Goal: Task Accomplishment & Management: Manage account settings

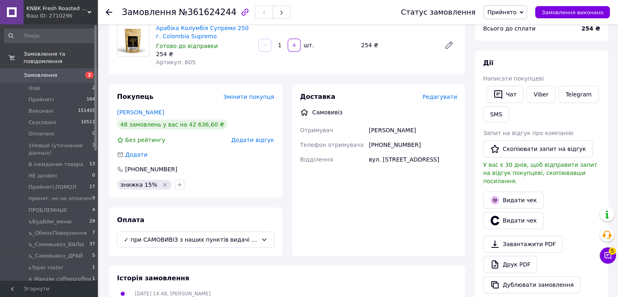
scroll to position [122, 0]
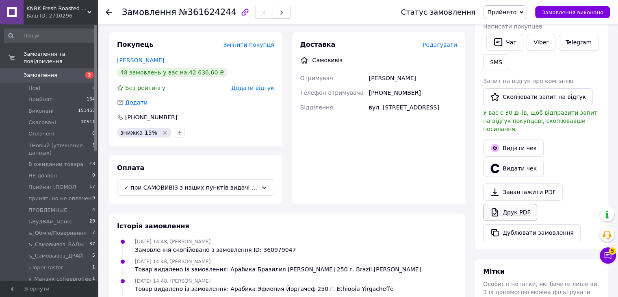
click at [504, 204] on link "Друк PDF" at bounding box center [510, 212] width 54 height 17
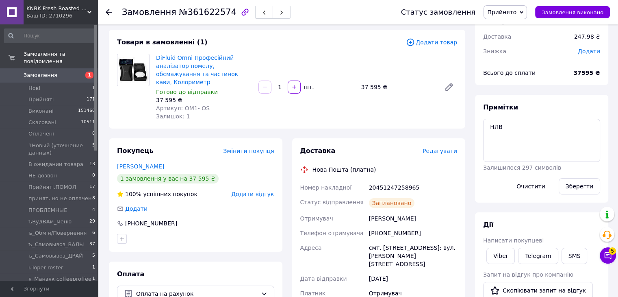
scroll to position [41, 0]
click at [491, 126] on textarea "НЛВ" at bounding box center [541, 139] width 117 height 43
click at [562, 122] on textarea "[PERSON_NAME] НЛВ" at bounding box center [541, 139] width 117 height 43
paste textarea "[EMAIL_ADDRESS][DOMAIN_NAME]"
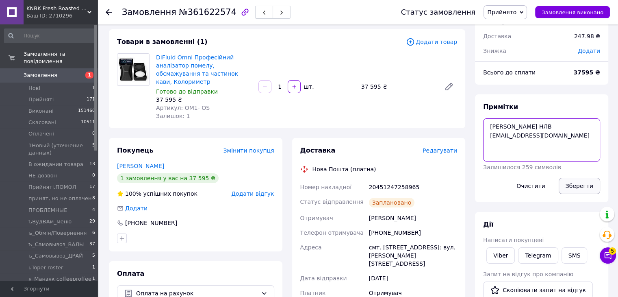
type textarea "[PERSON_NAME] НЛВ [EMAIL_ADDRESS][DOMAIN_NAME]"
click at [577, 186] on button "Зберегти" at bounding box center [579, 186] width 41 height 16
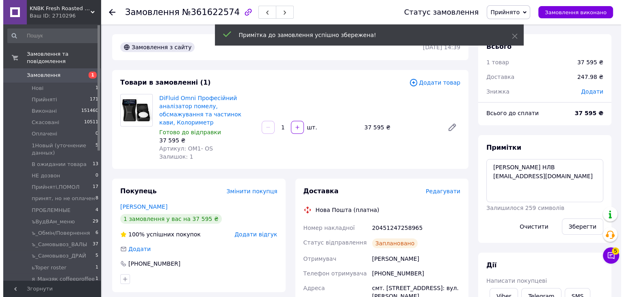
scroll to position [54, 0]
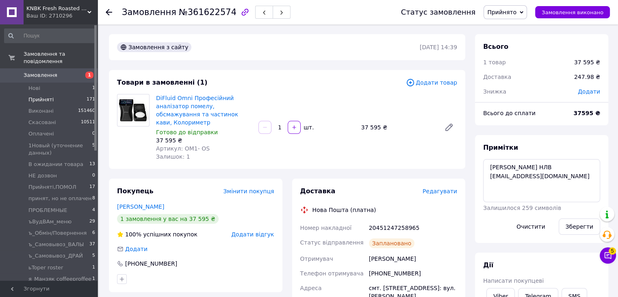
click at [44, 96] on span "Прийняті" at bounding box center [40, 99] width 25 height 7
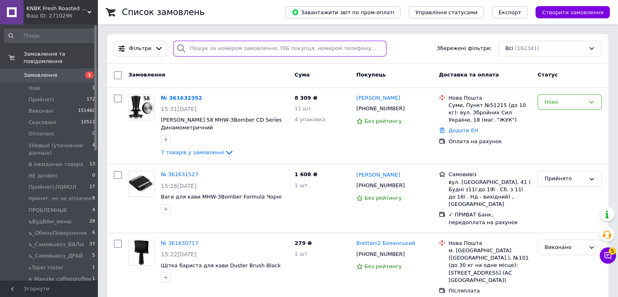
click at [289, 48] on input "search" at bounding box center [279, 49] width 213 height 16
paste input "20451245895286"
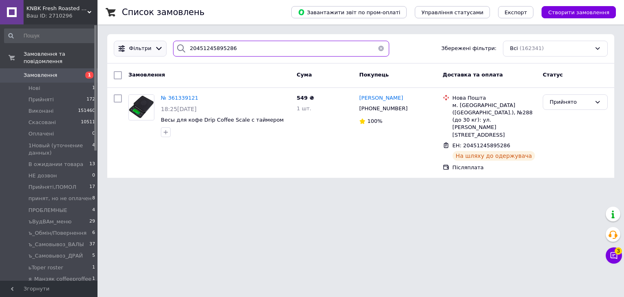
drag, startPoint x: 218, startPoint y: 46, endPoint x: 130, endPoint y: 45, distance: 87.8
click at [146, 46] on div "Фільтри 20451245895286 Збережені фільтри: Всі (162341)" at bounding box center [361, 49] width 501 height 16
paste input "12188"
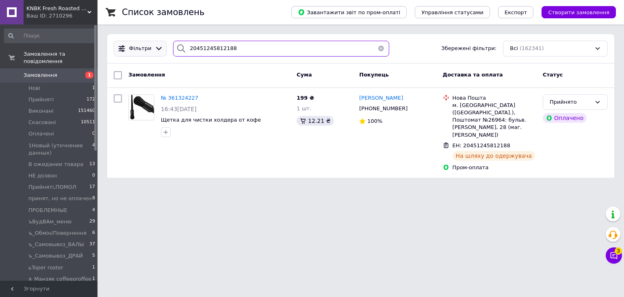
drag, startPoint x: 237, startPoint y: 54, endPoint x: 156, endPoint y: 53, distance: 81.7
click at [156, 53] on div "Фільтри 20451245812188 Збережені фільтри: Всі (162341)" at bounding box center [361, 49] width 501 height 16
paste input "922092"
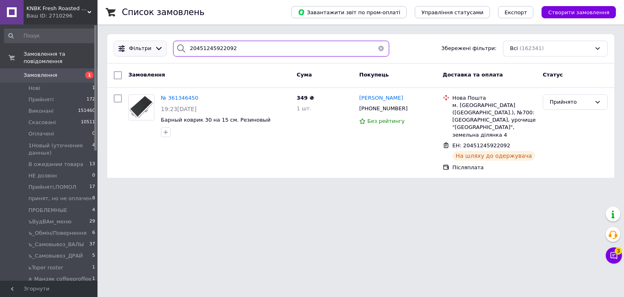
drag, startPoint x: 228, startPoint y: 44, endPoint x: 146, endPoint y: 44, distance: 82.1
click at [153, 44] on div "Фільтри 20451245922092 Збережені фільтри: Всі (162341)" at bounding box center [361, 49] width 501 height 16
paste input "786890"
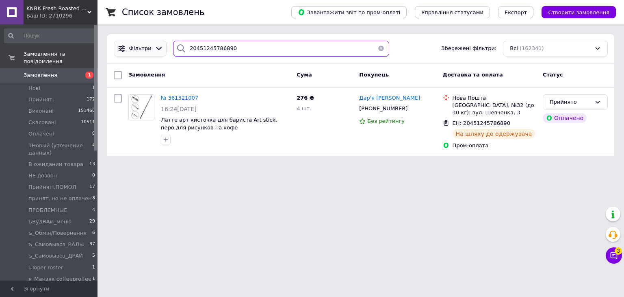
drag, startPoint x: 239, startPoint y: 46, endPoint x: 138, endPoint y: 44, distance: 101.2
click at [177, 46] on div "20451245786890" at bounding box center [281, 49] width 216 height 16
paste input "76665"
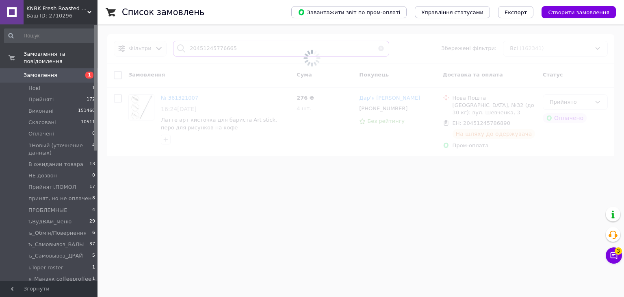
type input "20451245776665"
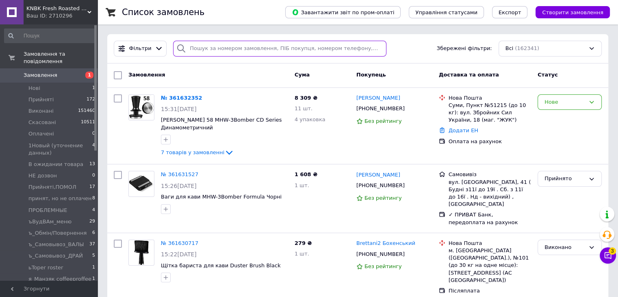
click at [207, 53] on input "search" at bounding box center [279, 49] width 213 height 16
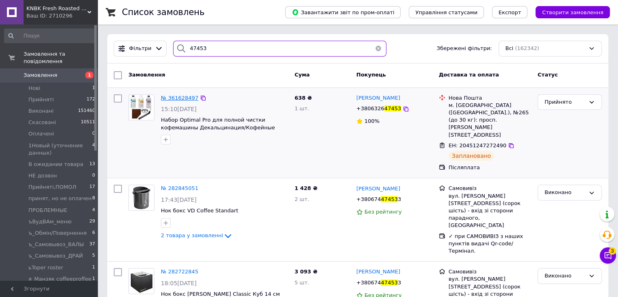
type input "47453"
click at [111, 48] on div "Фільтри 47453 Збережені фільтри: Всі (162342)" at bounding box center [358, 49] width 495 height 16
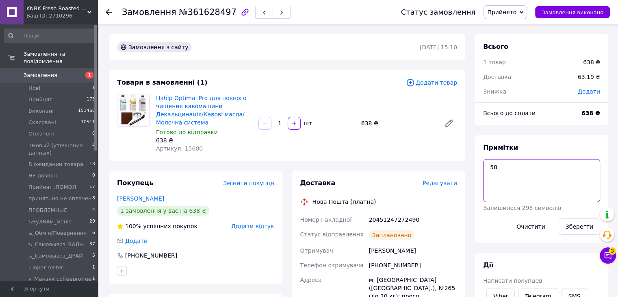
click at [520, 168] on textarea "58" at bounding box center [541, 180] width 117 height 43
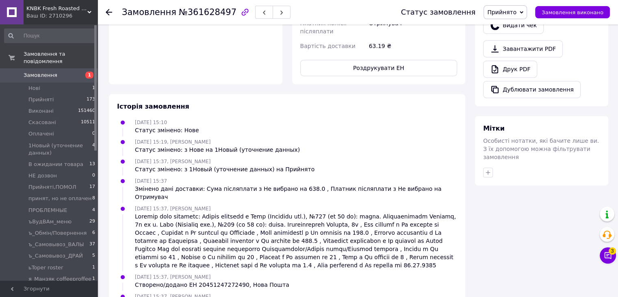
scroll to position [383, 0]
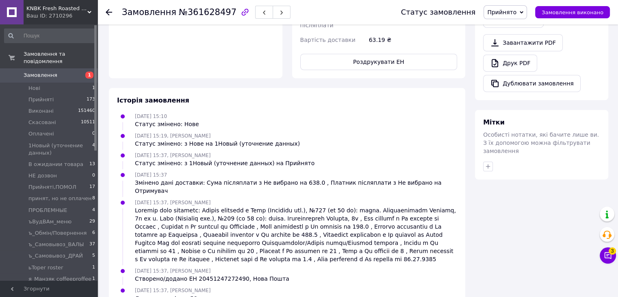
type textarea "58"
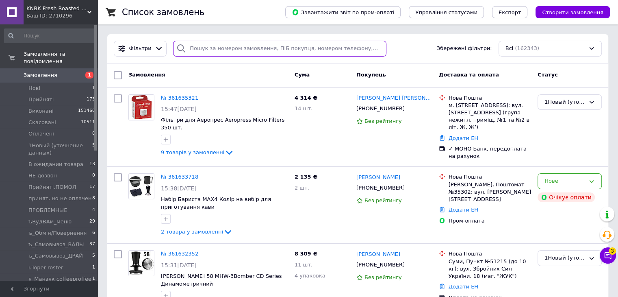
click at [200, 52] on input "search" at bounding box center [279, 49] width 213 height 16
paste input "361520703"
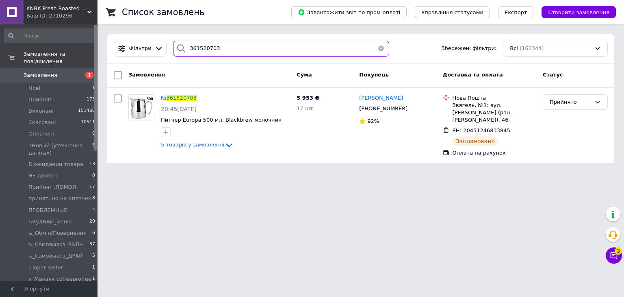
drag, startPoint x: 225, startPoint y: 52, endPoint x: 72, endPoint y: 43, distance: 153.2
click at [124, 45] on div "Фільтри 361520703 Збережені фільтри: Всі (162344)" at bounding box center [361, 49] width 501 height 16
paste input "279606"
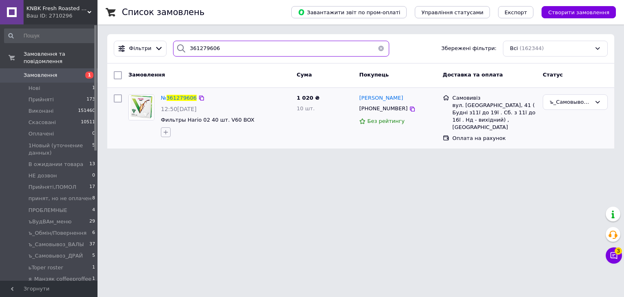
type input "361279606"
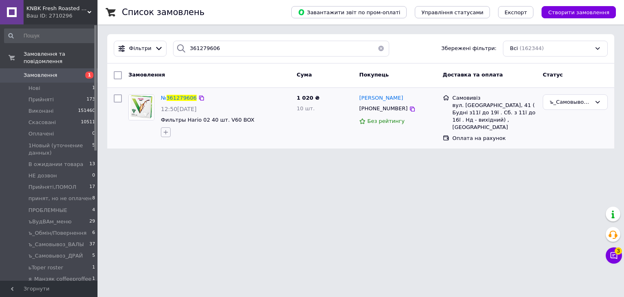
click at [167, 129] on icon "button" at bounding box center [166, 132] width 7 height 7
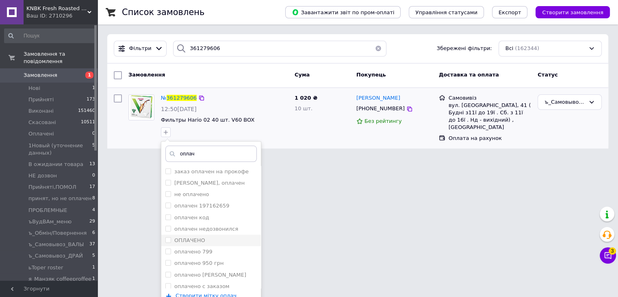
type input "оплач"
click at [166, 237] on input "ОПЛАЧЕНО" at bounding box center [167, 239] width 5 height 5
checkbox input "true"
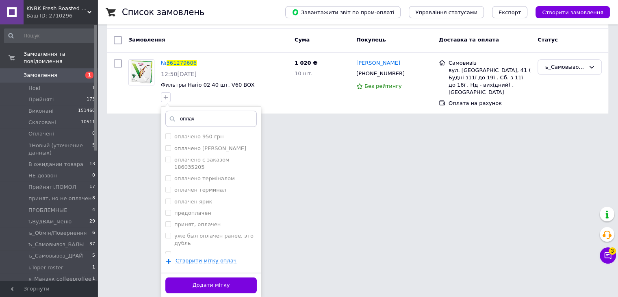
click at [205, 286] on button "Додати мітку" at bounding box center [210, 285] width 91 height 16
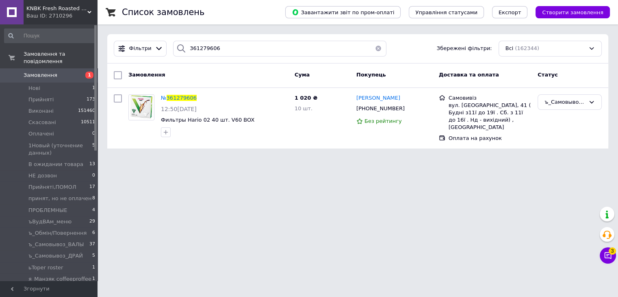
scroll to position [0, 0]
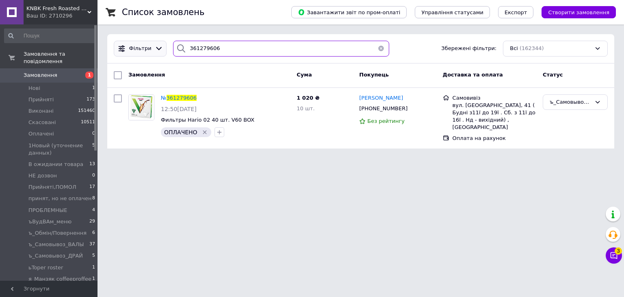
drag, startPoint x: 218, startPoint y: 49, endPoint x: 127, endPoint y: 48, distance: 90.7
click at [127, 48] on div "Фільтри 361279606 Збережені фільтри: Всі (162344)" at bounding box center [361, 49] width 501 height 16
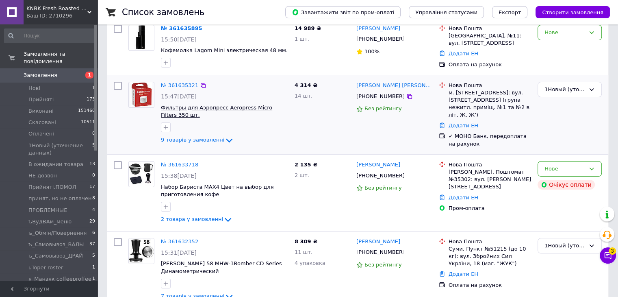
scroll to position [81, 0]
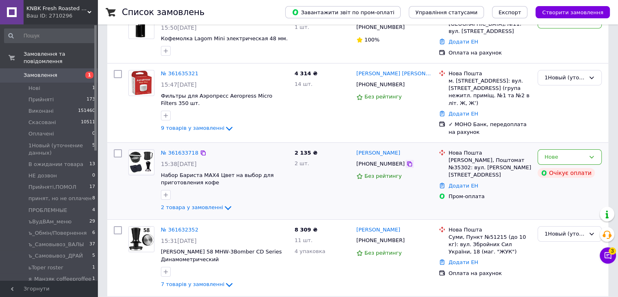
click at [407, 163] on icon at bounding box center [410, 164] width 7 height 7
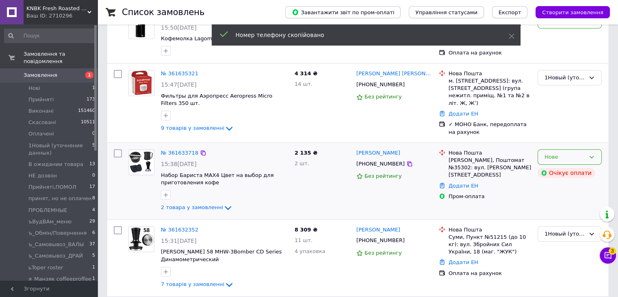
click at [548, 158] on div "Нове" at bounding box center [570, 157] width 64 height 16
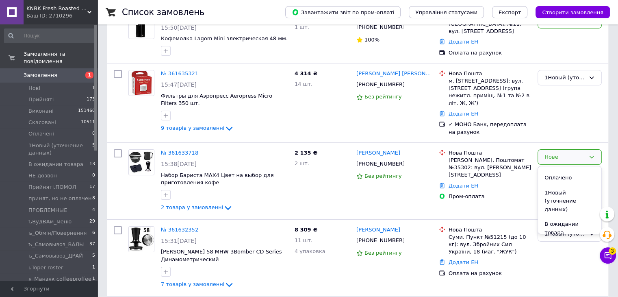
drag, startPoint x: 569, startPoint y: 190, endPoint x: 140, endPoint y: 2, distance: 468.4
click at [568, 190] on li "1Новый (уточнение данных)" at bounding box center [569, 201] width 63 height 32
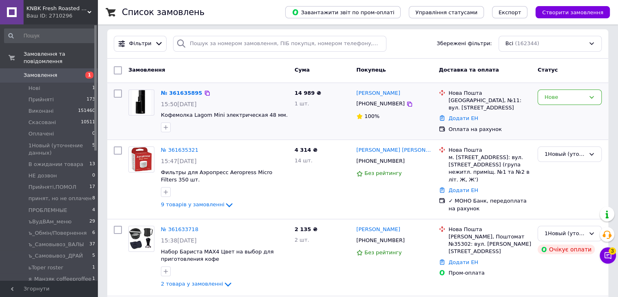
scroll to position [0, 0]
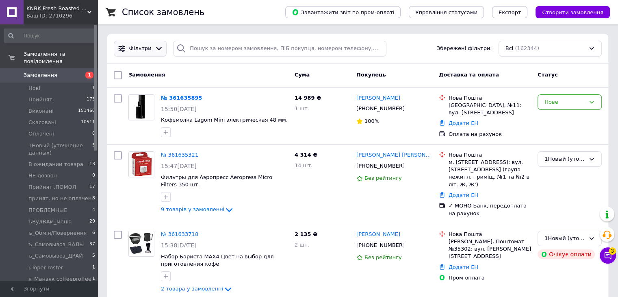
click at [158, 51] on icon at bounding box center [159, 48] width 9 height 9
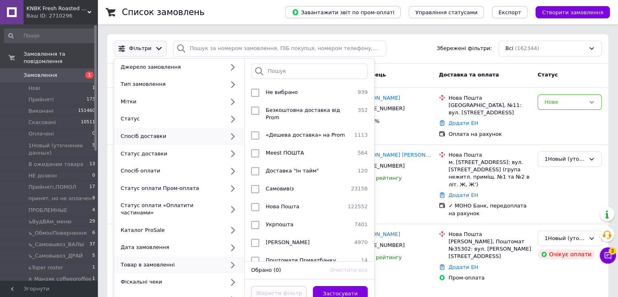
click at [190, 262] on div "Товар в замовленні" at bounding box center [179, 264] width 130 height 17
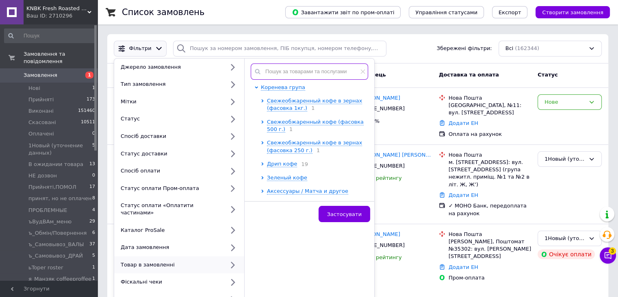
click at [296, 70] on input "text" at bounding box center [309, 71] width 117 height 16
drag, startPoint x: 302, startPoint y: 124, endPoint x: 305, endPoint y: 142, distance: 17.7
click at [302, 125] on span "Свежеобжаренный кофе (фасовка 500 г.)" at bounding box center [315, 125] width 97 height 13
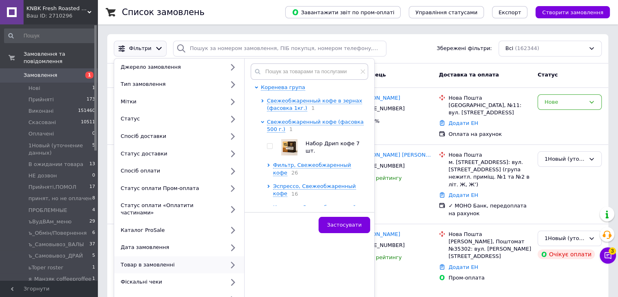
scroll to position [41, 0]
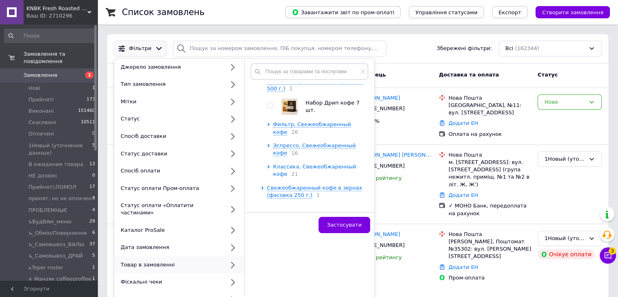
click at [291, 170] on span "Классика, Свежеобжаренный кофе" at bounding box center [314, 169] width 83 height 13
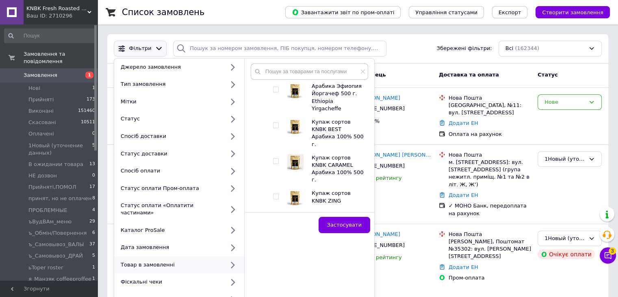
scroll to position [407, 0]
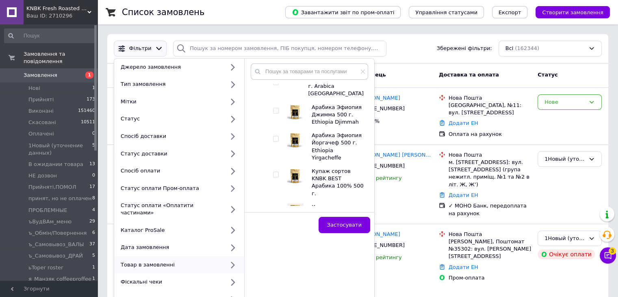
click at [277, 172] on input "checkbox" at bounding box center [275, 174] width 5 height 5
checkbox input "true"
click at [352, 223] on span "Застосувати" at bounding box center [344, 225] width 35 height 6
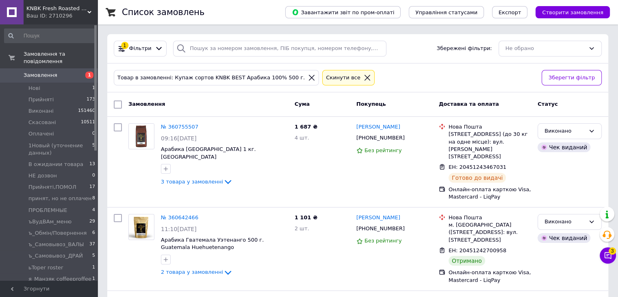
click at [364, 75] on icon at bounding box center [367, 77] width 7 height 7
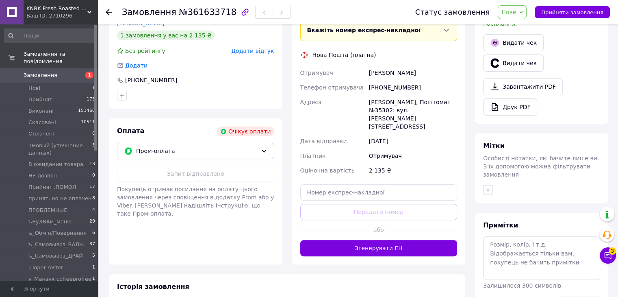
scroll to position [187, 0]
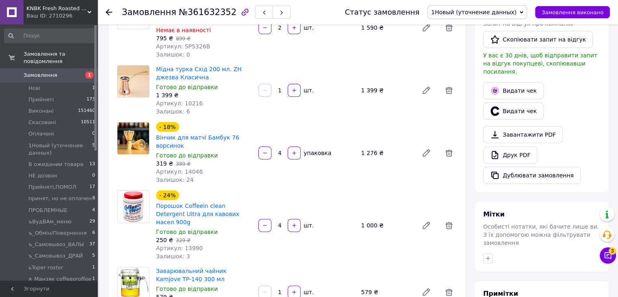
scroll to position [41, 0]
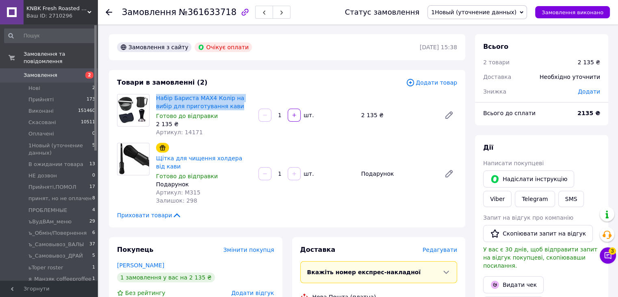
drag, startPoint x: 154, startPoint y: 97, endPoint x: 233, endPoint y: 106, distance: 79.4
click at [231, 106] on div "Набір Бариста MAX4 Колір на вибір для приготування кави Готово до відправки 2 1…" at bounding box center [204, 115] width 102 height 46
click at [246, 132] on div "Артикул: 14171" at bounding box center [204, 132] width 96 height 8
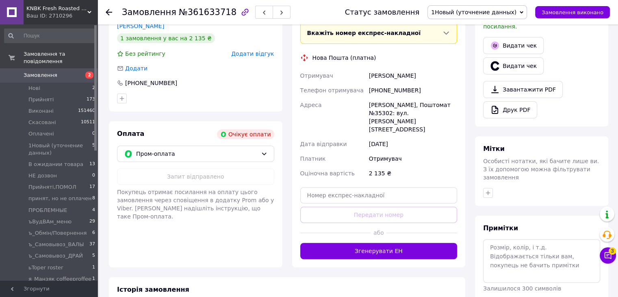
scroll to position [269, 0]
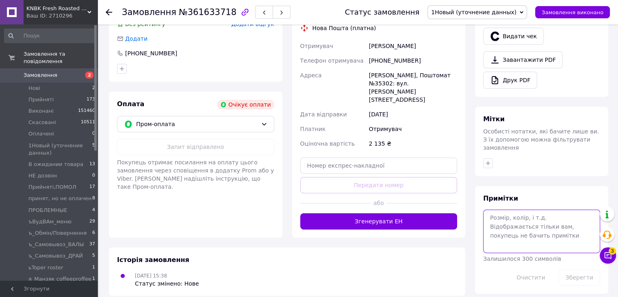
click at [513, 209] on textarea at bounding box center [541, 230] width 117 height 43
click at [465, 14] on span "1Новый (уточнение данных)" at bounding box center [473, 12] width 85 height 7
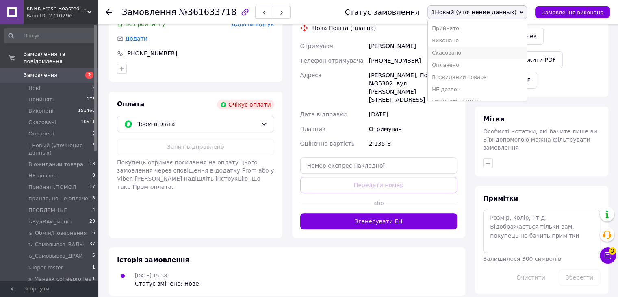
click at [462, 52] on li "Скасовано" at bounding box center [477, 53] width 99 height 12
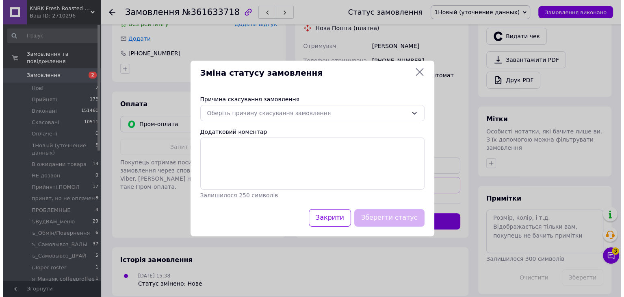
scroll to position [261, 0]
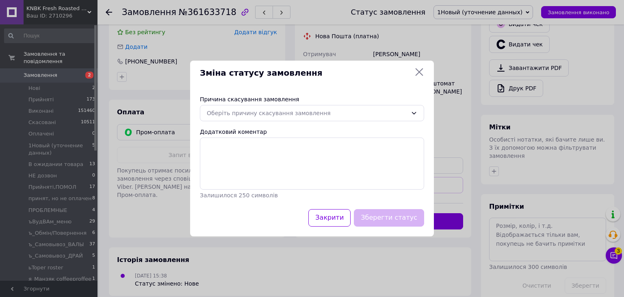
click at [282, 121] on div "Оберіть причину скасування замовлення" at bounding box center [312, 113] width 224 height 16
click at [276, 117] on div "Оберіть причину скасування замовлення" at bounding box center [307, 113] width 201 height 9
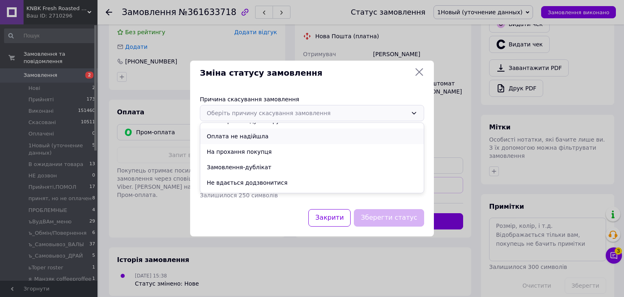
scroll to position [38, 0]
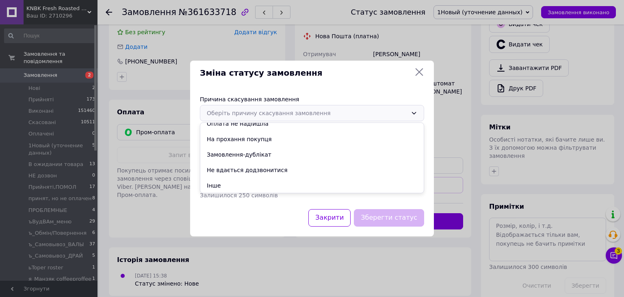
click at [260, 137] on li "На прохання покупця" at bounding box center [312, 138] width 224 height 15
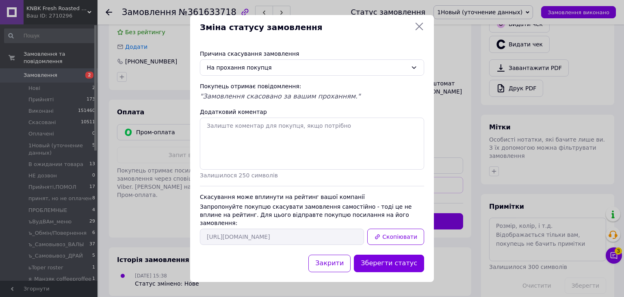
click at [397, 261] on button "Зберегти статус" at bounding box center [389, 262] width 70 height 17
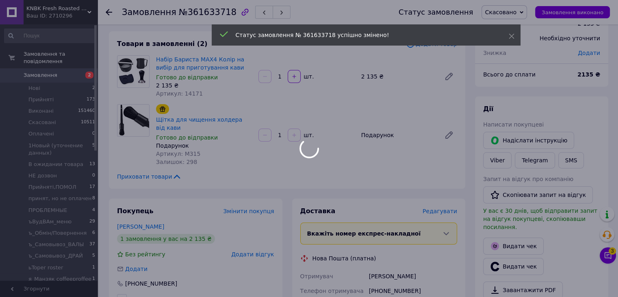
scroll to position [25, 0]
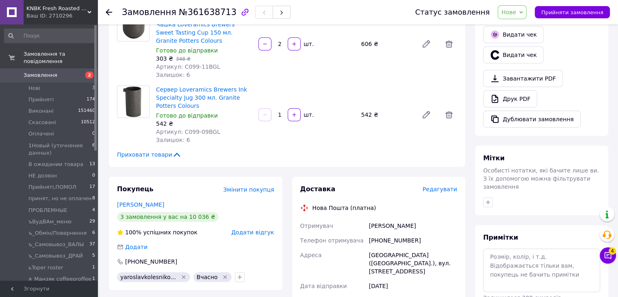
scroll to position [244, 0]
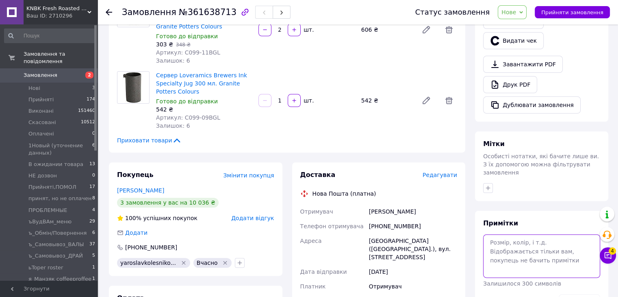
click at [516, 238] on textarea at bounding box center [541, 255] width 117 height 43
type textarea "ТОВ Соматік на НЛВ, Вчасно"
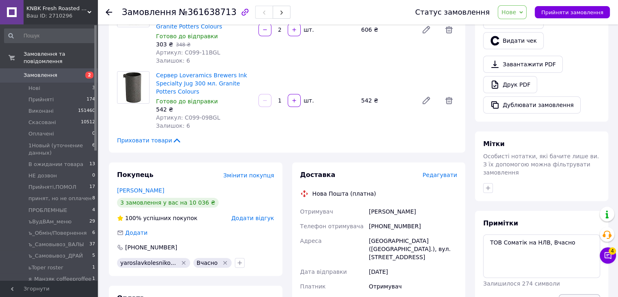
click at [589, 294] on button "Зберегти" at bounding box center [579, 302] width 41 height 16
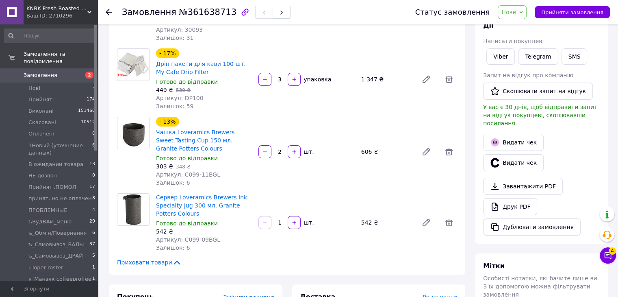
scroll to position [0, 0]
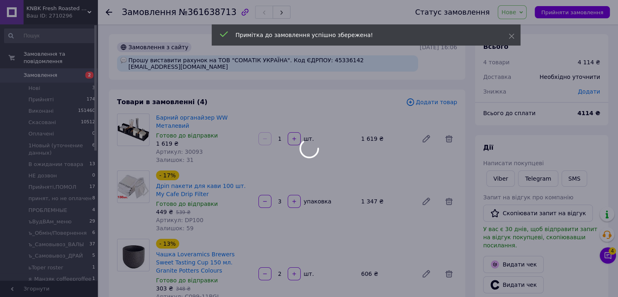
drag, startPoint x: 521, startPoint y: 15, endPoint x: 524, endPoint y: 17, distance: 4.4
click at [521, 15] on div at bounding box center [309, 148] width 618 height 297
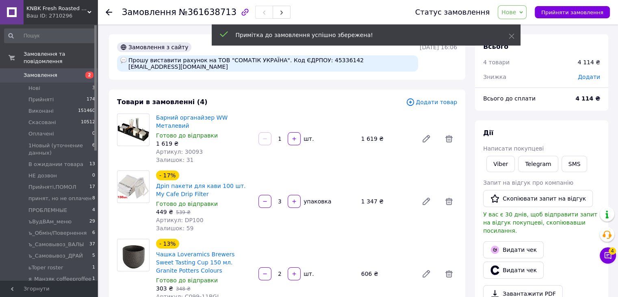
click at [523, 12] on icon at bounding box center [522, 13] width 4 height 4
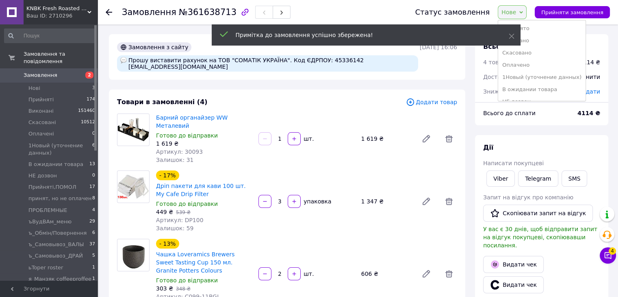
click at [533, 23] on ul "Прийнято Виконано Скасовано Оплачено 1Новый (уточнение данных) В ожидании товар…" at bounding box center [542, 60] width 88 height 81
drag, startPoint x: 529, startPoint y: 15, endPoint x: 532, endPoint y: 25, distance: 9.8
click at [527, 15] on span "Нове" at bounding box center [512, 12] width 29 height 14
click at [533, 27] on li "Прийнято" at bounding box center [541, 28] width 87 height 12
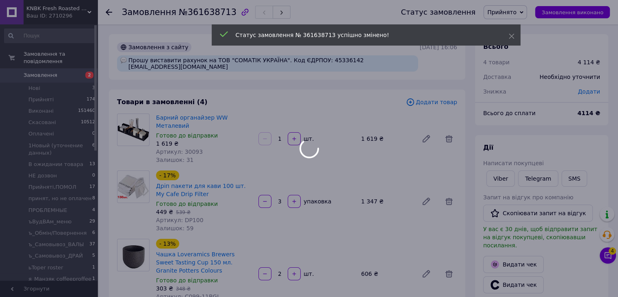
click at [201, 13] on div at bounding box center [309, 148] width 618 height 297
click at [201, 13] on span "№361638713" at bounding box center [208, 12] width 58 height 10
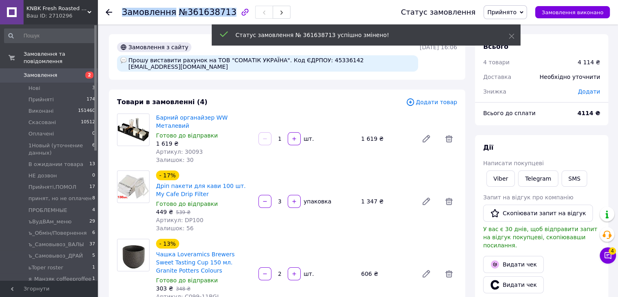
drag, startPoint x: 210, startPoint y: 13, endPoint x: 206, endPoint y: 7, distance: 6.8
click at [210, 13] on span "№361638713" at bounding box center [208, 12] width 58 height 10
click at [206, 7] on span "№361638713" at bounding box center [208, 12] width 58 height 10
click at [205, 7] on span "№361638713" at bounding box center [208, 12] width 58 height 10
click at [211, 37] on div "Замовлення з сайту Прошу виставити рахунок на ТОВ "СОМАТІК УКРАЇНА". Код ЄДРПОУ…" at bounding box center [287, 57] width 357 height 46
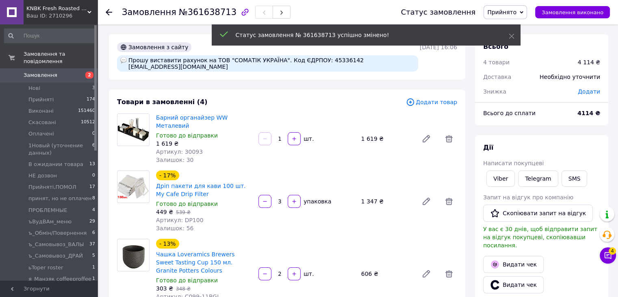
click at [205, 7] on span "№361638713" at bounding box center [208, 12] width 58 height 10
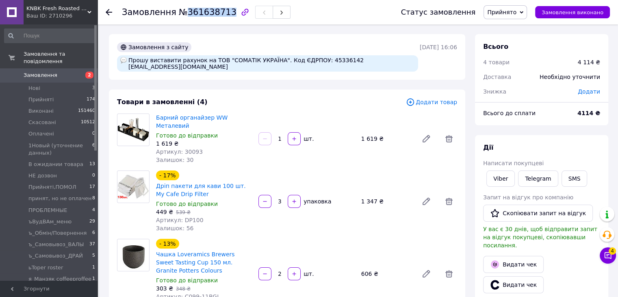
copy span "361638713"
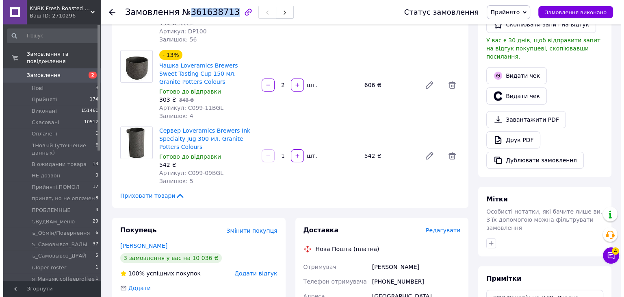
scroll to position [244, 0]
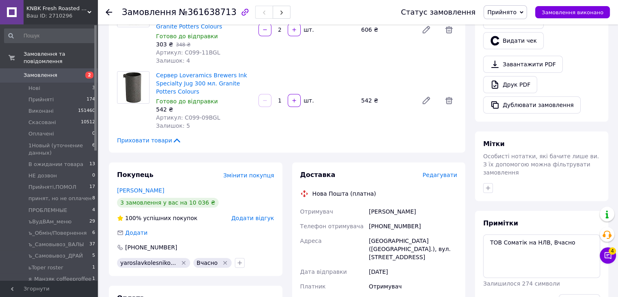
click at [444, 172] on span "Редагувати" at bounding box center [440, 175] width 35 height 7
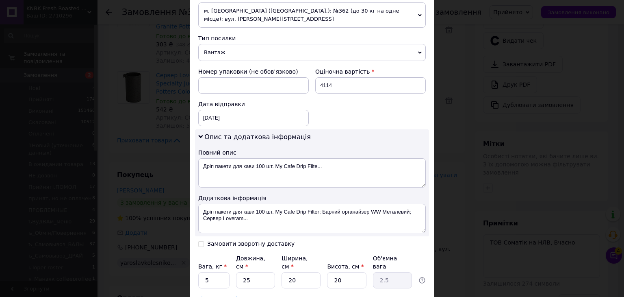
scroll to position [379, 0]
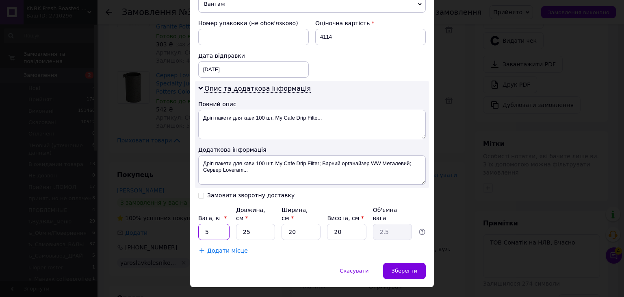
click at [213, 224] on input "5" at bounding box center [213, 232] width 31 height 16
type input "4"
click at [418, 263] on div "Зберегти" at bounding box center [404, 271] width 43 height 16
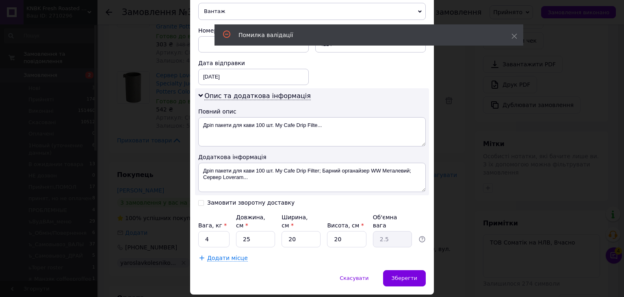
scroll to position [28, 0]
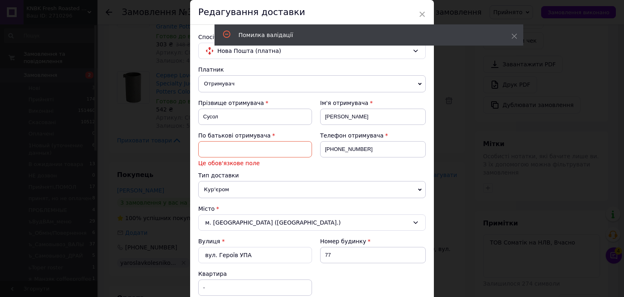
click at [281, 141] on input at bounding box center [255, 149] width 114 height 16
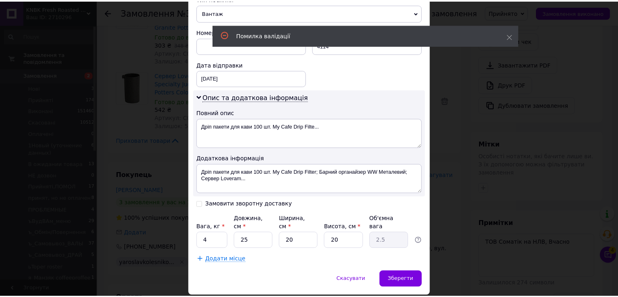
scroll to position [379, 0]
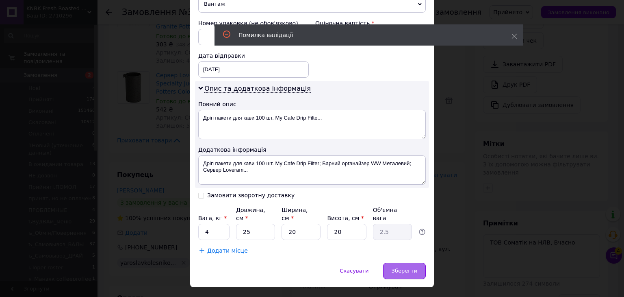
type input "А"
click at [406, 267] on span "Зберегти" at bounding box center [405, 270] width 26 height 6
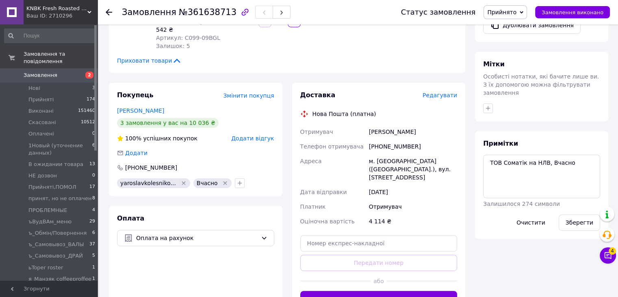
scroll to position [407, 0]
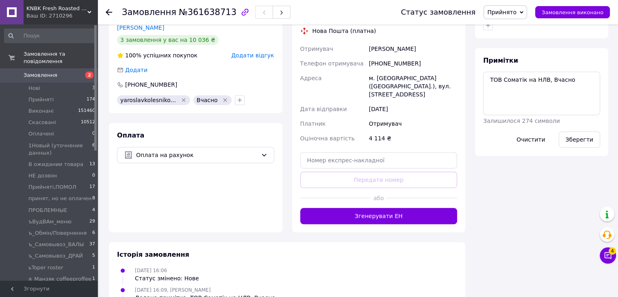
click at [394, 202] on div "Доставка Редагувати Нова Пошта (платна) Отримувач Сусол Людмила А Телефон отрим…" at bounding box center [379, 116] width 174 height 233
click at [397, 208] on button "Згенерувати ЕН" at bounding box center [378, 216] width 157 height 16
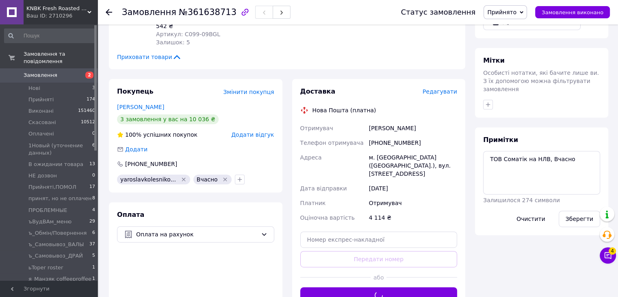
scroll to position [244, 0]
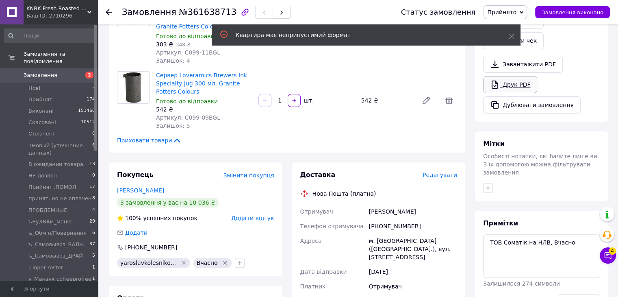
click at [520, 76] on link "Друк PDF" at bounding box center [510, 84] width 54 height 17
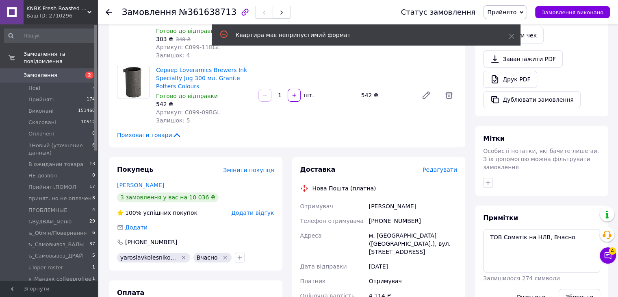
scroll to position [366, 0]
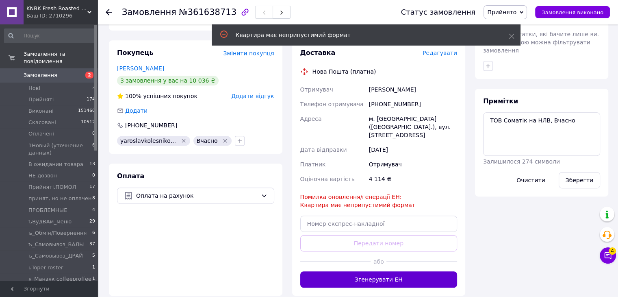
click at [389, 271] on button "Згенерувати ЕН" at bounding box center [378, 279] width 157 height 16
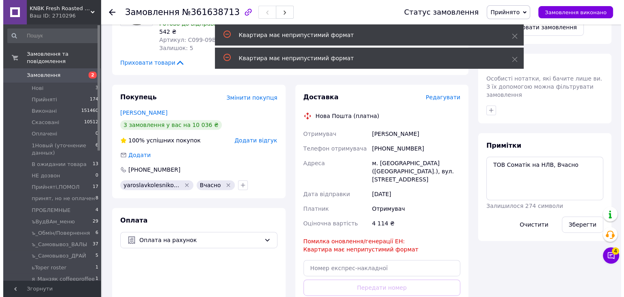
scroll to position [244, 0]
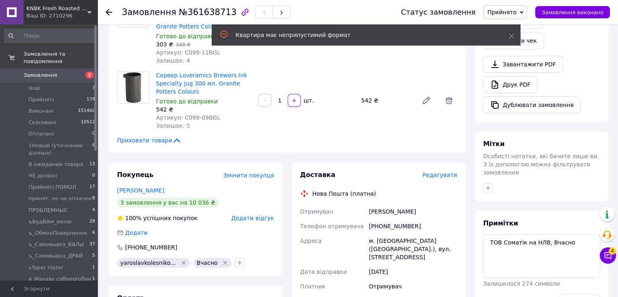
click at [450, 172] on span "Редагувати" at bounding box center [440, 175] width 35 height 7
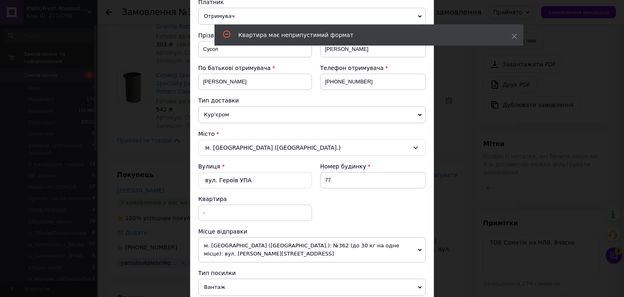
scroll to position [122, 0]
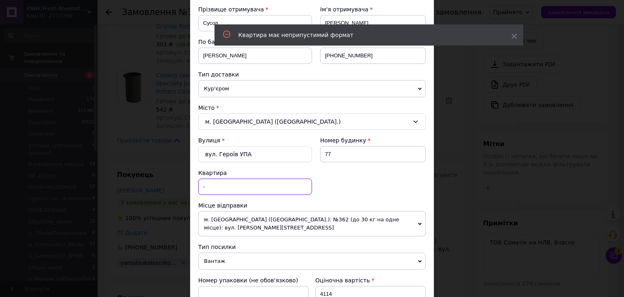
click at [225, 187] on input "-" at bounding box center [255, 186] width 114 height 16
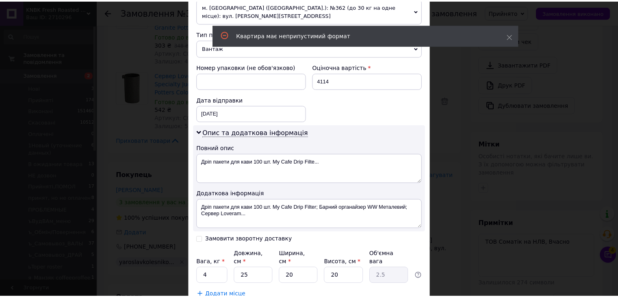
scroll to position [379, 0]
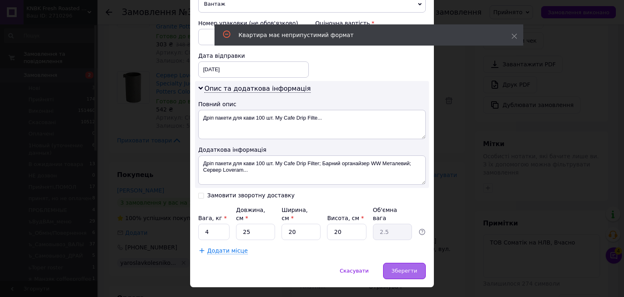
click at [402, 267] on span "Зберегти" at bounding box center [405, 270] width 26 height 6
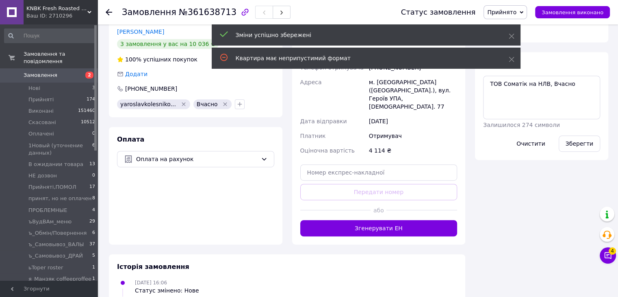
scroll to position [407, 0]
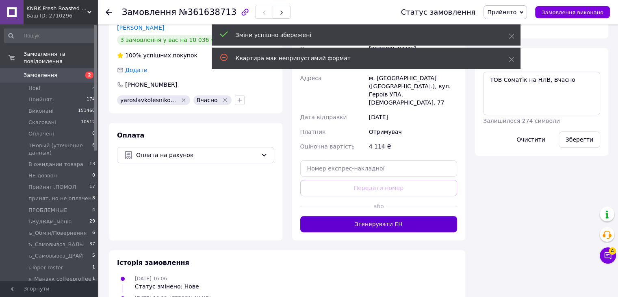
click at [395, 216] on button "Згенерувати ЕН" at bounding box center [378, 224] width 157 height 16
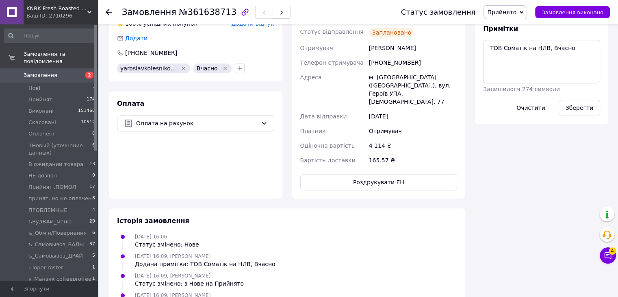
scroll to position [488, 0]
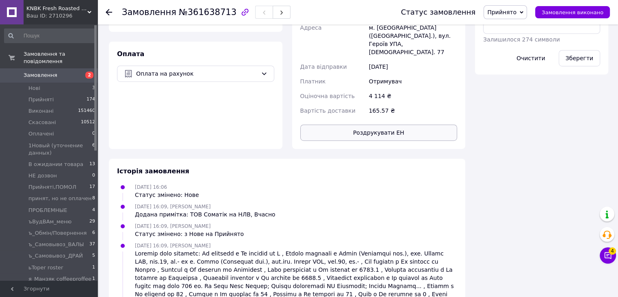
click at [413, 124] on button "Роздрукувати ЕН" at bounding box center [378, 132] width 157 height 16
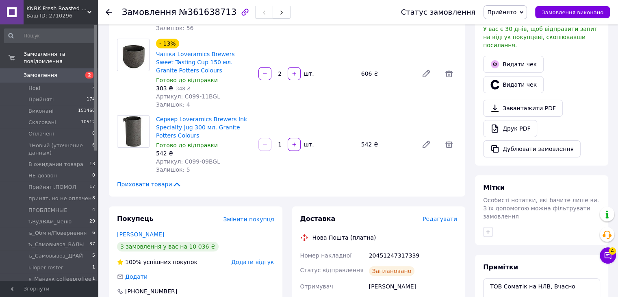
scroll to position [81, 0]
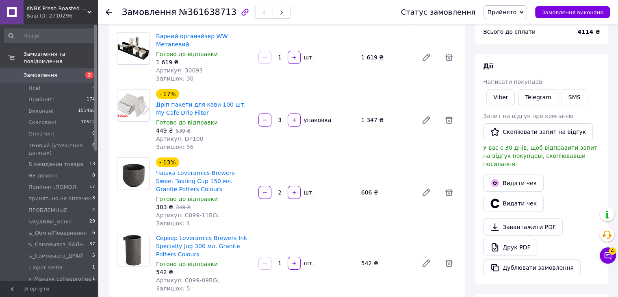
click at [194, 16] on span "№361638713" at bounding box center [208, 12] width 58 height 10
copy span "361638713"
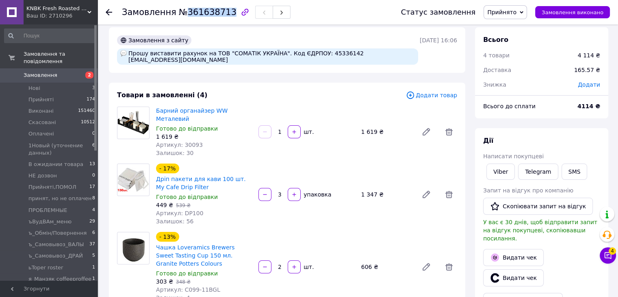
scroll to position [0, 0]
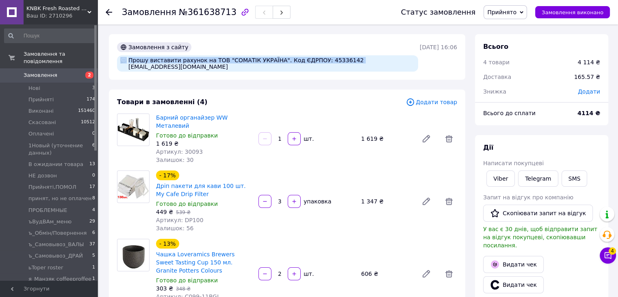
drag, startPoint x: 336, startPoint y: 62, endPoint x: 400, endPoint y: 61, distance: 64.2
click at [400, 61] on div "Прошу виставити рахунок на ТОВ "СОМАТІК УКРАЇНА". Код ЄДРПОУ: 45336142 [EMAIL_A…" at bounding box center [267, 63] width 301 height 16
copy div "Прошу виставити рахунок на ТОВ "СОМАТІК УКРАЇНА". Код ЄДРПОУ: 45336142"
drag, startPoint x: 317, startPoint y: 74, endPoint x: 326, endPoint y: 61, distance: 16.4
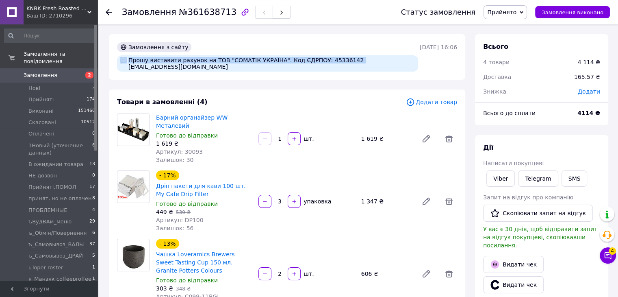
drag, startPoint x: 336, startPoint y: 59, endPoint x: 399, endPoint y: 61, distance: 62.6
click at [399, 61] on div "Прошу виставити рахунок на ТОВ "СОМАТІК УКРАЇНА". Код ЄДРПОУ: 45336142 [EMAIL_A…" at bounding box center [267, 63] width 301 height 16
drag, startPoint x: 379, startPoint y: 62, endPoint x: 358, endPoint y: 62, distance: 21.1
click at [378, 62] on div "Прошу виставити рахунок на ТОВ "СОМАТІК УКРАЇНА". Код ЄДРПОУ: 45336142 [EMAIL_A…" at bounding box center [267, 63] width 301 height 16
drag, startPoint x: 337, startPoint y: 61, endPoint x: 398, endPoint y: 61, distance: 60.6
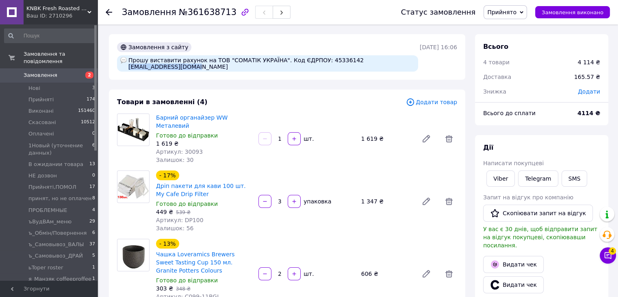
click at [398, 61] on div "Прошу виставити рахунок на ТОВ "СОМАТІК УКРАЇНА". Код ЄДРПОУ: 45336142 [EMAIL_A…" at bounding box center [267, 63] width 301 height 16
copy div "supply@getsomatic.com"
click at [507, 176] on link "Viber" at bounding box center [501, 178] width 28 height 16
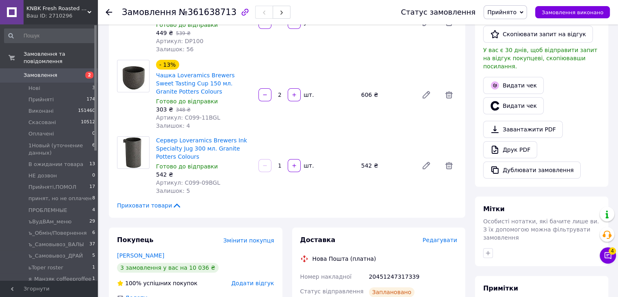
scroll to position [203, 0]
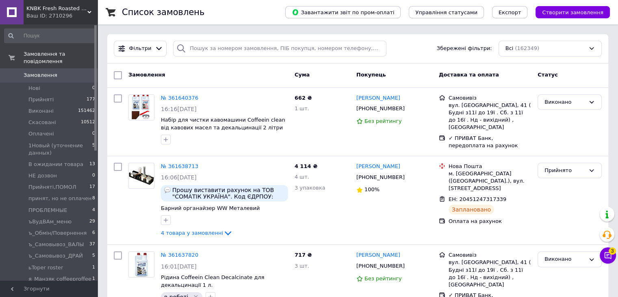
scroll to position [7272, 0]
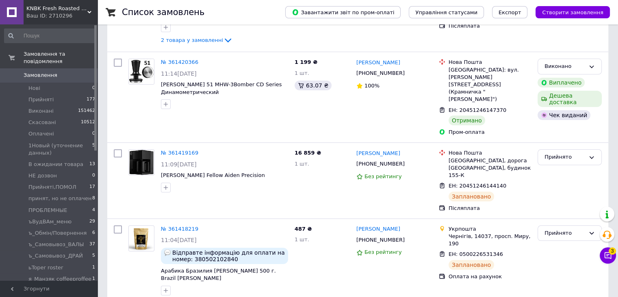
scroll to position [7332, 0]
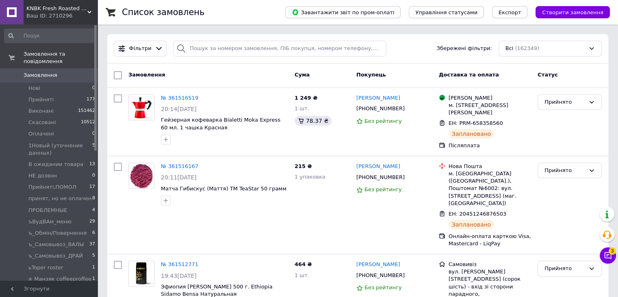
scroll to position [7161, 0]
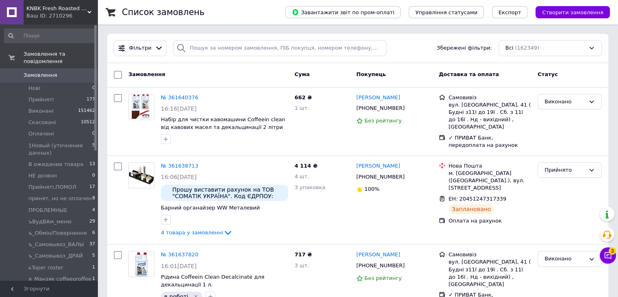
scroll to position [81, 0]
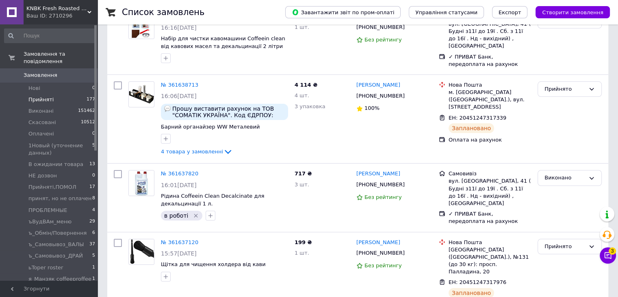
click at [34, 96] on li "Прийняті 177" at bounding box center [50, 99] width 100 height 11
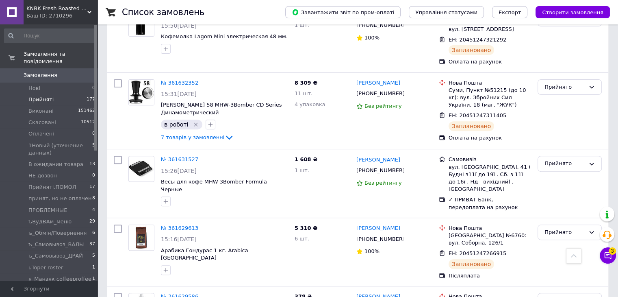
scroll to position [122, 0]
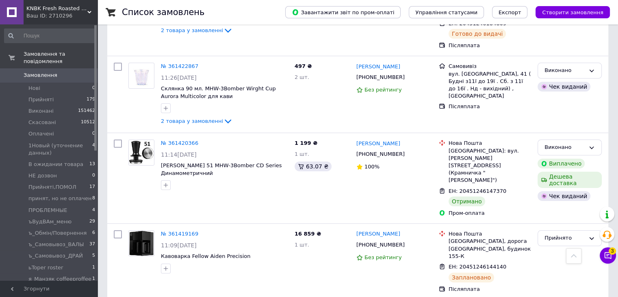
scroll to position [7305, 0]
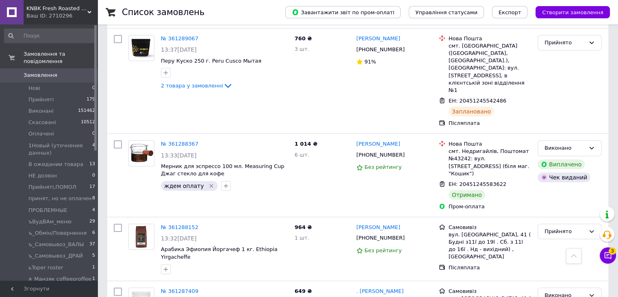
scroll to position [2854, 0]
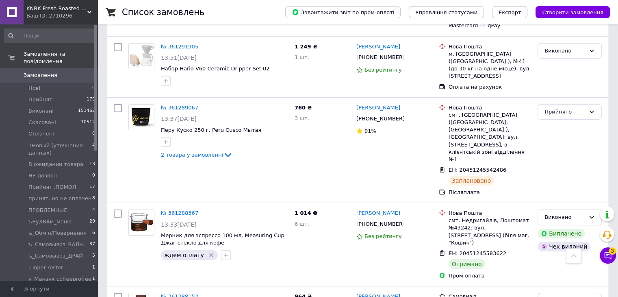
scroll to position [2772, 0]
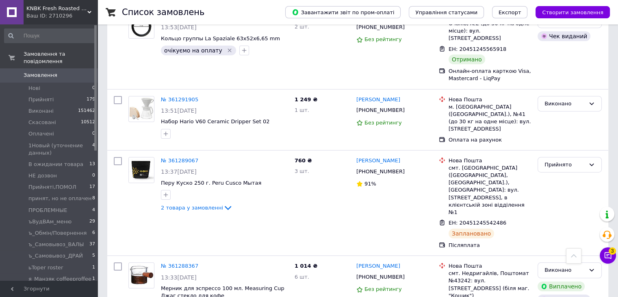
scroll to position [2732, 0]
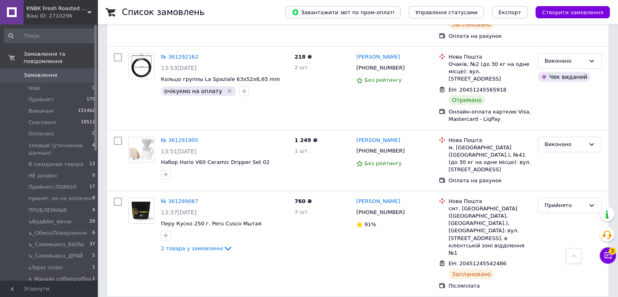
scroll to position [2691, 0]
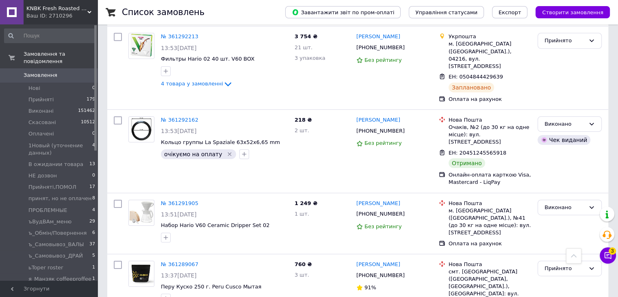
scroll to position [2610, 0]
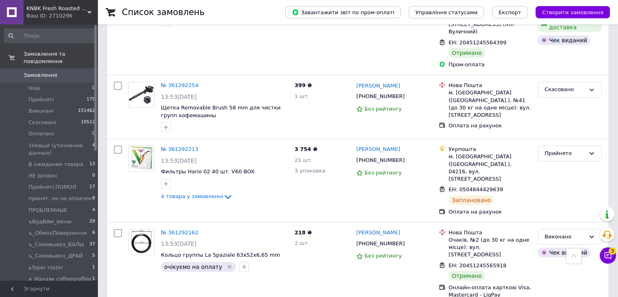
scroll to position [2529, 0]
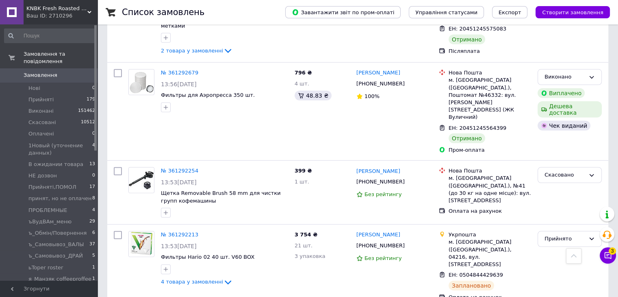
scroll to position [2407, 0]
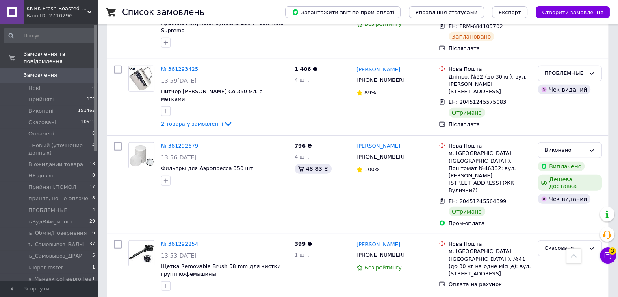
scroll to position [2366, 0]
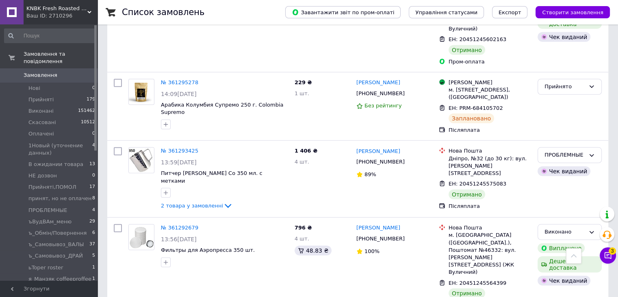
scroll to position [2285, 0]
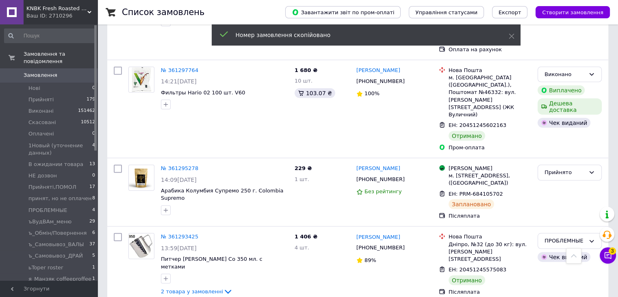
scroll to position [2163, 0]
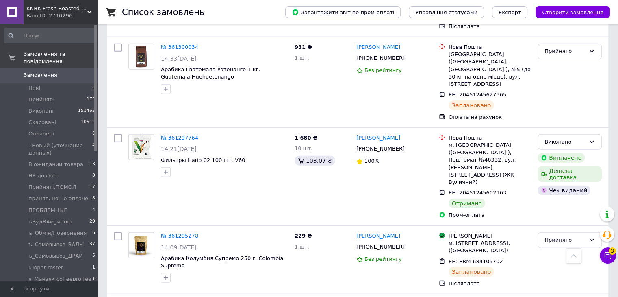
scroll to position [2122, 0]
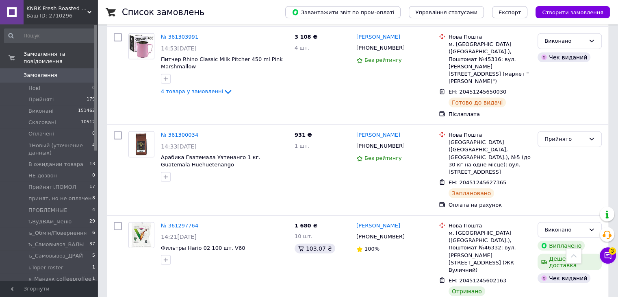
scroll to position [2041, 0]
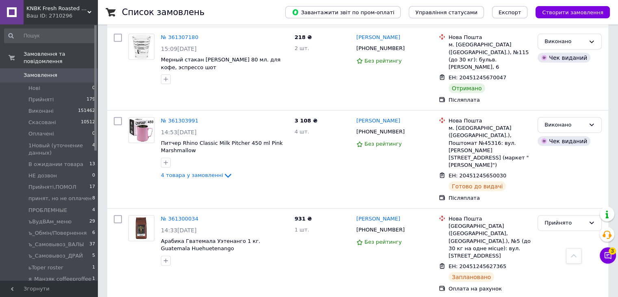
scroll to position [1959, 0]
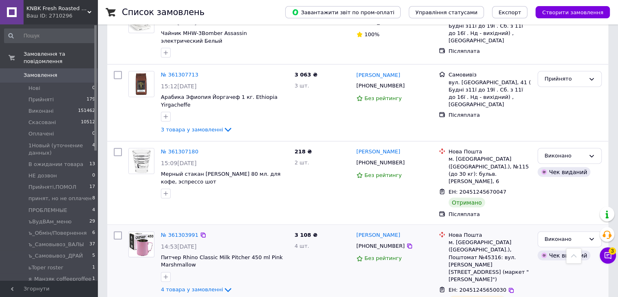
scroll to position [1837, 0]
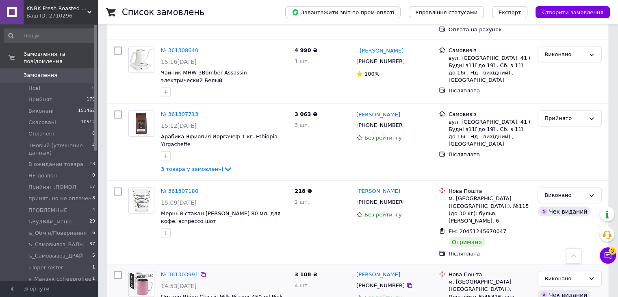
scroll to position [1797, 0]
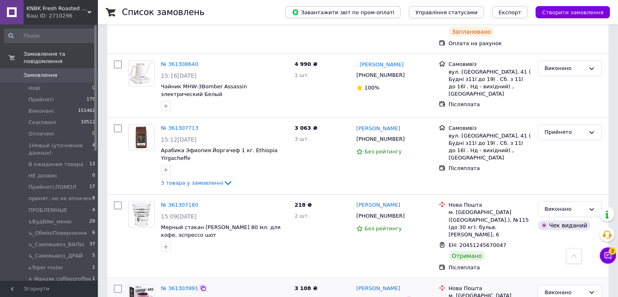
click at [202, 285] on icon at bounding box center [203, 288] width 7 height 7
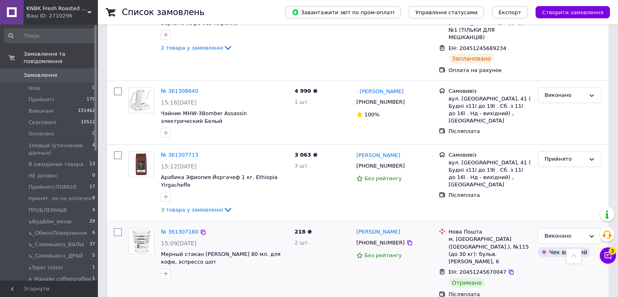
scroll to position [1756, 0]
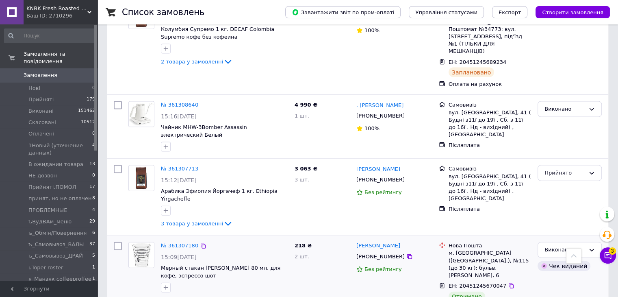
click at [202, 242] on div at bounding box center [203, 246] width 8 height 8
click at [200, 243] on icon at bounding box center [203, 246] width 7 height 7
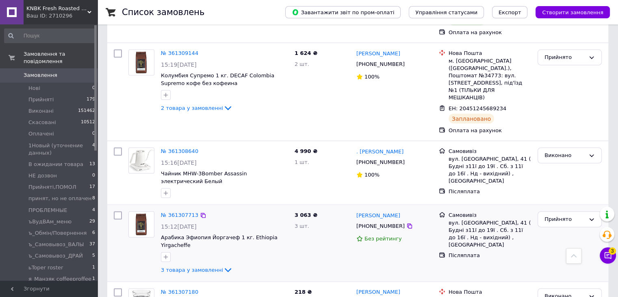
scroll to position [1675, 0]
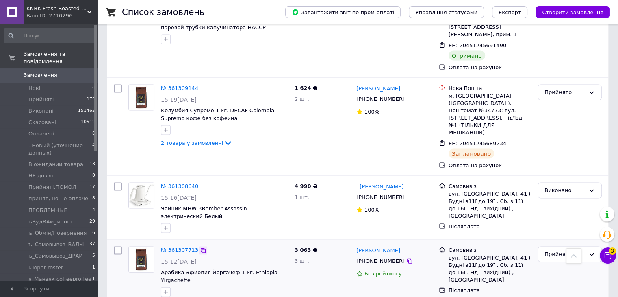
click at [201, 248] on icon at bounding box center [203, 250] width 5 height 5
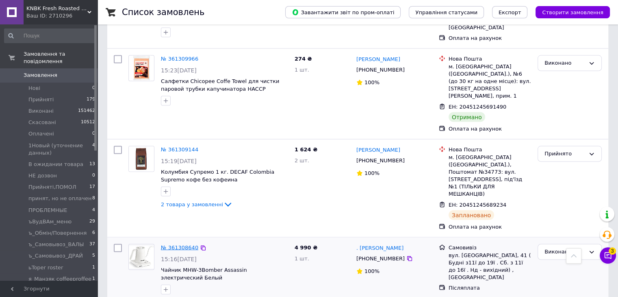
scroll to position [1553, 0]
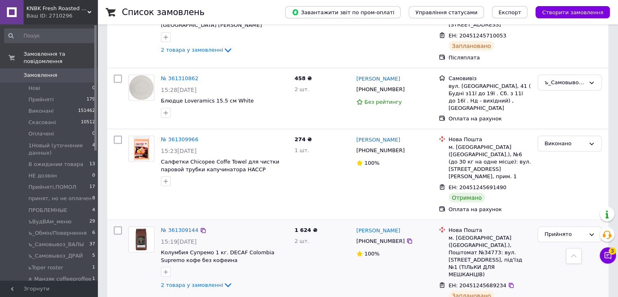
scroll to position [1512, 0]
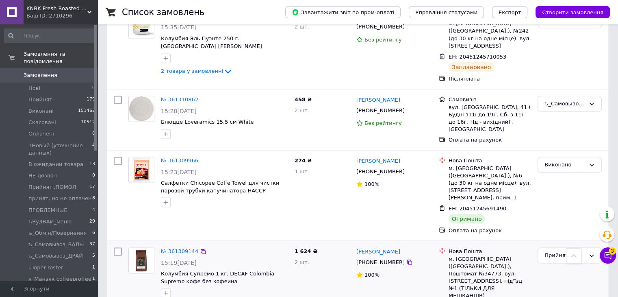
click at [201, 248] on icon at bounding box center [203, 251] width 7 height 7
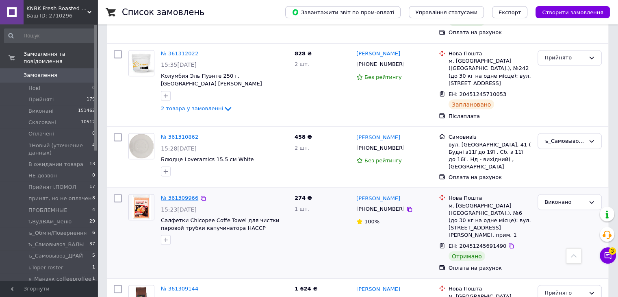
scroll to position [1431, 0]
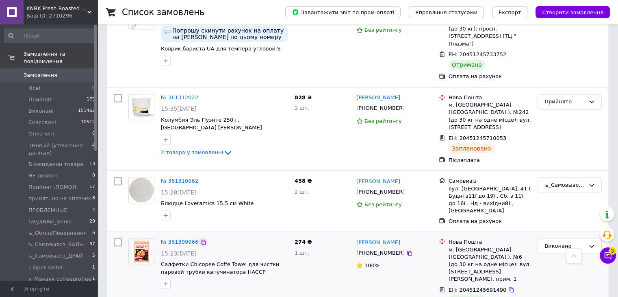
click at [200, 239] on icon at bounding box center [203, 242] width 7 height 7
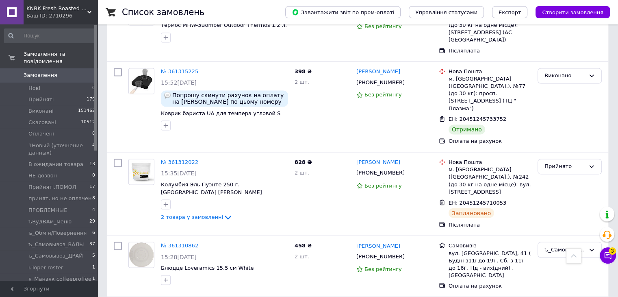
scroll to position [1309, 0]
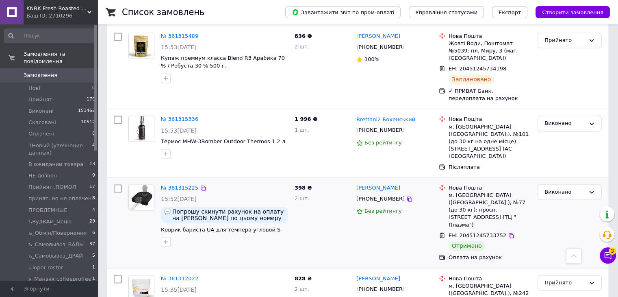
scroll to position [1228, 0]
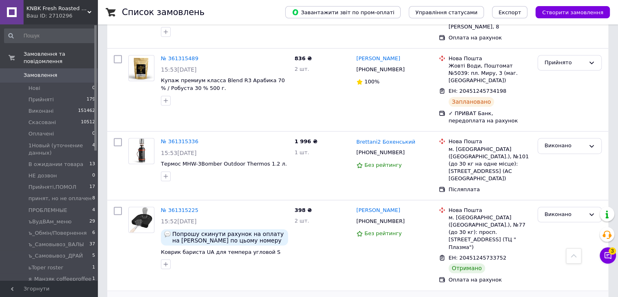
click at [201, 296] on icon at bounding box center [203, 300] width 5 height 5
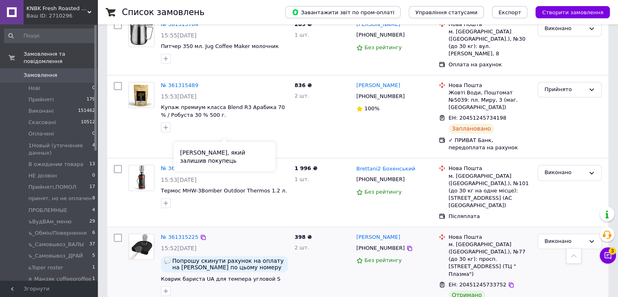
scroll to position [1187, 0]
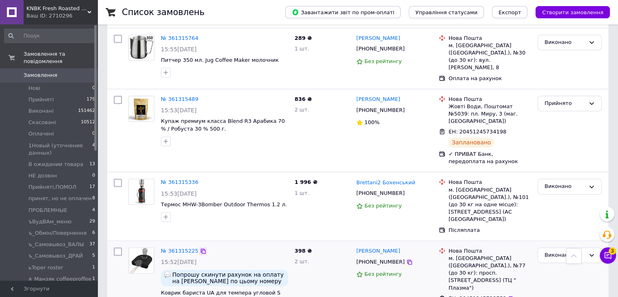
click at [200, 248] on icon at bounding box center [203, 251] width 7 height 7
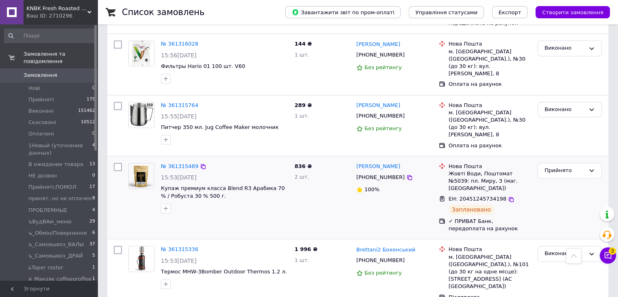
scroll to position [1106, 0]
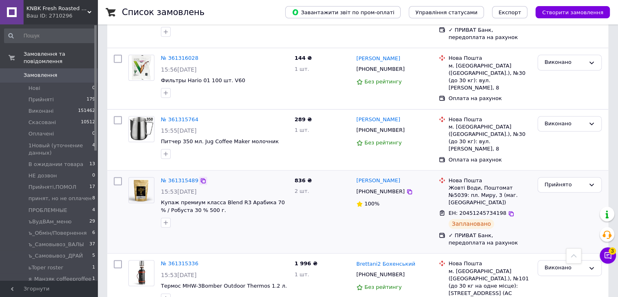
click at [200, 177] on icon at bounding box center [203, 180] width 7 height 7
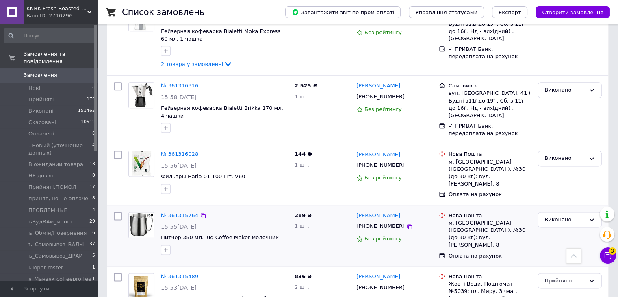
scroll to position [984, 0]
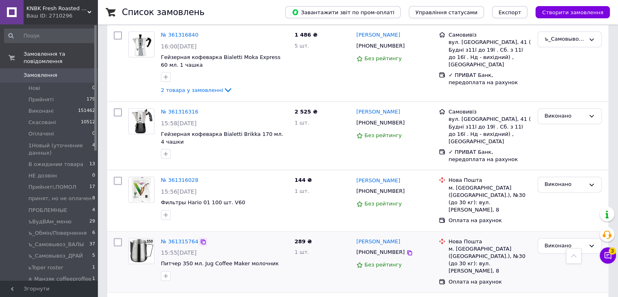
click at [201, 239] on icon at bounding box center [203, 241] width 5 height 5
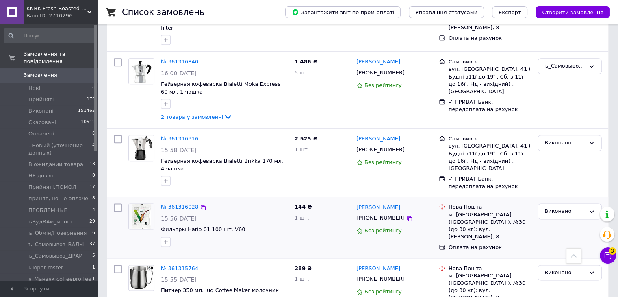
scroll to position [943, 0]
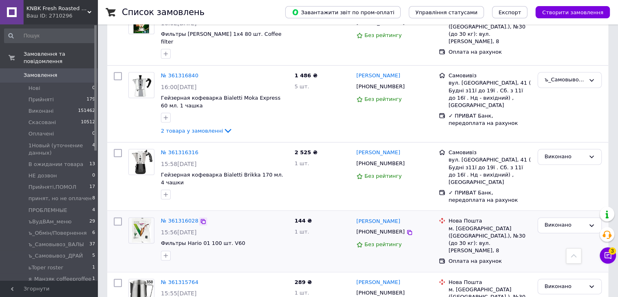
click at [201, 219] on icon at bounding box center [203, 221] width 5 height 5
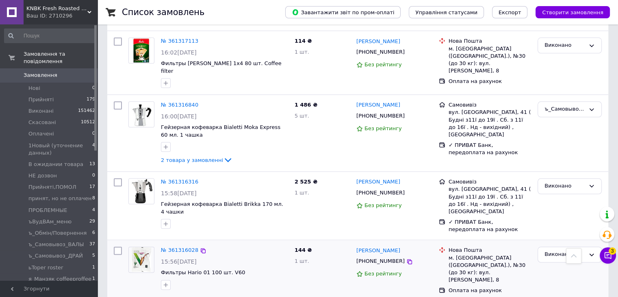
scroll to position [902, 0]
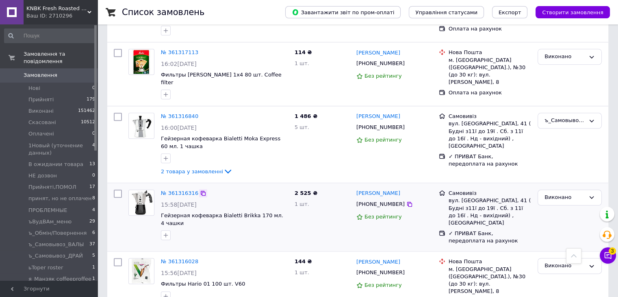
click at [201, 191] on icon at bounding box center [203, 193] width 5 height 5
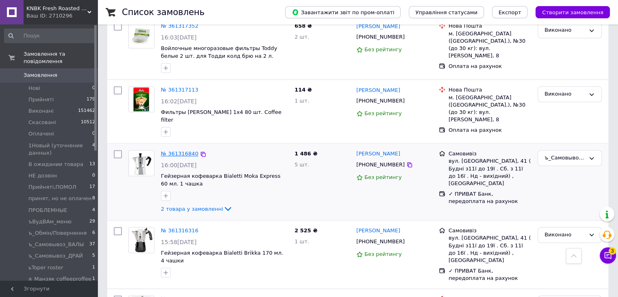
scroll to position [821, 0]
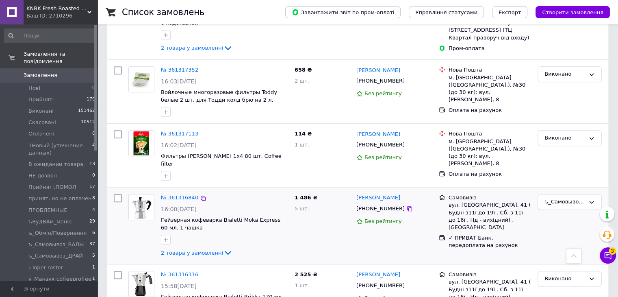
click at [200, 195] on icon at bounding box center [203, 198] width 7 height 7
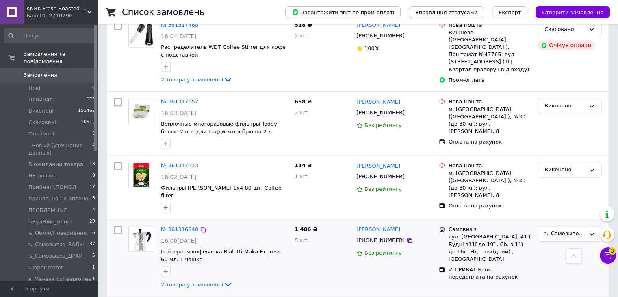
scroll to position [740, 0]
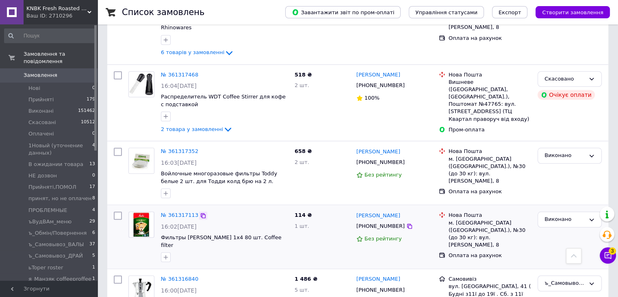
click at [201, 213] on icon at bounding box center [203, 215] width 5 height 5
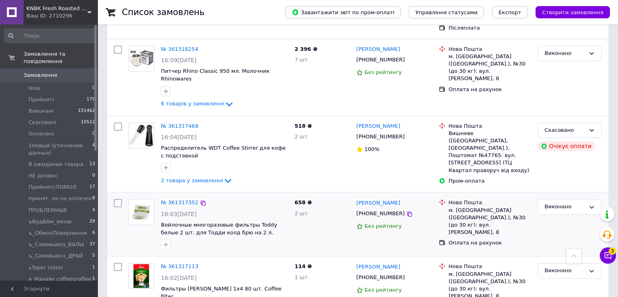
scroll to position [659, 0]
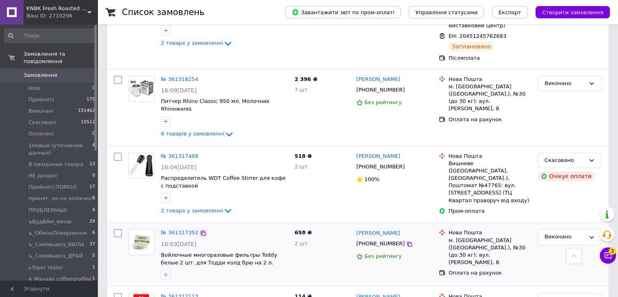
click at [200, 230] on icon at bounding box center [203, 233] width 7 height 7
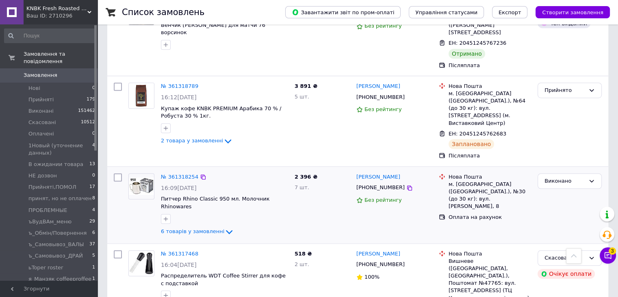
scroll to position [537, 0]
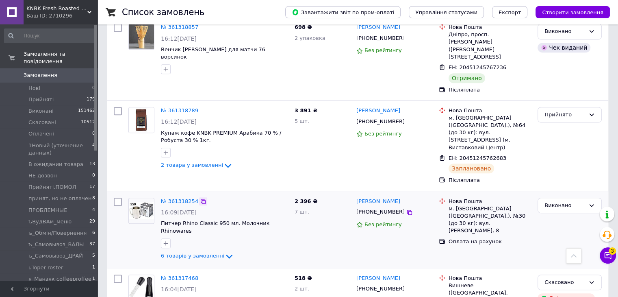
click at [202, 198] on icon at bounding box center [203, 201] width 7 height 7
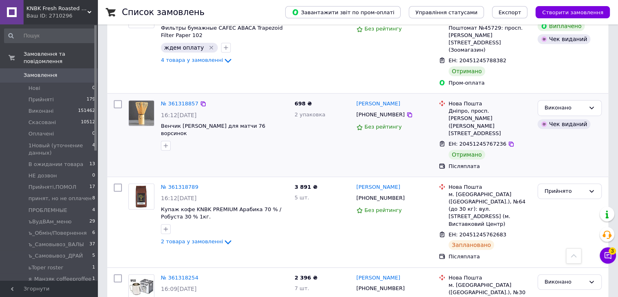
scroll to position [455, 0]
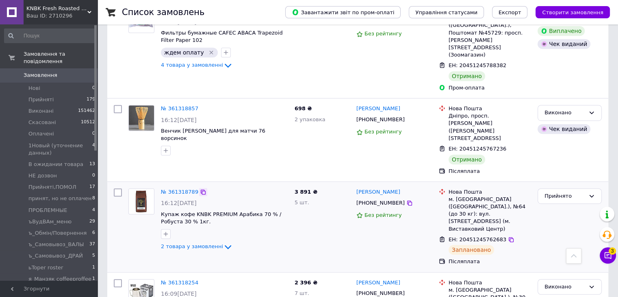
click at [199, 188] on div at bounding box center [203, 192] width 8 height 8
click at [200, 189] on icon at bounding box center [203, 192] width 7 height 7
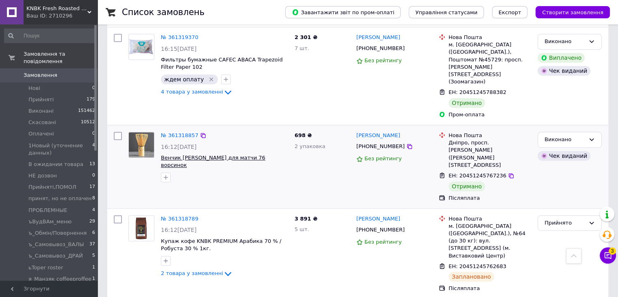
scroll to position [415, 0]
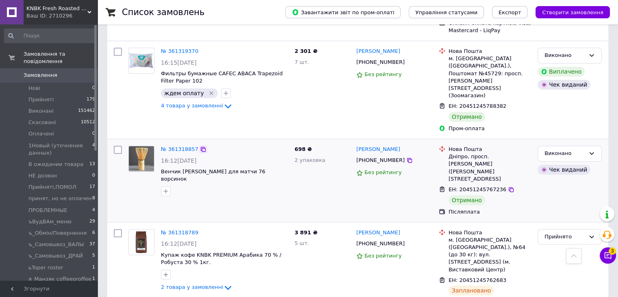
click at [200, 146] on icon at bounding box center [203, 149] width 7 height 7
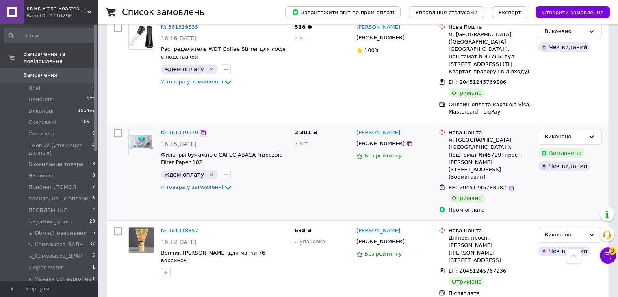
click at [200, 129] on icon at bounding box center [203, 132] width 7 height 7
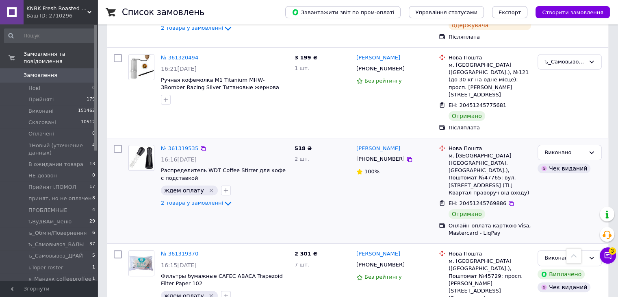
scroll to position [211, 0]
click at [202, 146] on icon at bounding box center [203, 149] width 7 height 7
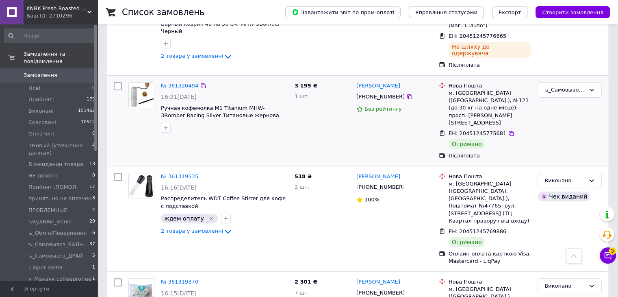
scroll to position [130, 0]
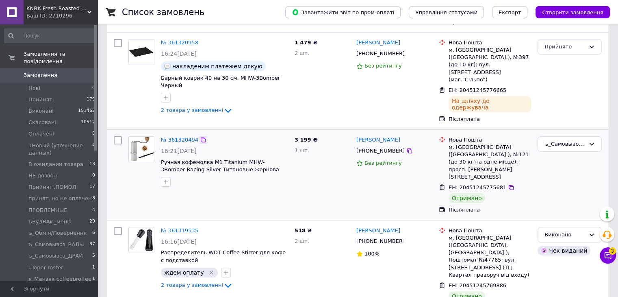
click at [200, 137] on icon at bounding box center [203, 140] width 7 height 7
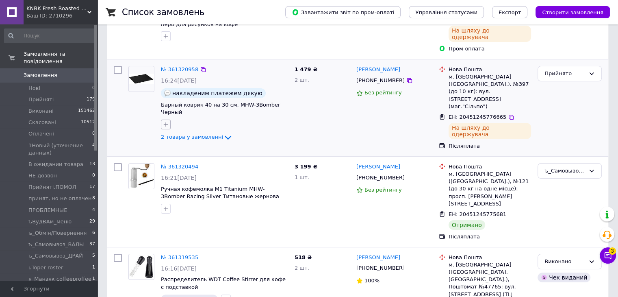
scroll to position [89, 0]
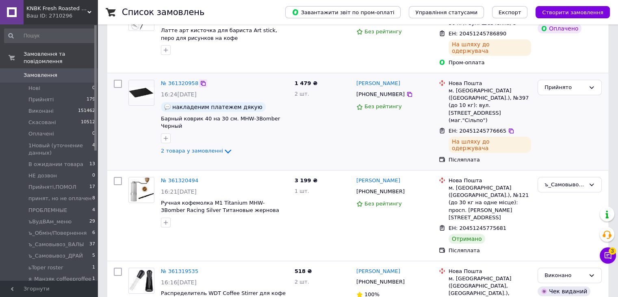
click at [202, 79] on div at bounding box center [203, 83] width 8 height 8
click at [201, 81] on icon at bounding box center [203, 83] width 5 height 5
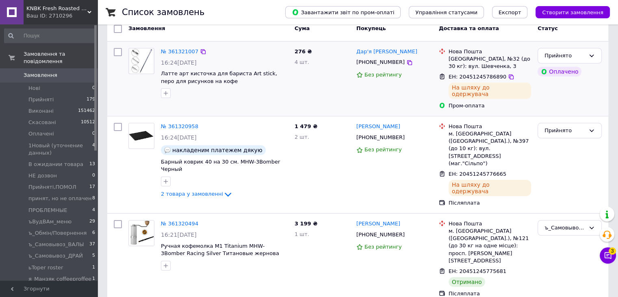
scroll to position [0, 0]
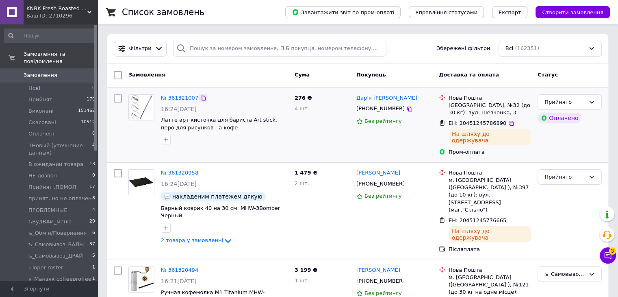
click at [200, 96] on icon at bounding box center [203, 98] width 7 height 7
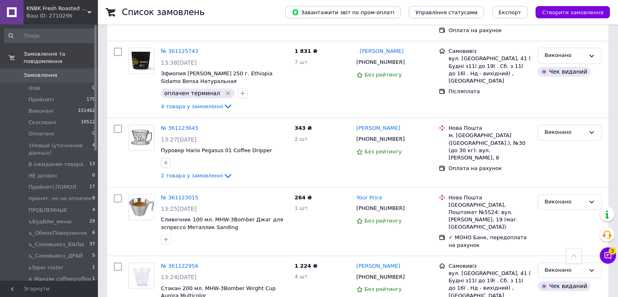
scroll to position [7311, 0]
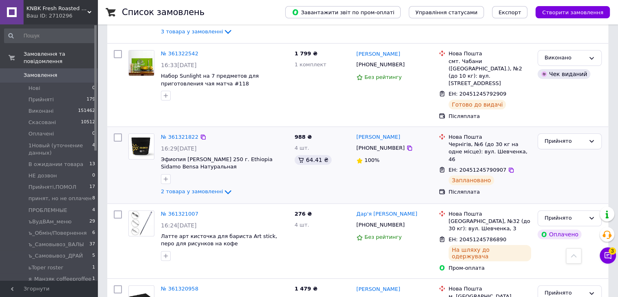
scroll to position [233, 0]
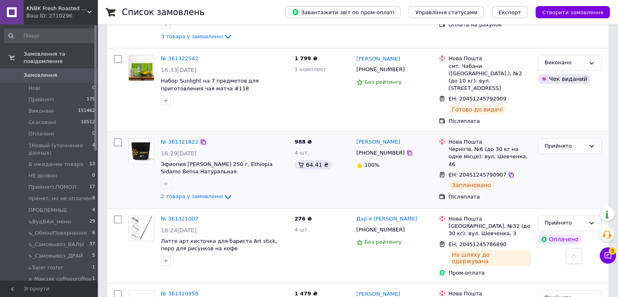
click at [200, 139] on icon at bounding box center [203, 142] width 7 height 7
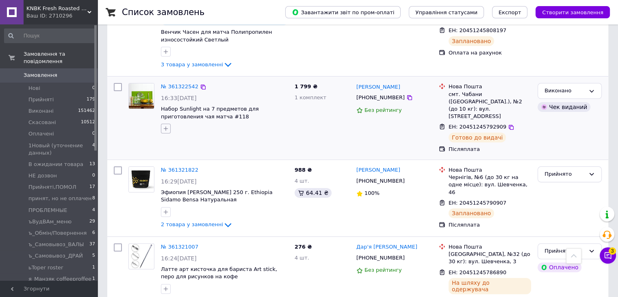
scroll to position [192, 0]
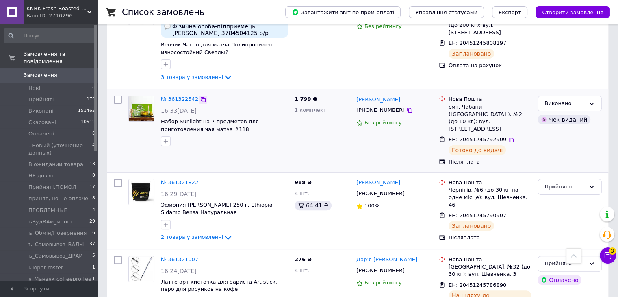
click at [200, 96] on icon at bounding box center [203, 99] width 7 height 7
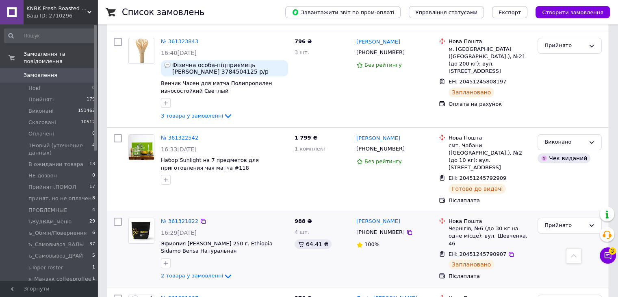
scroll to position [111, 0]
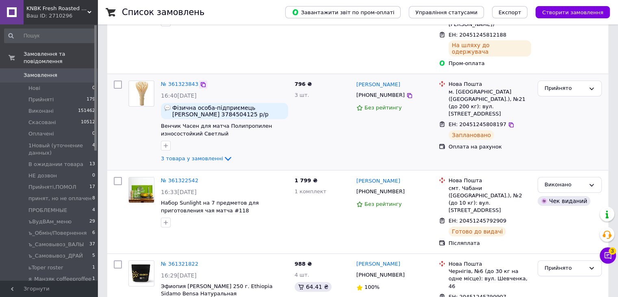
click at [200, 81] on icon at bounding box center [203, 84] width 7 height 7
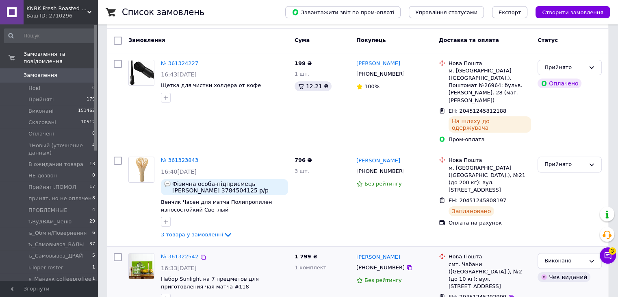
scroll to position [29, 0]
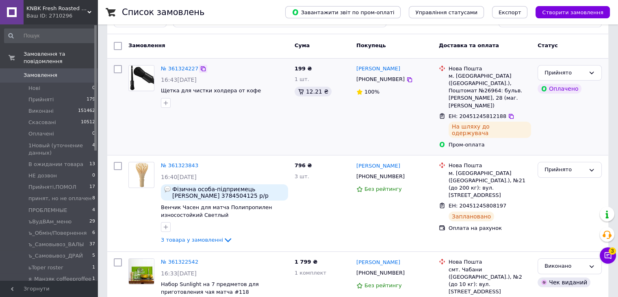
click at [200, 67] on icon at bounding box center [203, 68] width 7 height 7
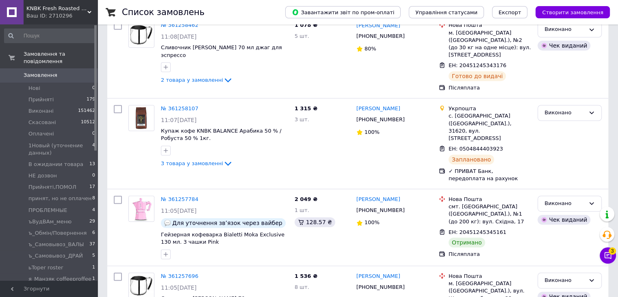
scroll to position [7082, 0]
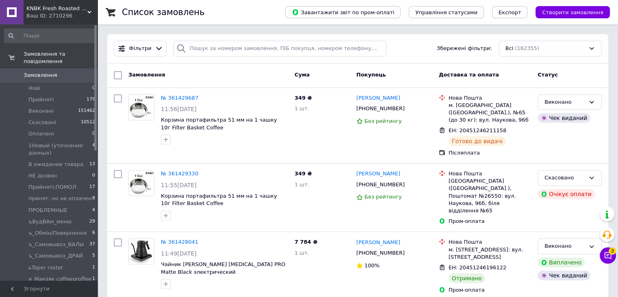
scroll to position [7274, 0]
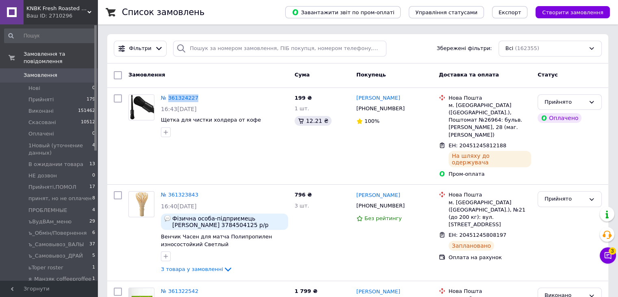
scroll to position [7082, 0]
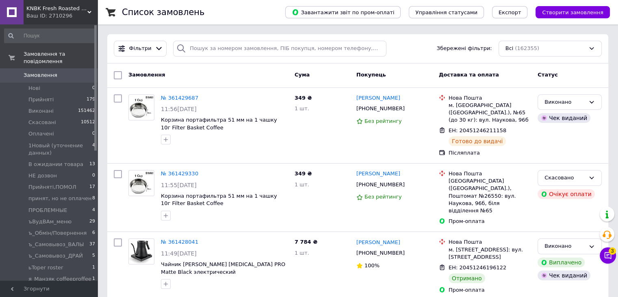
scroll to position [7274, 0]
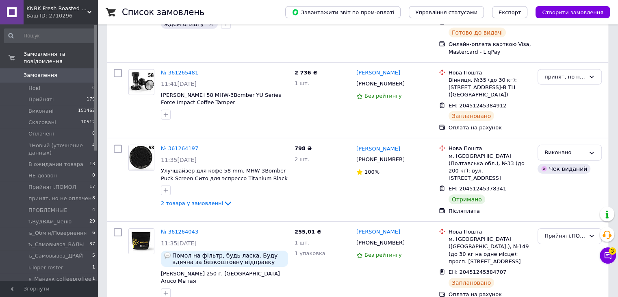
scroll to position [7082, 0]
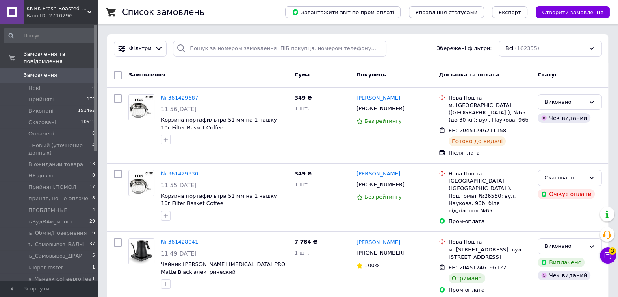
scroll to position [7274, 0]
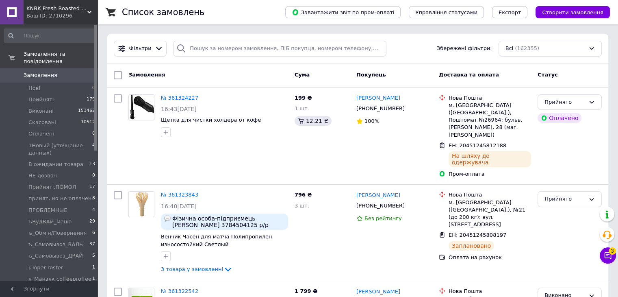
scroll to position [7082, 0]
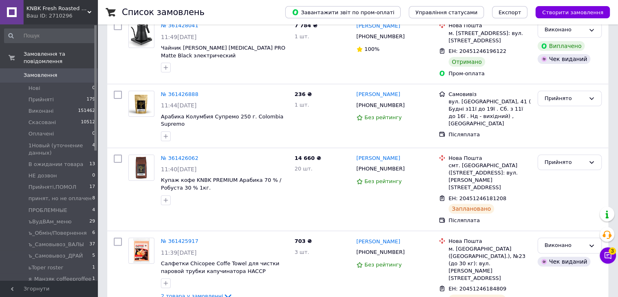
scroll to position [7274, 0]
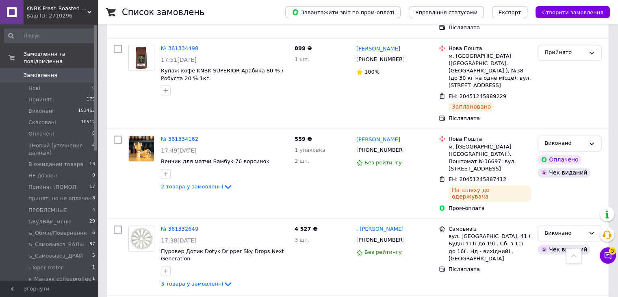
scroll to position [7233, 0]
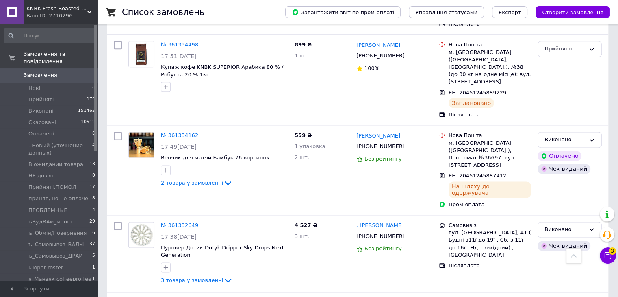
drag, startPoint x: 202, startPoint y: 93, endPoint x: 207, endPoint y: 88, distance: 7.2
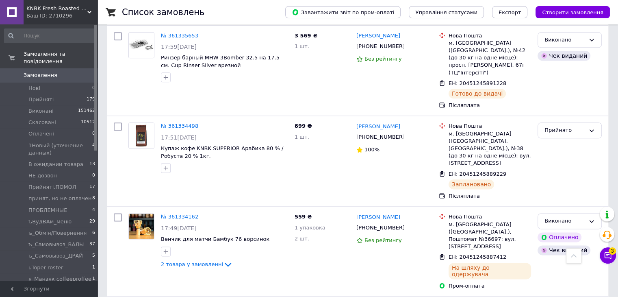
scroll to position [7111, 0]
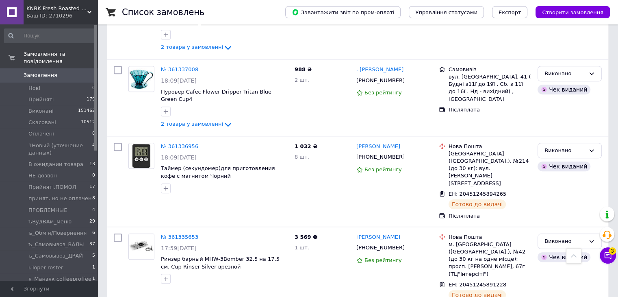
scroll to position [6948, 0]
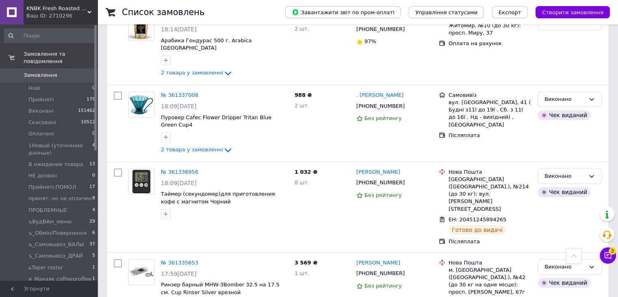
scroll to position [6867, 0]
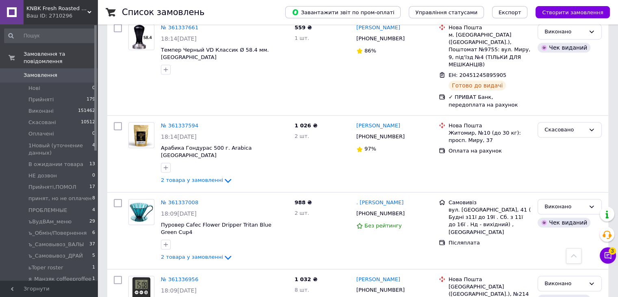
scroll to position [6786, 0]
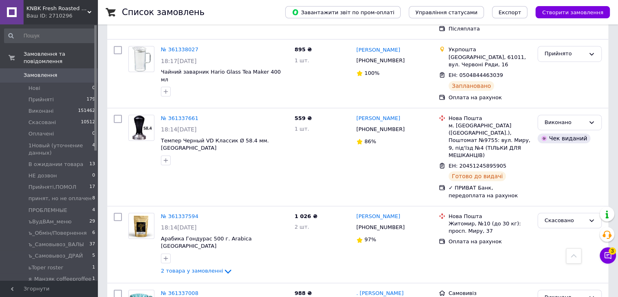
scroll to position [6704, 0]
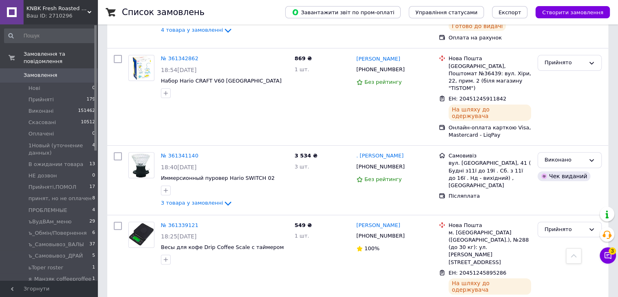
scroll to position [6420, 0]
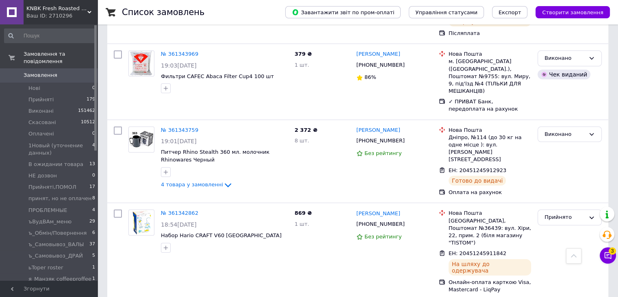
scroll to position [6257, 0]
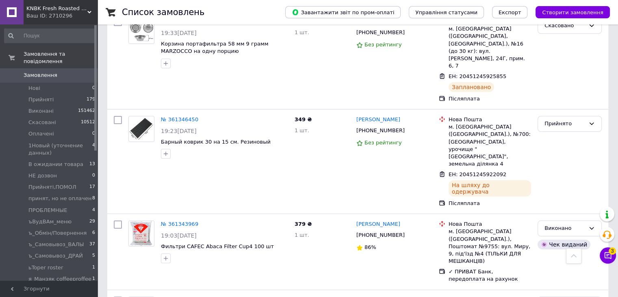
scroll to position [6095, 0]
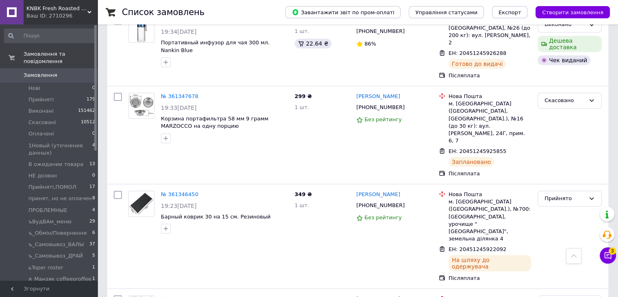
scroll to position [6054, 0]
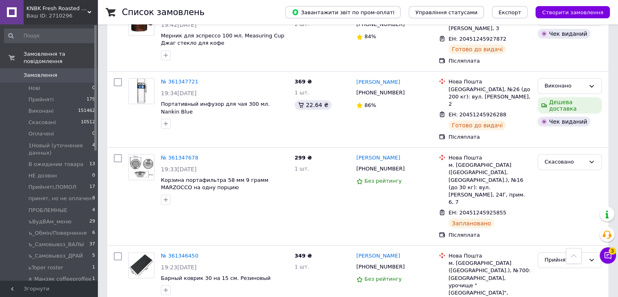
scroll to position [5973, 0]
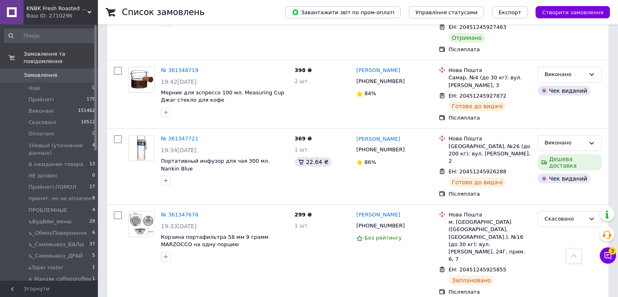
scroll to position [5932, 0]
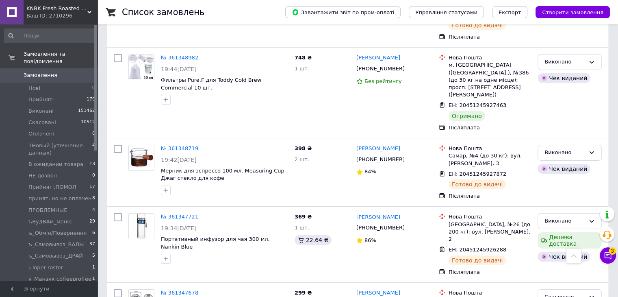
scroll to position [5851, 0]
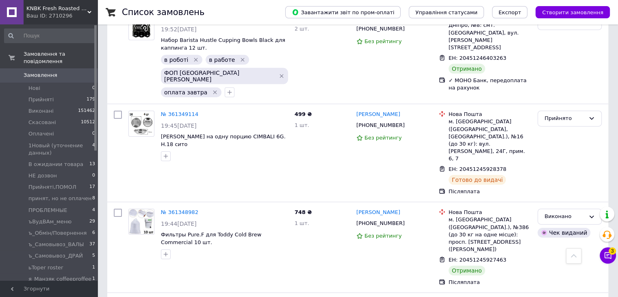
scroll to position [5688, 0]
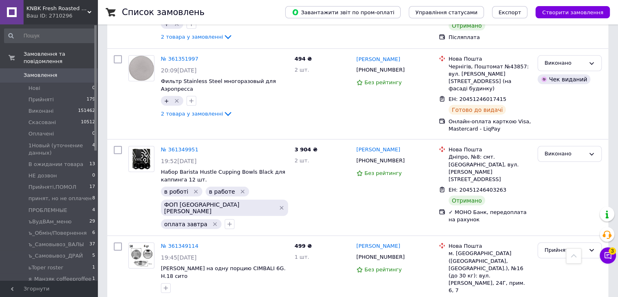
scroll to position [5566, 0]
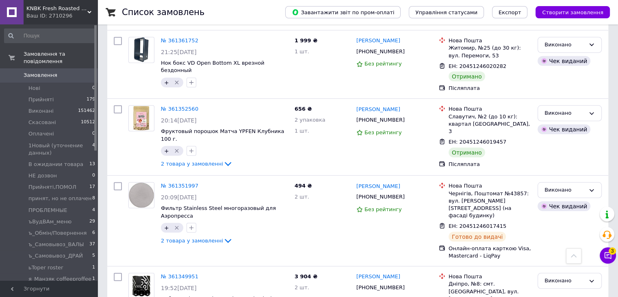
scroll to position [5444, 0]
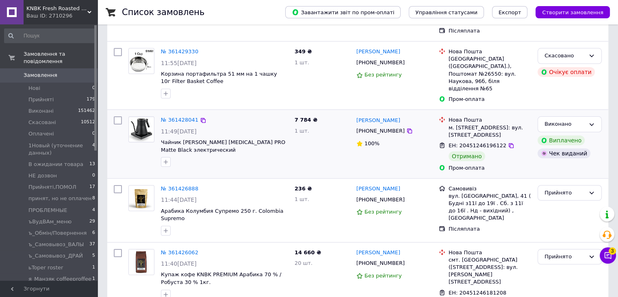
scroll to position [0, 0]
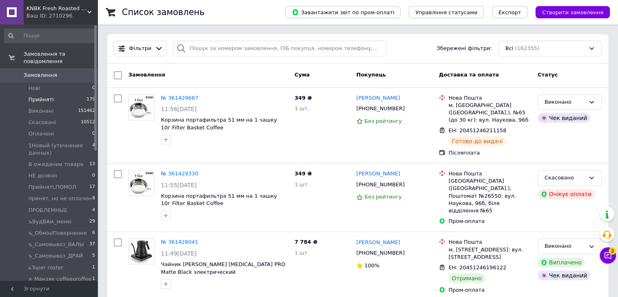
click at [43, 96] on span "Прийняті" at bounding box center [40, 99] width 25 height 7
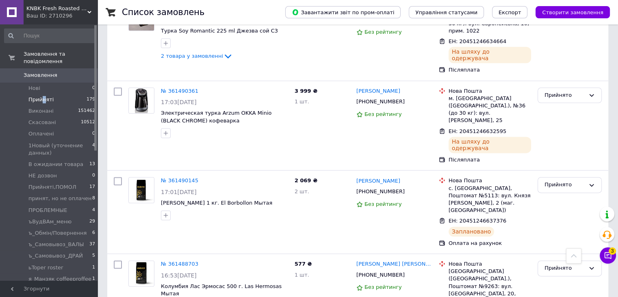
scroll to position [7220, 0]
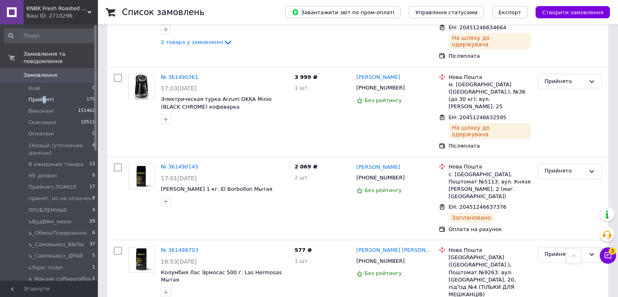
drag, startPoint x: 47, startPoint y: 179, endPoint x: 117, endPoint y: 217, distance: 79.7
click at [49, 183] on span "Прийняті,ПОМОЛ" at bounding box center [52, 186] width 48 height 7
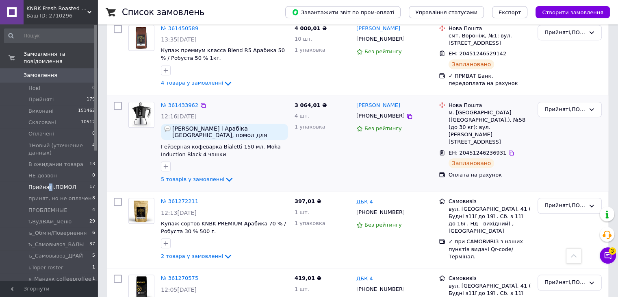
scroll to position [537, 0]
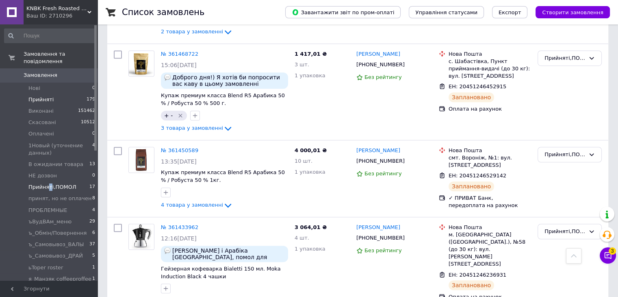
click at [44, 96] on span "Прийняті" at bounding box center [40, 99] width 25 height 7
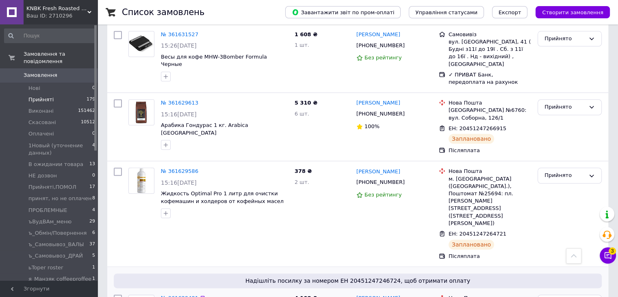
scroll to position [976, 0]
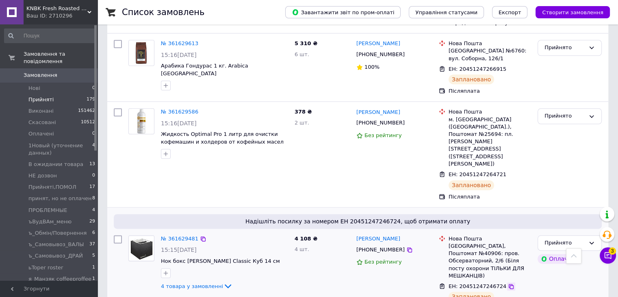
click at [508, 283] on icon at bounding box center [511, 286] width 7 height 7
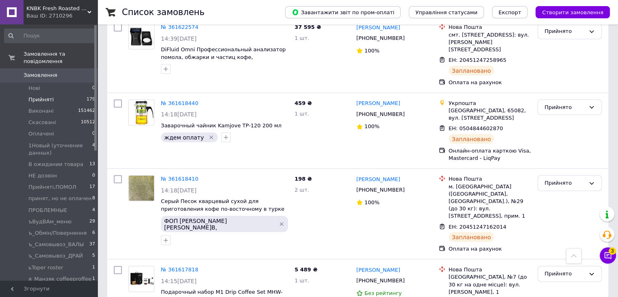
scroll to position [1789, 0]
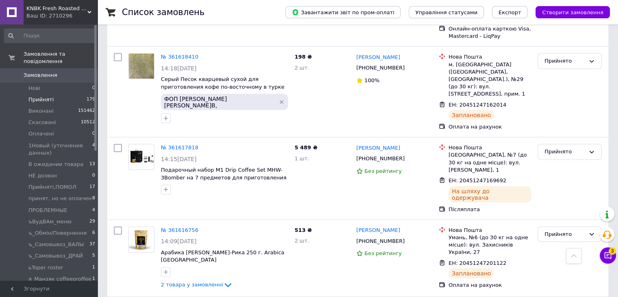
drag, startPoint x: 180, startPoint y: 191, endPoint x: 172, endPoint y: 181, distance: 13.1
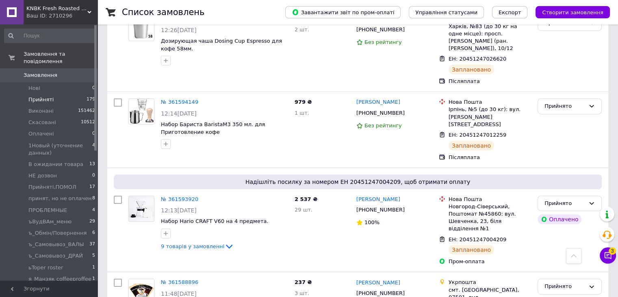
scroll to position [2642, 0]
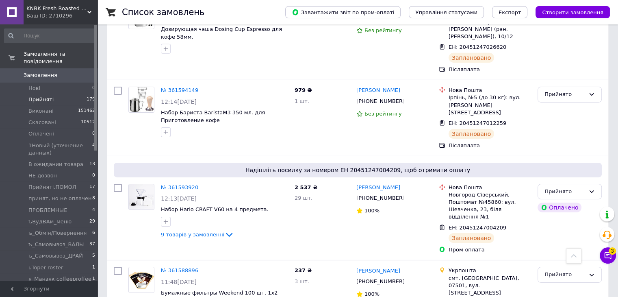
drag, startPoint x: 176, startPoint y: 84, endPoint x: 183, endPoint y: 88, distance: 8.2
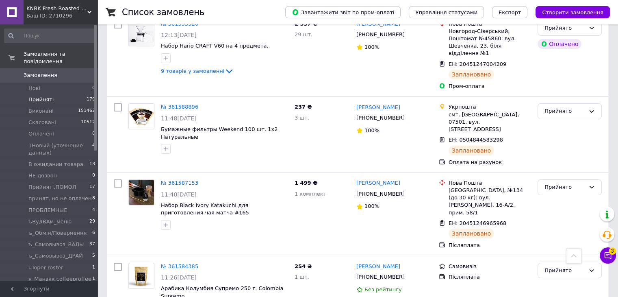
scroll to position [2846, 0]
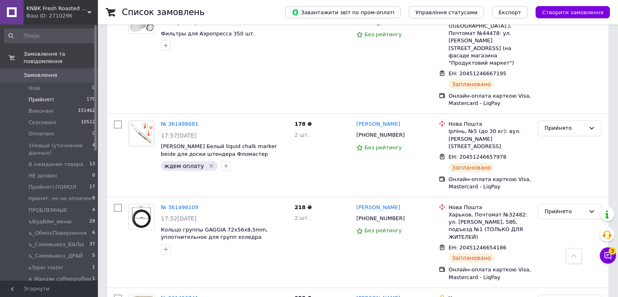
scroll to position [5813, 0]
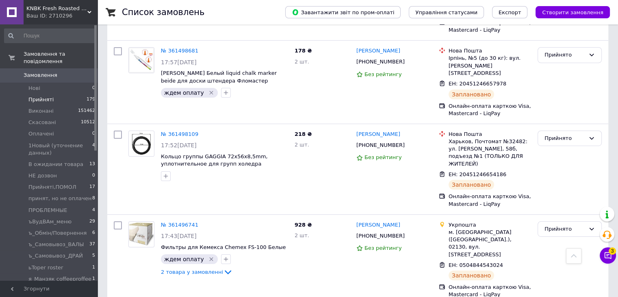
drag, startPoint x: 184, startPoint y: 116, endPoint x: 189, endPoint y: 170, distance: 54.8
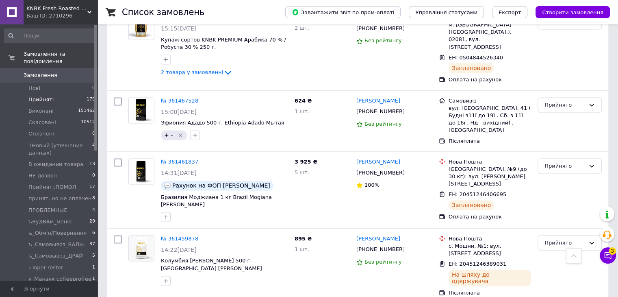
scroll to position [7332, 0]
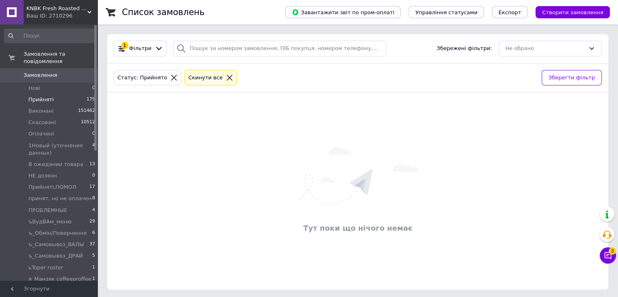
click at [226, 76] on icon at bounding box center [229, 77] width 7 height 7
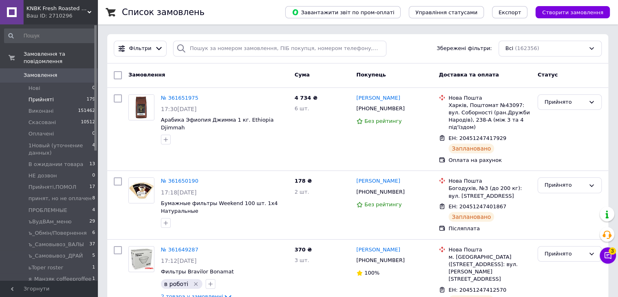
click at [30, 96] on span "Прийняті" at bounding box center [40, 99] width 25 height 7
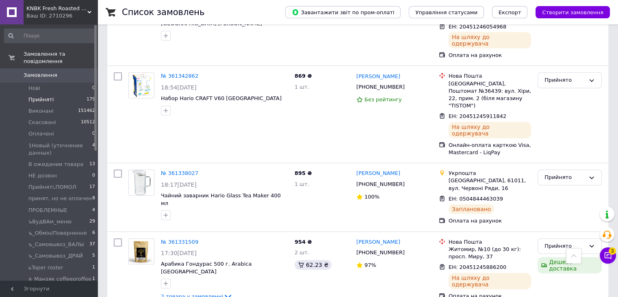
scroll to position [5485, 0]
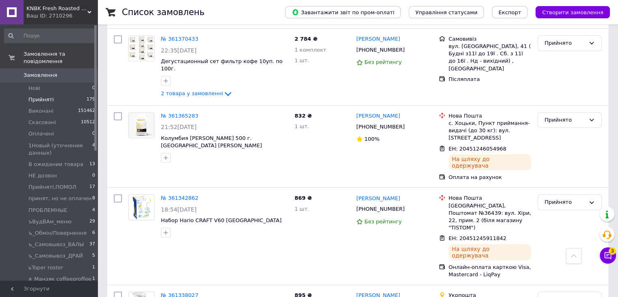
drag, startPoint x: 170, startPoint y: 132, endPoint x: 174, endPoint y: 133, distance: 4.5
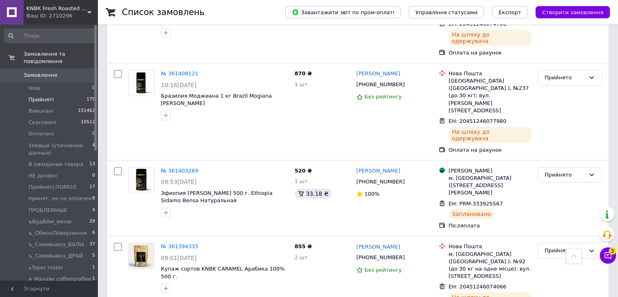
scroll to position [0, 0]
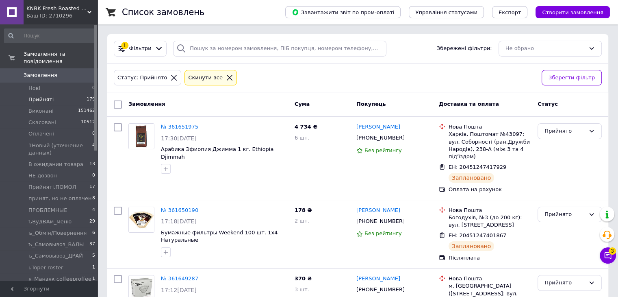
drag, startPoint x: 220, startPoint y: 78, endPoint x: 163, endPoint y: 0, distance: 96.0
click at [226, 78] on icon at bounding box center [229, 77] width 7 height 7
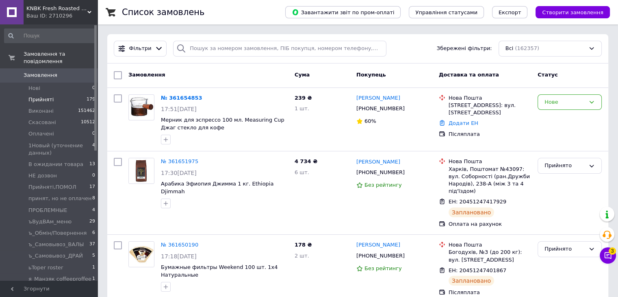
click at [54, 94] on li "Прийняті 179" at bounding box center [50, 99] width 100 height 11
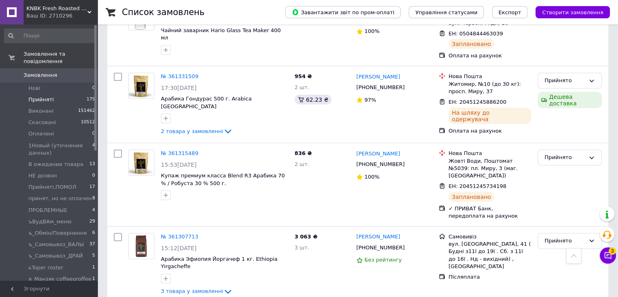
scroll to position [5519, 0]
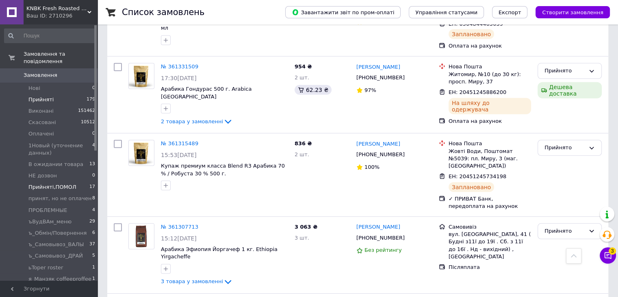
click at [60, 183] on span "Прийняті,ПОМОЛ" at bounding box center [52, 186] width 48 height 7
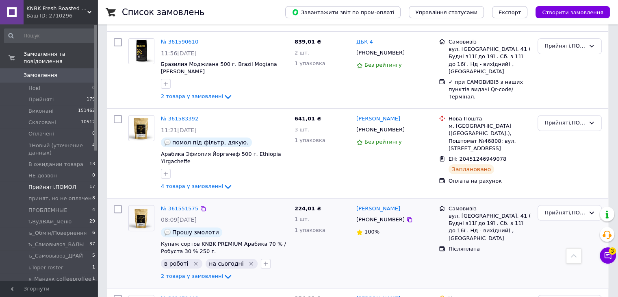
scroll to position [144, 0]
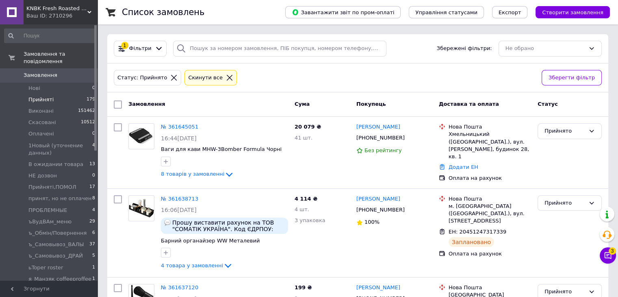
click at [226, 75] on icon at bounding box center [229, 77] width 7 height 7
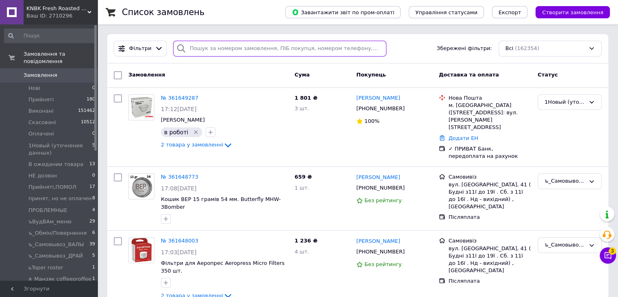
click at [231, 49] on input "search" at bounding box center [279, 49] width 213 height 16
paste input "[PHONE_NUMBER]"
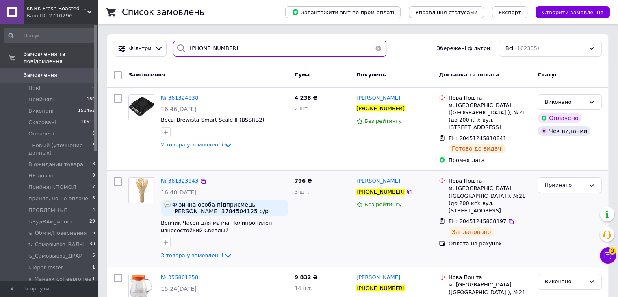
type input "[PHONE_NUMBER]"
drag, startPoint x: 137, startPoint y: 49, endPoint x: 108, endPoint y: 49, distance: 28.5
click at [112, 48] on div "Фільтри [PHONE_NUMBER] Збережені фільтри: Всі (162355)" at bounding box center [358, 49] width 495 height 16
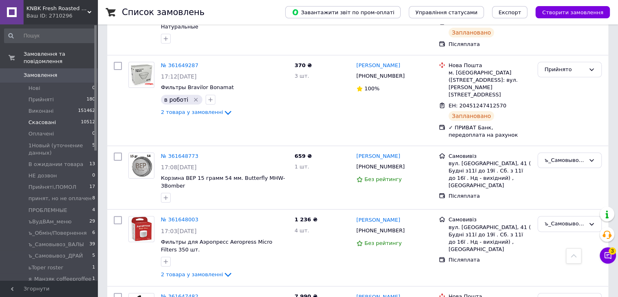
scroll to position [41, 0]
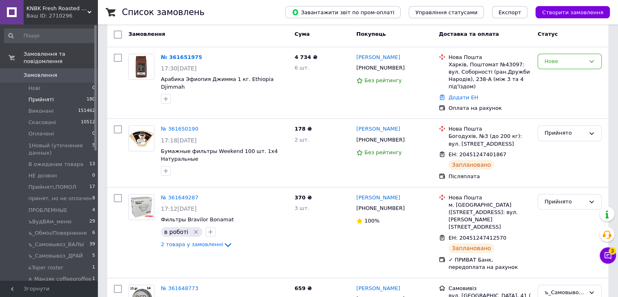
click at [41, 96] on span "Прийняті" at bounding box center [40, 99] width 25 height 7
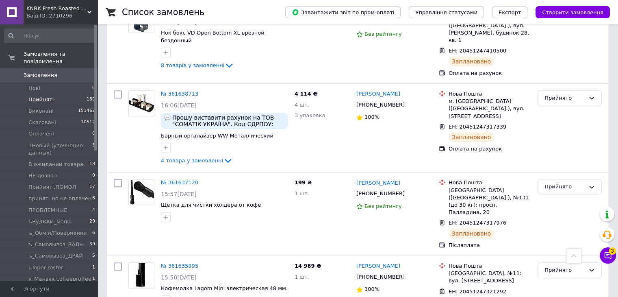
scroll to position [7393, 0]
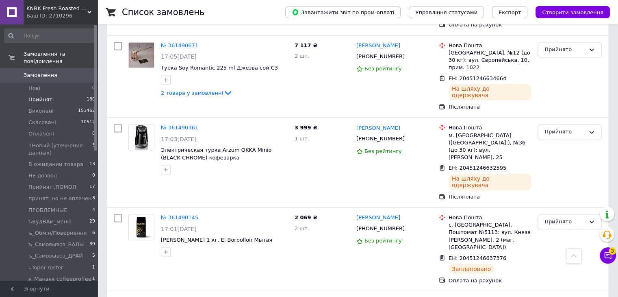
scroll to position [7515, 0]
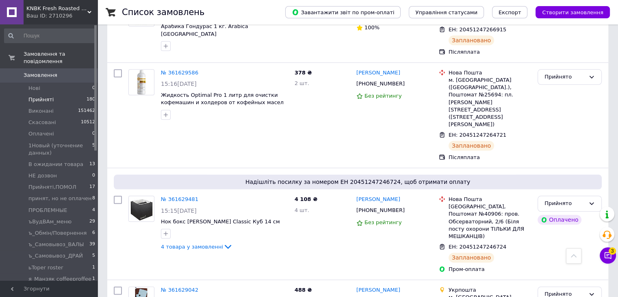
scroll to position [935, 0]
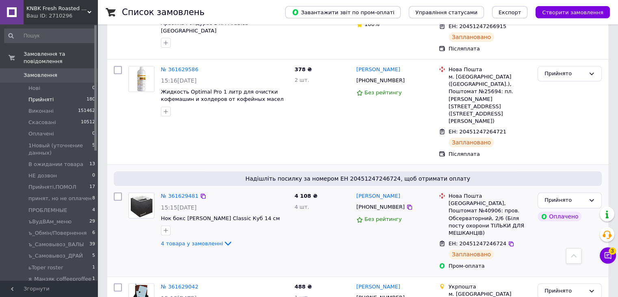
drag, startPoint x: 176, startPoint y: 92, endPoint x: 182, endPoint y: 103, distance: 12.8
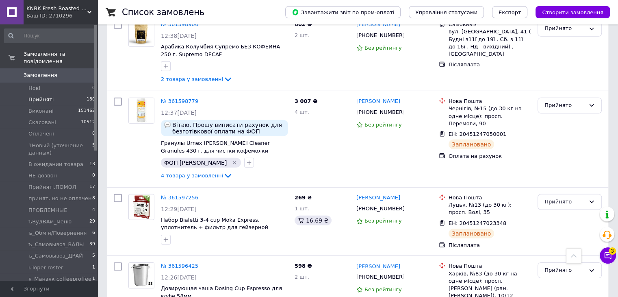
scroll to position [2602, 0]
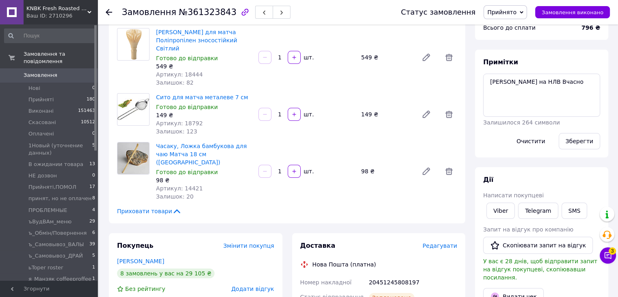
scroll to position [122, 0]
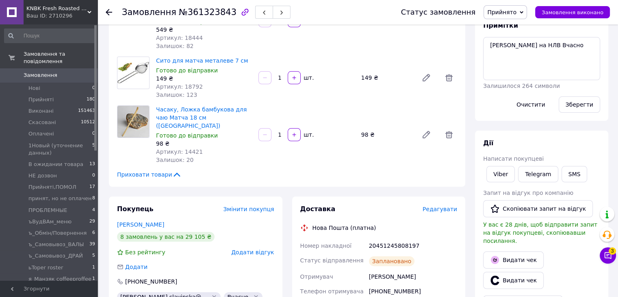
click at [386, 238] on div "20451245808197" at bounding box center [412, 245] width 91 height 15
copy div "20451245808197"
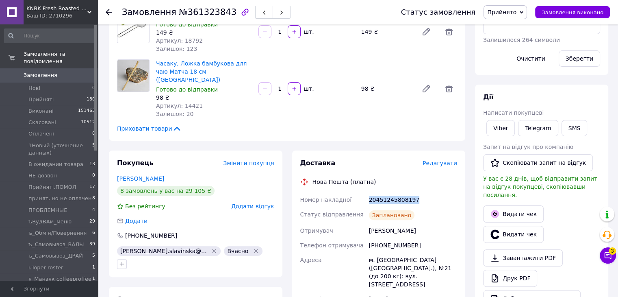
scroll to position [203, 0]
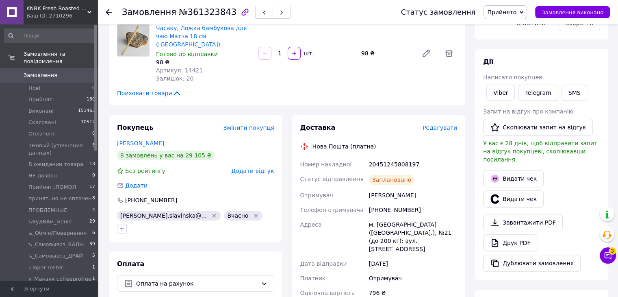
click at [445, 124] on span "Редагувати" at bounding box center [440, 127] width 35 height 7
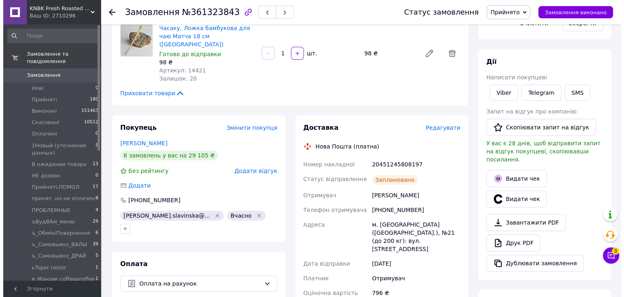
scroll to position [197, 0]
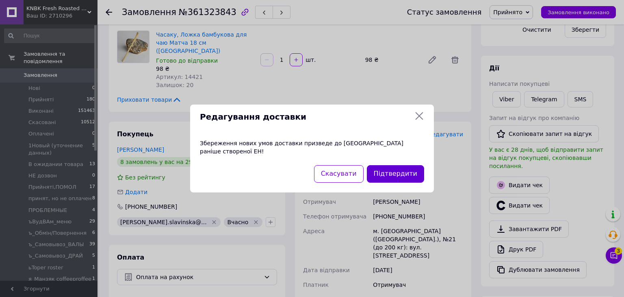
click at [400, 172] on button "Підтвердити" at bounding box center [395, 173] width 57 height 17
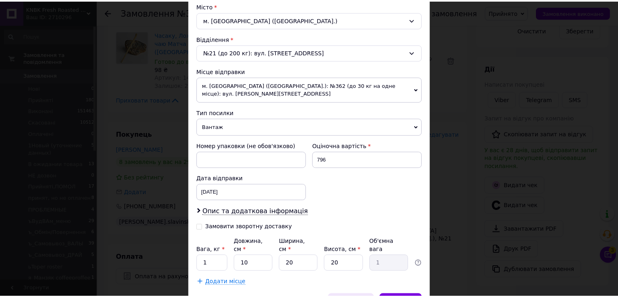
scroll to position [255, 0]
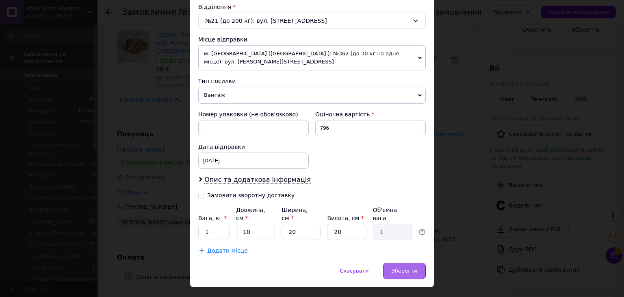
click at [399, 267] on span "Зберегти" at bounding box center [405, 270] width 26 height 6
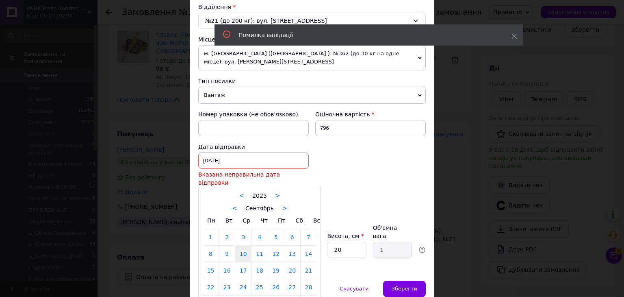
click at [261, 152] on div "[DATE] < 2025 > < Сентябрь > Пн Вт Ср Чт Пт Сб Вс 1 2 3 4 5 6 7 8 9 10 11 12 13…" at bounding box center [253, 160] width 111 height 16
click at [274, 246] on link "12" at bounding box center [276, 254] width 16 height 16
type input "[DATE]"
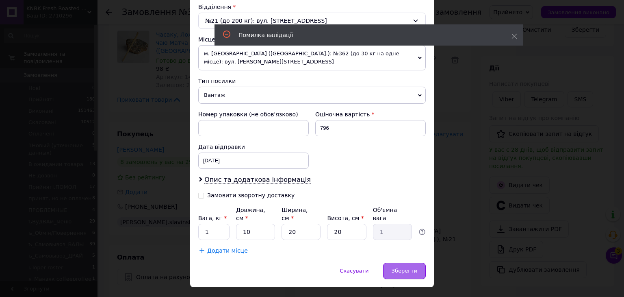
click at [398, 267] on span "Зберегти" at bounding box center [405, 270] width 26 height 6
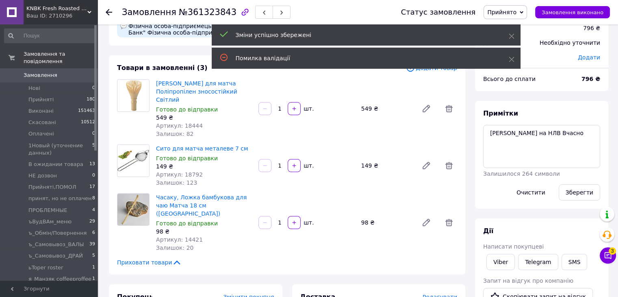
scroll to position [0, 0]
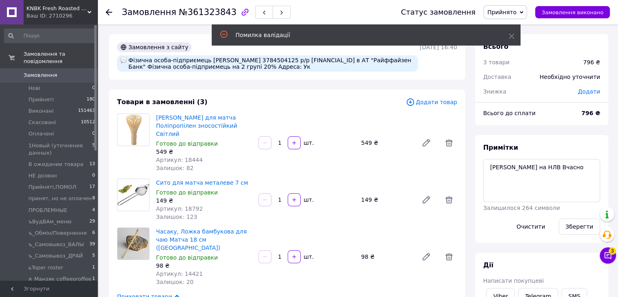
click at [517, 13] on span "Прийнято" at bounding box center [501, 12] width 29 height 7
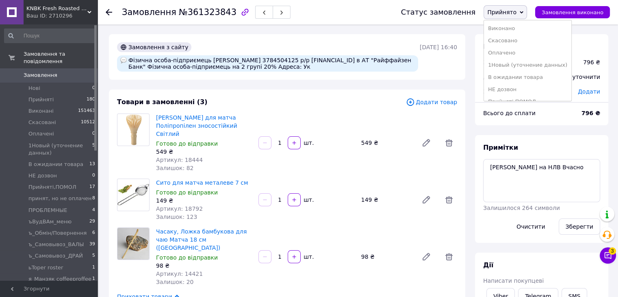
click at [513, 37] on use at bounding box center [511, 36] width 5 height 5
click at [520, 17] on span "Прийнято" at bounding box center [505, 12] width 43 height 14
click at [518, 30] on li "Виконано" at bounding box center [527, 28] width 87 height 12
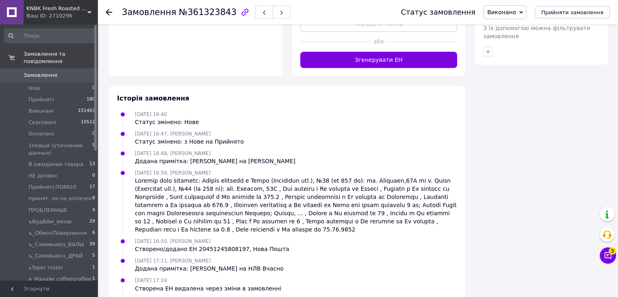
scroll to position [510, 0]
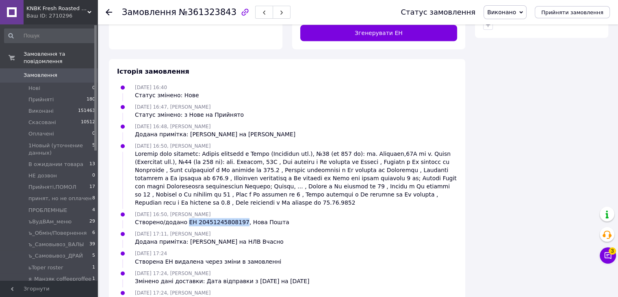
drag, startPoint x: 184, startPoint y: 196, endPoint x: 235, endPoint y: 196, distance: 50.8
click at [235, 218] on div "Створено/додано ЕН 20451245808197, Нова Пошта" at bounding box center [212, 222] width 154 height 8
copy div "ЕН 20451245808197"
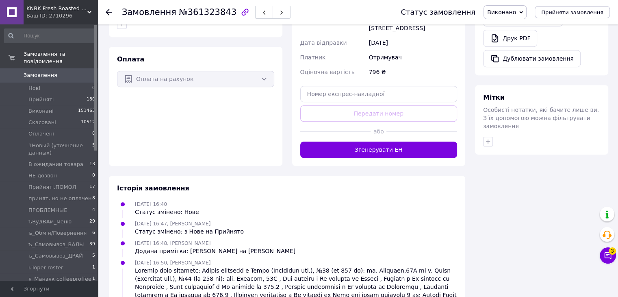
scroll to position [307, 0]
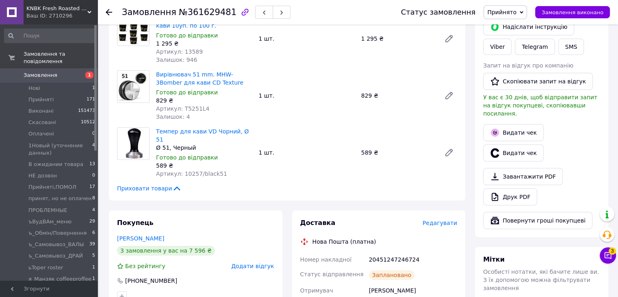
scroll to position [325, 0]
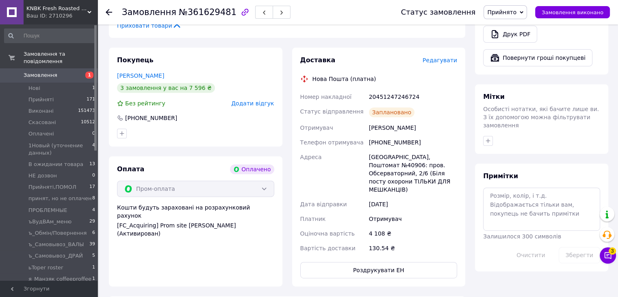
click at [391, 89] on div "20451247246724" at bounding box center [412, 96] width 91 height 15
copy div "20451247246724"
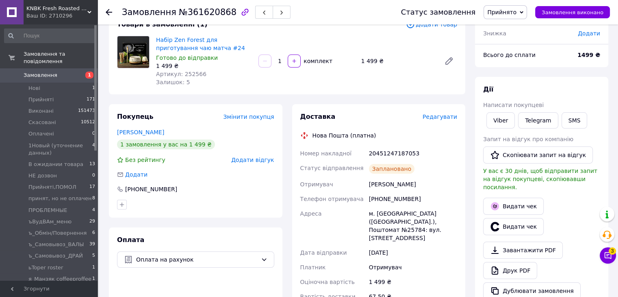
scroll to position [81, 0]
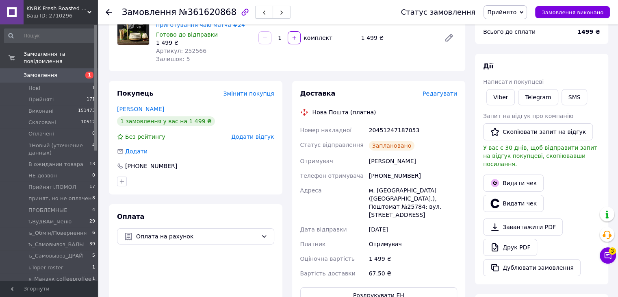
click at [387, 127] on div "20451247187053" at bounding box center [412, 130] width 91 height 15
copy div "20451247187053"
click at [562, 98] on button "SMS" at bounding box center [575, 97] width 26 height 16
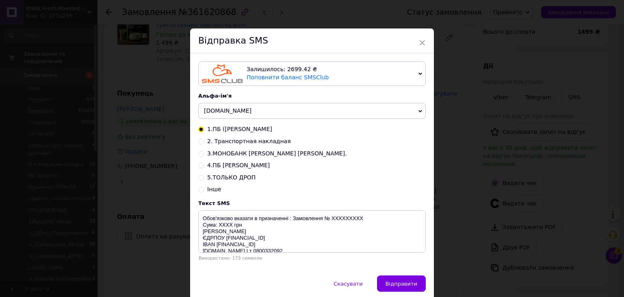
click at [199, 143] on input "2. Транспортная накладная" at bounding box center [201, 141] width 6 height 6
radio input "true"
radio input "false"
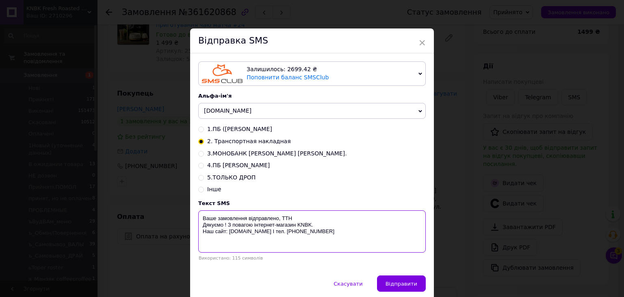
click at [304, 218] on textarea "Ваше замовлення відправлено, ТТН Дякуємо ! З повагою інтернет-магазин KNBK. Наш…" at bounding box center [312, 231] width 228 height 42
paste textarea "20451247187053"
type textarea "Ваше замовлення відправлено, ТТН 20451247187053 Дякуємо ! З повагою інтернет-ма…"
drag, startPoint x: 395, startPoint y: 286, endPoint x: 407, endPoint y: 271, distance: 18.9
click at [398, 283] on span "Відправити" at bounding box center [402, 284] width 32 height 6
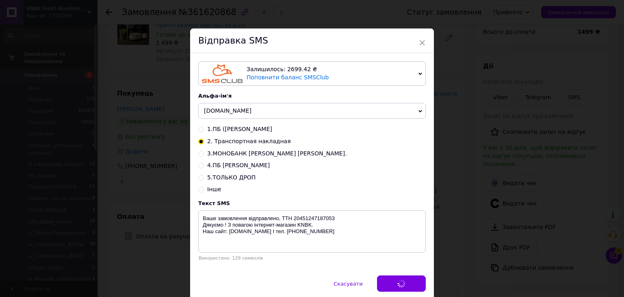
click at [438, 233] on div "× Відправка SMS Залишилось: 2699.42 ₴ Поповнити баланс SMSClub Підключити LetsA…" at bounding box center [312, 148] width 624 height 297
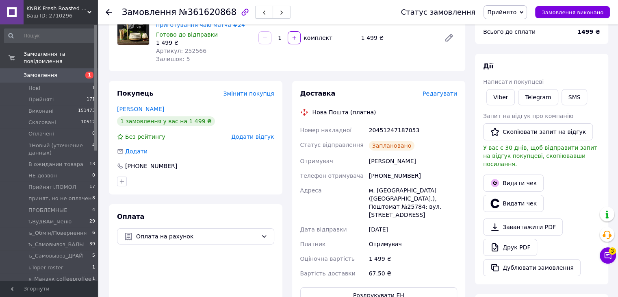
click at [504, 14] on span "Прийнято" at bounding box center [501, 12] width 29 height 7
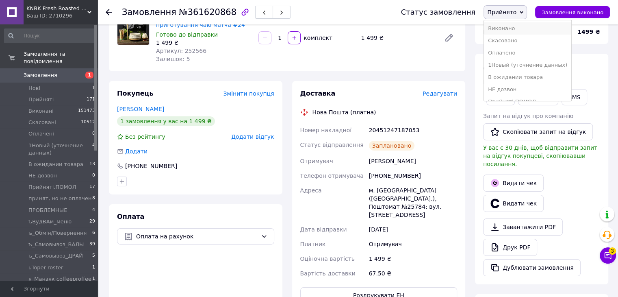
click at [508, 28] on li "Виконано" at bounding box center [527, 28] width 87 height 12
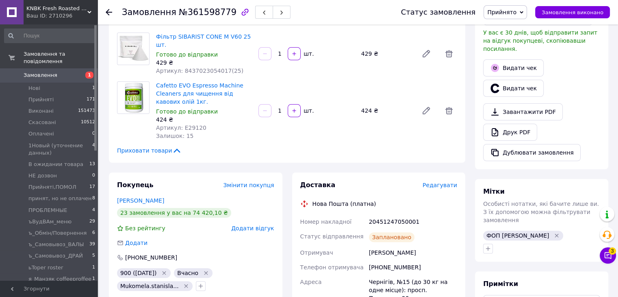
scroll to position [244, 0]
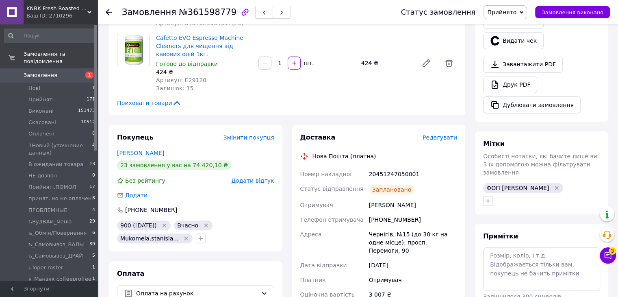
click at [391, 167] on div "20451247050001" at bounding box center [412, 174] width 91 height 15
click at [392, 167] on div "20451247050001" at bounding box center [412, 174] width 91 height 15
click at [393, 167] on div "20451247050001" at bounding box center [412, 174] width 91 height 15
copy div "20451247050001"
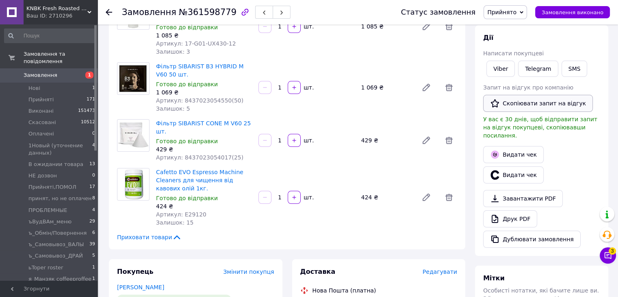
scroll to position [81, 0]
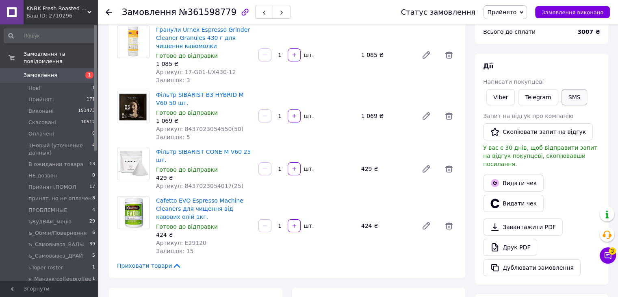
click at [574, 95] on button "SMS" at bounding box center [575, 97] width 26 height 16
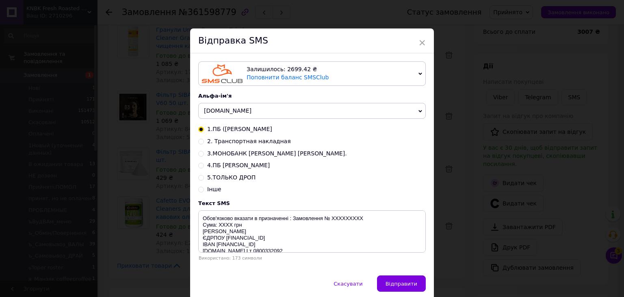
click at [200, 143] on input "2. Транспортная накладная" at bounding box center [201, 141] width 6 height 6
radio input "true"
radio input "false"
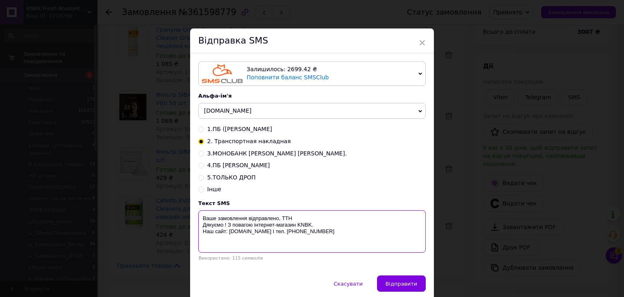
click at [304, 216] on textarea "Ваше замовлення відправлено, ТТН Дякуємо ! З повагою інтернет-магазин KNBK. Наш…" at bounding box center [312, 231] width 228 height 42
paste textarea "20451247050001"
type textarea "Ваше замовлення відправлено, ТТН 20451247050001 Дякуємо ! З повагою інтернет-ма…"
click at [398, 287] on span "Відправити" at bounding box center [402, 284] width 32 height 6
click at [451, 211] on div "× Відправка SMS Залишилось: 2699.42 ₴ Поповнити баланс SMSClub Підключити LetsA…" at bounding box center [312, 148] width 624 height 297
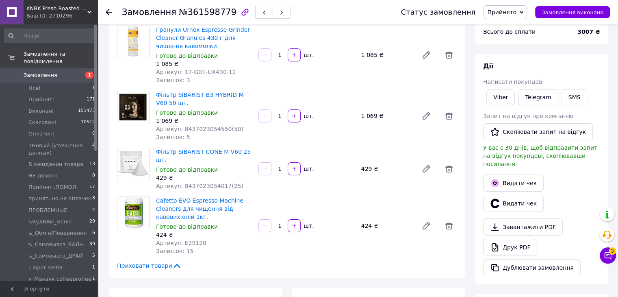
click at [522, 17] on span "Прийнято" at bounding box center [505, 12] width 43 height 14
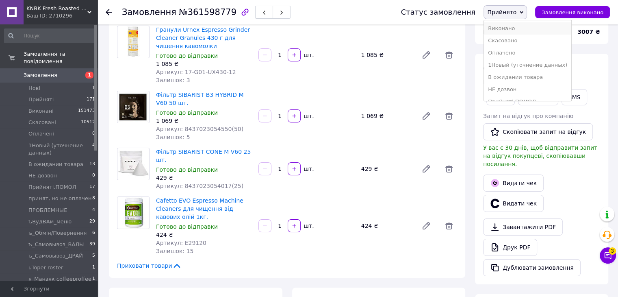
click at [522, 31] on li "Виконано" at bounding box center [527, 28] width 87 height 12
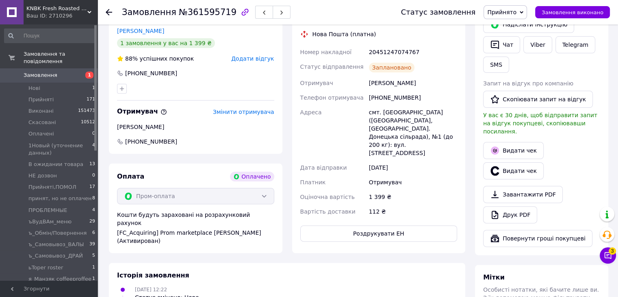
scroll to position [203, 0]
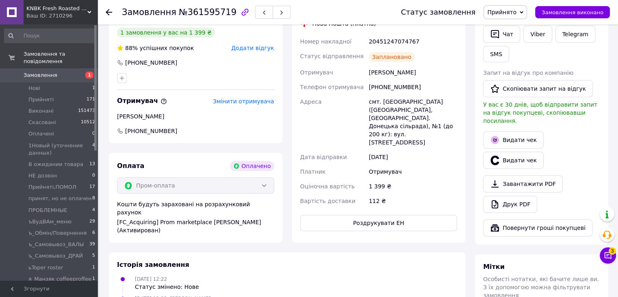
click at [387, 42] on div "20451247074767" at bounding box center [412, 41] width 91 height 15
copy div "20451247074767"
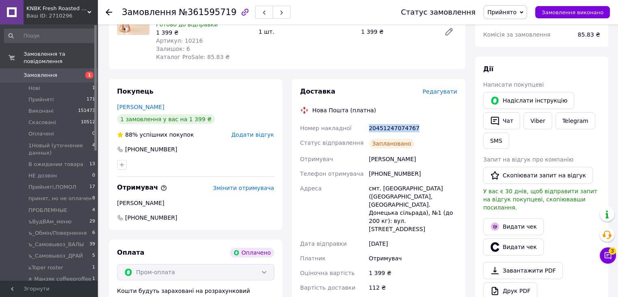
scroll to position [81, 0]
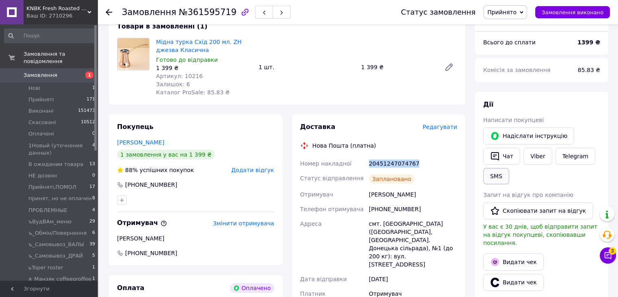
click at [497, 175] on button "SMS" at bounding box center [496, 176] width 26 height 16
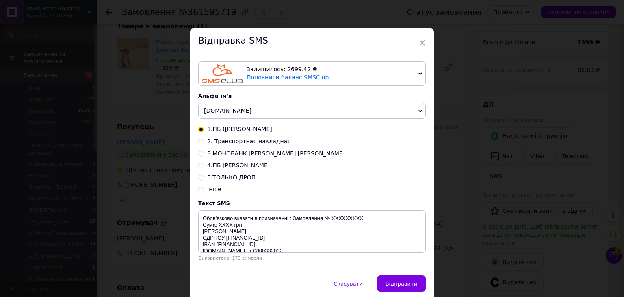
click at [201, 144] on input "2. Транспортная накладная" at bounding box center [201, 141] width 6 height 6
radio input "true"
radio input "false"
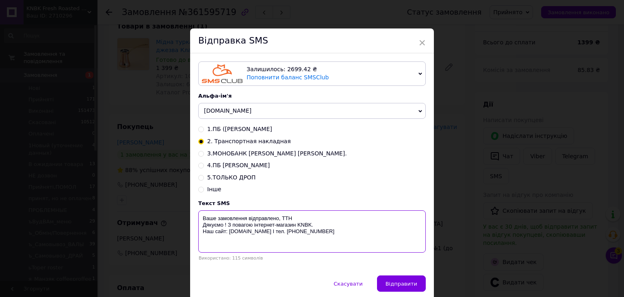
click at [295, 215] on textarea "Ваше замовлення відправлено, ТТН Дякуємо ! З повагою інтернет-магазин KNBK. Наш…" at bounding box center [312, 231] width 228 height 42
paste textarea "20451247074767"
type textarea "Ваше замовлення відправлено, ТТН 20451247074767 Дякуємо ! З повагою інтернет-ма…"
drag, startPoint x: 405, startPoint y: 283, endPoint x: 439, endPoint y: 243, distance: 52.8
click at [405, 283] on span "Відправити" at bounding box center [402, 284] width 32 height 6
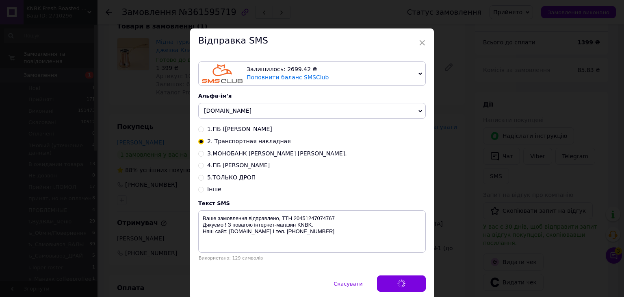
click at [463, 216] on div "× Відправка SMS Залишилось: 2699.42 ₴ Поповнити баланс SMSClub Підключити LetsA…" at bounding box center [312, 148] width 624 height 297
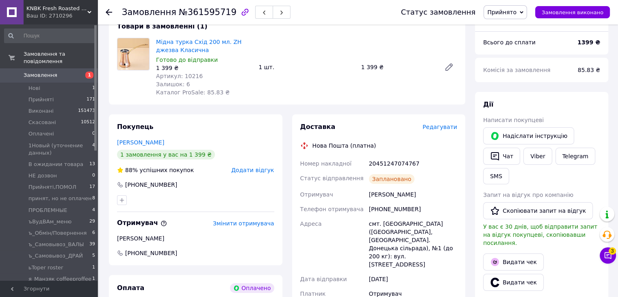
click at [514, 12] on span "Прийнято" at bounding box center [501, 12] width 29 height 7
click at [518, 27] on li "Виконано" at bounding box center [527, 28] width 87 height 12
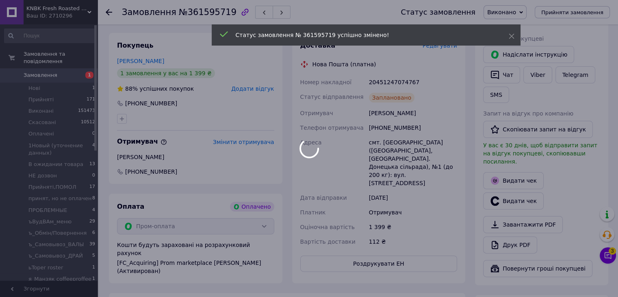
click at [515, 170] on div at bounding box center [309, 148] width 618 height 297
click at [510, 171] on div at bounding box center [309, 148] width 618 height 297
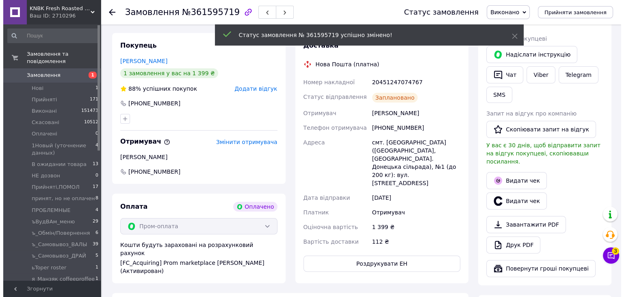
scroll to position [49, 0]
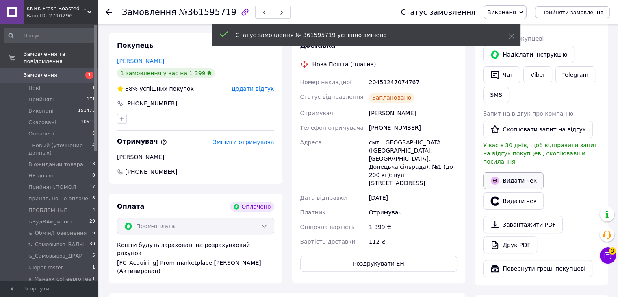
click at [513, 176] on button "Видати чек" at bounding box center [513, 180] width 61 height 17
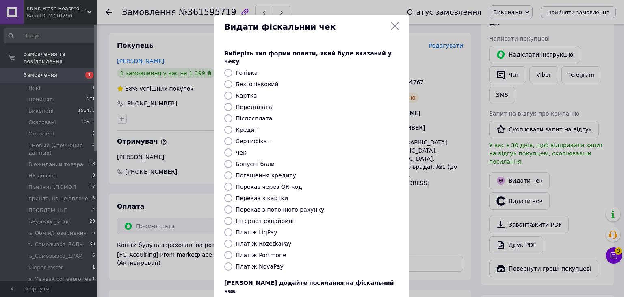
click at [227, 239] on input "Платіж RozetkaPay" at bounding box center [228, 243] width 8 height 8
radio input "true"
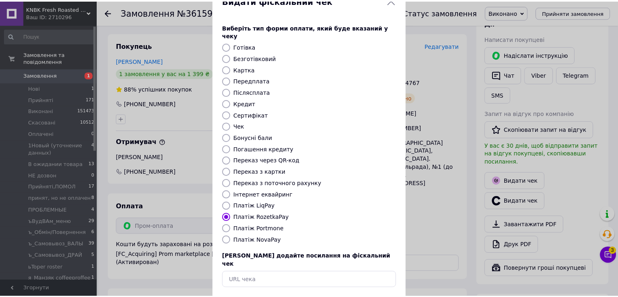
scroll to position [41, 0]
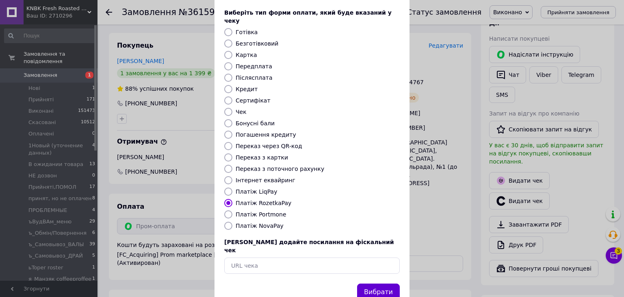
click at [385, 283] on button "Вибрати" at bounding box center [378, 291] width 43 height 17
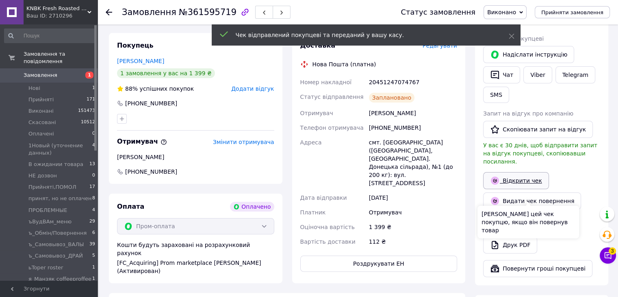
click at [514, 174] on link "Відкрити чек" at bounding box center [516, 180] width 66 height 17
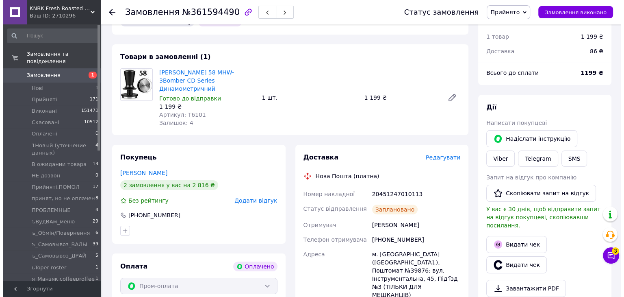
scroll to position [122, 0]
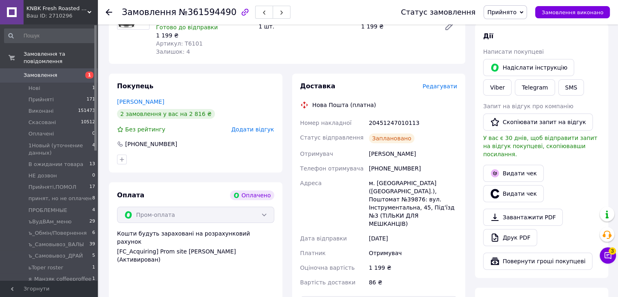
click at [399, 117] on div "20451247010113" at bounding box center [412, 122] width 91 height 15
copy div "20451247010113"
click at [559, 89] on button "SMS" at bounding box center [572, 87] width 26 height 16
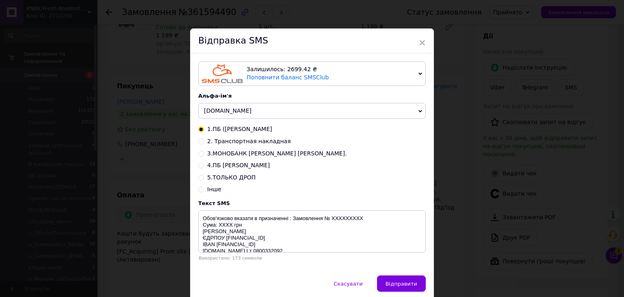
click at [200, 144] on input "2. Транспортная накладная" at bounding box center [201, 141] width 6 height 6
radio input "true"
radio input "false"
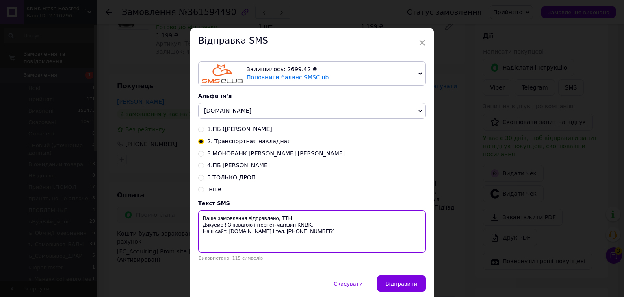
click at [305, 217] on textarea "Ваше замовлення відправлено, ТТН Дякуємо ! З повагою інтернет-магазин KNBK. Наш…" at bounding box center [312, 231] width 228 height 42
paste textarea "20451247010113"
type textarea "Ваше замовлення відправлено, ТТН 20451247010113 Дякуємо ! З повагою інтернет-ма…"
click at [395, 279] on button "Відправити" at bounding box center [401, 283] width 49 height 16
click at [472, 219] on div "× Відправка SMS Залишилось: 2699.42 ₴ Поповнити баланс SMSClub Підключити LetsA…" at bounding box center [312, 148] width 624 height 297
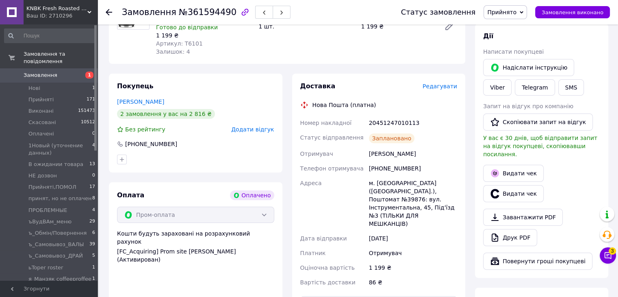
click at [517, 15] on span "Прийнято" at bounding box center [501, 12] width 29 height 7
click at [518, 26] on li "Виконано" at bounding box center [527, 28] width 87 height 12
click at [503, 170] on button "Видати чек" at bounding box center [513, 173] width 61 height 17
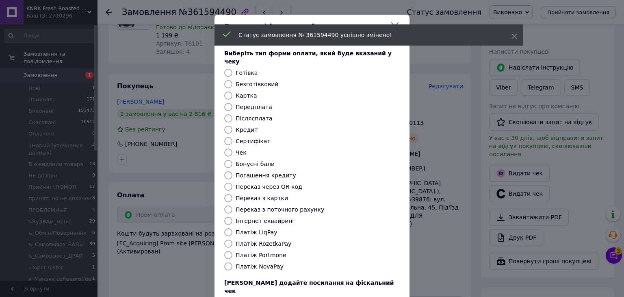
drag, startPoint x: 228, startPoint y: 234, endPoint x: 235, endPoint y: 239, distance: 8.2
click at [228, 239] on input "Платіж RozetkaPay" at bounding box center [228, 243] width 8 height 8
radio input "true"
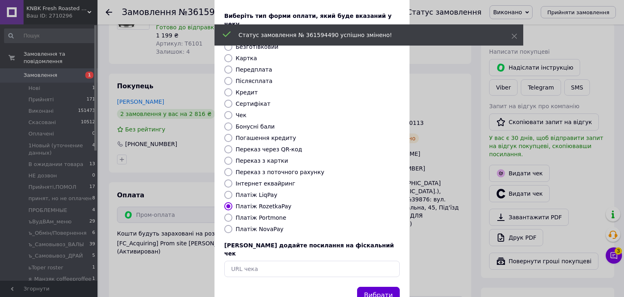
scroll to position [52, 0]
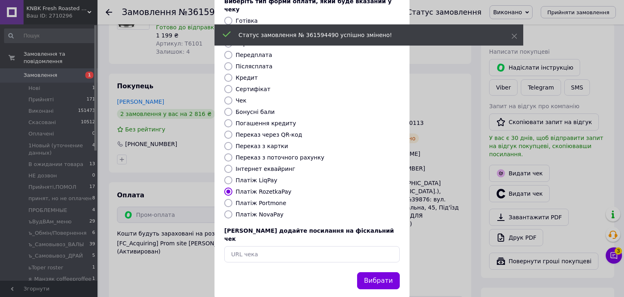
drag, startPoint x: 376, startPoint y: 265, endPoint x: 217, endPoint y: 104, distance: 225.9
click at [376, 272] on button "Вибрати" at bounding box center [378, 280] width 43 height 17
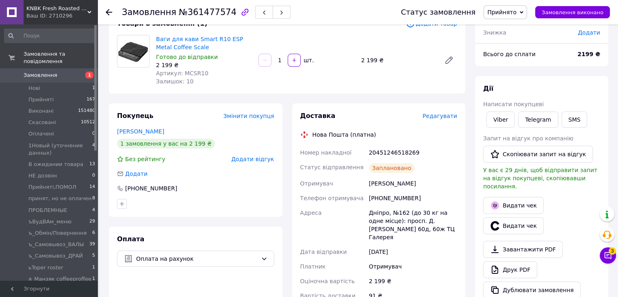
scroll to position [81, 0]
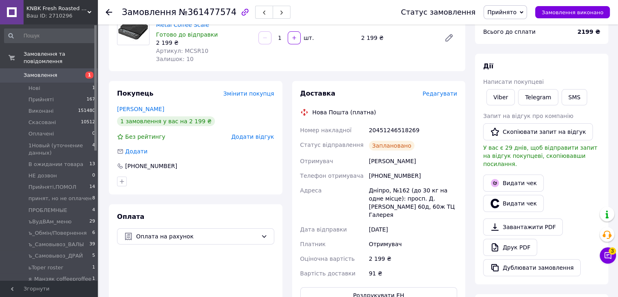
click at [396, 126] on div "20451246518269" at bounding box center [412, 130] width 91 height 15
copy div "20451246518269"
click at [517, 15] on span "Прийнято" at bounding box center [501, 12] width 29 height 7
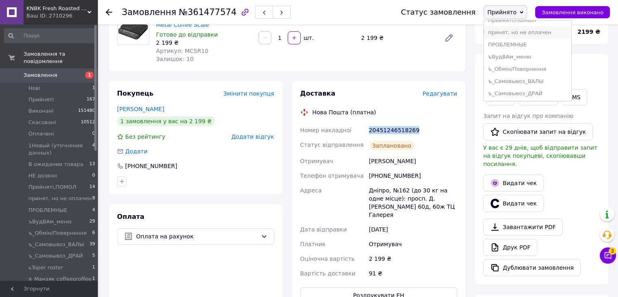
click at [550, 27] on li "принят, но не оплачен" at bounding box center [527, 32] width 87 height 12
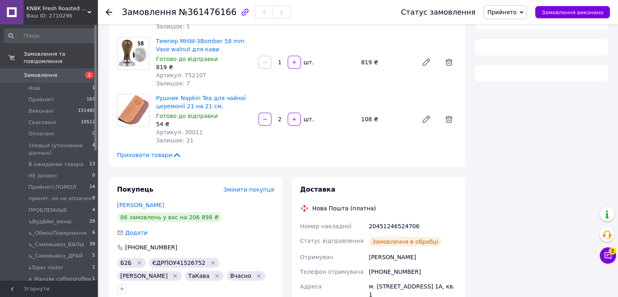
scroll to position [122, 0]
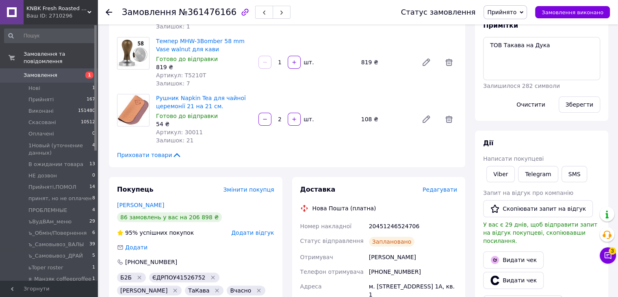
click at [383, 228] on div "20451246524706" at bounding box center [412, 226] width 91 height 15
click at [384, 228] on div "20451246524706" at bounding box center [412, 226] width 91 height 15
click at [509, 14] on span "Прийнято" at bounding box center [501, 12] width 29 height 7
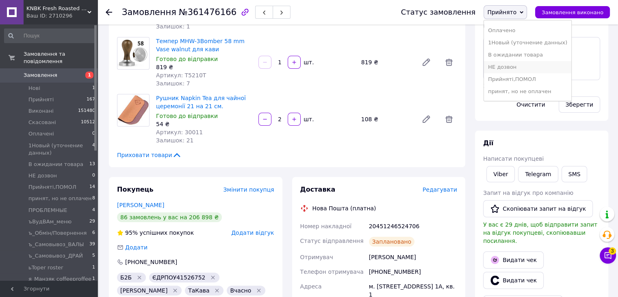
scroll to position [41, 0]
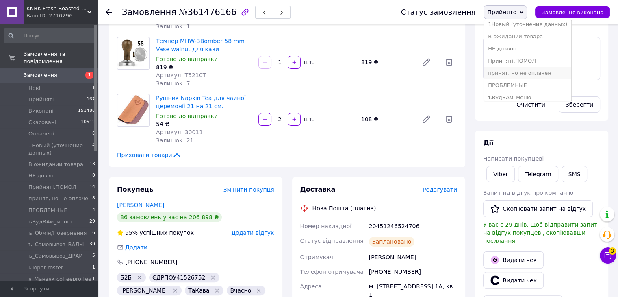
click at [535, 74] on li "принят, но не оплачен" at bounding box center [527, 73] width 87 height 12
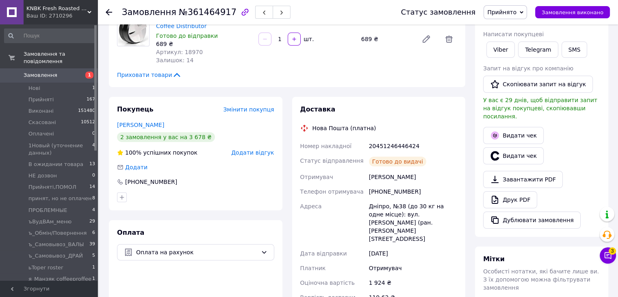
scroll to position [163, 0]
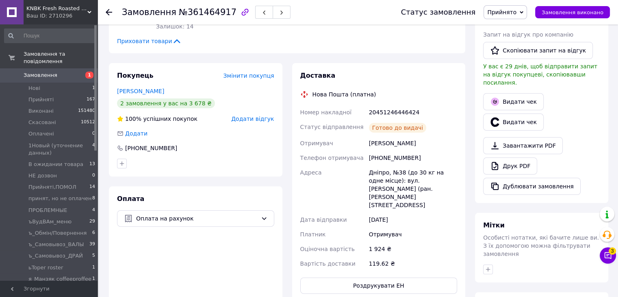
click at [387, 102] on div "Доставка Нова Пошта (платна) Номер накладної 20451246446424 Статус відправлення…" at bounding box center [378, 182] width 157 height 222
copy div "20451246446424"
click at [389, 113] on div "20451246446424" at bounding box center [412, 112] width 91 height 15
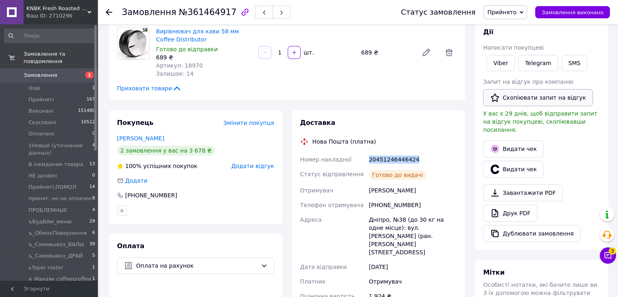
scroll to position [81, 0]
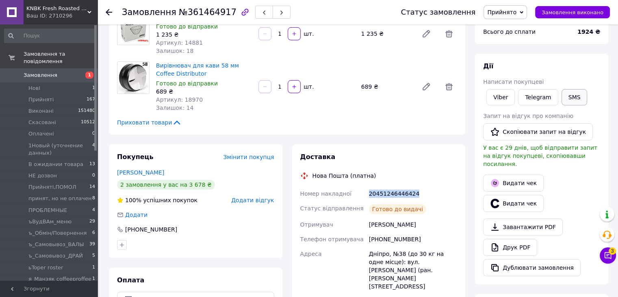
click at [578, 92] on button "SMS" at bounding box center [575, 97] width 26 height 16
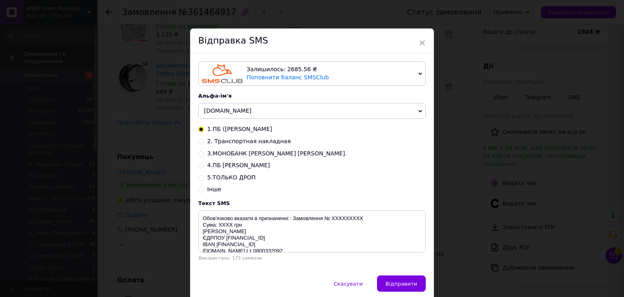
drag, startPoint x: 198, startPoint y: 141, endPoint x: 239, endPoint y: 179, distance: 56.4
click at [198, 141] on input "2. Транспортная накладная" at bounding box center [201, 141] width 6 height 6
radio input "true"
radio input "false"
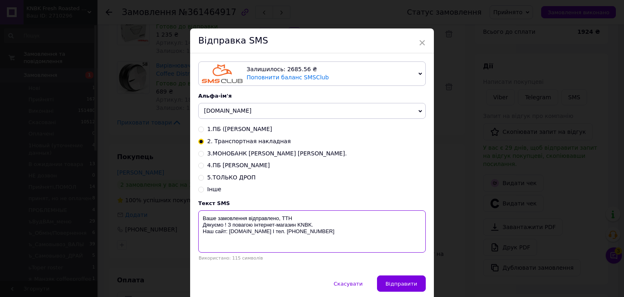
click at [300, 219] on textarea "Ваше замовлення відправлено, ТТН Дякуємо ! З повагою інтернет-магазин KNBK. Наш…" at bounding box center [312, 231] width 228 height 42
paste textarea "20451246446424"
type textarea "Ваше замовлення відправлено, ТТН 20451246446424 Дякуємо ! З повагою інтернет-ма…"
click at [411, 286] on span "Відправити" at bounding box center [402, 284] width 32 height 6
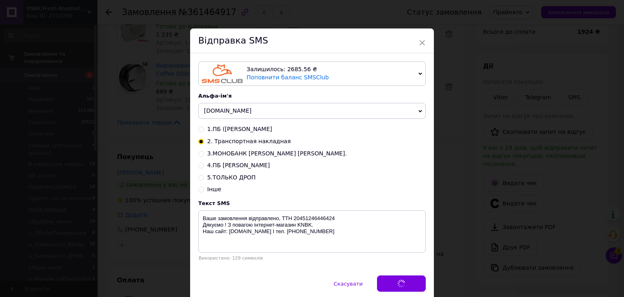
click at [460, 214] on div "× Відправка SMS Залишилось: 2685.56 ₴ Поповнити баланс SMSClub Підключити LetsA…" at bounding box center [312, 148] width 624 height 297
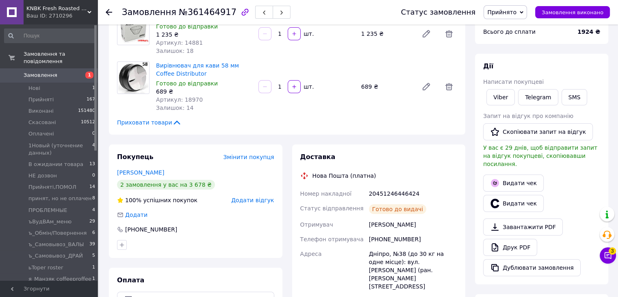
drag, startPoint x: 513, startPoint y: 9, endPoint x: 511, endPoint y: 21, distance: 12.8
click at [513, 9] on span "Прийнято" at bounding box center [501, 12] width 29 height 7
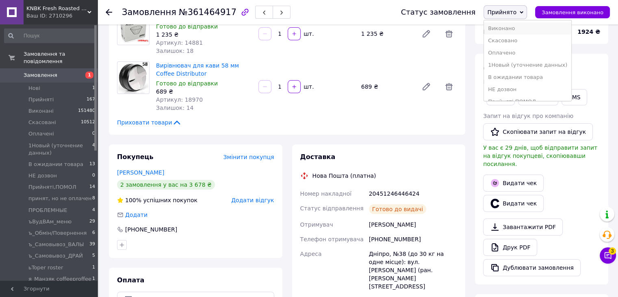
click at [512, 28] on li "Виконано" at bounding box center [527, 28] width 87 height 12
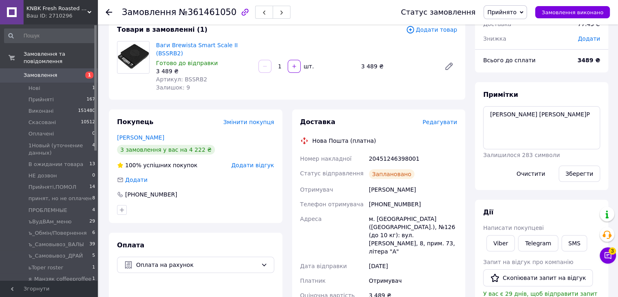
scroll to position [122, 0]
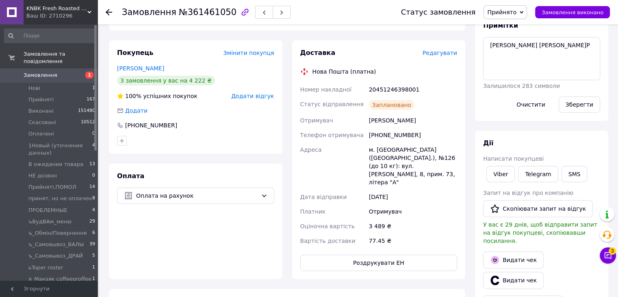
click at [382, 82] on div "20451246398001" at bounding box center [412, 89] width 91 height 15
copy div "20451246398001"
click at [569, 170] on button "SMS" at bounding box center [575, 174] width 26 height 16
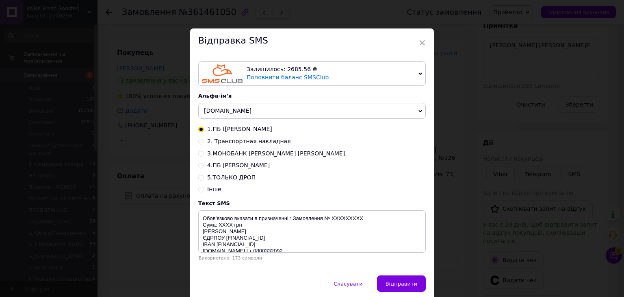
drag, startPoint x: 199, startPoint y: 141, endPoint x: 247, endPoint y: 178, distance: 60.7
click at [200, 142] on input "2. Транспортная накладная" at bounding box center [201, 141] width 6 height 6
radio input "true"
radio input "false"
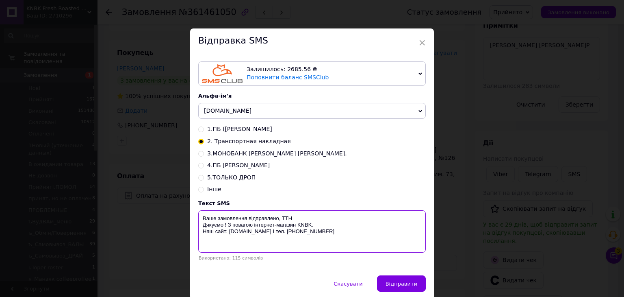
click at [312, 220] on textarea "Ваше замовлення відправлено, ТТН Дякуємо ! З повагою інтернет-магазин KNBK. Наш…" at bounding box center [312, 231] width 228 height 42
paste textarea "20451246398001"
type textarea "Ваше замовлення відправлено, ТТН 20451246398001 Дякуємо ! З повагою інтернет-ма…"
drag, startPoint x: 391, startPoint y: 280, endPoint x: 431, endPoint y: 236, distance: 59.8
click at [391, 280] on button "Відправити" at bounding box center [401, 283] width 49 height 16
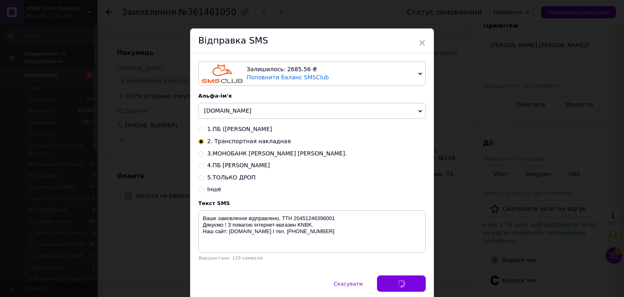
click at [439, 223] on div "× Відправка SMS Залишилось: 2685.56 ₴ Поповнити баланс SMSClub Підключити LetsA…" at bounding box center [312, 148] width 624 height 297
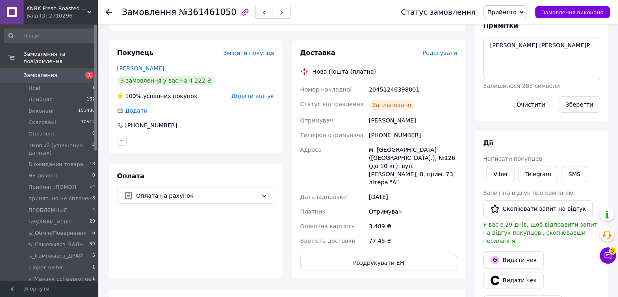
click at [513, 9] on span "Прийнято" at bounding box center [501, 12] width 29 height 7
click at [0, 0] on li "Виконано" at bounding box center [0, 0] width 0 height 0
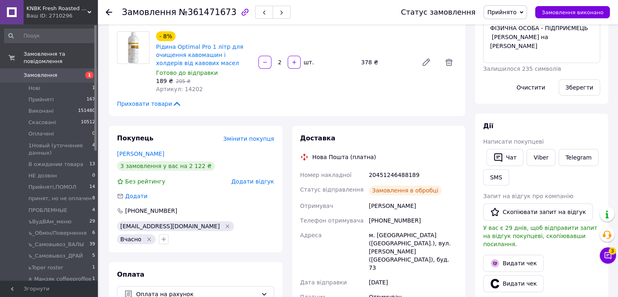
scroll to position [163, 0]
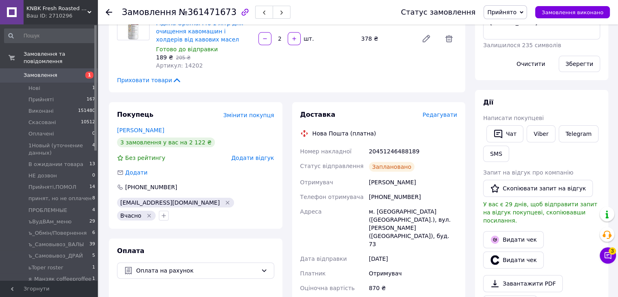
click at [392, 144] on div "20451246488189" at bounding box center [412, 151] width 91 height 15
copy div "20451246488189"
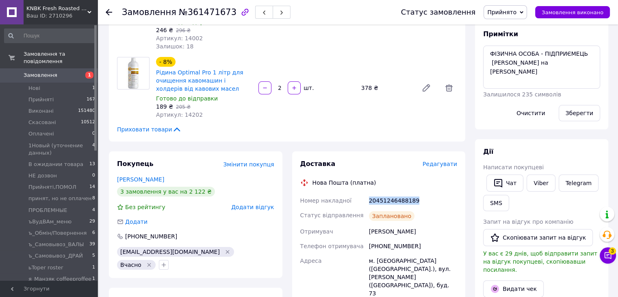
scroll to position [81, 0]
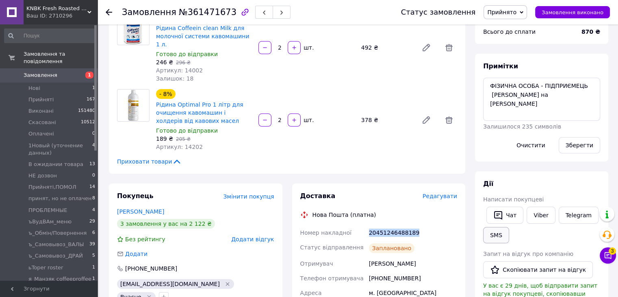
click at [489, 233] on button "SMS" at bounding box center [496, 235] width 26 height 16
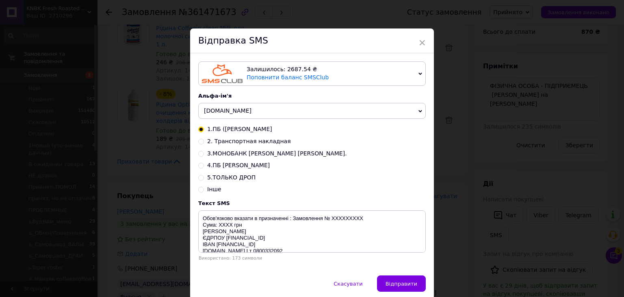
drag, startPoint x: 202, startPoint y: 142, endPoint x: 207, endPoint y: 148, distance: 8.0
click at [201, 142] on input "2. Транспортная накладная" at bounding box center [201, 141] width 6 height 6
radio input "true"
radio input "false"
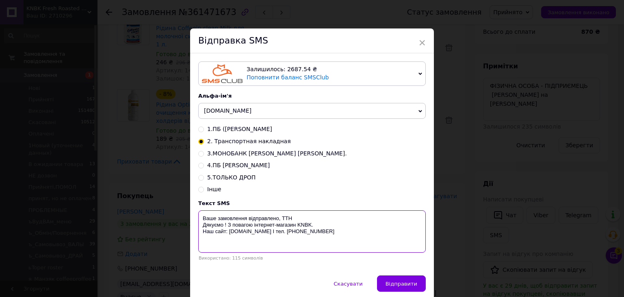
click at [302, 221] on textarea "Ваше замовлення відправлено, ТТН Дякуємо ! З повагою інтернет-магазин KNBK. Наш…" at bounding box center [312, 231] width 228 height 42
paste textarea "20451246488189"
type textarea "Ваше замовлення відправлено, ТТН 20451246488189 Дякуємо ! З повагою інтернет-ма…"
drag, startPoint x: 394, startPoint y: 287, endPoint x: 427, endPoint y: 257, distance: 44.3
click at [394, 287] on span "Відправити" at bounding box center [402, 284] width 32 height 6
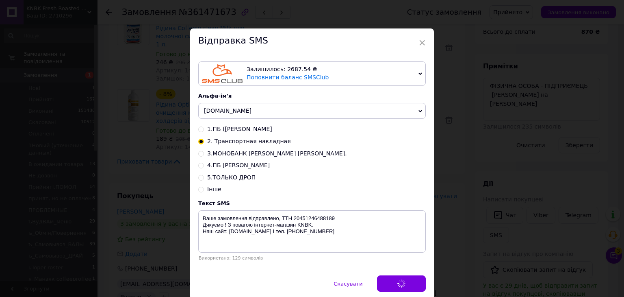
click at [446, 234] on div "× Відправка SMS Залишилось: 2687.54 ₴ Поповнити баланс SMSClub Підключити LetsA…" at bounding box center [312, 148] width 624 height 297
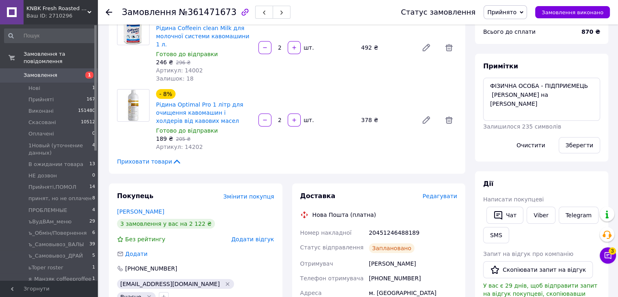
click at [517, 11] on span "Прийнято" at bounding box center [501, 12] width 29 height 7
click at [0, 0] on li "Виконано" at bounding box center [0, 0] width 0 height 0
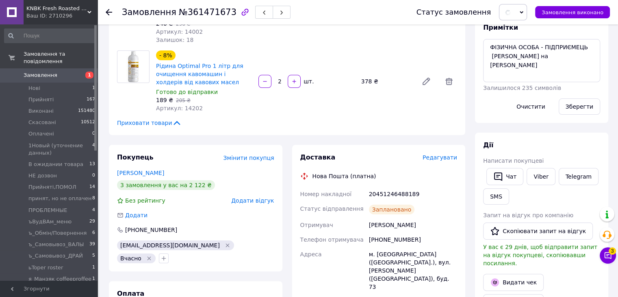
scroll to position [122, 0]
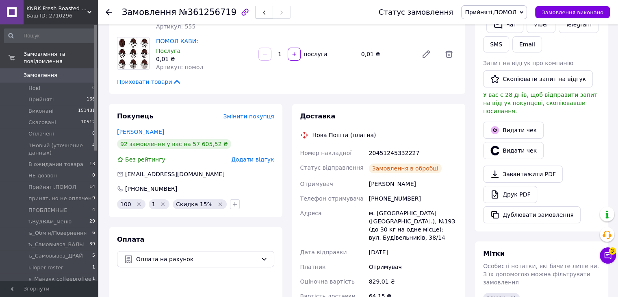
scroll to position [2, 0]
click at [402, 150] on div "20451245332227" at bounding box center [412, 153] width 91 height 15
copy div "20451245332227"
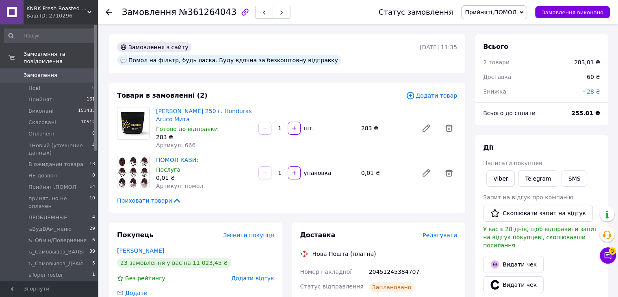
scroll to position [122, 0]
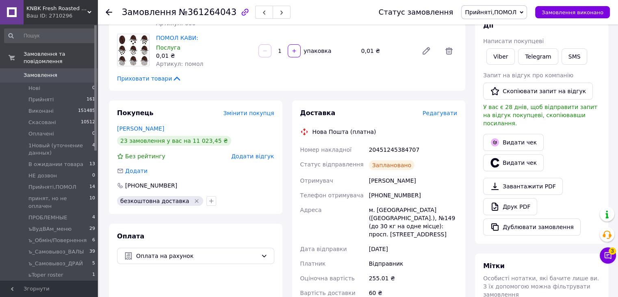
click at [391, 142] on div "20451245384707" at bounding box center [412, 149] width 91 height 15
copy div "20451245384707"
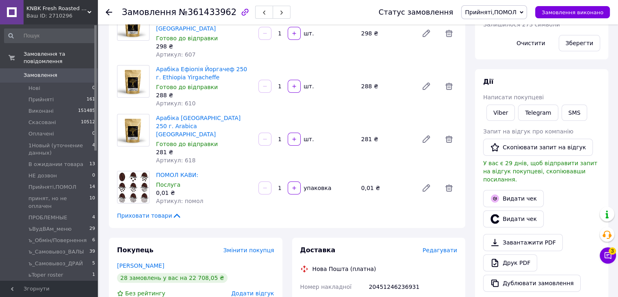
scroll to position [203, 0]
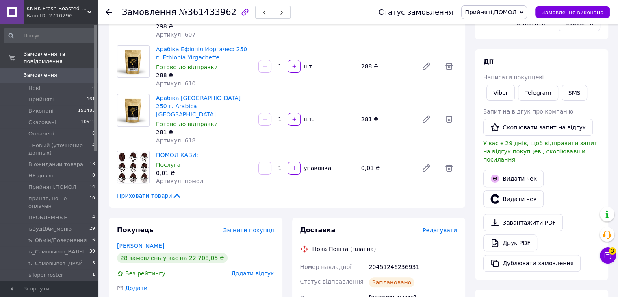
click at [384, 259] on div "20451246236931" at bounding box center [412, 266] width 91 height 15
copy div "20451246236931"
click at [568, 94] on button "SMS" at bounding box center [575, 93] width 26 height 16
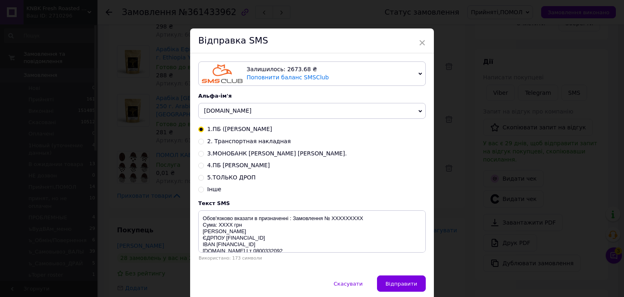
drag, startPoint x: 199, startPoint y: 144, endPoint x: 216, endPoint y: 165, distance: 27.4
click at [199, 144] on input "2. Транспортная накладная" at bounding box center [201, 141] width 6 height 6
radio input "true"
radio input "false"
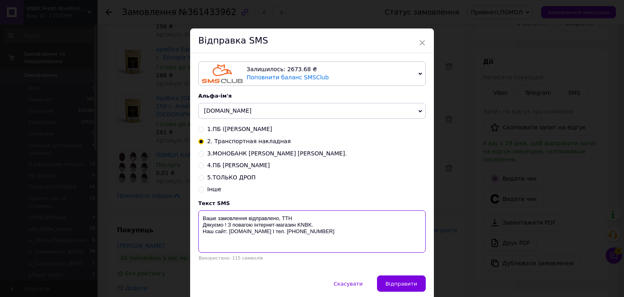
click at [302, 219] on textarea "Ваше замовлення відправлено, ТТН Дякуємо ! З повагою інтернет-магазин KNBK. Наш…" at bounding box center [312, 231] width 228 height 42
paste textarea "20451246236931"
type textarea "Ваше замовлення відправлено, ТТН 20451246236931 Дякуємо ! З повагою інтернет-ма…"
drag, startPoint x: 398, startPoint y: 282, endPoint x: 424, endPoint y: 255, distance: 37.7
click at [398, 283] on span "Відправити" at bounding box center [402, 284] width 32 height 6
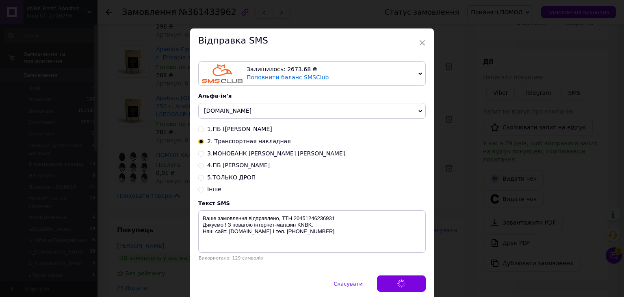
click at [459, 224] on div "× Відправка SMS Залишилось: 2673.68 ₴ Поповнити баланс SMSClub Підключити LetsA…" at bounding box center [312, 148] width 624 height 297
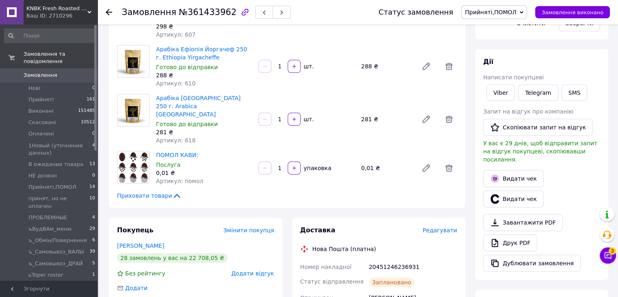
drag, startPoint x: 519, startPoint y: 9, endPoint x: 531, endPoint y: 24, distance: 19.1
click at [517, 10] on span "Прийняті,ПОМОЛ" at bounding box center [491, 12] width 52 height 7
click at [526, 37] on li "Виконано" at bounding box center [505, 41] width 87 height 12
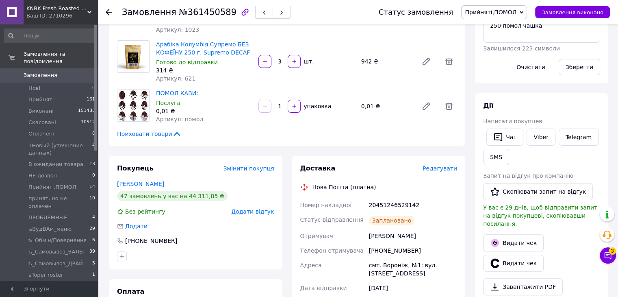
scroll to position [163, 0]
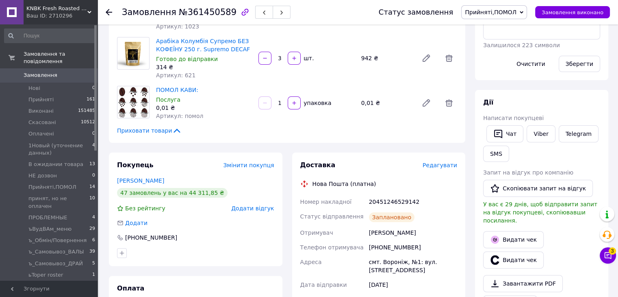
click at [404, 194] on div "20451246529142" at bounding box center [412, 201] width 91 height 15
copy div "20451246529142"
click at [517, 9] on span "Прийняті,ПОМОЛ" at bounding box center [491, 12] width 52 height 7
click at [506, 40] on li "Виконано" at bounding box center [505, 41] width 87 height 12
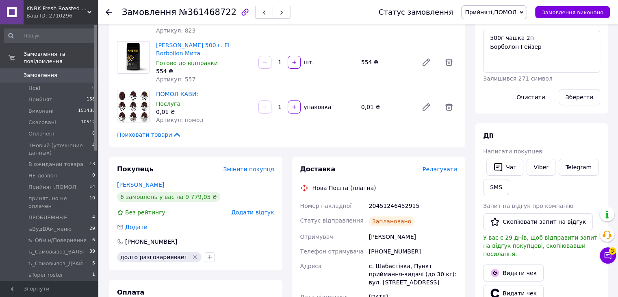
scroll to position [163, 0]
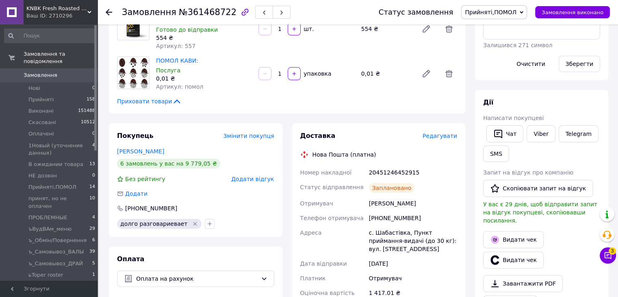
click at [391, 165] on div "20451246452915" at bounding box center [412, 172] width 91 height 15
copy div "20451246452915"
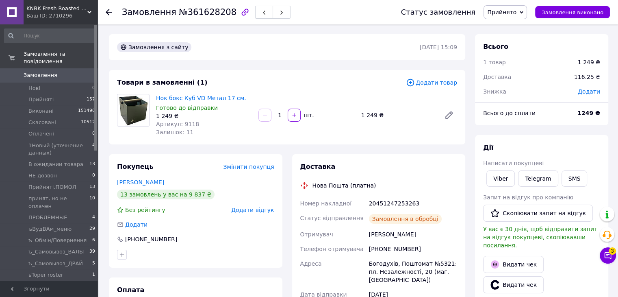
click at [508, 12] on span "Прийнято" at bounding box center [501, 12] width 29 height 7
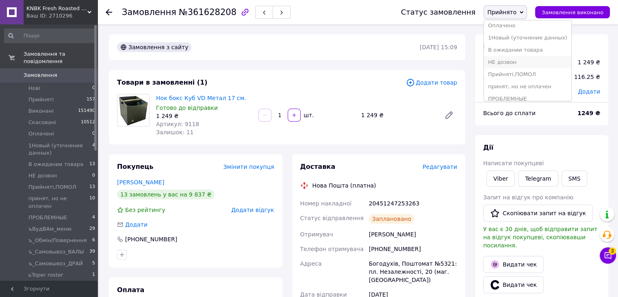
scroll to position [41, 0]
click at [547, 72] on li "принят, но не оплачен" at bounding box center [527, 73] width 87 height 12
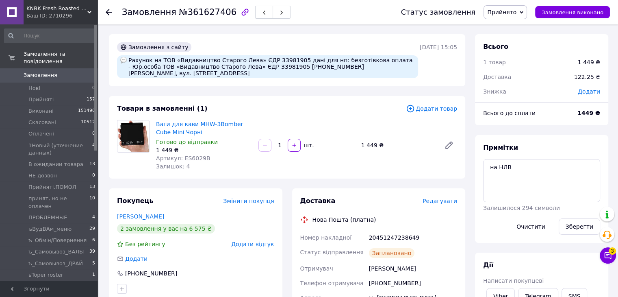
click at [516, 16] on span "Прийнято" at bounding box center [505, 12] width 43 height 14
click at [535, 75] on li "принят, но не оплачен" at bounding box center [527, 73] width 87 height 12
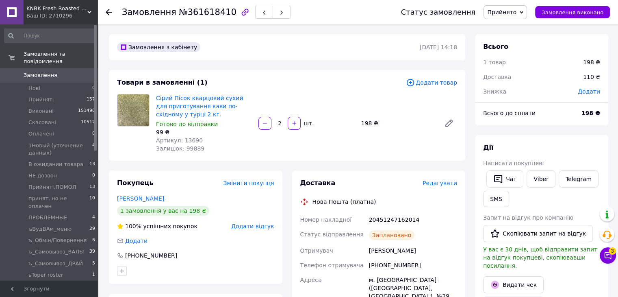
click at [501, 13] on span "Прийнято" at bounding box center [501, 12] width 29 height 7
click at [517, 74] on li "принят, но не оплачен" at bounding box center [527, 73] width 87 height 12
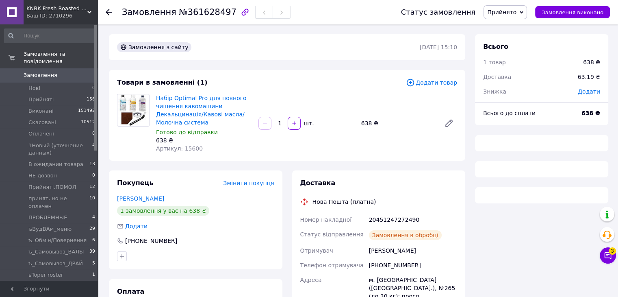
scroll to position [67, 0]
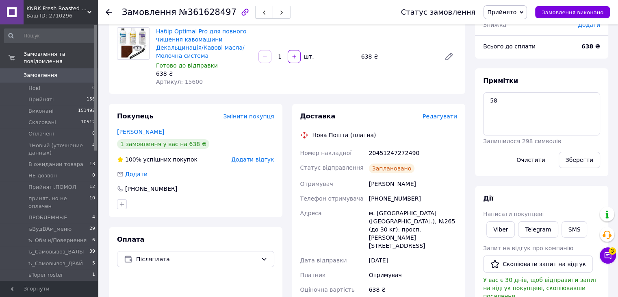
click at [395, 154] on div "20451247272490" at bounding box center [412, 153] width 91 height 15
click at [396, 154] on div "20451247272490" at bounding box center [412, 153] width 91 height 15
copy div "20451247272490"
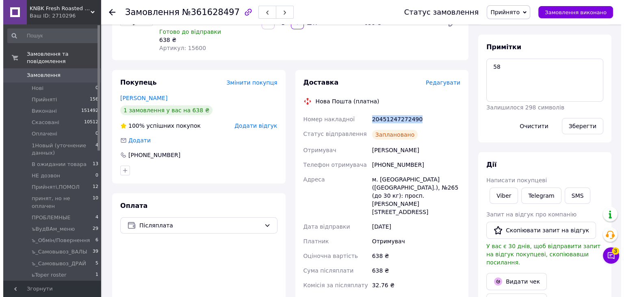
scroll to position [189, 0]
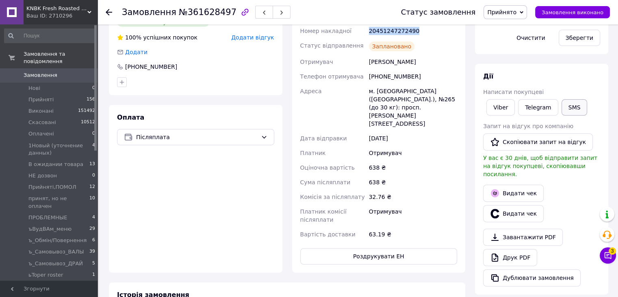
click at [568, 104] on button "SMS" at bounding box center [575, 107] width 26 height 16
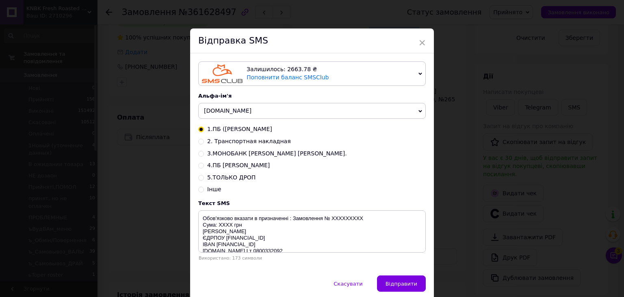
click at [198, 143] on input "2. Транспортная накладная" at bounding box center [201, 141] width 6 height 6
radio input "true"
radio input "false"
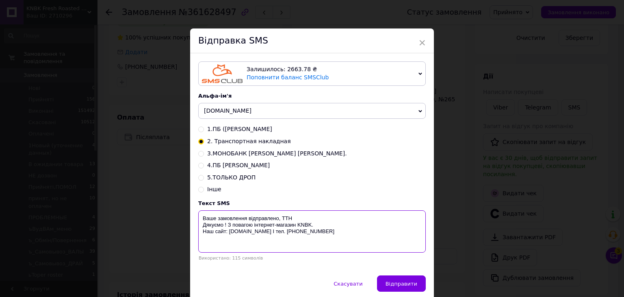
click at [292, 215] on textarea "Ваше замовлення відправлено, ТТН Дякуємо ! З повагою інтернет-магазин KNBK. Наш…" at bounding box center [312, 231] width 228 height 42
paste textarea "20451247272490"
type textarea "Ваше замовлення відправлено, ТТН 20451247272490 Дякуємо ! З повагою інтернет-ма…"
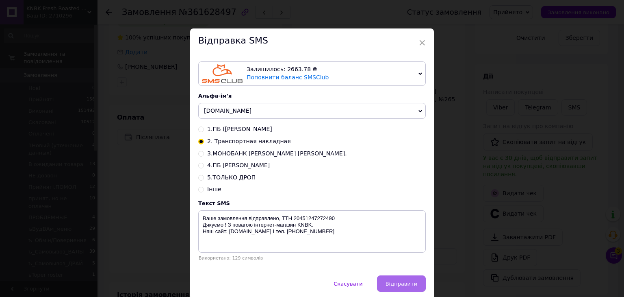
click at [397, 284] on span "Відправити" at bounding box center [402, 284] width 32 height 6
drag, startPoint x: 442, startPoint y: 235, endPoint x: 446, endPoint y: 231, distance: 4.6
click at [444, 232] on div "× Відправка SMS Залишилось: 2663.78 ₴ Поповнити баланс SMSClub Підключити LetsA…" at bounding box center [312, 148] width 624 height 297
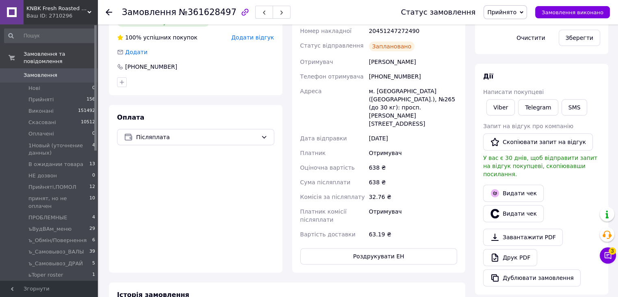
click at [512, 13] on span "Прийнято" at bounding box center [501, 12] width 29 height 7
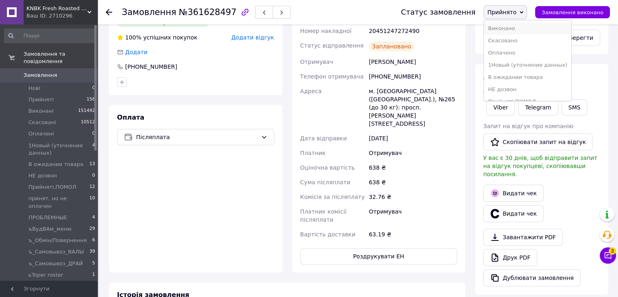
click at [514, 25] on li "Виконано" at bounding box center [527, 28] width 87 height 12
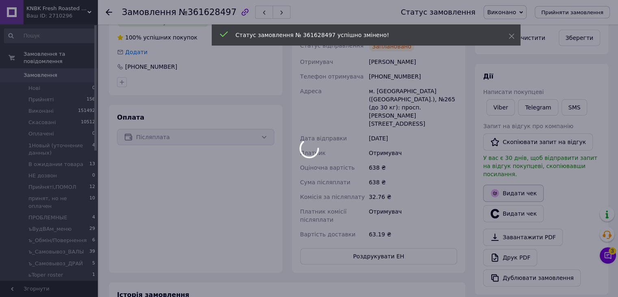
click at [491, 188] on icon "button" at bounding box center [495, 193] width 10 height 10
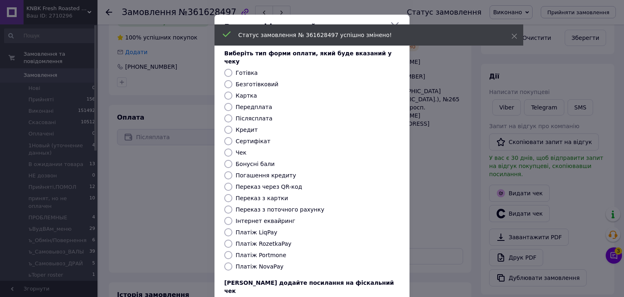
click at [227, 262] on input "Платіж NovaPay" at bounding box center [228, 266] width 8 height 8
radio input "true"
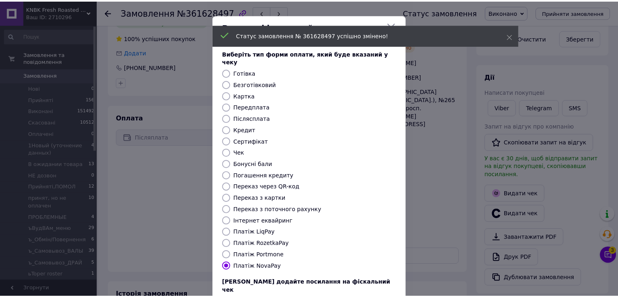
scroll to position [52, 0]
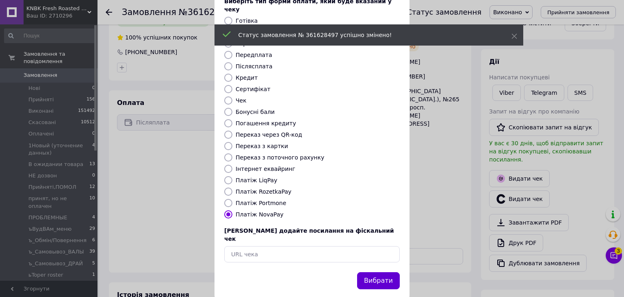
click at [394, 272] on button "Вибрати" at bounding box center [378, 280] width 43 height 17
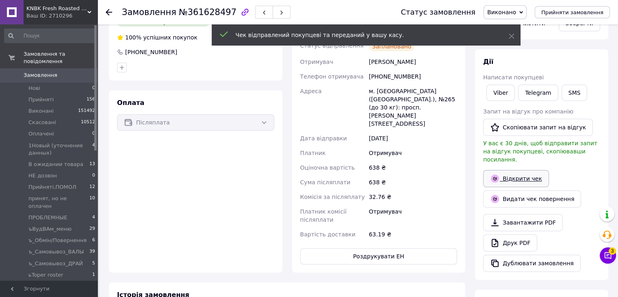
click at [505, 170] on link "Відкрити чек" at bounding box center [516, 178] width 66 height 17
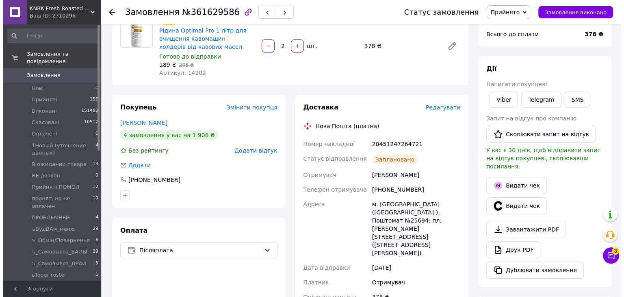
scroll to position [122, 0]
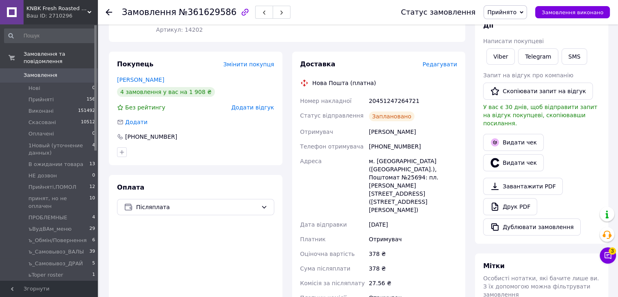
click at [384, 98] on div "20451247264721" at bounding box center [412, 101] width 91 height 15
click at [385, 98] on div "20451247264721" at bounding box center [412, 101] width 91 height 15
click at [382, 100] on div "20451247264721" at bounding box center [412, 101] width 91 height 15
copy div "20451247264721"
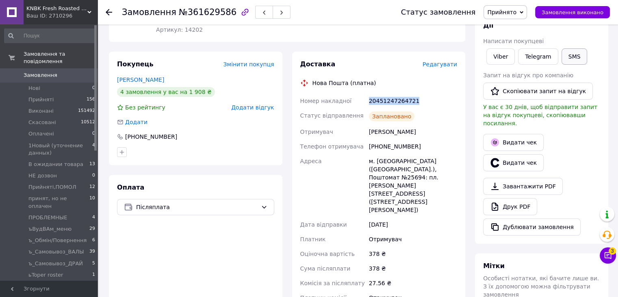
click at [565, 54] on button "SMS" at bounding box center [575, 56] width 26 height 16
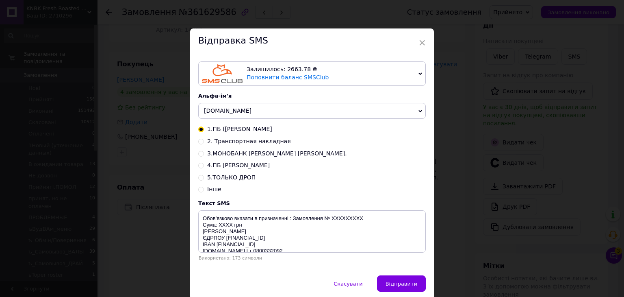
click at [200, 144] on input "2. Транспортная накладная" at bounding box center [201, 141] width 6 height 6
radio input "true"
radio input "false"
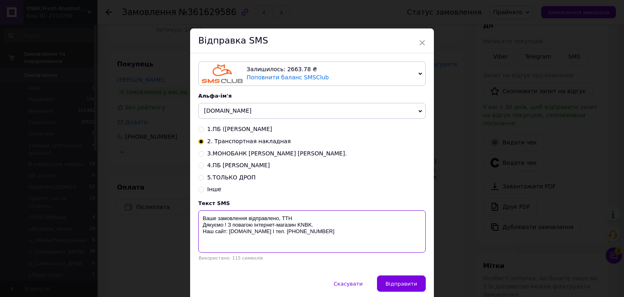
click at [302, 215] on textarea "Ваше замовлення відправлено, ТТН Дякуємо ! З повагою інтернет-магазин KNBK. Наш…" at bounding box center [312, 231] width 228 height 42
paste textarea "20451247264721"
type textarea "Ваше замовлення відправлено, ТТН 20451247264721 Дякуємо ! З повагою інтернет-ма…"
click at [393, 284] on span "Відправити" at bounding box center [402, 284] width 32 height 6
click at [458, 208] on div "× Відправка SMS Залишилось: 2663.78 ₴ Поповнити баланс SMSClub Підключити LetsA…" at bounding box center [312, 148] width 624 height 297
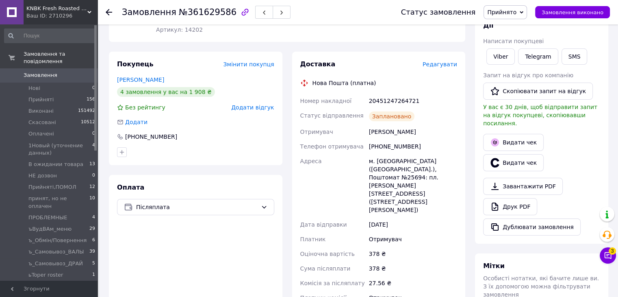
click at [517, 11] on span "Прийнято" at bounding box center [501, 12] width 29 height 7
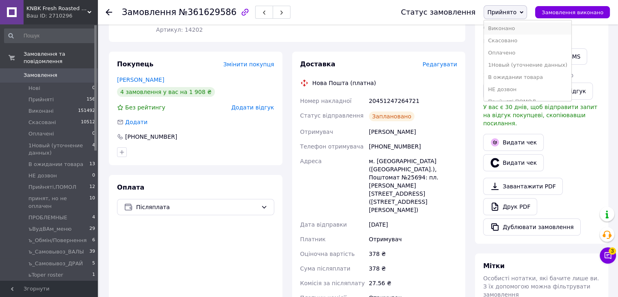
click at [526, 28] on li "Виконано" at bounding box center [527, 28] width 87 height 12
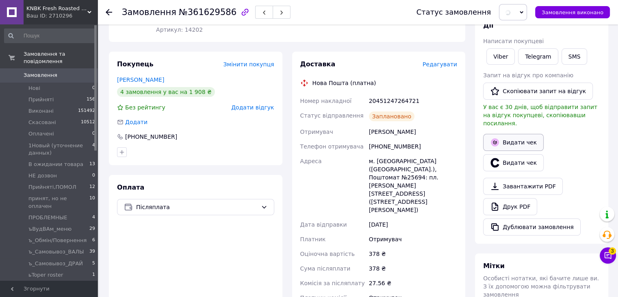
click at [519, 134] on button "Видати чек" at bounding box center [513, 142] width 61 height 17
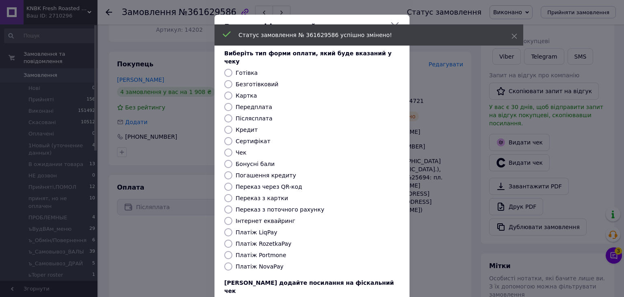
click at [228, 262] on input "Платіж NovaPay" at bounding box center [228, 266] width 8 height 8
radio input "true"
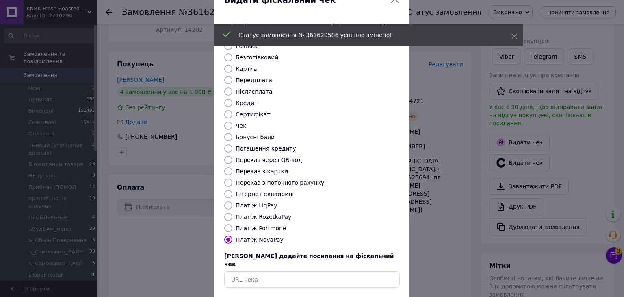
scroll to position [52, 0]
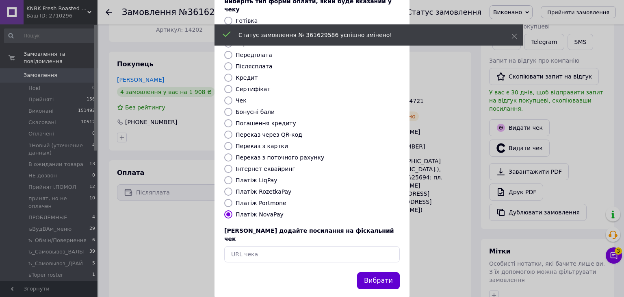
click at [373, 272] on button "Вибрати" at bounding box center [378, 280] width 43 height 17
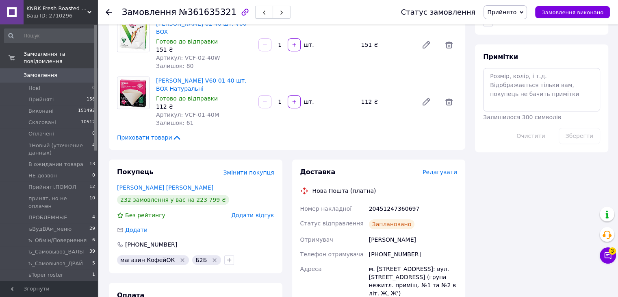
scroll to position [488, 0]
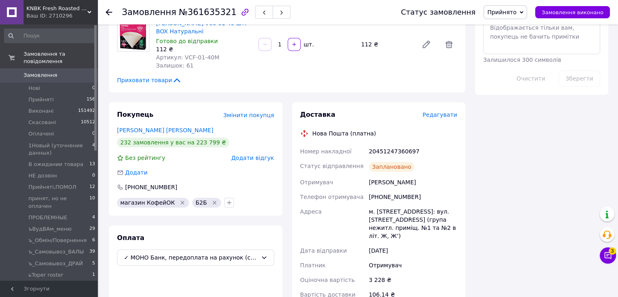
click at [402, 145] on div "20451247360697" at bounding box center [412, 151] width 91 height 15
copy div "20451247360697"
drag, startPoint x: 508, startPoint y: 10, endPoint x: 520, endPoint y: 25, distance: 19.4
click at [509, 10] on span "Прийнято" at bounding box center [501, 12] width 29 height 7
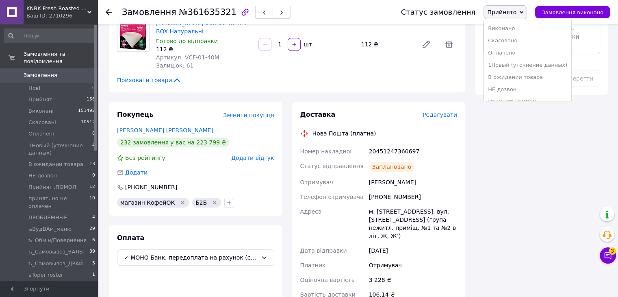
click at [520, 28] on li "Виконано" at bounding box center [527, 28] width 87 height 12
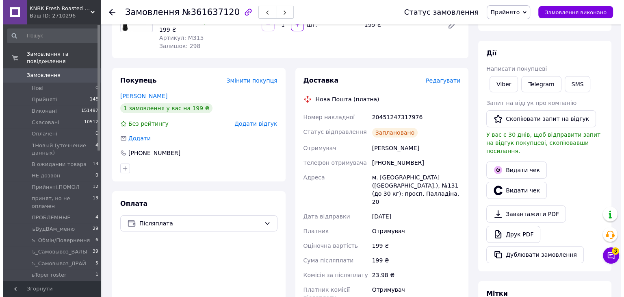
scroll to position [122, 0]
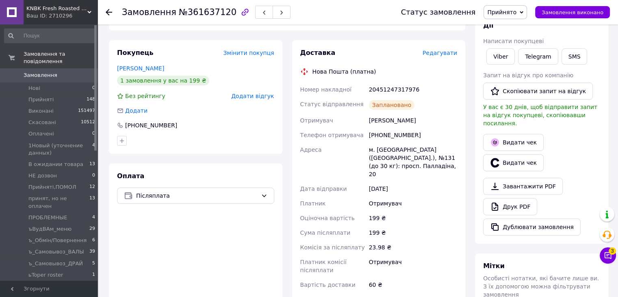
click at [389, 93] on div "20451247317976" at bounding box center [412, 89] width 91 height 15
copy div "20451247317976"
click at [569, 55] on button "SMS" at bounding box center [575, 56] width 26 height 16
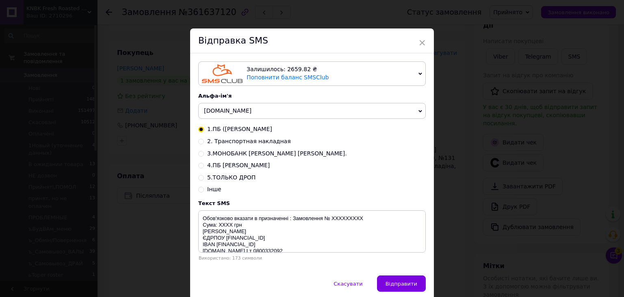
click at [202, 145] on div "2. Транспортная накладная" at bounding box center [312, 141] width 228 height 8
drag, startPoint x: 202, startPoint y: 141, endPoint x: 205, endPoint y: 147, distance: 6.8
click at [202, 143] on input "2. Транспортная накладная" at bounding box center [201, 141] width 6 height 6
radio input "true"
radio input "false"
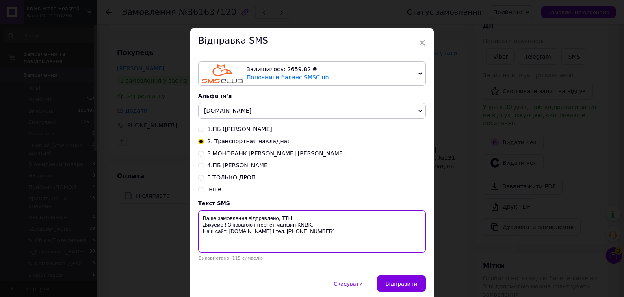
click at [301, 214] on textarea "Ваше замовлення відправлено, ТТН Дякуємо ! З повагою інтернет-магазин KNBK. Наш…" at bounding box center [312, 231] width 228 height 42
paste textarea "20451247317976"
type textarea "Ваше замовлення відправлено, ТТН 20451247317976 Дякуємо ! З повагою інтернет-ма…"
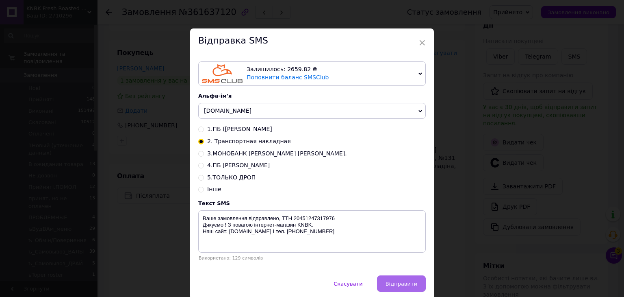
click at [394, 279] on button "Відправити" at bounding box center [401, 283] width 49 height 16
click at [445, 209] on div "× Відправка SMS Залишилось: 2659.82 ₴ Поповнити баланс SMSClub Підключити LetsA…" at bounding box center [312, 148] width 624 height 297
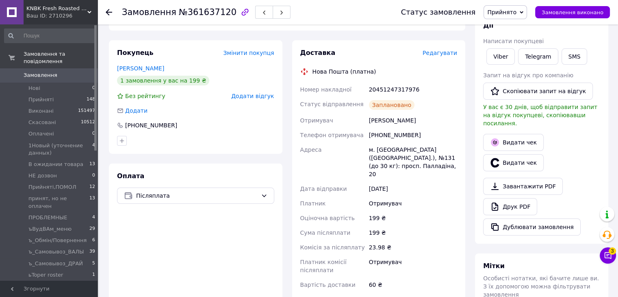
click at [508, 14] on span "Прийнято" at bounding box center [501, 12] width 29 height 7
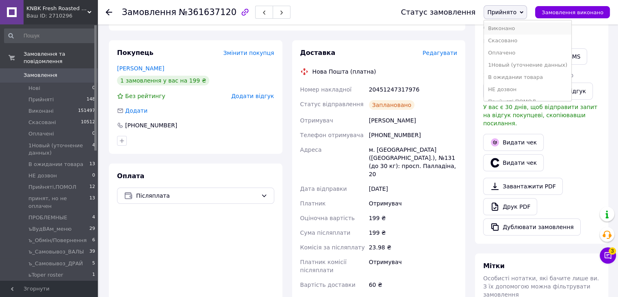
click at [508, 29] on li "Виконано" at bounding box center [527, 28] width 87 height 12
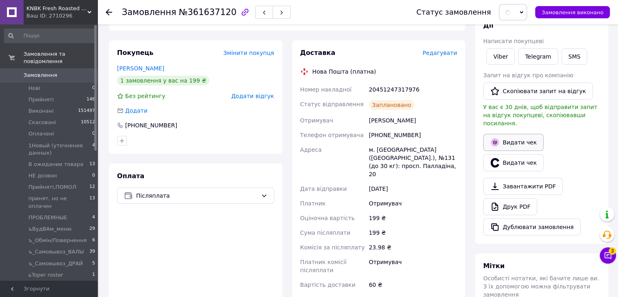
click at [508, 134] on button "Видати чек" at bounding box center [513, 142] width 61 height 17
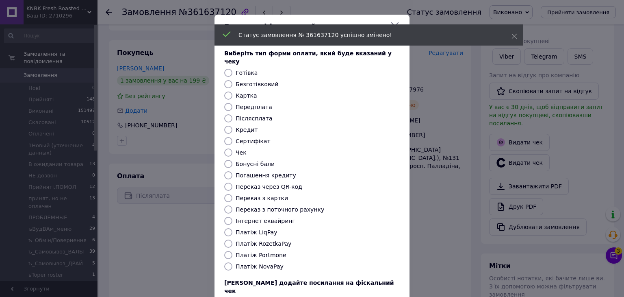
click at [226, 262] on input "Платіж NovaPay" at bounding box center [228, 266] width 8 height 8
radio input "true"
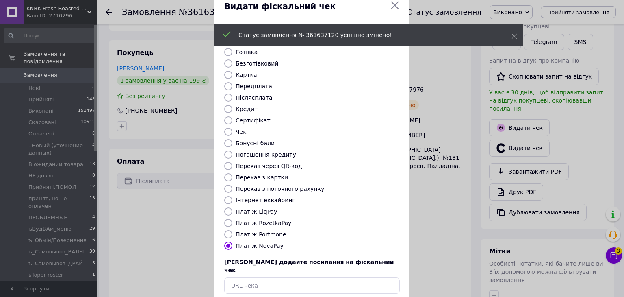
scroll to position [52, 0]
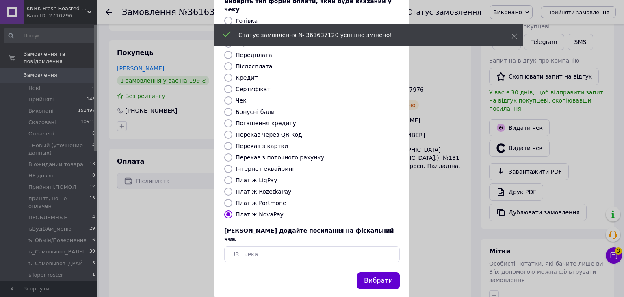
click at [381, 272] on button "Вибрати" at bounding box center [378, 280] width 43 height 17
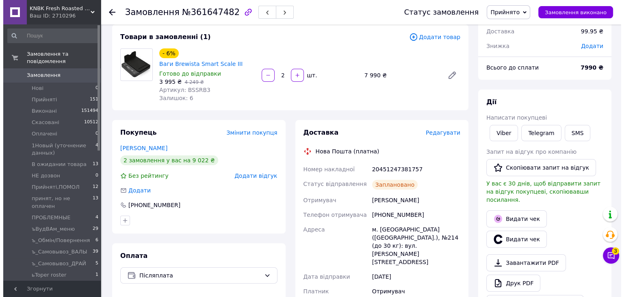
scroll to position [122, 0]
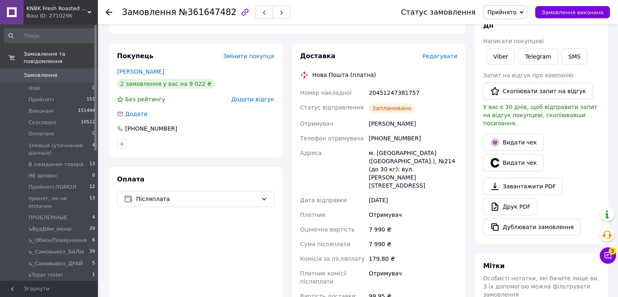
click at [399, 87] on div "20451247381757" at bounding box center [412, 92] width 91 height 15
copy div "20451247381757"
click at [562, 59] on button "SMS" at bounding box center [575, 56] width 26 height 16
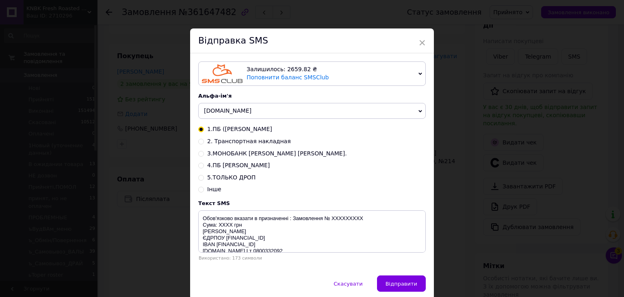
click at [202, 143] on div "2. Транспортная накладная" at bounding box center [312, 141] width 228 height 8
drag, startPoint x: 200, startPoint y: 143, endPoint x: 207, endPoint y: 148, distance: 9.0
click at [201, 144] on input "2. Транспортная накладная" at bounding box center [201, 141] width 6 height 6
radio input "true"
radio input "false"
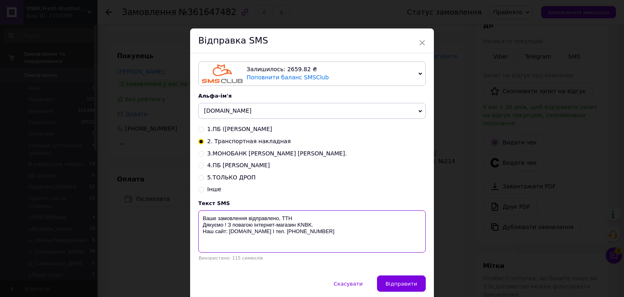
click at [300, 218] on textarea "Ваше замовлення відправлено, ТТН Дякуємо ! З повагою інтернет-магазин KNBK. Наш…" at bounding box center [312, 231] width 228 height 42
paste textarea "20451247381757"
type textarea "Ваше замовлення відправлено, ТТН 20451247381757 Дякуємо ! З повагою інтернет-ма…"
drag, startPoint x: 397, startPoint y: 285, endPoint x: 440, endPoint y: 233, distance: 68.2
click at [398, 285] on span "Відправити" at bounding box center [402, 284] width 32 height 6
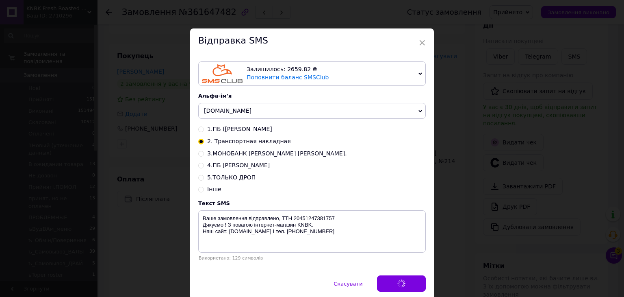
click at [441, 231] on div "× Відправка SMS Залишилось: 2659.82 ₴ Поповнити баланс SMSClub Підключити LetsA…" at bounding box center [312, 148] width 624 height 297
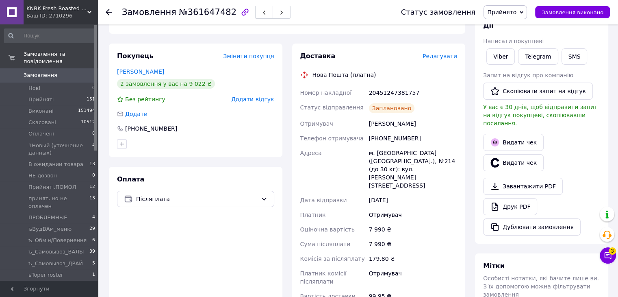
click at [504, 7] on span "Прийнято" at bounding box center [505, 12] width 43 height 14
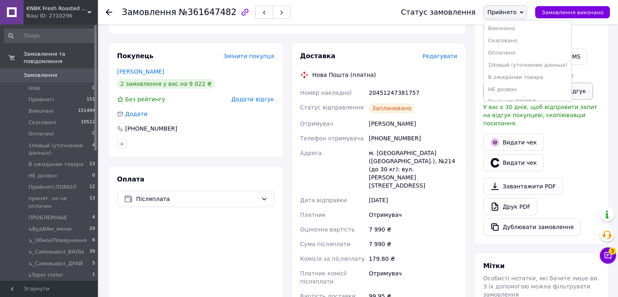
drag, startPoint x: 507, startPoint y: 23, endPoint x: 504, endPoint y: 82, distance: 59.0
click at [507, 23] on li "Виконано" at bounding box center [527, 28] width 87 height 12
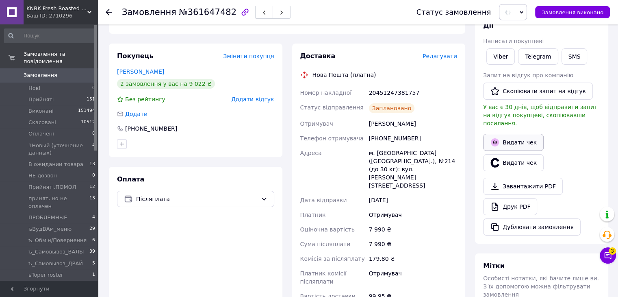
click at [499, 137] on icon "button" at bounding box center [495, 142] width 10 height 10
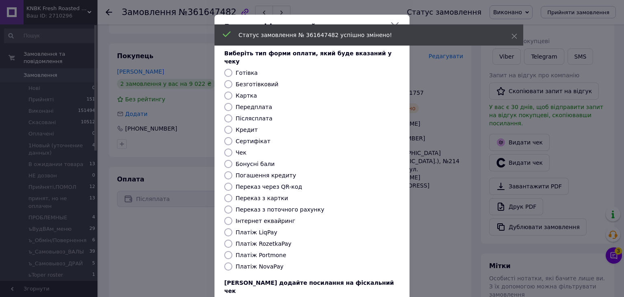
click at [228, 262] on input "Платіж NovaPay" at bounding box center [228, 266] width 8 height 8
radio input "true"
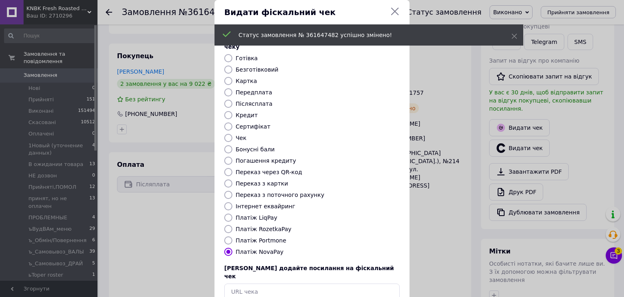
scroll to position [52, 0]
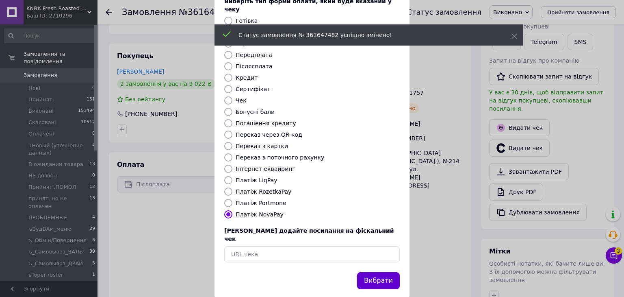
click at [376, 272] on button "Вибрати" at bounding box center [378, 280] width 43 height 17
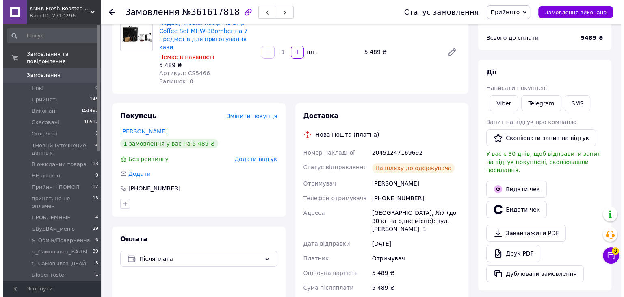
scroll to position [81, 0]
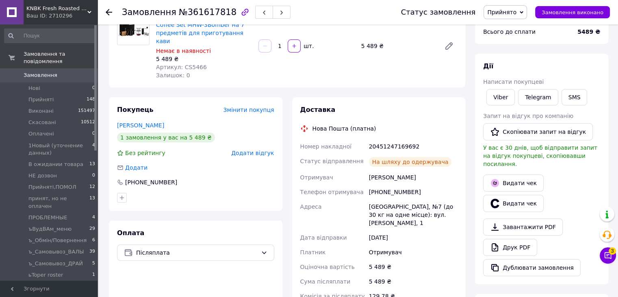
click at [398, 139] on div "20451247169692" at bounding box center [412, 146] width 91 height 15
copy div "20451247169692"
click at [573, 98] on button "SMS" at bounding box center [575, 97] width 26 height 16
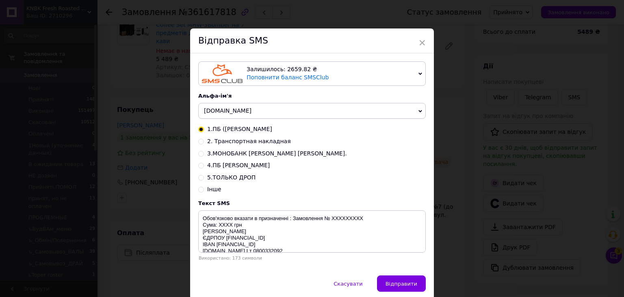
click at [200, 142] on input "2. Транспортная накладная" at bounding box center [201, 141] width 6 height 6
radio input "true"
radio input "false"
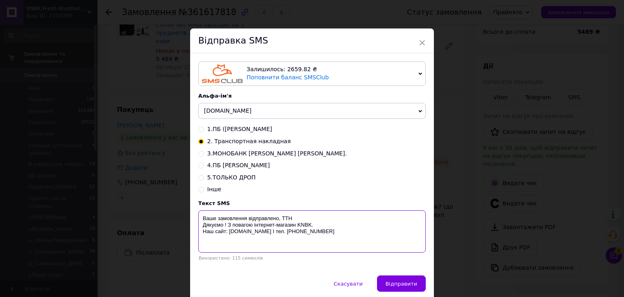
click at [300, 218] on textarea "Ваше замовлення відправлено, ТТН Дякуємо ! З повагою інтернет-магазин KNBK. Наш…" at bounding box center [312, 231] width 228 height 42
paste textarea "20451247169692"
type textarea "Ваше замовлення відправлено, ТТН 20451247169692 Дякуємо ! З повагою інтернет-ма…"
click at [397, 285] on span "Відправити" at bounding box center [402, 284] width 32 height 6
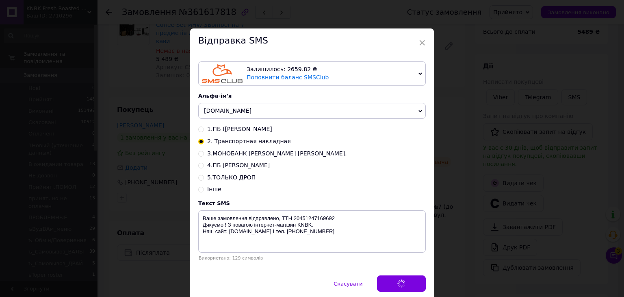
click at [443, 221] on div "× Відправка SMS Залишилось: 2659.82 ₴ Поповнити баланс SMSClub Підключити LetsA…" at bounding box center [312, 148] width 624 height 297
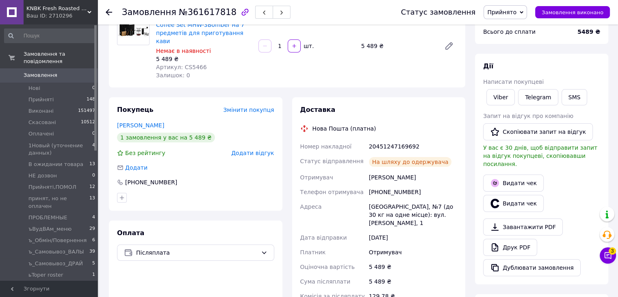
click at [524, 13] on span "Прийнято" at bounding box center [505, 12] width 43 height 14
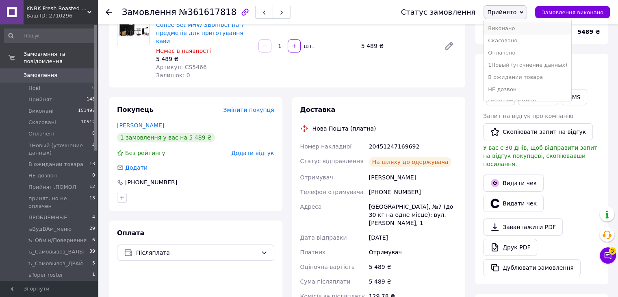
click at [529, 31] on li "Виконано" at bounding box center [527, 28] width 87 height 12
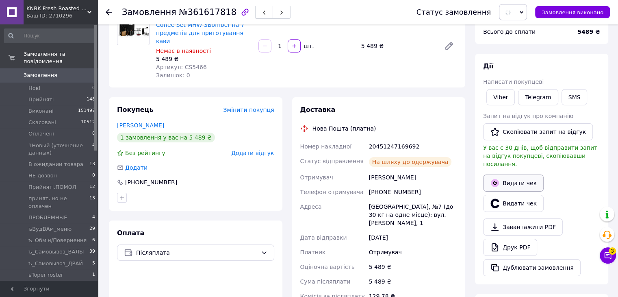
click at [515, 177] on button "Видати чек" at bounding box center [513, 182] width 61 height 17
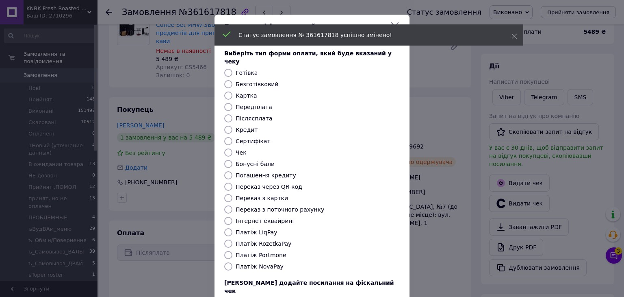
click at [226, 262] on input "Платіж NovaPay" at bounding box center [228, 266] width 8 height 8
radio input "true"
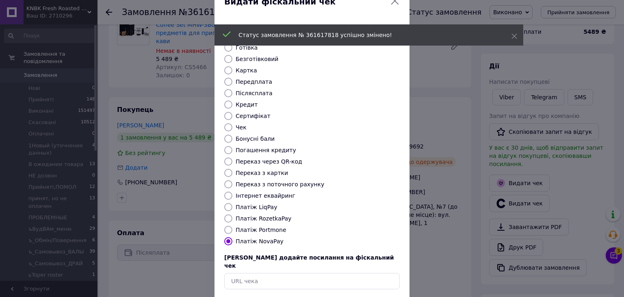
scroll to position [52, 0]
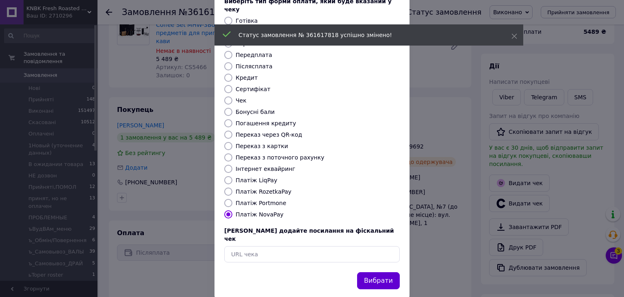
click at [372, 272] on button "Вибрати" at bounding box center [378, 280] width 43 height 17
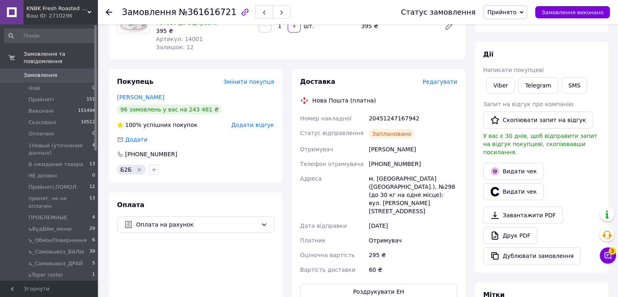
scroll to position [122, 0]
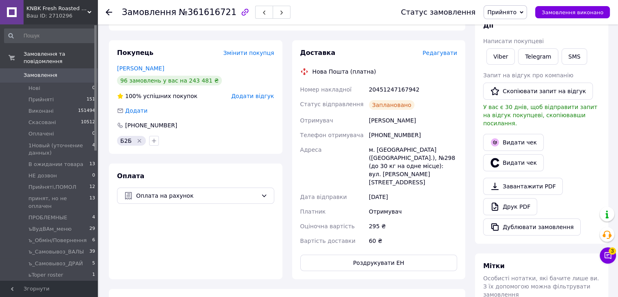
click at [517, 12] on span "Прийнято" at bounding box center [501, 12] width 29 height 7
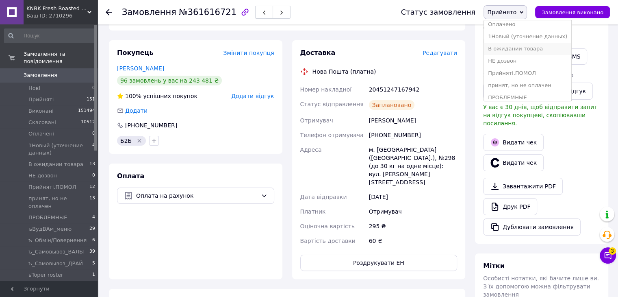
scroll to position [41, 0]
click at [537, 74] on li "принят, но не оплачен" at bounding box center [527, 73] width 87 height 12
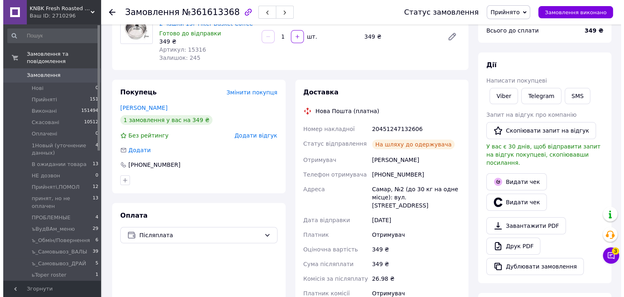
scroll to position [122, 0]
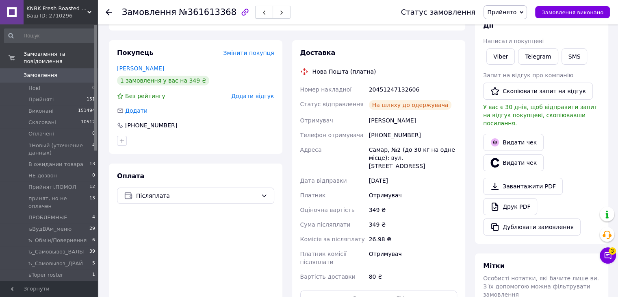
click at [394, 85] on div "20451247132606" at bounding box center [412, 89] width 91 height 15
copy div "20451247132606"
click at [565, 54] on button "SMS" at bounding box center [575, 56] width 26 height 16
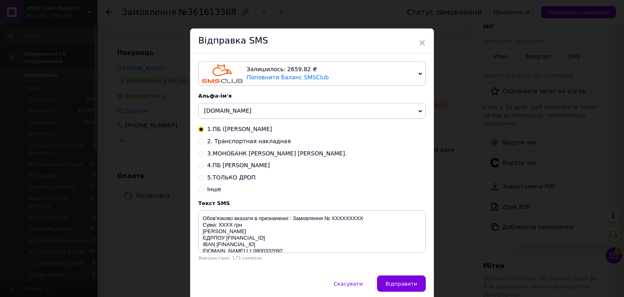
drag, startPoint x: 198, startPoint y: 143, endPoint x: 217, endPoint y: 163, distance: 27.0
click at [199, 144] on input "2. Транспортная накладная" at bounding box center [201, 141] width 6 height 6
radio input "true"
radio input "false"
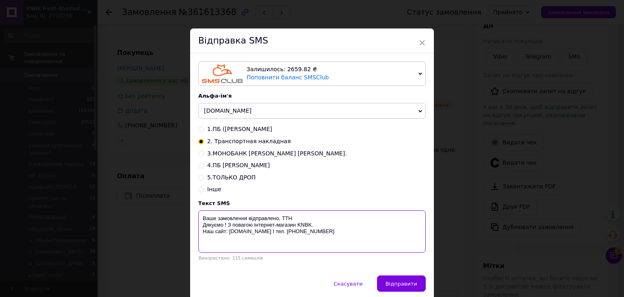
click at [301, 216] on textarea "Ваше замовлення відправлено, ТТН Дякуємо ! З повагою інтернет-магазин KNBK. Наш…" at bounding box center [312, 231] width 228 height 42
paste textarea "20451247132606"
type textarea "Ваше замовлення відправлено, ТТН 20451247132606 Дякуємо ! З повагою інтернет-ма…"
click at [389, 283] on span "Відправити" at bounding box center [402, 284] width 32 height 6
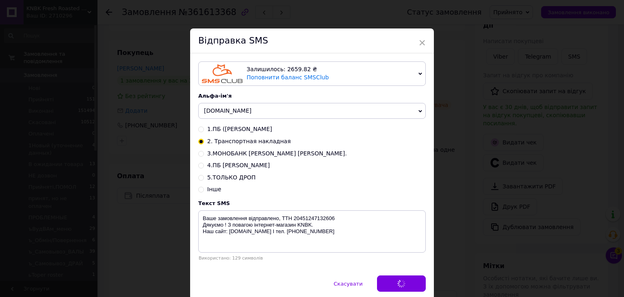
click at [476, 180] on div "× Відправка SMS Залишилось: 2659.82 ₴ Поповнити баланс SMSClub Підключити LetsA…" at bounding box center [312, 148] width 624 height 297
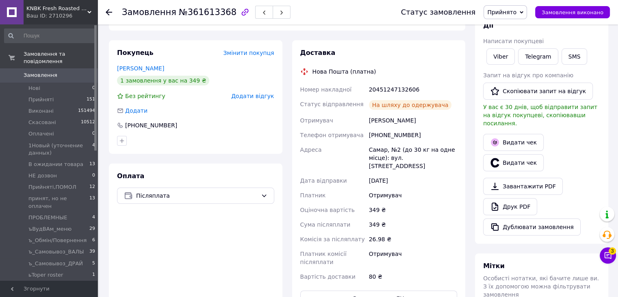
click at [511, 12] on span "Прийнято" at bounding box center [501, 12] width 29 height 7
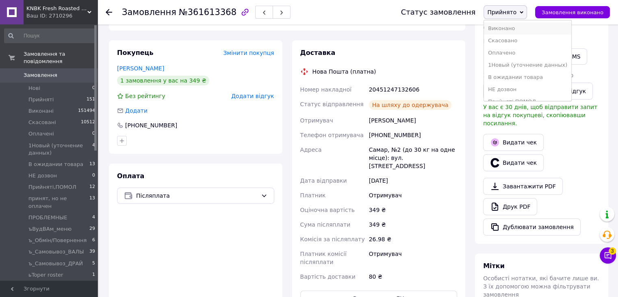
click at [511, 28] on li "Виконано" at bounding box center [527, 28] width 87 height 12
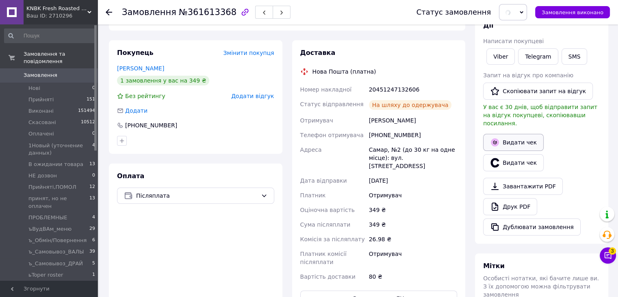
click at [507, 134] on button "Видати чек" at bounding box center [513, 142] width 61 height 17
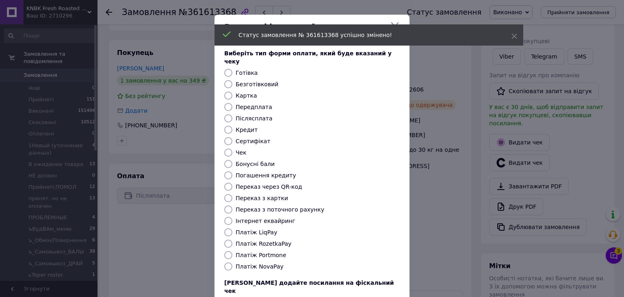
drag, startPoint x: 229, startPoint y: 257, endPoint x: 246, endPoint y: 252, distance: 17.4
click at [229, 262] on input "Платіж NovaPay" at bounding box center [228, 266] width 8 height 8
radio input "true"
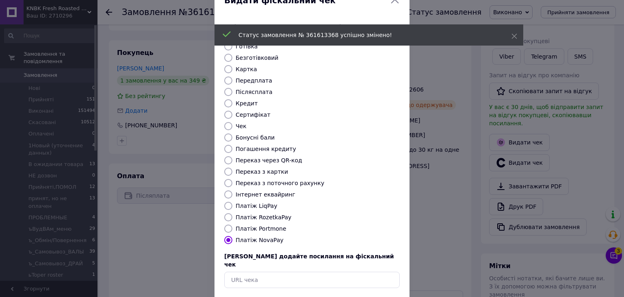
scroll to position [41, 0]
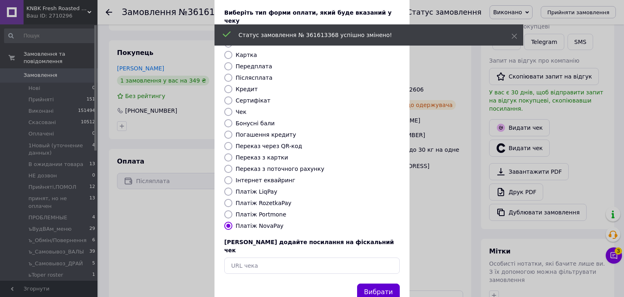
click at [362, 283] on button "Вибрати" at bounding box center [378, 291] width 43 height 17
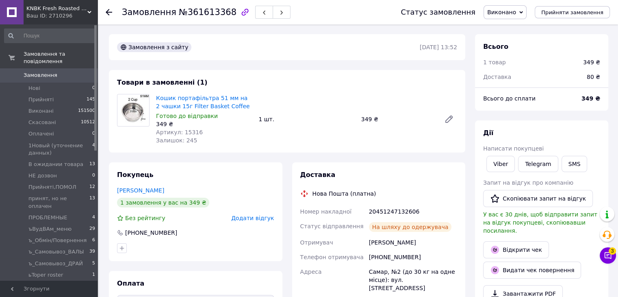
scroll to position [122, 0]
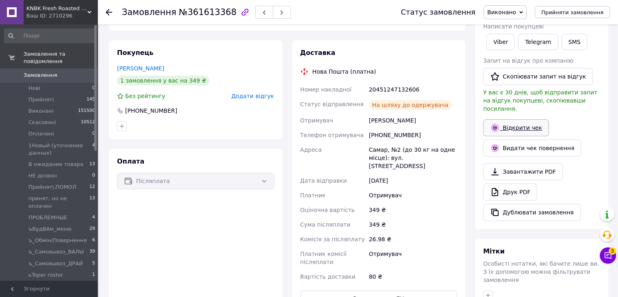
click at [533, 121] on link "Відкрити чек" at bounding box center [516, 127] width 66 height 17
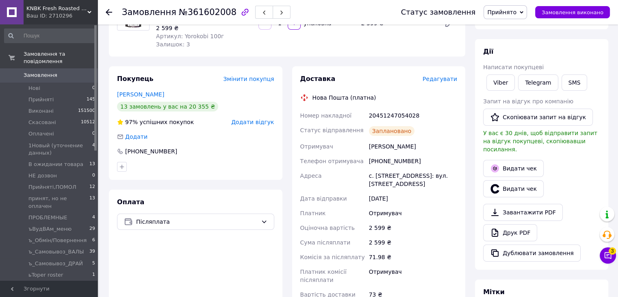
scroll to position [163, 0]
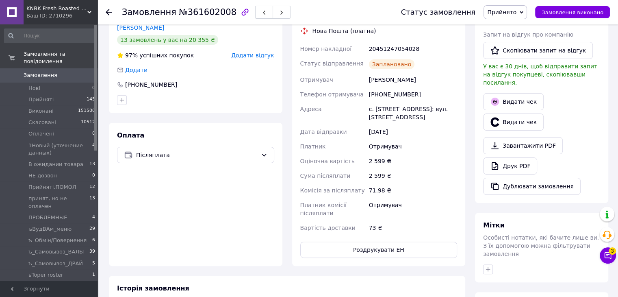
click at [393, 55] on div "20451247054028" at bounding box center [412, 48] width 91 height 15
click at [394, 54] on div "20451247054028" at bounding box center [412, 48] width 91 height 15
click at [398, 46] on div "20451247054028" at bounding box center [412, 48] width 91 height 15
copy div "20451247054028"
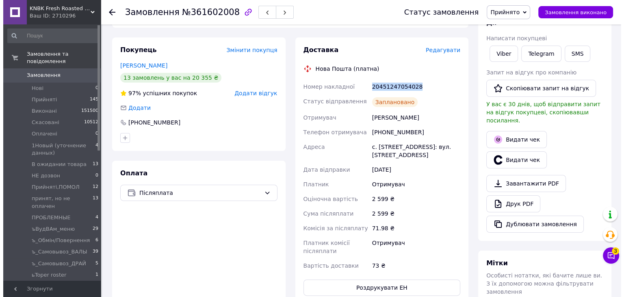
scroll to position [81, 0]
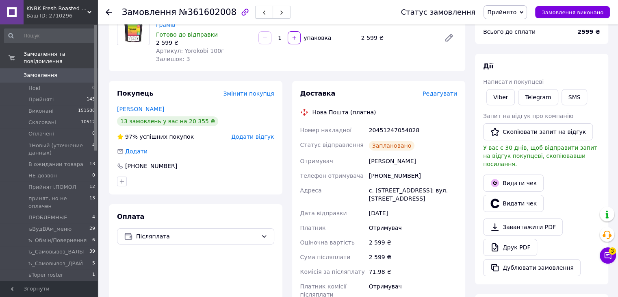
click at [560, 94] on div "SMS" at bounding box center [574, 97] width 29 height 20
click at [566, 95] on button "SMS" at bounding box center [575, 97] width 26 height 16
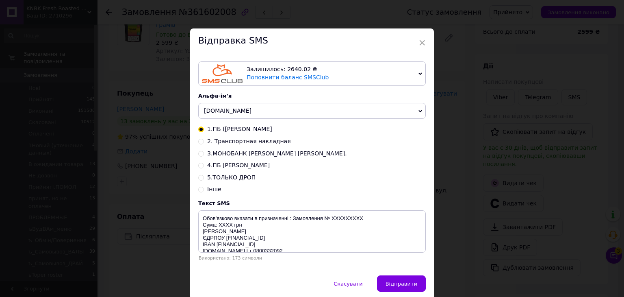
drag, startPoint x: 200, startPoint y: 141, endPoint x: 211, endPoint y: 150, distance: 14.7
click at [200, 140] on input "2. Транспортная накладная" at bounding box center [201, 141] width 6 height 6
radio input "true"
radio input "false"
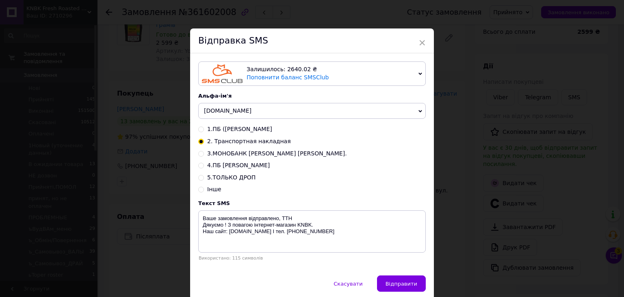
click at [302, 213] on div "Текст SMS Ваше замовлення відправлено, ТТН Дякуємо ! З повагою інтернет-магазин…" at bounding box center [312, 230] width 228 height 61
click at [306, 222] on textarea "Ваше замовлення відправлено, ТТН Дякуємо ! З повагою інтернет-магазин KNBK. Наш…" at bounding box center [312, 231] width 228 height 42
paste textarea "20451247054028"
type textarea "Ваше замовлення відправлено, ТТН 20451247054028 Дякуємо ! З повагою інтернет-ма…"
click at [394, 283] on span "Відправити" at bounding box center [402, 284] width 32 height 6
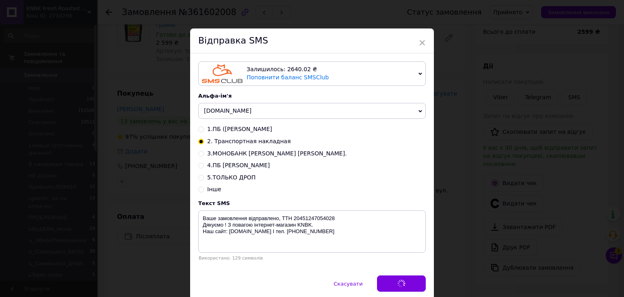
click at [447, 221] on div "× Відправка SMS Залишилось: 2640.02 ₴ Поповнити баланс SMSClub Підключити LetsA…" at bounding box center [312, 148] width 624 height 297
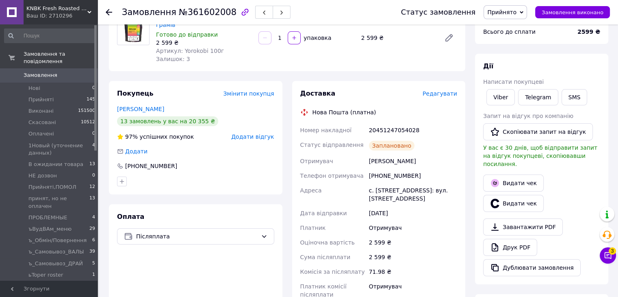
click at [513, 11] on span "Прийнято" at bounding box center [501, 12] width 29 height 7
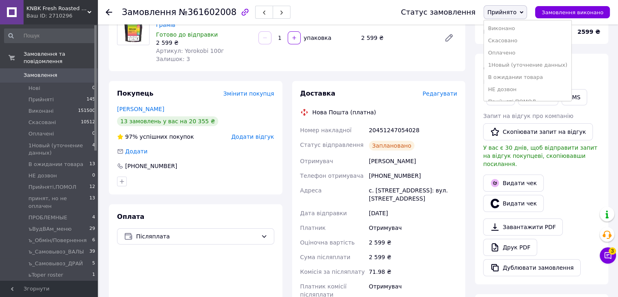
click at [509, 27] on li "Виконано" at bounding box center [527, 28] width 87 height 12
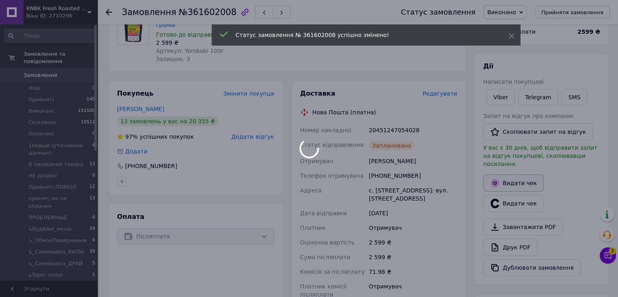
click at [504, 176] on button "Видати чек" at bounding box center [513, 182] width 61 height 17
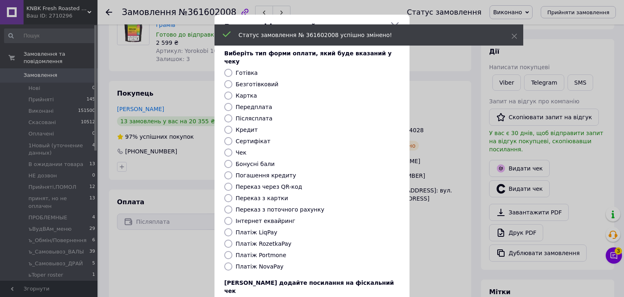
click at [228, 262] on input "Платіж NovaPay" at bounding box center [228, 266] width 8 height 8
radio input "true"
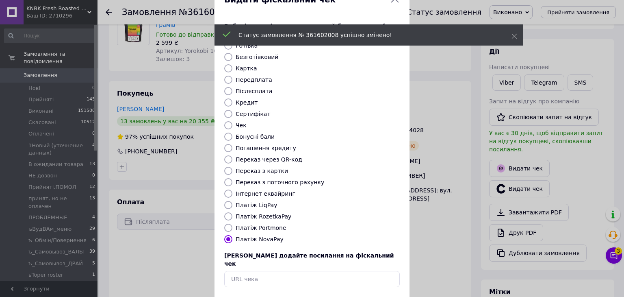
scroll to position [52, 0]
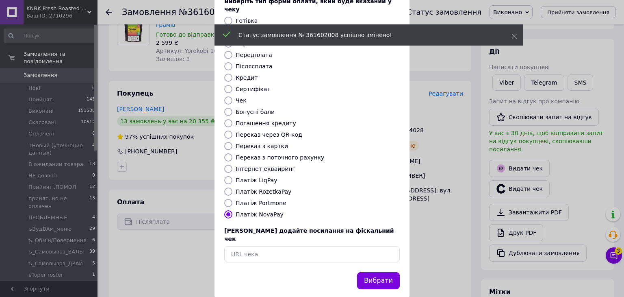
click at [381, 272] on button "Вибрати" at bounding box center [378, 280] width 43 height 17
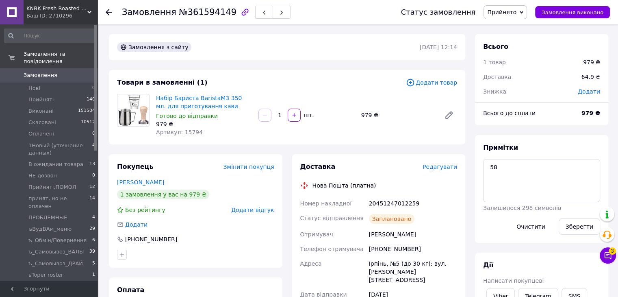
scroll to position [81, 0]
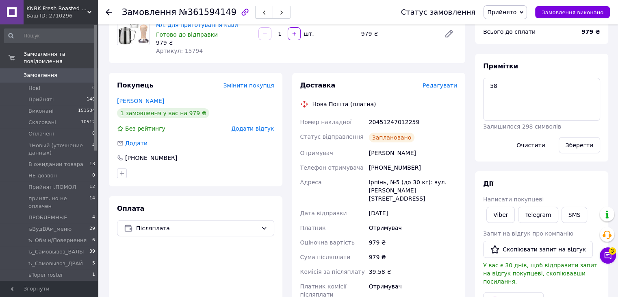
click at [394, 116] on div "20451247012259" at bounding box center [412, 122] width 91 height 15
copy div "20451247012259"
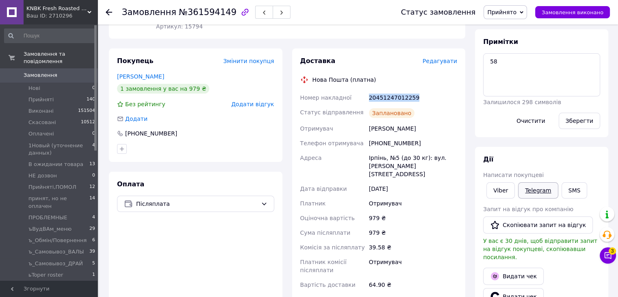
scroll to position [122, 0]
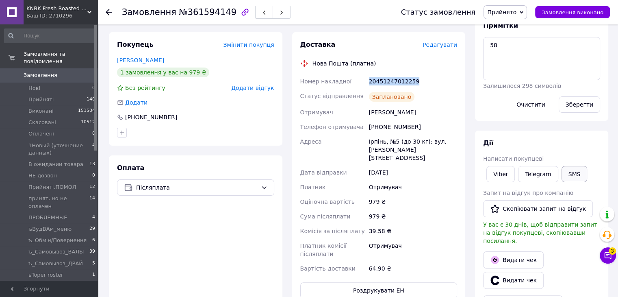
click at [568, 172] on button "SMS" at bounding box center [575, 174] width 26 height 16
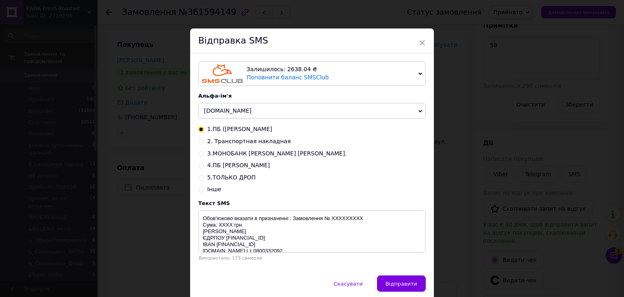
click at [200, 141] on input "2. Транспортная накладная" at bounding box center [201, 141] width 6 height 6
radio input "true"
radio input "false"
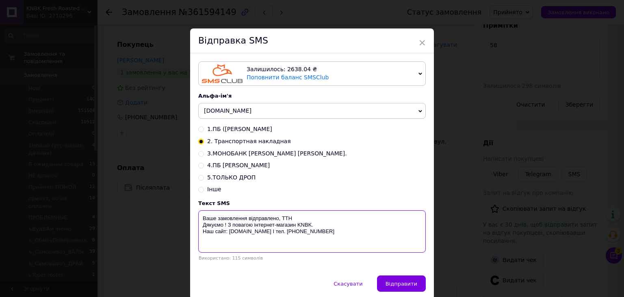
click at [311, 221] on textarea "Ваше замовлення відправлено, ТТН Дякуємо ! З повагою інтернет-магазин KNBK. Наш…" at bounding box center [312, 231] width 228 height 42
paste textarea "20451247012259"
type textarea "Ваше замовлення відправлено, ТТН 20451247012259 Дякуємо ! З повагою інтернет-ма…"
click at [397, 287] on span "Відправити" at bounding box center [402, 284] width 32 height 6
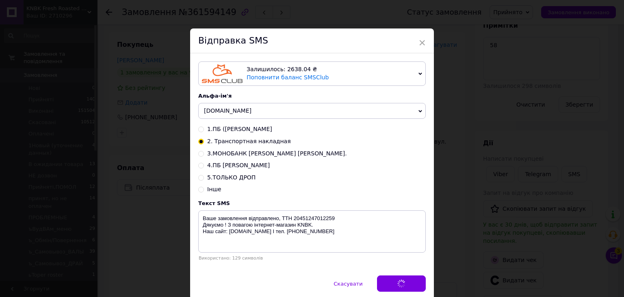
click at [467, 182] on div "× Відправка SMS Залишилось: 2638.04 ₴ Поповнити баланс SMSClub Підключити LetsA…" at bounding box center [312, 148] width 624 height 297
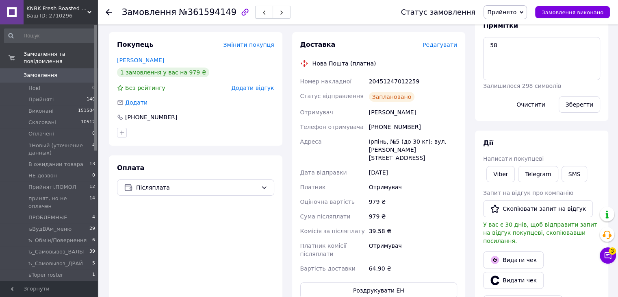
click at [514, 10] on span "Прийнято" at bounding box center [501, 12] width 29 height 7
click at [518, 25] on li "Виконано" at bounding box center [527, 28] width 87 height 12
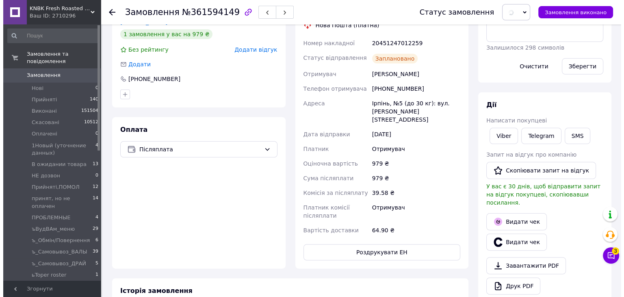
scroll to position [203, 0]
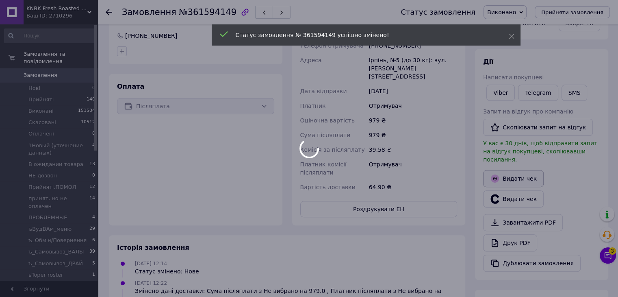
click at [509, 171] on button "Видати чек" at bounding box center [513, 178] width 61 height 17
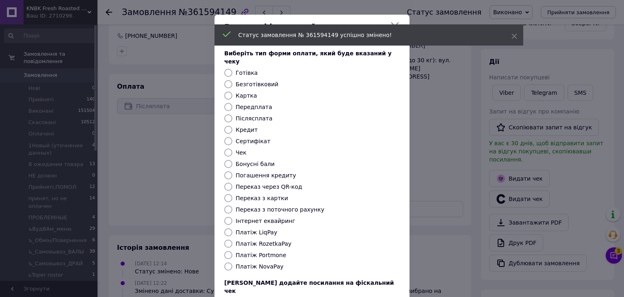
click at [228, 262] on input "Платіж NovaPay" at bounding box center [228, 266] width 8 height 8
radio input "true"
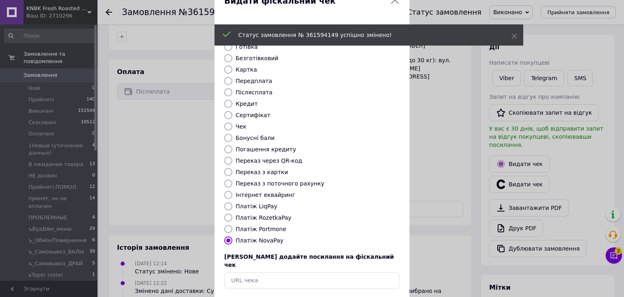
scroll to position [52, 0]
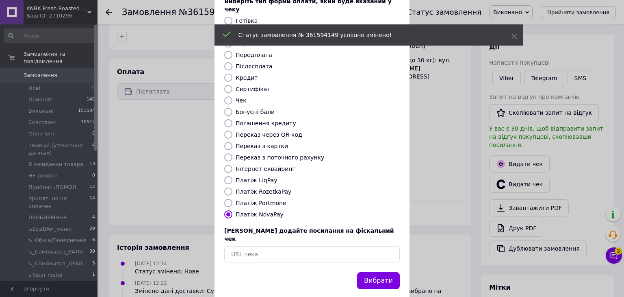
click at [376, 272] on button "Вибрати" at bounding box center [378, 280] width 43 height 17
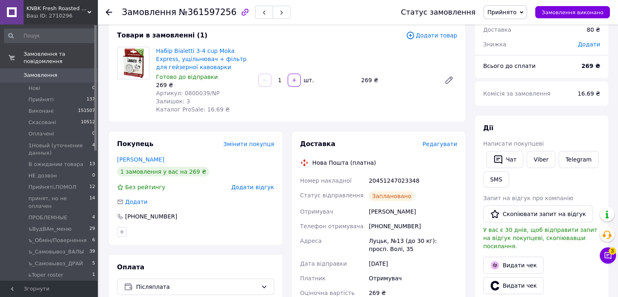
scroll to position [81, 0]
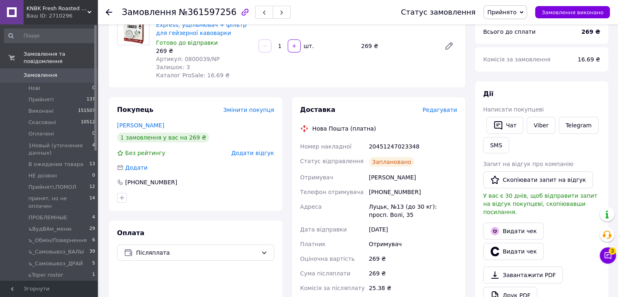
click at [406, 148] on div "20451247023348" at bounding box center [412, 146] width 91 height 15
copy div "20451247023348"
click at [499, 144] on button "SMS" at bounding box center [496, 145] width 26 height 16
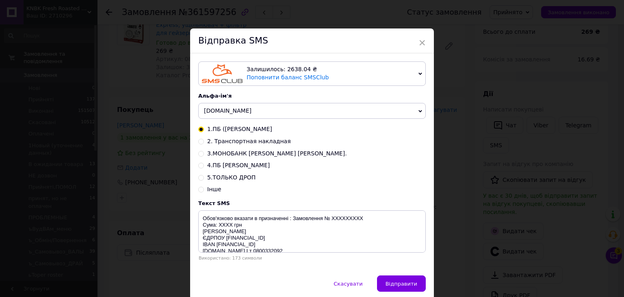
drag, startPoint x: 200, startPoint y: 144, endPoint x: 216, endPoint y: 161, distance: 23.9
click at [200, 144] on input "2. Транспортная накладная" at bounding box center [201, 141] width 6 height 6
radio input "true"
radio input "false"
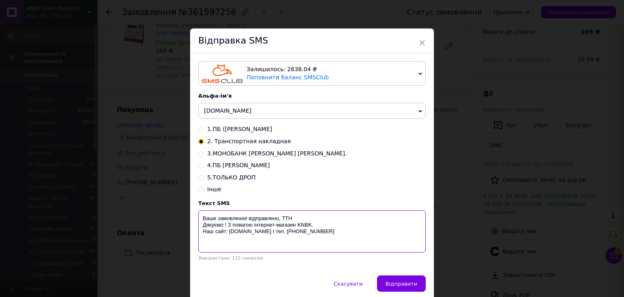
click at [306, 219] on textarea "Ваше замовлення відправлено, ТТН Дякуємо ! З повагою інтернет-магазин KNBK. Наш…" at bounding box center [312, 231] width 228 height 42
paste textarea "20451247023348"
type textarea "Ваше замовлення відправлено, ТТН 20451247023348 Дякуємо ! З повагою інтернет-ма…"
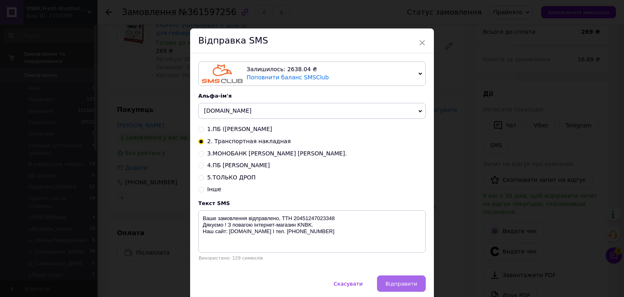
click at [402, 281] on button "Відправити" at bounding box center [401, 283] width 49 height 16
click at [463, 191] on div "× Відправка SMS Залишилось: 2638.04 ₴ Поповнити баланс SMSClub Підключити LetsA…" at bounding box center [312, 148] width 624 height 297
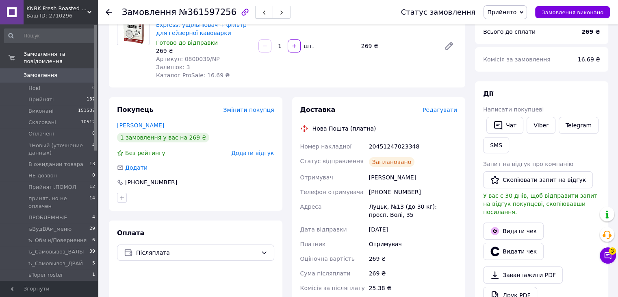
click at [512, 10] on span "Прийнято" at bounding box center [501, 12] width 29 height 7
click at [516, 28] on li "Виконано" at bounding box center [527, 28] width 87 height 12
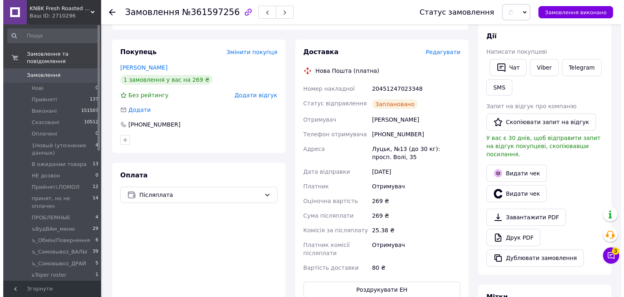
scroll to position [163, 0]
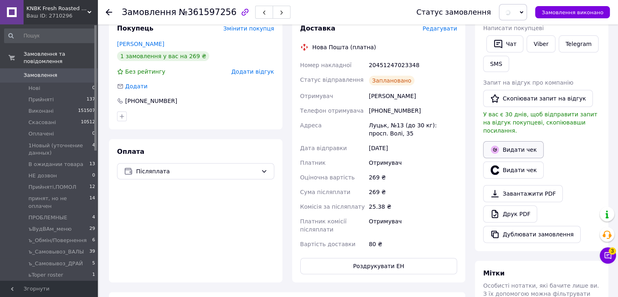
click at [505, 141] on button "Видати чек" at bounding box center [513, 149] width 61 height 17
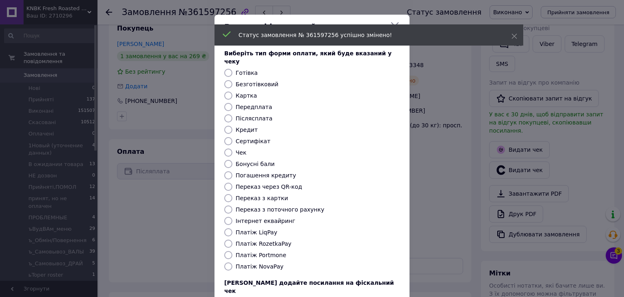
click at [228, 262] on input "Платіж NovaPay" at bounding box center [228, 266] width 8 height 8
radio input "true"
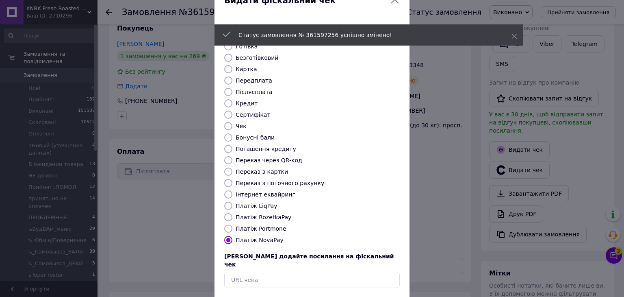
scroll to position [41, 0]
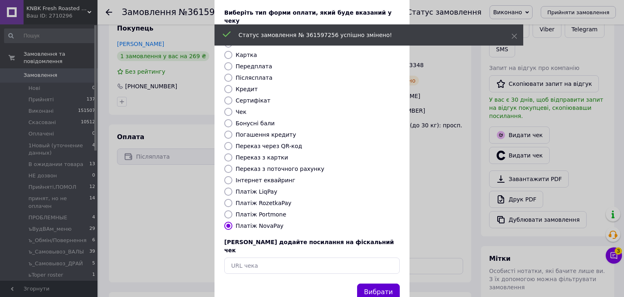
click at [384, 283] on button "Вибрати" at bounding box center [378, 291] width 43 height 17
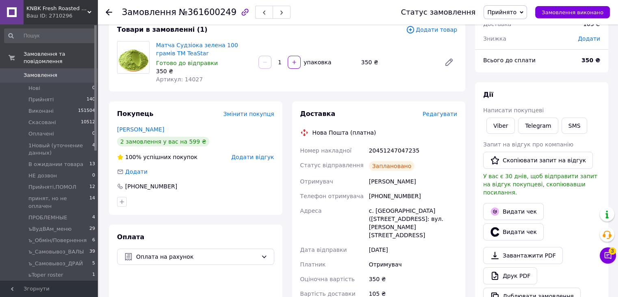
scroll to position [122, 0]
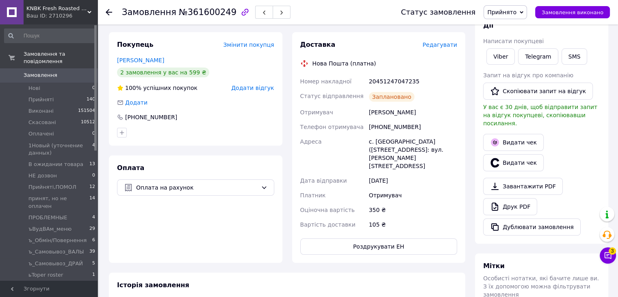
click at [502, 10] on span "Прийнято" at bounding box center [501, 12] width 29 height 7
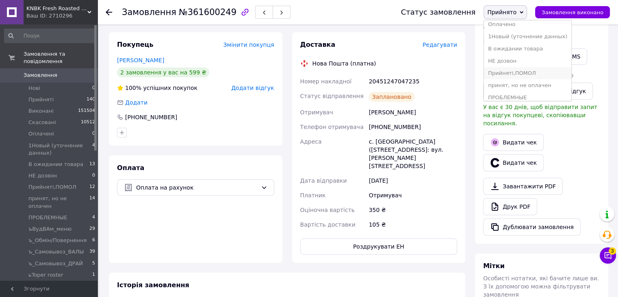
scroll to position [41, 0]
click at [532, 72] on li "принят, но не оплачен" at bounding box center [527, 73] width 87 height 12
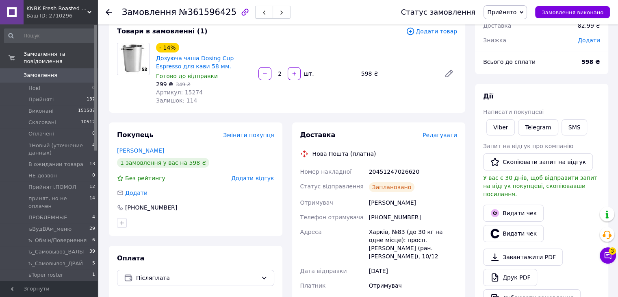
scroll to position [163, 0]
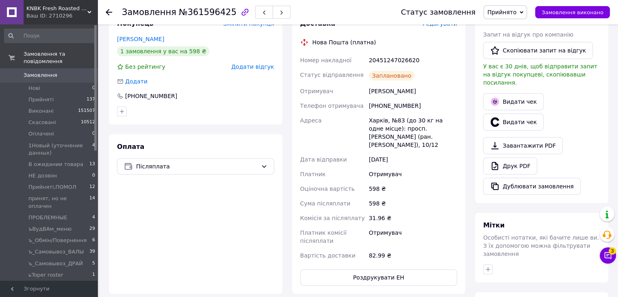
click at [378, 61] on div "20451247026620" at bounding box center [412, 60] width 91 height 15
click at [376, 61] on div "20451247026620" at bounding box center [412, 60] width 91 height 15
click at [374, 59] on div "20451247026620" at bounding box center [412, 60] width 91 height 15
copy div "20451247026620"
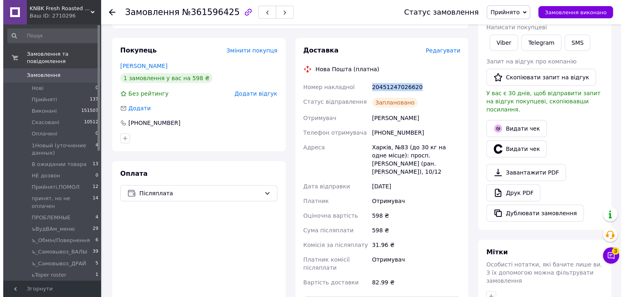
scroll to position [122, 0]
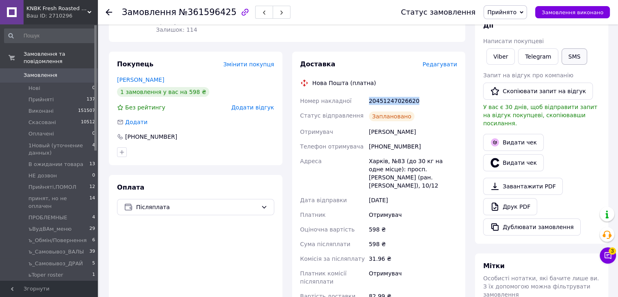
click at [562, 57] on button "SMS" at bounding box center [575, 56] width 26 height 16
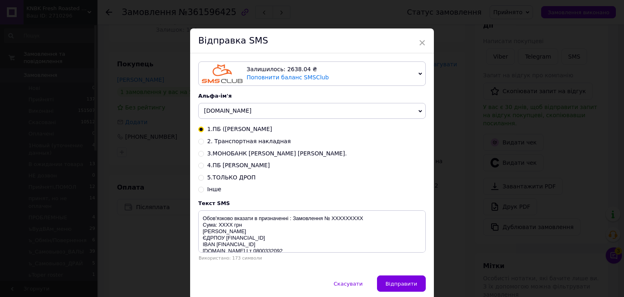
click at [201, 142] on input "2. Транспортная накладная" at bounding box center [201, 141] width 6 height 6
radio input "true"
radio input "false"
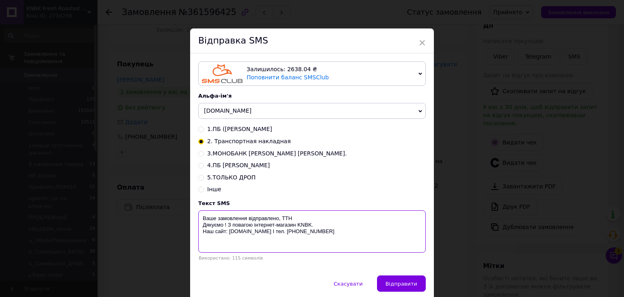
click at [298, 213] on textarea "Ваше замовлення відправлено, ТТН Дякуємо ! З повагою інтернет-магазин KNBK. Наш…" at bounding box center [312, 231] width 228 height 42
paste textarea "20451247026620"
type textarea "Ваше замовлення відправлено, ТТН 20451247026620 Дякуємо ! З повагою інтернет-ма…"
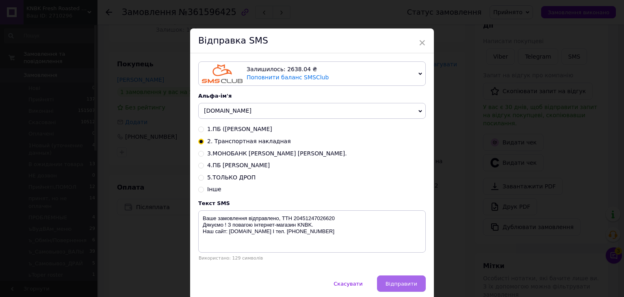
drag, startPoint x: 389, startPoint y: 281, endPoint x: 444, endPoint y: 217, distance: 83.9
click at [390, 281] on button "Відправити" at bounding box center [401, 283] width 49 height 16
click at [444, 215] on div "× Відправка SMS Залишилось: 2638.04 ₴ Поповнити баланс SMSClub Підключити LetsA…" at bounding box center [312, 148] width 624 height 297
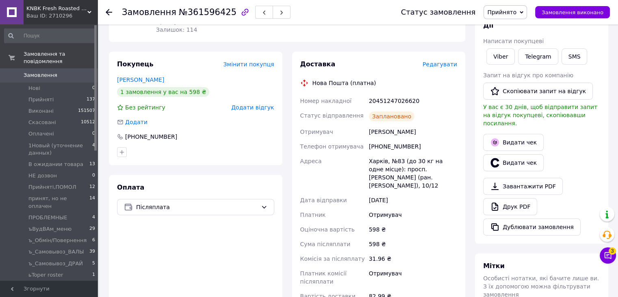
click at [509, 9] on span "Прийнято" at bounding box center [501, 12] width 29 height 7
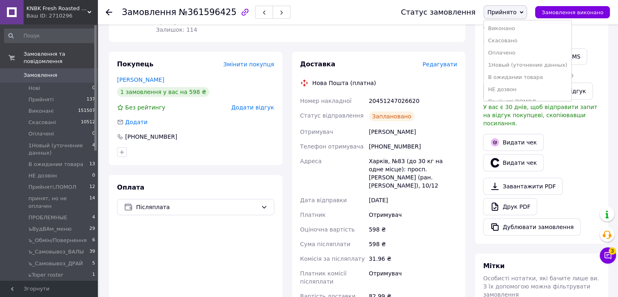
click at [520, 31] on li "Виконано" at bounding box center [527, 28] width 87 height 12
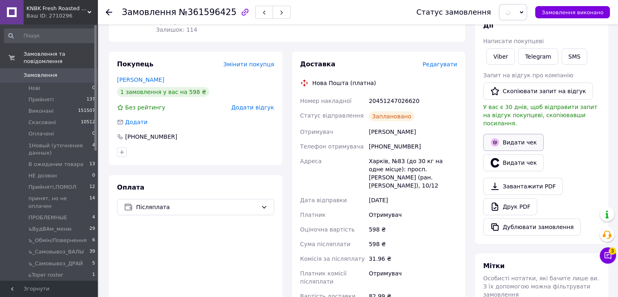
click at [515, 135] on button "Видати чек" at bounding box center [513, 142] width 61 height 17
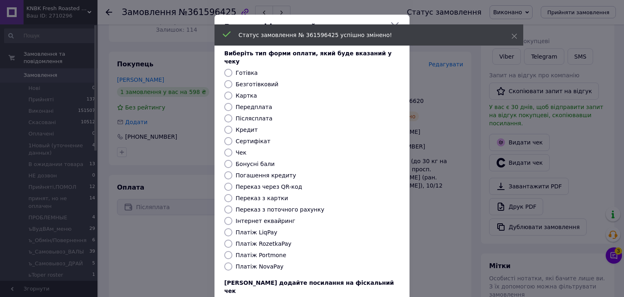
click at [227, 262] on input "Платіж NovaPay" at bounding box center [228, 266] width 8 height 8
radio input "true"
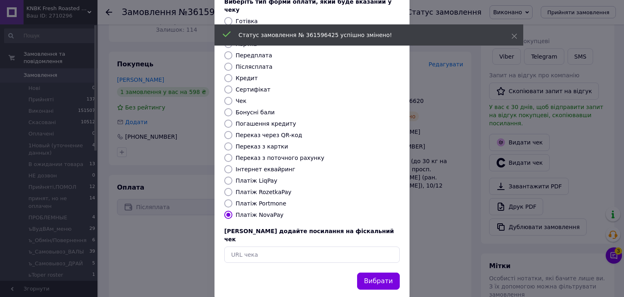
scroll to position [52, 0]
click at [378, 272] on button "Вибрати" at bounding box center [378, 280] width 43 height 17
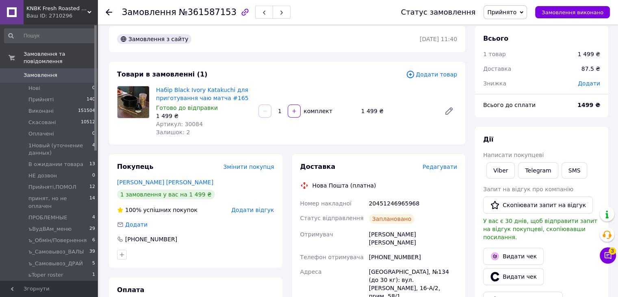
scroll to position [122, 0]
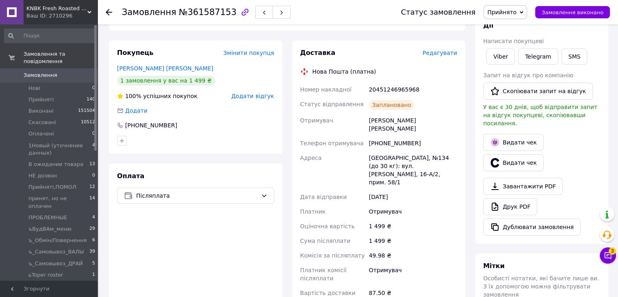
click at [384, 85] on div "20451246965968" at bounding box center [412, 89] width 91 height 15
copy div "20451246965968"
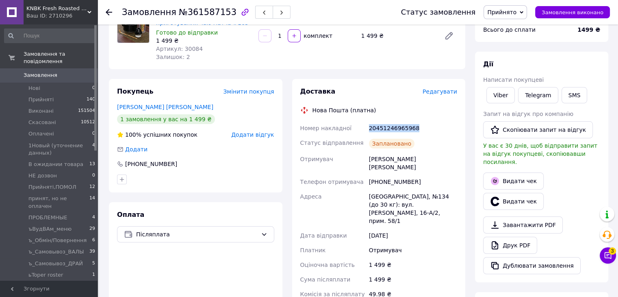
scroll to position [41, 0]
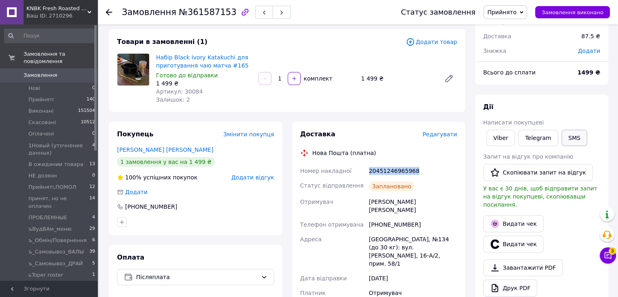
click at [564, 144] on button "SMS" at bounding box center [575, 138] width 26 height 16
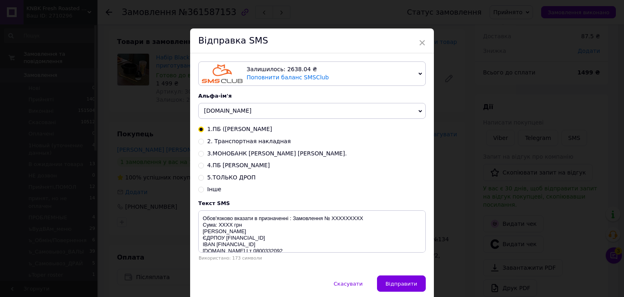
click at [200, 142] on input "2. Транспортная накладная" at bounding box center [201, 141] width 6 height 6
radio input "true"
radio input "false"
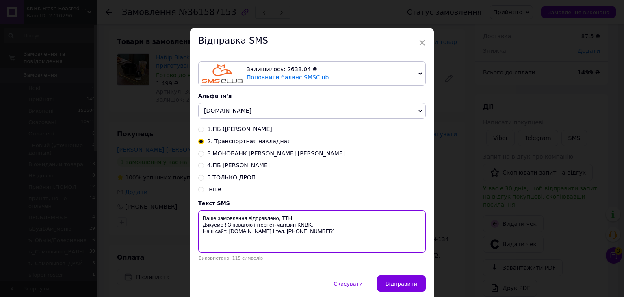
click at [314, 215] on textarea "Ваше замовлення відправлено, ТТН Дякуємо ! З повагою інтернет-магазин KNBK. Наш…" at bounding box center [312, 231] width 228 height 42
paste textarea "20451246965968"
type textarea "Ваше замовлення відправлено, ТТН 20451246965968 Дякуємо ! З повагою інтернет-ма…"
drag, startPoint x: 402, startPoint y: 287, endPoint x: 406, endPoint y: 277, distance: 10.6
click at [404, 281] on span "Відправити" at bounding box center [402, 284] width 32 height 6
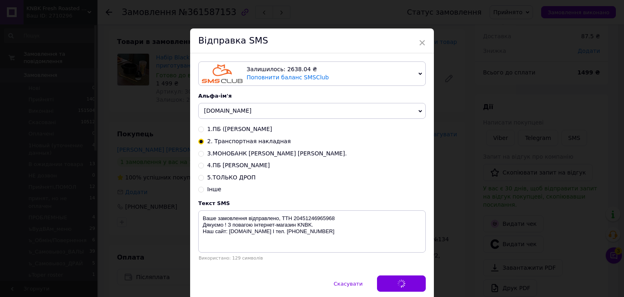
click at [452, 202] on div "× Відправка SMS Залишилось: 2638.04 ₴ Поповнити баланс SMSClub Підключити LetsA…" at bounding box center [312, 148] width 624 height 297
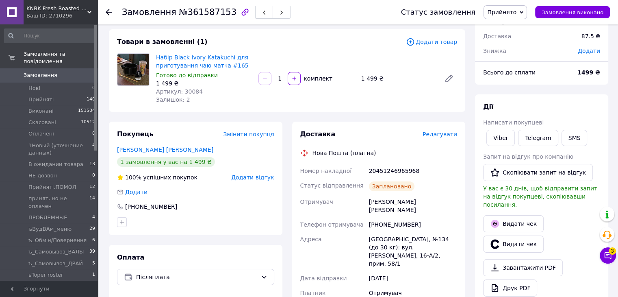
click at [517, 12] on span "Прийнято" at bounding box center [501, 12] width 29 height 7
click at [528, 26] on li "Виконано" at bounding box center [527, 28] width 87 height 12
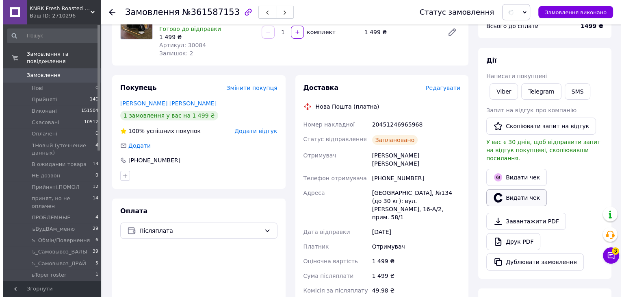
scroll to position [122, 0]
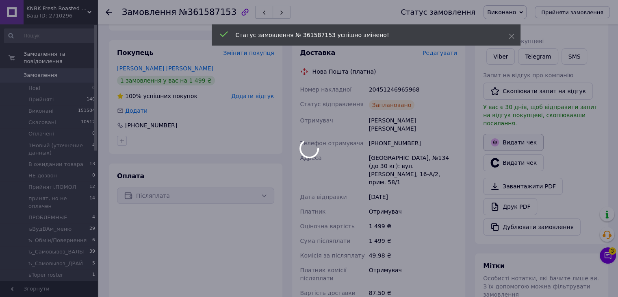
click at [507, 134] on button "Видати чек" at bounding box center [513, 142] width 61 height 17
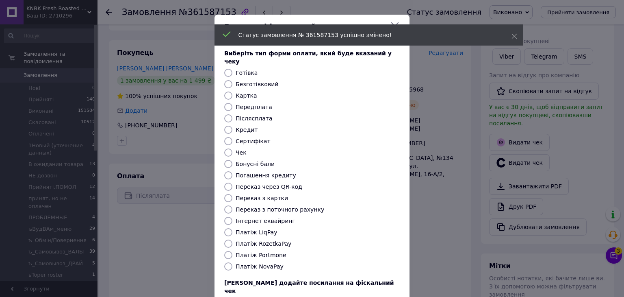
click at [230, 262] on input "Платіж NovaPay" at bounding box center [228, 266] width 8 height 8
radio input "true"
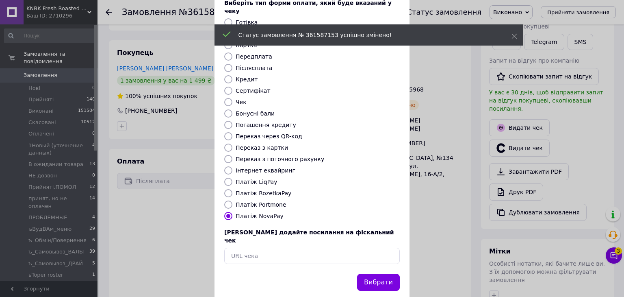
scroll to position [52, 0]
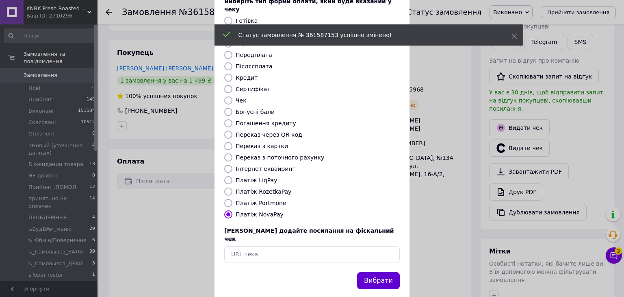
click at [383, 272] on button "Вибрати" at bounding box center [378, 280] width 43 height 17
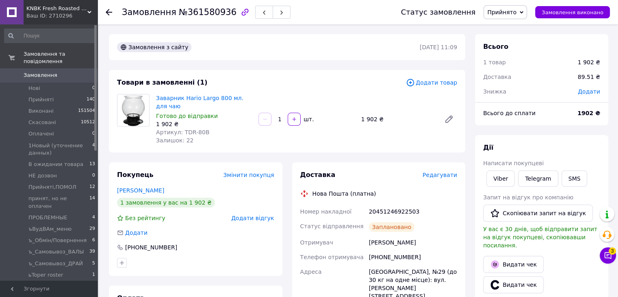
scroll to position [163, 0]
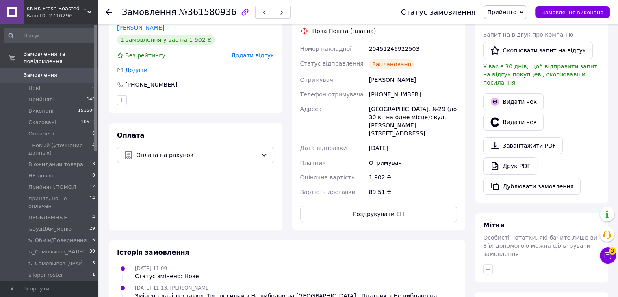
click at [514, 12] on span "Прийнято" at bounding box center [501, 12] width 29 height 7
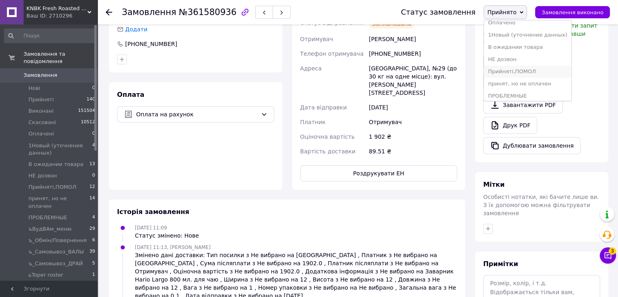
scroll to position [41, 0]
click at [538, 70] on li "принят, но не оплачен" at bounding box center [527, 73] width 87 height 12
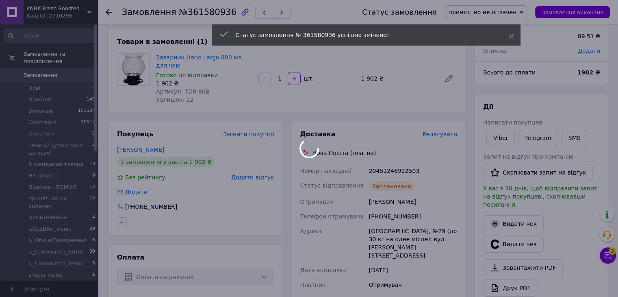
click at [491, 139] on div at bounding box center [309, 148] width 618 height 297
click at [492, 137] on div at bounding box center [309, 148] width 618 height 297
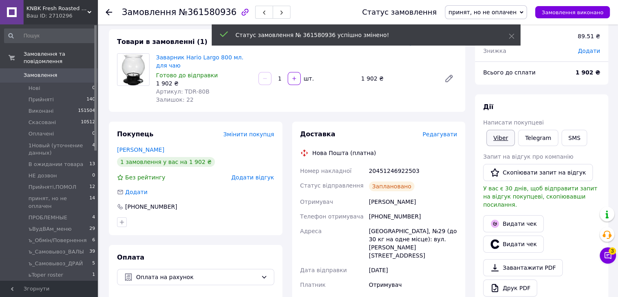
click at [496, 137] on link "Viber" at bounding box center [501, 138] width 28 height 16
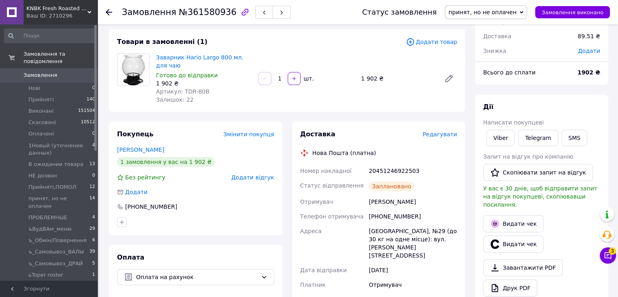
click at [109, 267] on div "Оплата Оплата на рахунок" at bounding box center [196, 298] width 174 height 107
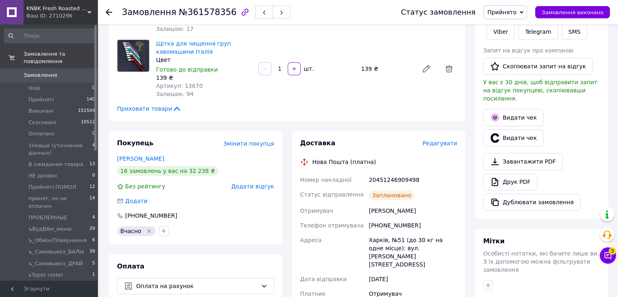
scroll to position [325, 0]
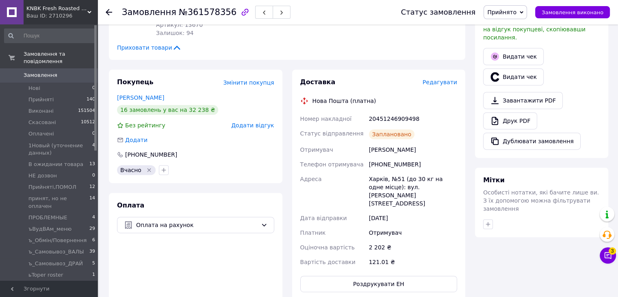
click at [395, 111] on div "20451246909498" at bounding box center [412, 118] width 91 height 15
click at [397, 111] on div "20451246909498" at bounding box center [412, 118] width 91 height 15
copy div "20451246909498"
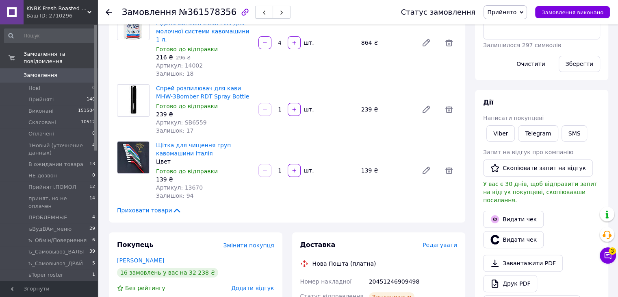
click at [583, 127] on div "SMS" at bounding box center [574, 134] width 29 height 20
click at [565, 133] on button "SMS" at bounding box center [575, 133] width 26 height 16
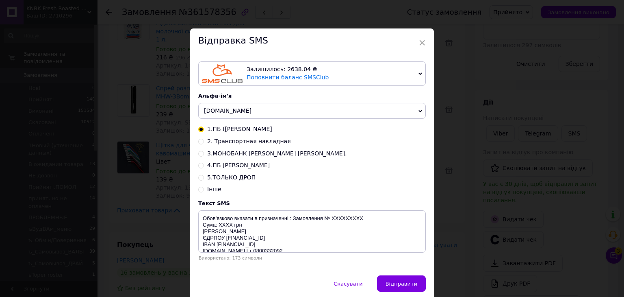
drag, startPoint x: 199, startPoint y: 140, endPoint x: 248, endPoint y: 174, distance: 59.9
click at [200, 141] on input "2. Транспортная накладная" at bounding box center [201, 141] width 6 height 6
radio input "true"
radio input "false"
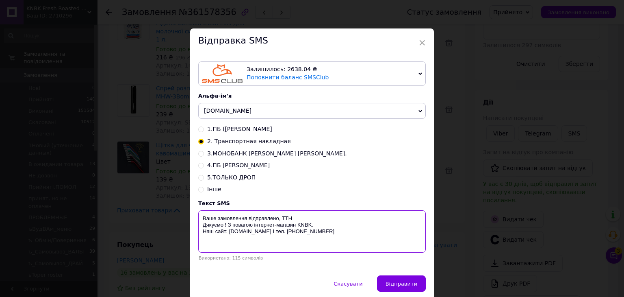
click at [298, 215] on textarea "Ваше замовлення відправлено, ТТН Дякуємо ! З повагою інтернет-магазин KNBK. Наш…" at bounding box center [312, 231] width 228 height 42
paste textarea "20451246909498"
type textarea "Ваше замовлення відправлено, ТТН 20451246909498 Дякуємо ! З повагою інтернет-ма…"
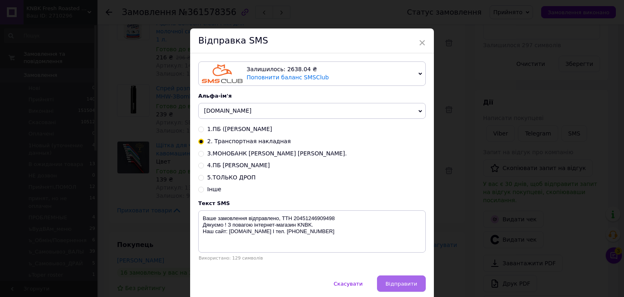
click at [403, 287] on span "Відправити" at bounding box center [402, 284] width 32 height 6
click at [460, 229] on div "× Відправка SMS Залишилось: 2638.04 ₴ Поповнити баланс SMSClub Підключити LetsA…" at bounding box center [312, 148] width 624 height 297
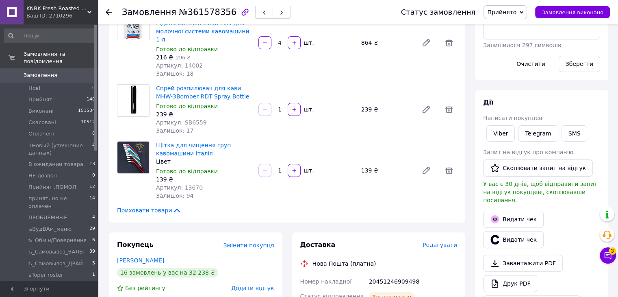
drag, startPoint x: 519, startPoint y: 14, endPoint x: 520, endPoint y: 26, distance: 11.4
click at [517, 13] on span "Прийнято" at bounding box center [501, 12] width 29 height 7
click at [520, 27] on li "Виконано" at bounding box center [527, 28] width 87 height 12
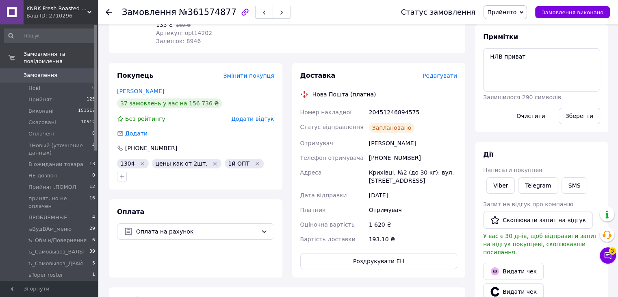
scroll to position [122, 0]
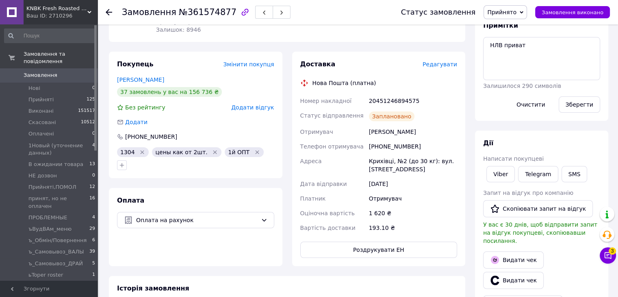
click at [395, 94] on div "20451246894575" at bounding box center [412, 101] width 91 height 15
copy div "20451246894575"
click at [563, 174] on button "SMS" at bounding box center [575, 174] width 26 height 16
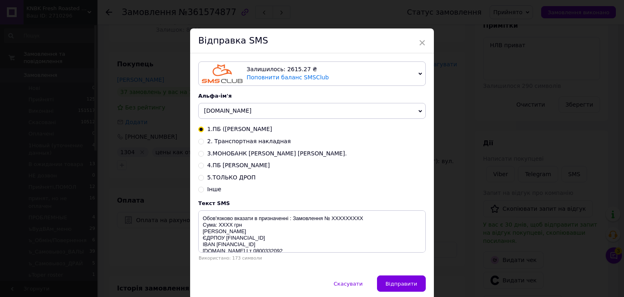
drag, startPoint x: 200, startPoint y: 142, endPoint x: 225, endPoint y: 156, distance: 28.7
click at [200, 142] on input "2. Транспортная накладная" at bounding box center [201, 141] width 6 height 6
radio input "true"
radio input "false"
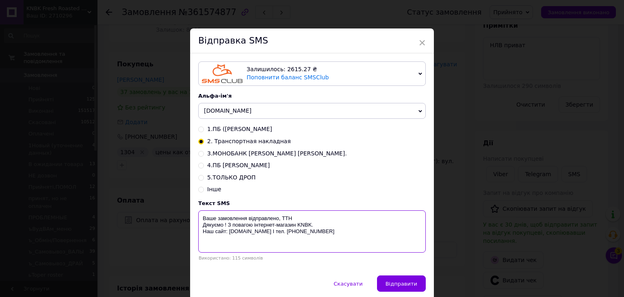
click at [305, 215] on textarea "Ваше замовлення відправлено, ТТН Дякуємо ! З повагою інтернет-магазин KNBK. Наш…" at bounding box center [312, 231] width 228 height 42
paste textarea "20451246894575"
type textarea "Ваше замовлення відправлено, ТТН 20451246894575 Дякуємо ! З повагою інтернет-ма…"
drag, startPoint x: 404, startPoint y: 281, endPoint x: 472, endPoint y: 189, distance: 114.2
click at [406, 281] on button "Відправити" at bounding box center [401, 283] width 49 height 16
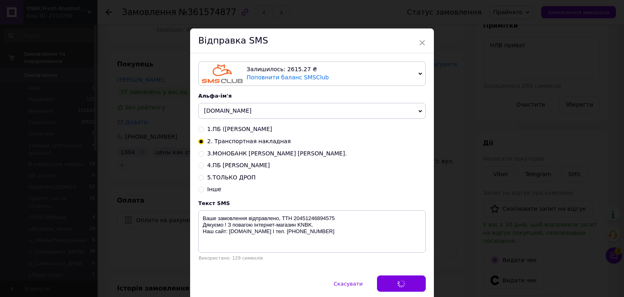
click at [470, 186] on div "× Відправка SMS Залишилось: 2615.27 ₴ Поповнити баланс SMSClub Підключити LetsA…" at bounding box center [312, 148] width 624 height 297
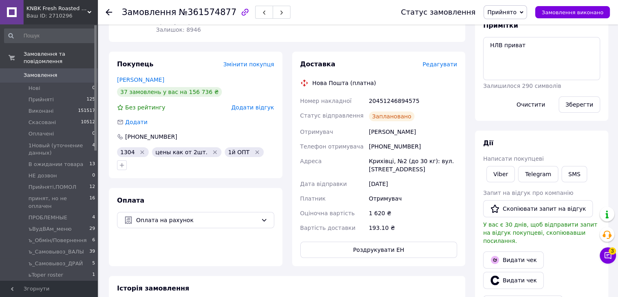
click at [519, 17] on span "Прийнято" at bounding box center [505, 12] width 43 height 14
click at [517, 27] on li "Виконано" at bounding box center [527, 28] width 87 height 12
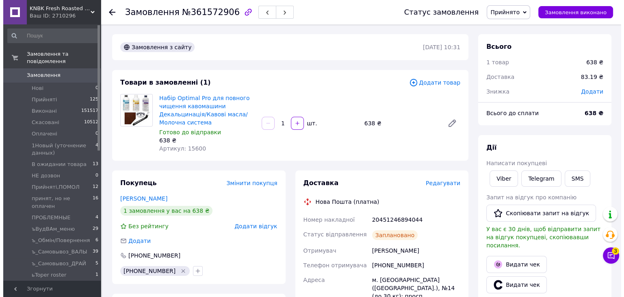
scroll to position [122, 0]
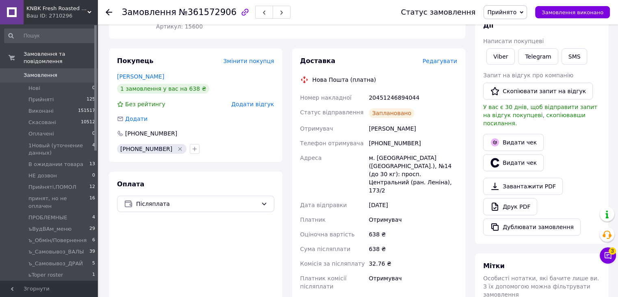
drag, startPoint x: 385, startPoint y: 94, endPoint x: 385, endPoint y: 99, distance: 5.3
click at [385, 96] on div "20451246894044" at bounding box center [412, 97] width 91 height 15
click at [385, 99] on div "20451246894044" at bounding box center [412, 97] width 91 height 15
copy div "20451246894044"
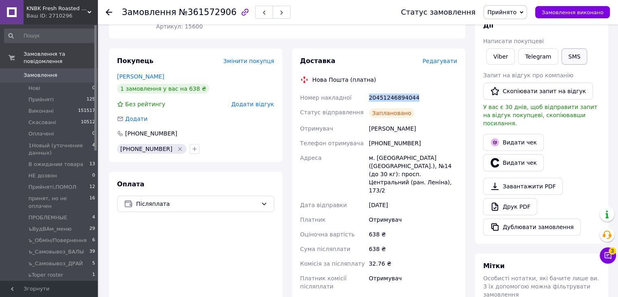
click at [562, 55] on button "SMS" at bounding box center [575, 56] width 26 height 16
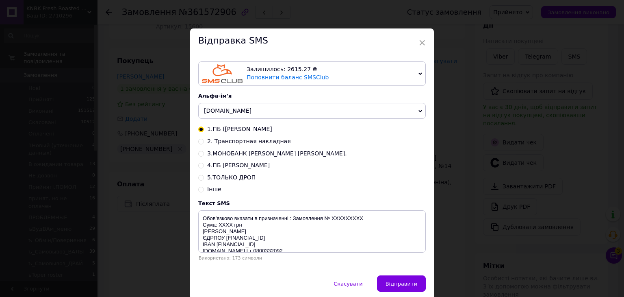
click at [201, 144] on input "2. Транспортная накладная" at bounding box center [201, 141] width 6 height 6
radio input "true"
radio input "false"
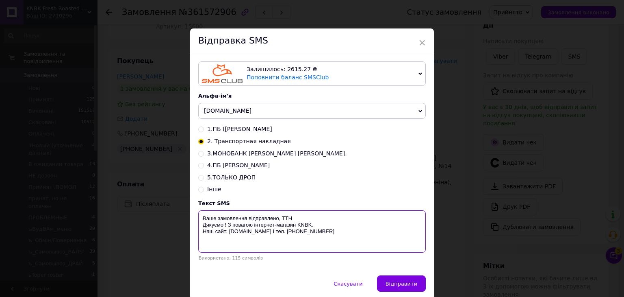
click at [299, 217] on textarea "Ваше замовлення відправлено, ТТН Дякуємо ! З повагою інтернет-магазин KNBK. Наш…" at bounding box center [312, 231] width 228 height 42
paste textarea "20451246894044"
type textarea "Ваше замовлення відправлено, ТТН 20451246894044 Дякуємо ! З повагою інтернет-ма…"
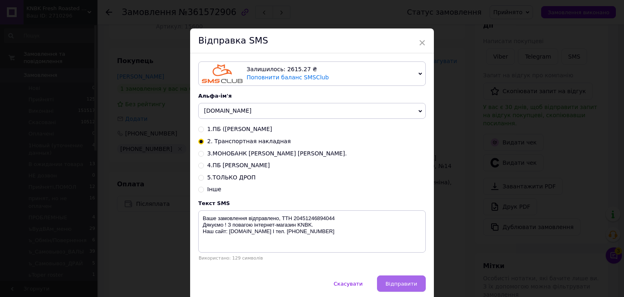
click at [398, 287] on span "Відправити" at bounding box center [402, 284] width 32 height 6
click at [453, 233] on div "× Відправка SMS Залишилось: 2615.27 ₴ Поповнити баланс SMSClub Підключити LetsA…" at bounding box center [312, 148] width 624 height 297
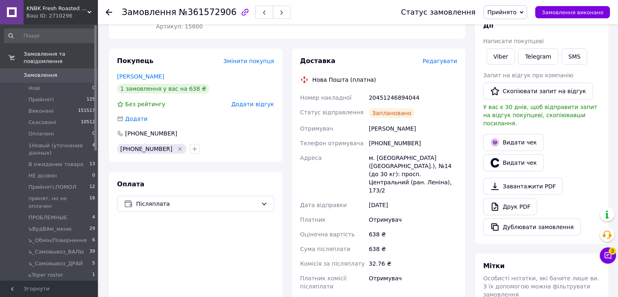
click at [517, 12] on span "Прийнято" at bounding box center [501, 12] width 29 height 7
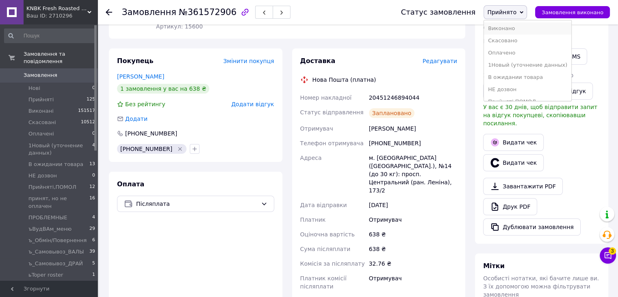
click at [522, 26] on li "Виконано" at bounding box center [527, 28] width 87 height 12
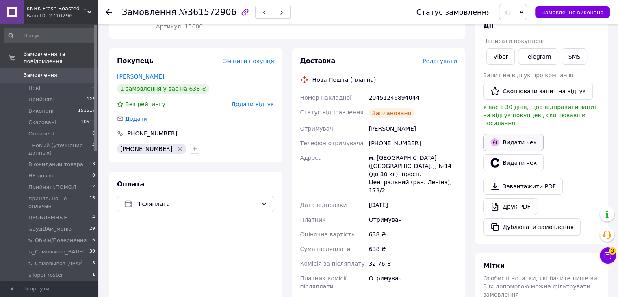
click at [517, 137] on button "Видати чек" at bounding box center [513, 142] width 61 height 17
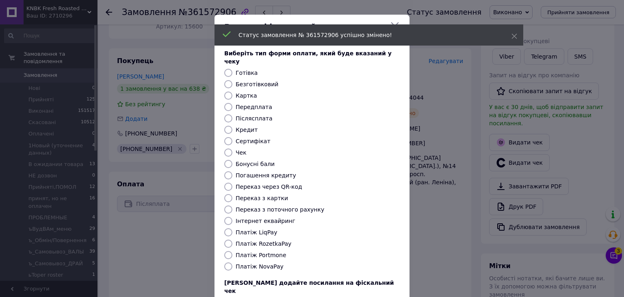
drag, startPoint x: 228, startPoint y: 259, endPoint x: 234, endPoint y: 259, distance: 6.1
click at [228, 262] on input "Платіж NovaPay" at bounding box center [228, 266] width 8 height 8
radio input "true"
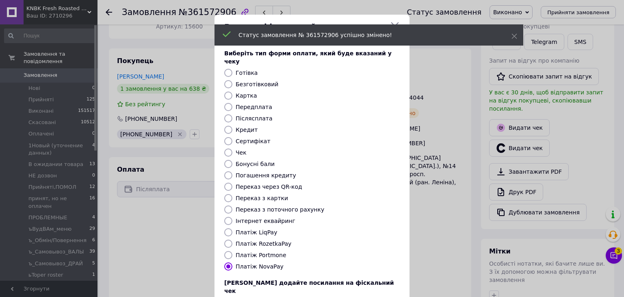
scroll to position [52, 0]
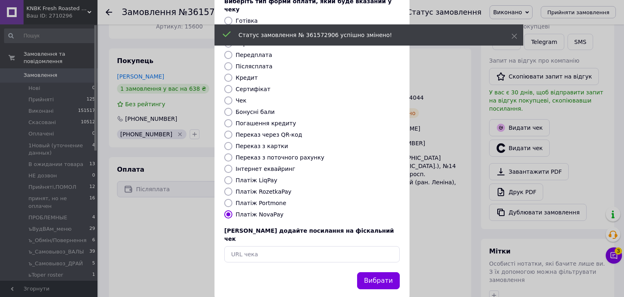
click at [371, 270] on div "Вибрати" at bounding box center [379, 280] width 46 height 21
drag, startPoint x: 370, startPoint y: 260, endPoint x: 363, endPoint y: 250, distance: 13.1
click at [371, 272] on button "Вибрати" at bounding box center [378, 280] width 43 height 17
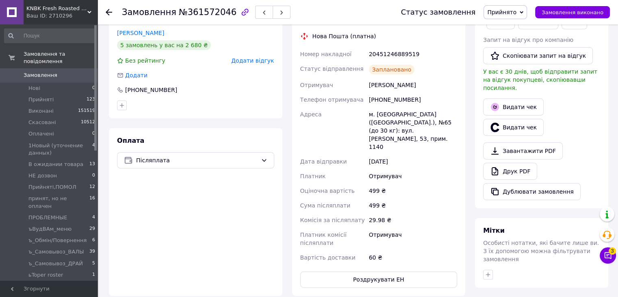
scroll to position [163, 0]
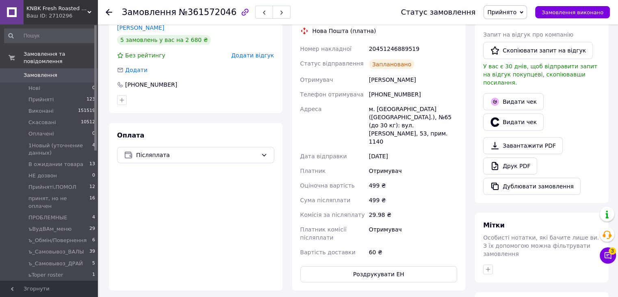
click at [398, 51] on div "20451246889519" at bounding box center [412, 48] width 91 height 15
click at [400, 51] on div "20451246889519" at bounding box center [412, 48] width 91 height 15
copy div "20451246889519"
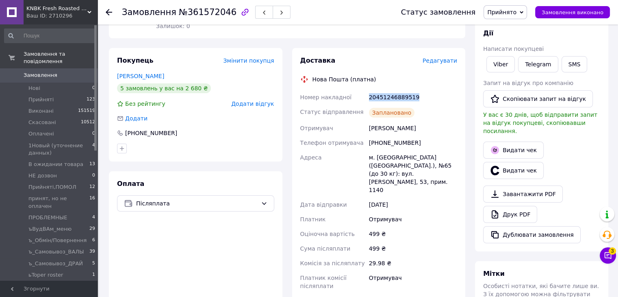
scroll to position [41, 0]
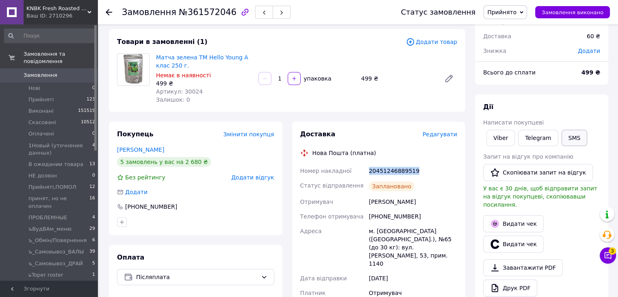
click at [573, 133] on button "SMS" at bounding box center [575, 138] width 26 height 16
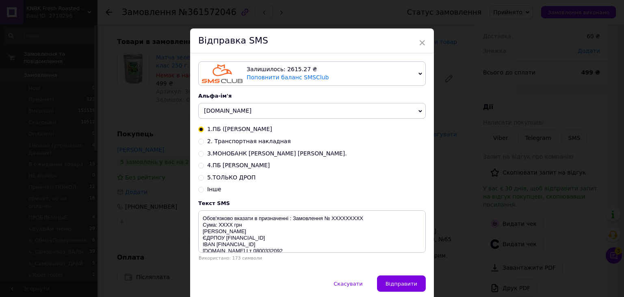
click at [199, 142] on input "2. Транспортная накладная" at bounding box center [201, 141] width 6 height 6
radio input "true"
radio input "false"
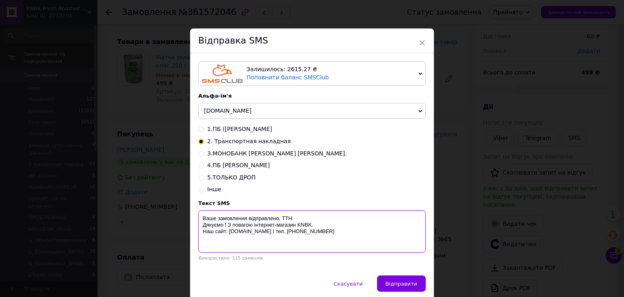
click at [302, 217] on textarea "Ваше замовлення відправлено, ТТН Дякуємо ! З повагою інтернет-магазин KNBK. Наш…" at bounding box center [312, 231] width 228 height 42
paste textarea "20451246889519"
type textarea "Ваше замовлення відправлено, ТТН 20451246889519 Дякуємо ! З повагою інтернет-ма…"
drag, startPoint x: 403, startPoint y: 285, endPoint x: 418, endPoint y: 266, distance: 23.4
click at [406, 283] on span "Відправити" at bounding box center [402, 284] width 32 height 6
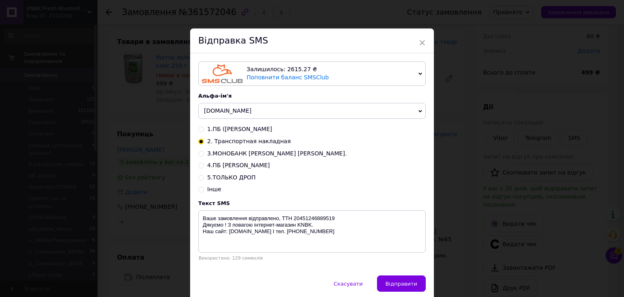
click at [465, 215] on div "× Відправка SMS Залишилось: 2615.27 ₴ Поповнити баланс SMSClub Підключити LetsA…" at bounding box center [312, 148] width 624 height 297
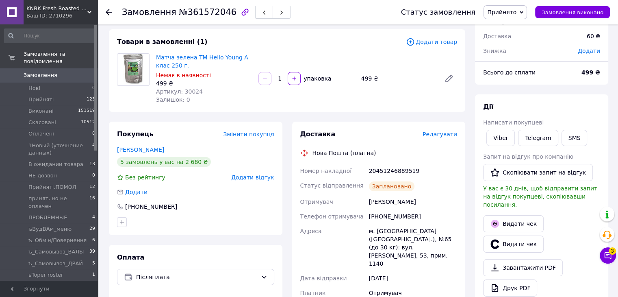
click at [514, 11] on span "Прийнято" at bounding box center [501, 12] width 29 height 7
drag, startPoint x: 517, startPoint y: 24, endPoint x: 524, endPoint y: 74, distance: 50.0
click at [518, 25] on li "Виконано" at bounding box center [527, 28] width 87 height 12
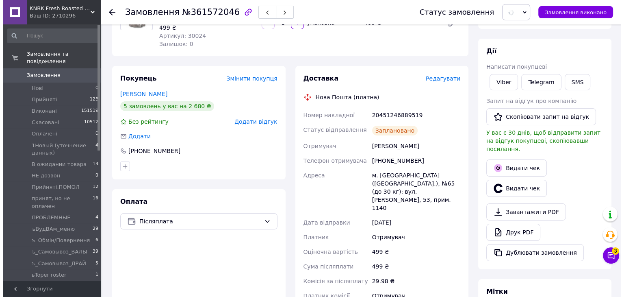
scroll to position [163, 0]
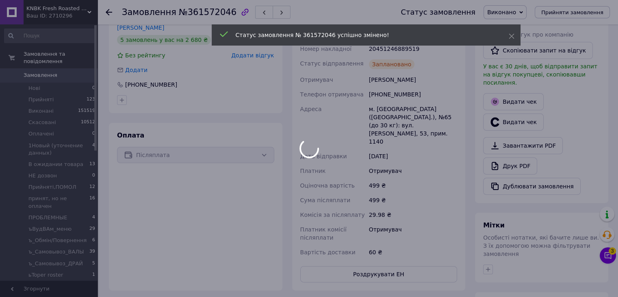
click at [522, 93] on div at bounding box center [309, 148] width 618 height 297
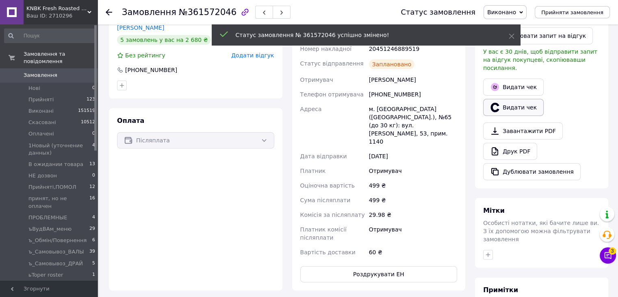
click at [512, 99] on button "Видати чек" at bounding box center [513, 107] width 61 height 17
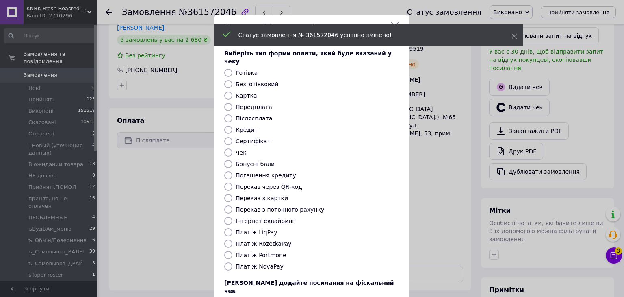
click at [467, 78] on div "Видати фіскальний чек Виберіть тип форми оплати, який буде вказаний у чеку Готі…" at bounding box center [312, 182] width 624 height 365
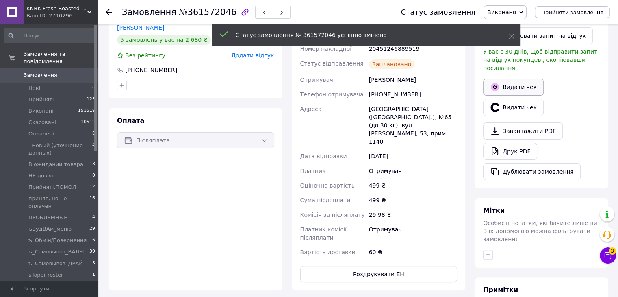
drag, startPoint x: 515, startPoint y: 78, endPoint x: 508, endPoint y: 80, distance: 7.9
click at [515, 78] on button "Видати чек" at bounding box center [513, 86] width 61 height 17
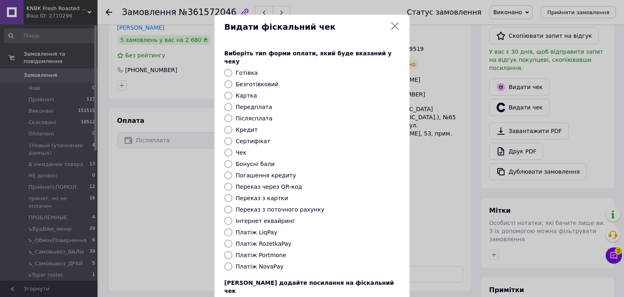
click at [230, 262] on input "Платіж NovaPay" at bounding box center [228, 266] width 8 height 8
radio input "true"
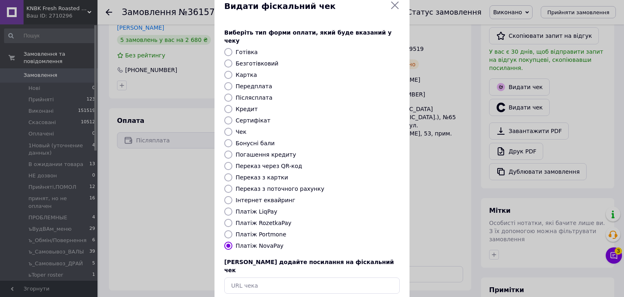
scroll to position [41, 0]
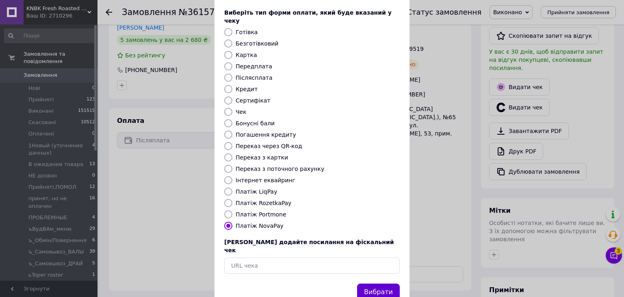
click at [372, 283] on button "Вибрати" at bounding box center [378, 291] width 43 height 17
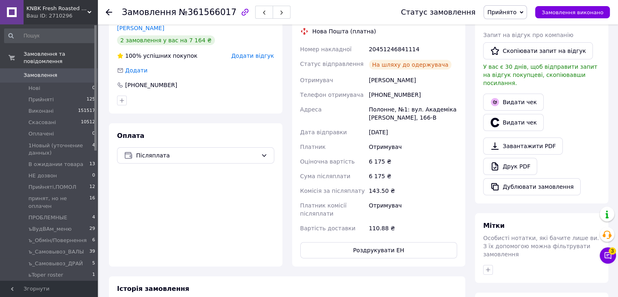
scroll to position [163, 0]
click at [404, 48] on div "20451246841114" at bounding box center [412, 48] width 91 height 15
copy div "20451246841114"
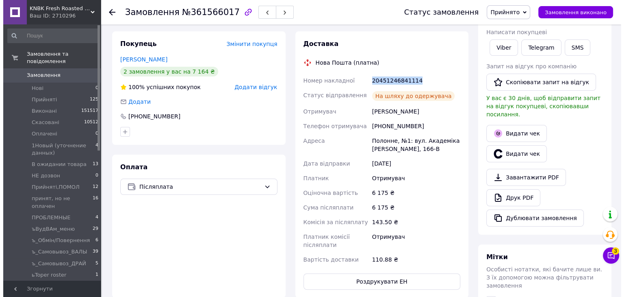
scroll to position [81, 0]
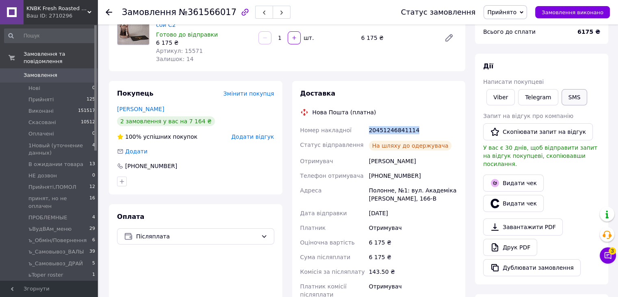
click at [581, 98] on button "SMS" at bounding box center [575, 97] width 26 height 16
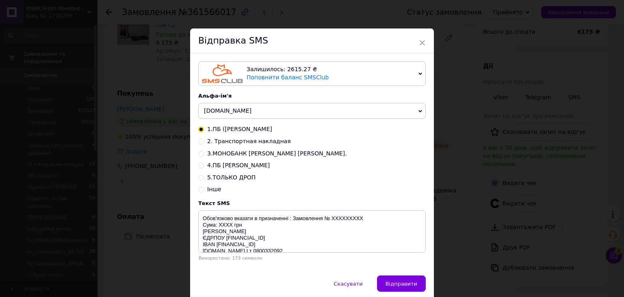
click at [200, 142] on input "2. Транспортная накладная" at bounding box center [201, 141] width 6 height 6
radio input "true"
radio input "false"
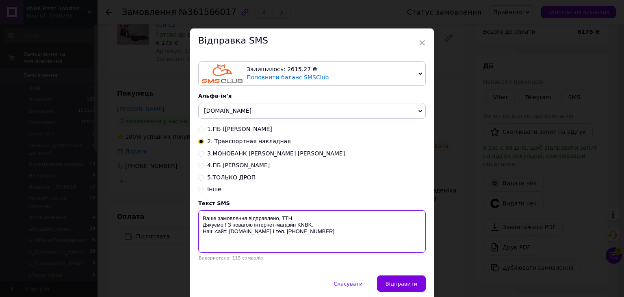
click at [299, 218] on textarea "Ваше замовлення відправлено, ТТН Дякуємо ! З повагою інтернет-магазин KNBK. Наш…" at bounding box center [312, 231] width 228 height 42
paste textarea "20451246841114"
type textarea "Ваше замовлення відправлено, ТТН 20451246841114 Дякуємо ! З повагою інтернет-ма…"
click at [403, 287] on span "Відправити" at bounding box center [402, 284] width 32 height 6
drag, startPoint x: 457, startPoint y: 231, endPoint x: 460, endPoint y: 228, distance: 4.6
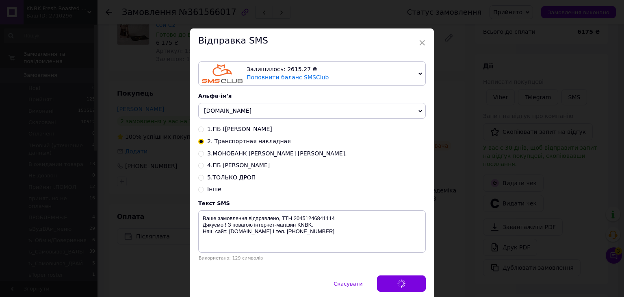
click at [459, 229] on div "× Відправка SMS Залишилось: 2615.27 ₴ Поповнити баланс SMSClub Підключити LetsA…" at bounding box center [312, 148] width 624 height 297
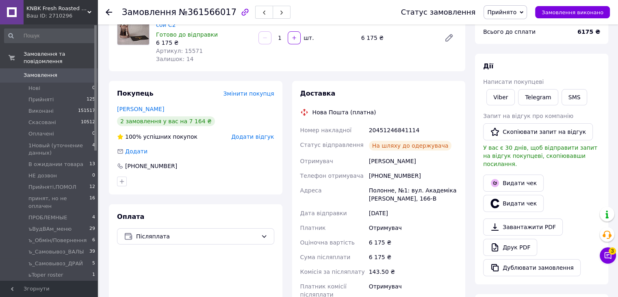
drag, startPoint x: 520, startPoint y: 10, endPoint x: 522, endPoint y: 25, distance: 14.8
click at [517, 12] on span "Прийнято" at bounding box center [501, 12] width 29 height 7
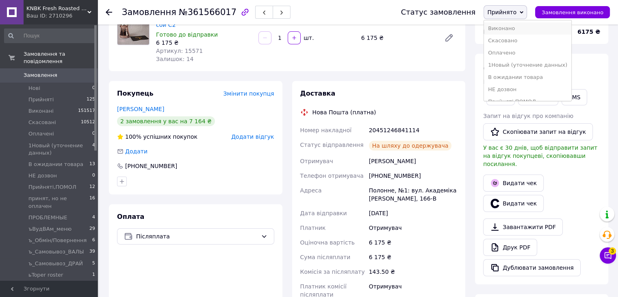
click at [522, 26] on li "Виконано" at bounding box center [527, 28] width 87 height 12
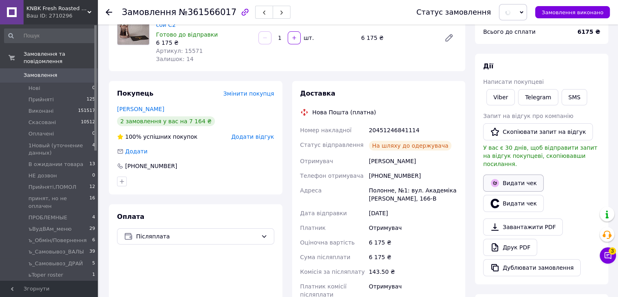
click at [517, 174] on button "Видати чек" at bounding box center [513, 182] width 61 height 17
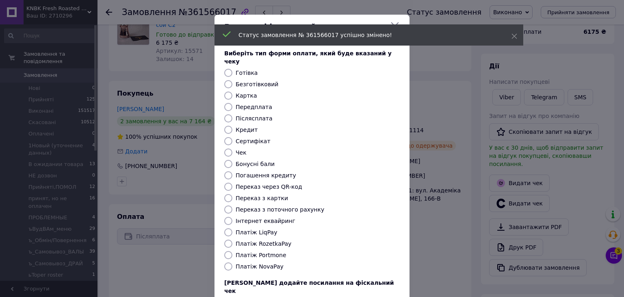
click at [228, 262] on input "Платіж NovaPay" at bounding box center [228, 266] width 8 height 8
radio input "true"
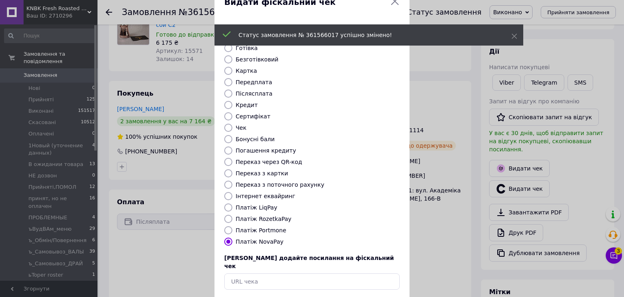
scroll to position [52, 0]
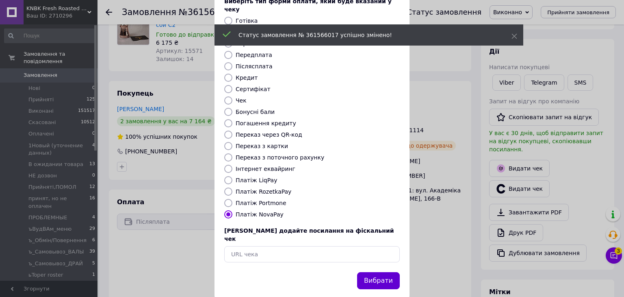
click at [360, 272] on button "Вибрати" at bounding box center [378, 280] width 43 height 17
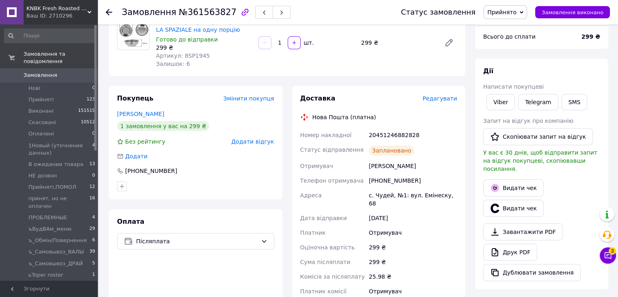
scroll to position [122, 0]
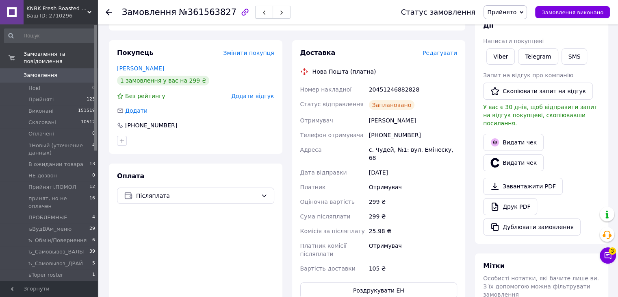
click at [401, 91] on div "20451246882828" at bounding box center [412, 89] width 91 height 15
click at [402, 91] on div "20451246882828" at bounding box center [412, 89] width 91 height 15
copy div "20451246882828"
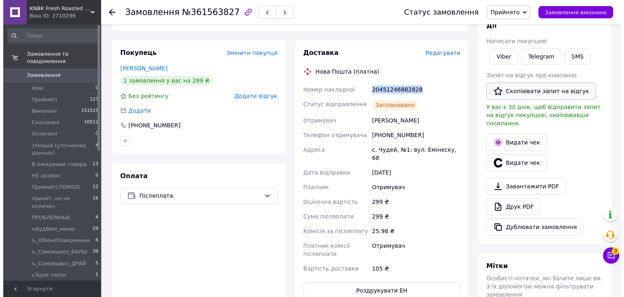
scroll to position [81, 0]
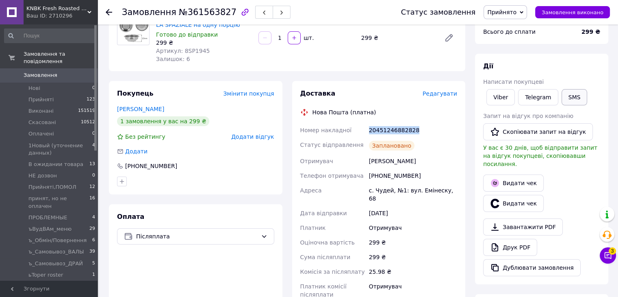
click at [574, 100] on button "SMS" at bounding box center [575, 97] width 26 height 16
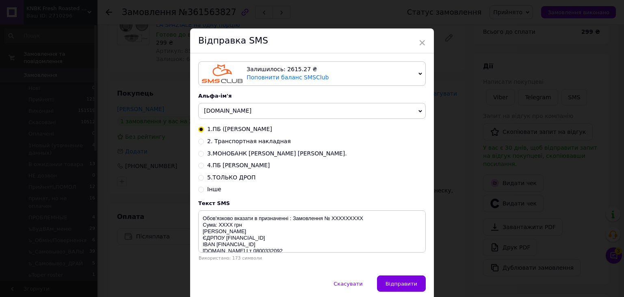
drag, startPoint x: 200, startPoint y: 141, endPoint x: 208, endPoint y: 149, distance: 11.2
click at [200, 141] on input "2. Транспортная накладная" at bounding box center [201, 141] width 6 height 6
radio input "true"
radio input "false"
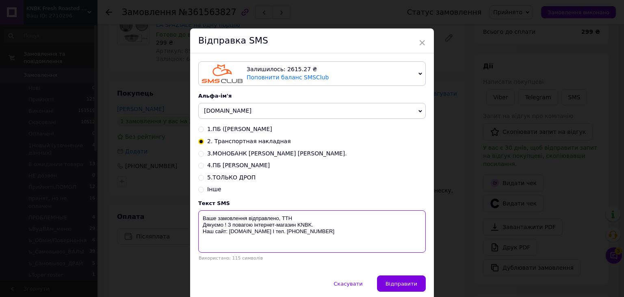
click at [304, 215] on textarea "Ваше замовлення відправлено, ТТН Дякуємо ! З повагою інтернет-магазин KNBK. Наш…" at bounding box center [312, 231] width 228 height 42
paste textarea "20451246882828"
type textarea "Ваше замовлення відправлено, ТТН 20451246882828 Дякуємо ! З повагою інтернет-ма…"
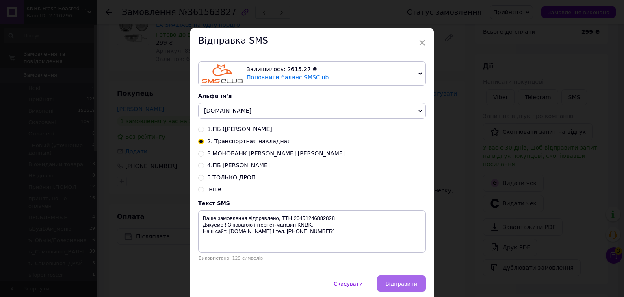
click at [401, 282] on span "Відправити" at bounding box center [402, 284] width 32 height 6
click at [458, 229] on div "× Відправка SMS Залишилось: 2615.27 ₴ Поповнити баланс SMSClub Підключити LetsA…" at bounding box center [312, 148] width 624 height 297
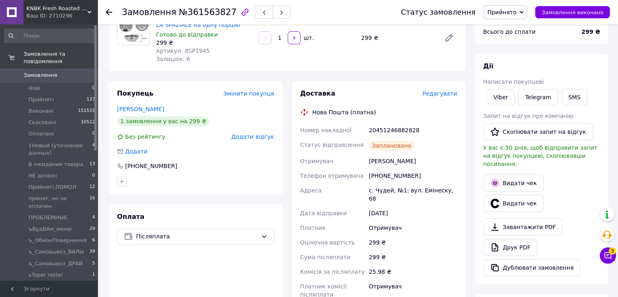
click at [511, 15] on span "Прийнято" at bounding box center [501, 12] width 29 height 7
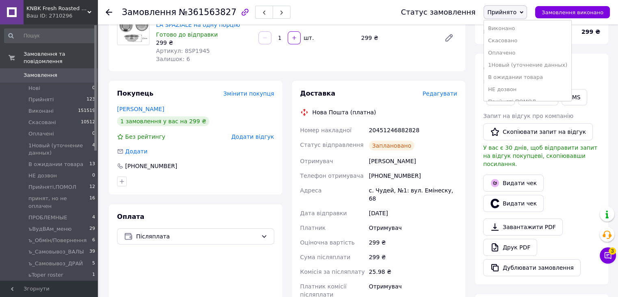
drag, startPoint x: 511, startPoint y: 27, endPoint x: 507, endPoint y: 115, distance: 87.5
click at [511, 28] on li "Виконано" at bounding box center [527, 28] width 87 height 12
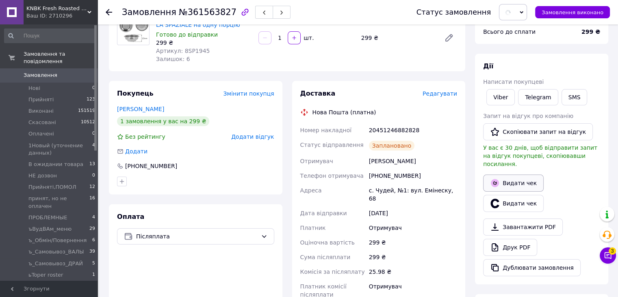
click at [498, 179] on icon "button" at bounding box center [495, 183] width 8 height 8
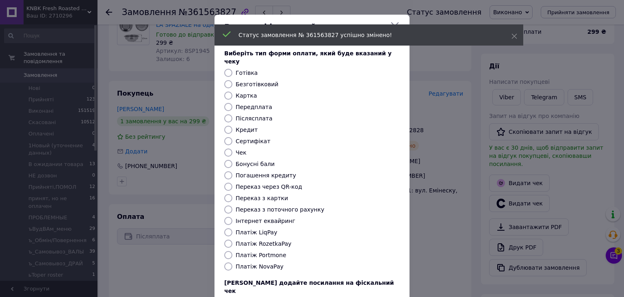
click at [228, 262] on input "Платіж NovaPay" at bounding box center [228, 266] width 8 height 8
radio input "true"
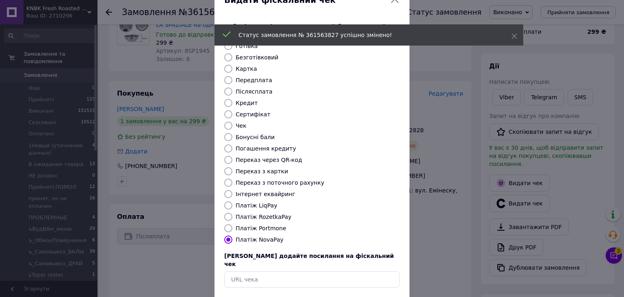
scroll to position [52, 0]
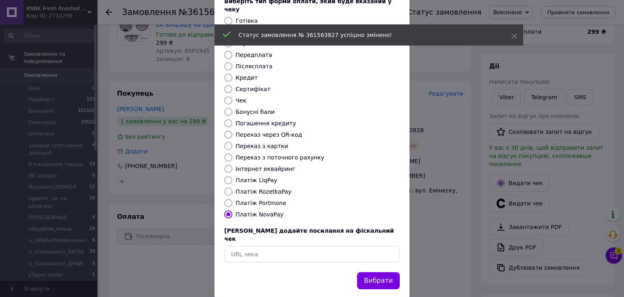
drag, startPoint x: 385, startPoint y: 265, endPoint x: 150, endPoint y: 63, distance: 309.6
click at [385, 272] on button "Вибрати" at bounding box center [378, 280] width 43 height 17
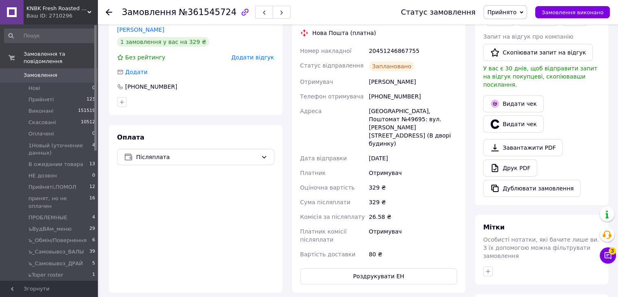
scroll to position [163, 0]
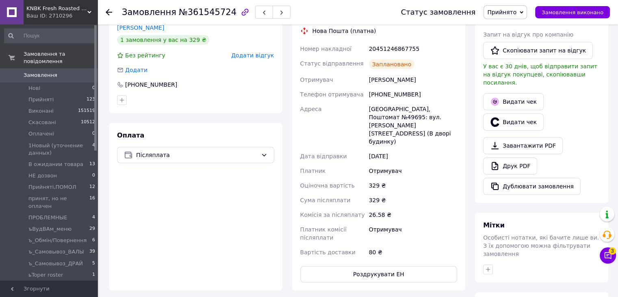
click at [407, 50] on div "20451246867755" at bounding box center [412, 48] width 91 height 15
copy div "20451246867755"
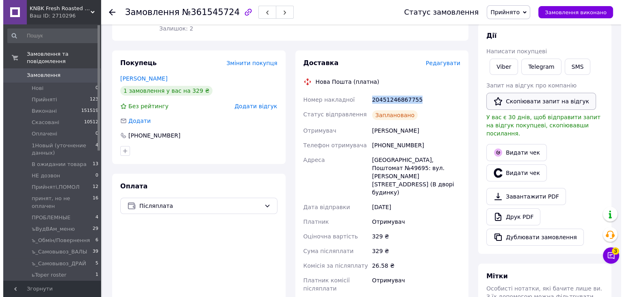
scroll to position [81, 0]
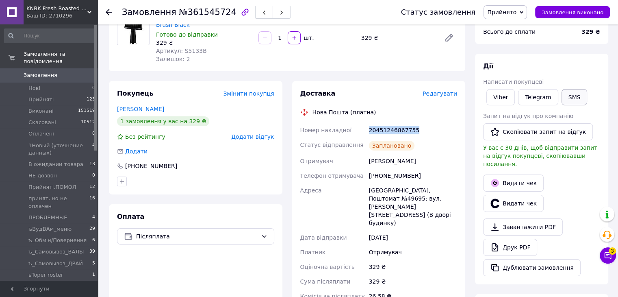
click at [572, 96] on button "SMS" at bounding box center [575, 97] width 26 height 16
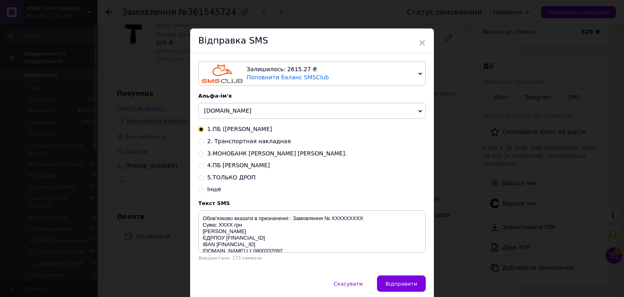
drag, startPoint x: 199, startPoint y: 141, endPoint x: 265, endPoint y: 176, distance: 74.7
click at [199, 141] on input "2. Транспортная накладная" at bounding box center [201, 141] width 6 height 6
radio input "true"
radio input "false"
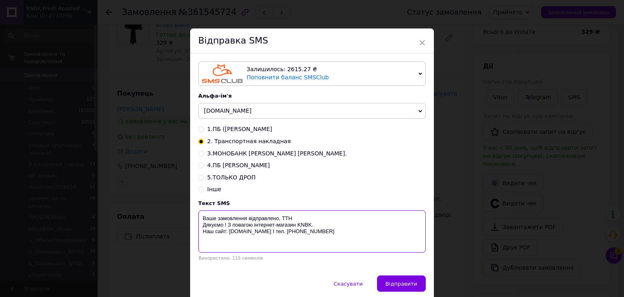
click at [302, 219] on textarea "Ваше замовлення відправлено, ТТН Дякуємо ! З повагою інтернет-магазин KNBK. Наш…" at bounding box center [312, 231] width 228 height 42
paste textarea "20451246867755"
type textarea "Ваше замовлення відправлено, ТТН 20451246867755 Дякуємо ! З повагою інтернет-ма…"
drag, startPoint x: 404, startPoint y: 287, endPoint x: 428, endPoint y: 270, distance: 29.0
click at [407, 287] on span "Відправити" at bounding box center [402, 284] width 32 height 6
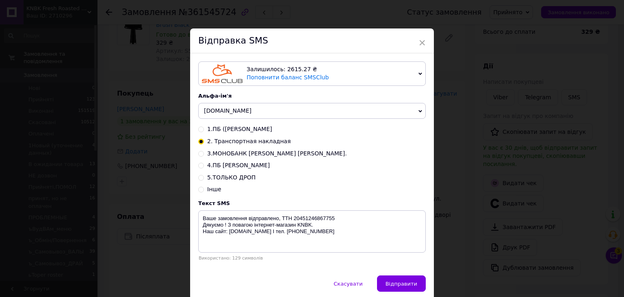
click at [472, 227] on div "× Відправка SMS Залишилось: 2615.27 ₴ Поповнити баланс SMSClub Підключити LetsA…" at bounding box center [312, 148] width 624 height 297
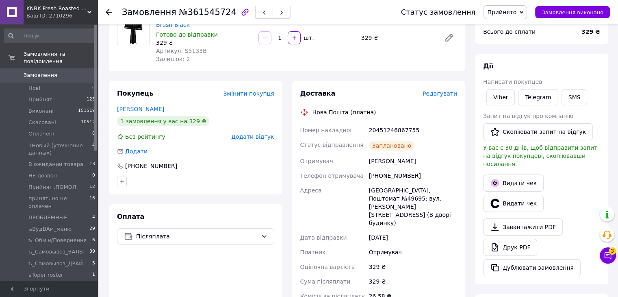
click at [517, 15] on span "Прийнято" at bounding box center [501, 12] width 29 height 7
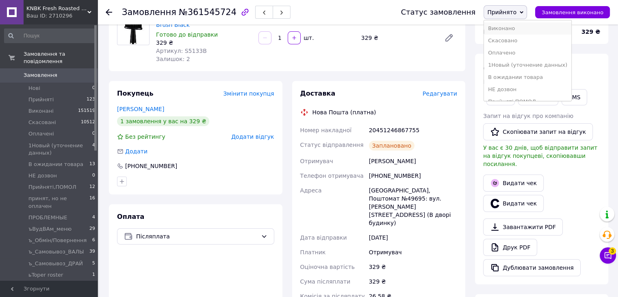
click at [522, 30] on li "Виконано" at bounding box center [527, 28] width 87 height 12
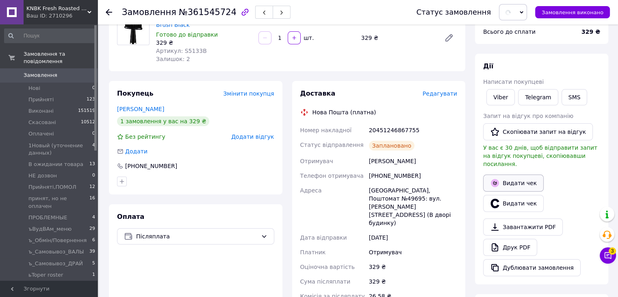
click at [509, 174] on button "Видати чек" at bounding box center [513, 182] width 61 height 17
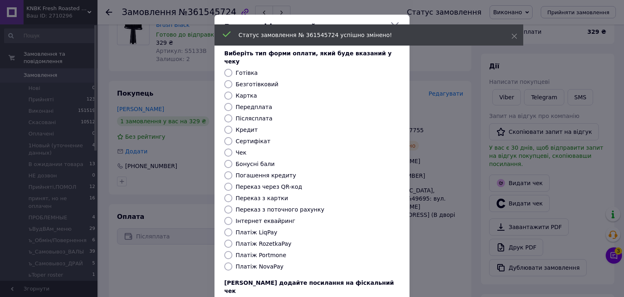
click at [231, 262] on input "Платіж NovaPay" at bounding box center [228, 266] width 8 height 8
radio input "true"
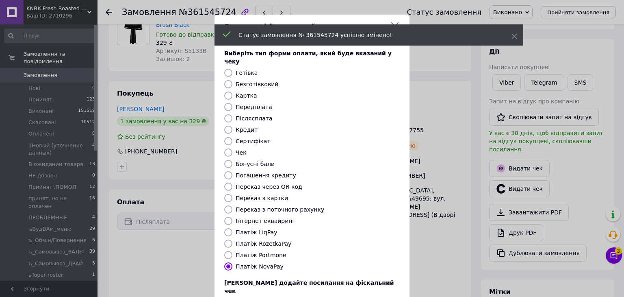
scroll to position [52, 0]
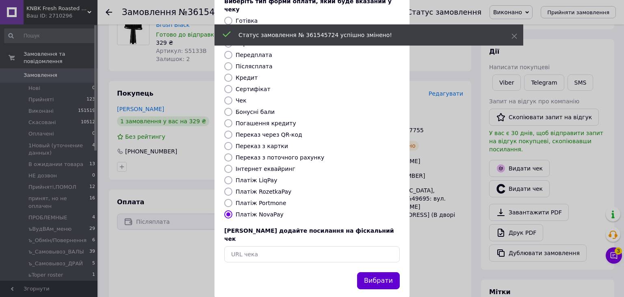
click at [381, 272] on button "Вибрати" at bounding box center [378, 280] width 43 height 17
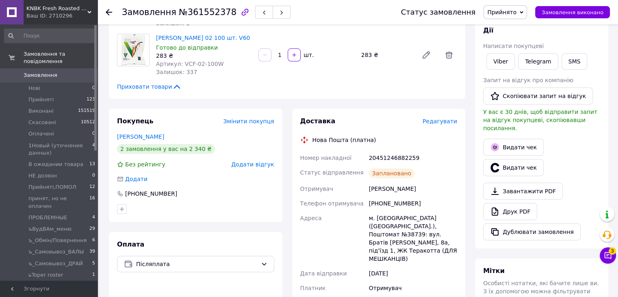
scroll to position [122, 0]
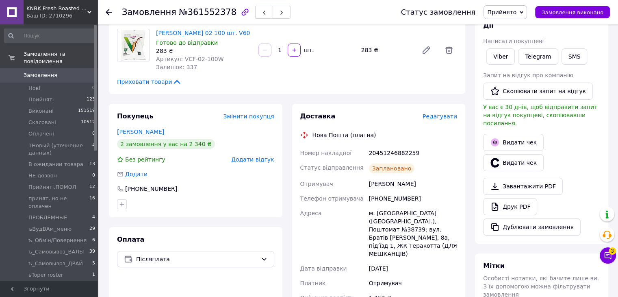
click at [394, 156] on div "20451246882259" at bounding box center [412, 153] width 91 height 15
click at [395, 156] on div "20451246882259" at bounding box center [412, 153] width 91 height 15
copy div "20451246882259"
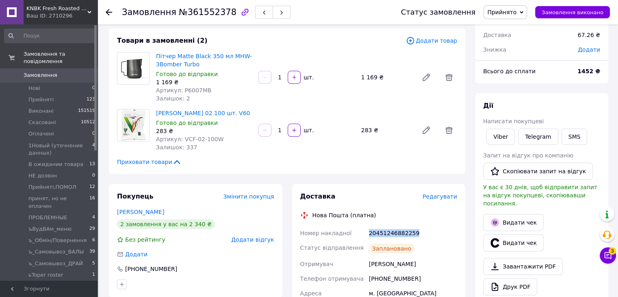
scroll to position [41, 0]
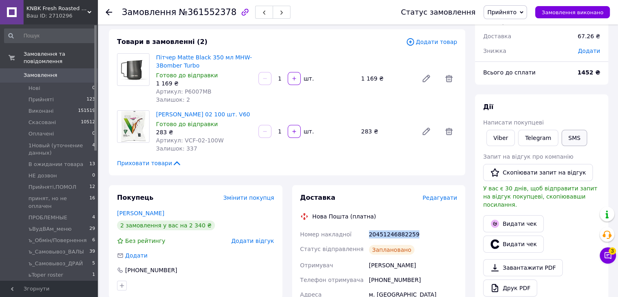
click at [571, 137] on button "SMS" at bounding box center [575, 138] width 26 height 16
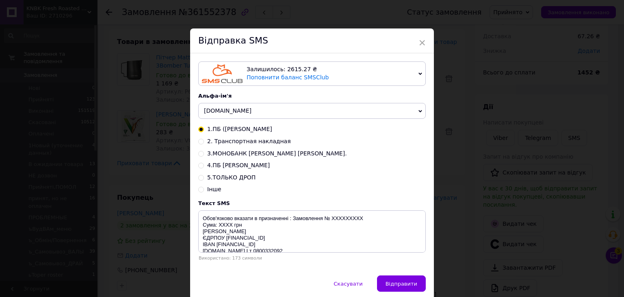
click at [200, 142] on input "2. Транспортная накладная" at bounding box center [201, 141] width 6 height 6
radio input "true"
radio input "false"
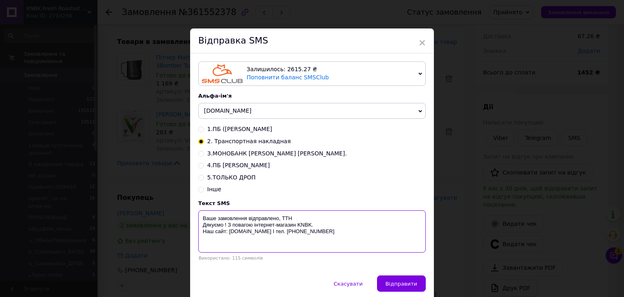
click at [298, 218] on textarea "Ваше замовлення відправлено, ТТН Дякуємо ! З повагою інтернет-магазин KNBK. Наш…" at bounding box center [312, 231] width 228 height 42
paste textarea "20451246882259"
type textarea "Ваше замовлення відправлено, ТТН 20451246882259 Дякуємо ! З повагою інтернет-ма…"
click at [407, 272] on div "Залишилось: 2615.27 ₴ Поповнити баланс SMSClub Підключити LetsAds Альфа-ім'я [D…" at bounding box center [312, 164] width 244 height 222
drag, startPoint x: 407, startPoint y: 283, endPoint x: 423, endPoint y: 279, distance: 16.9
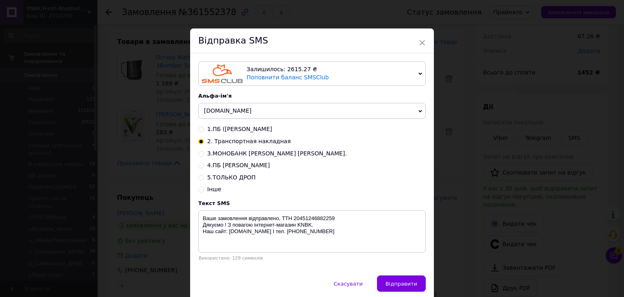
click at [407, 284] on span "Відправити" at bounding box center [402, 284] width 32 height 6
click at [459, 234] on div "× Відправка SMS Залишилось: 2615.27 ₴ Поповнити баланс SMSClub Підключити LetsA…" at bounding box center [312, 148] width 624 height 297
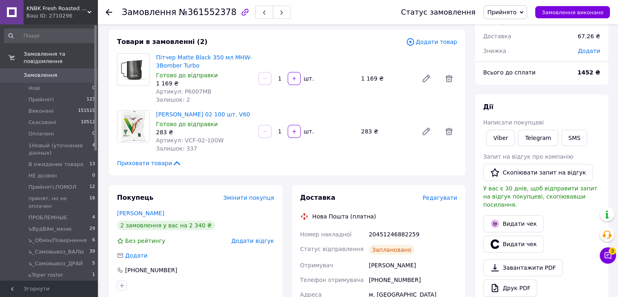
click at [527, 9] on span "Прийнято" at bounding box center [505, 12] width 43 height 14
click at [529, 26] on li "Виконано" at bounding box center [527, 28] width 87 height 12
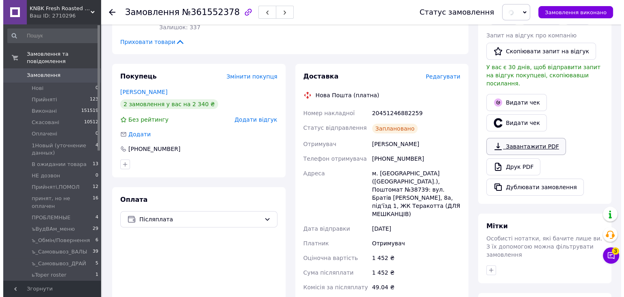
scroll to position [163, 0]
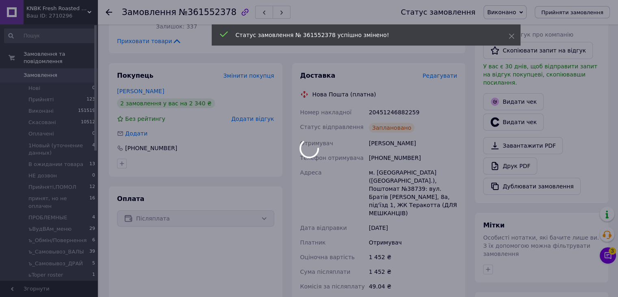
click at [518, 96] on body "KNBK Fresh Roasted Coffee & Accessories store Ваш ID: 2710296 Сайт KNBK Fresh R…" at bounding box center [309, 214] width 618 height 755
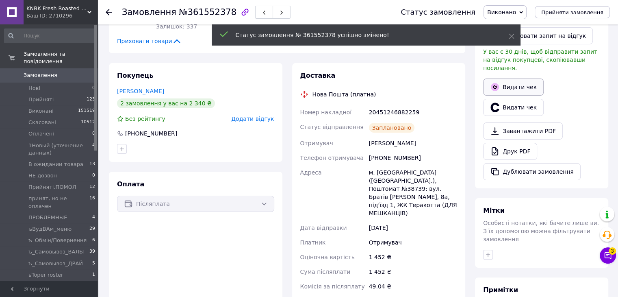
click at [513, 83] on button "Видати чек" at bounding box center [513, 86] width 61 height 17
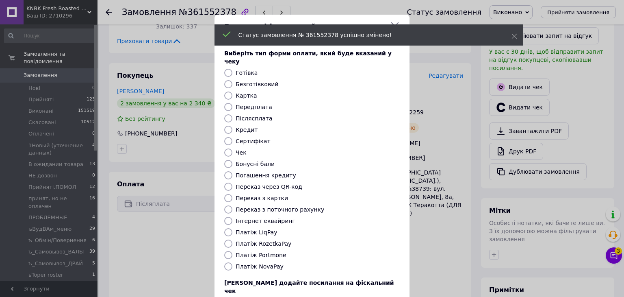
click at [229, 262] on input "Платіж NovaPay" at bounding box center [228, 266] width 8 height 8
radio input "true"
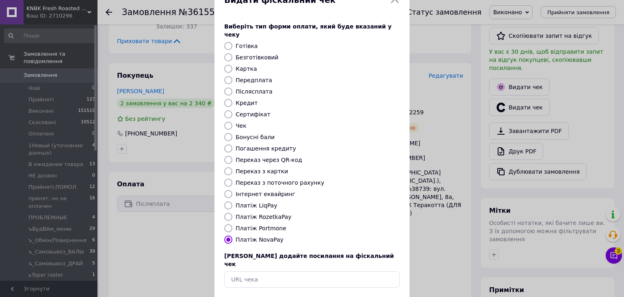
scroll to position [41, 0]
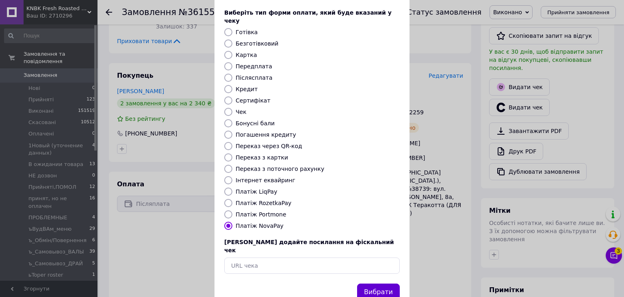
click at [371, 283] on button "Вибрати" at bounding box center [378, 291] width 43 height 17
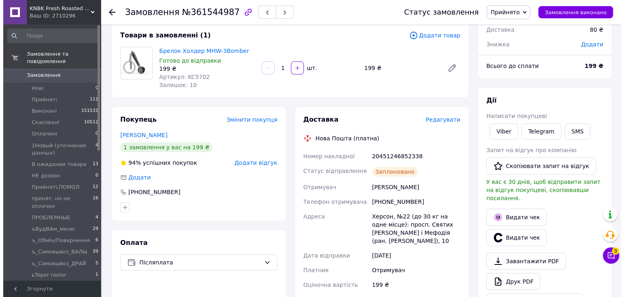
scroll to position [81, 0]
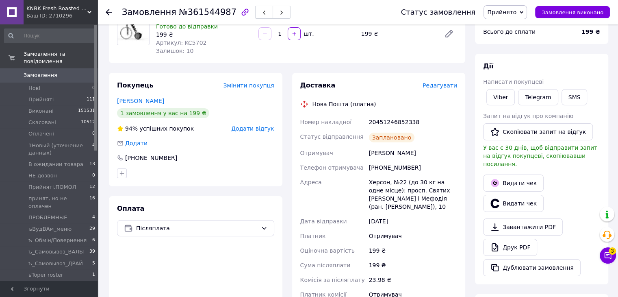
click at [400, 123] on div "20451246852338" at bounding box center [412, 122] width 91 height 15
copy div "20451246852338"
click at [568, 102] on button "SMS" at bounding box center [575, 97] width 26 height 16
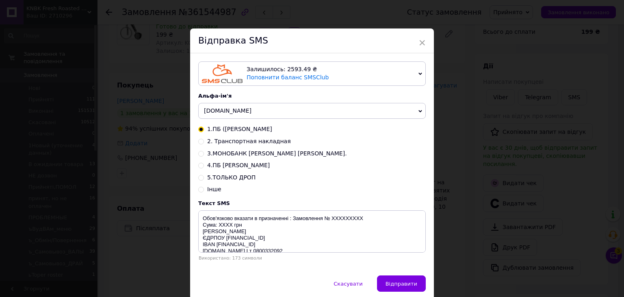
drag, startPoint x: 200, startPoint y: 142, endPoint x: 255, endPoint y: 182, distance: 67.8
click at [200, 142] on input "2. Транспортная накладная" at bounding box center [201, 141] width 6 height 6
radio input "true"
radio input "false"
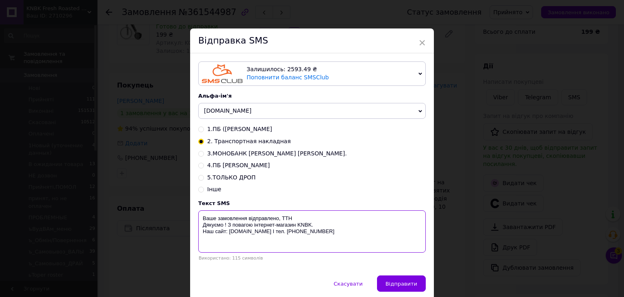
click at [302, 219] on textarea "Ваше замовлення відправлено, ТТН Дякуємо ! З повагою інтернет-магазин KNBK. Наш…" at bounding box center [312, 231] width 228 height 42
paste textarea "20451246852338"
type textarea "Ваше замовлення відправлено, ТТН 20451246852338 Дякуємо ! З повагою інтернет-ма…"
drag, startPoint x: 402, startPoint y: 285, endPoint x: 441, endPoint y: 234, distance: 65.2
click at [402, 286] on span "Відправити" at bounding box center [402, 284] width 32 height 6
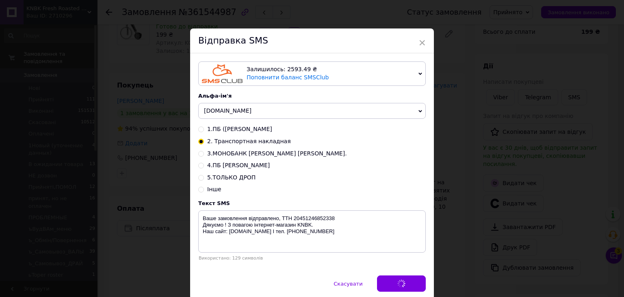
click at [447, 225] on div "× Відправка SMS Залишилось: 2593.49 ₴ Поповнити баланс SMSClub Підключити LetsA…" at bounding box center [312, 148] width 624 height 297
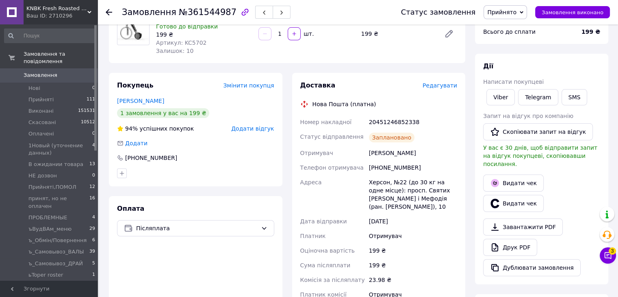
drag, startPoint x: 520, startPoint y: 12, endPoint x: 522, endPoint y: 26, distance: 14.8
click at [517, 12] on span "Прийнято" at bounding box center [501, 12] width 29 height 7
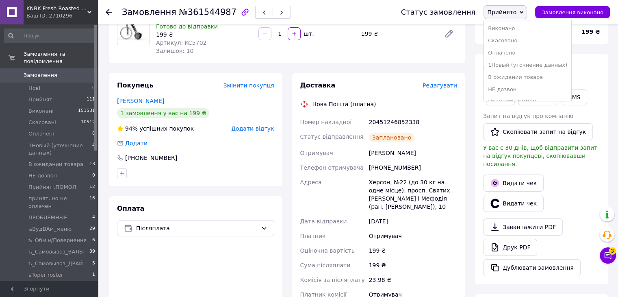
click at [522, 29] on li "Виконано" at bounding box center [527, 28] width 87 height 12
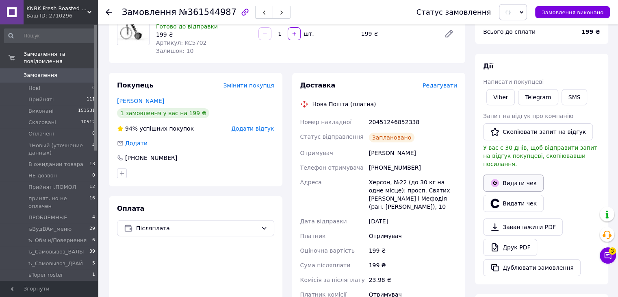
click at [517, 180] on button "Видати чек" at bounding box center [513, 182] width 61 height 17
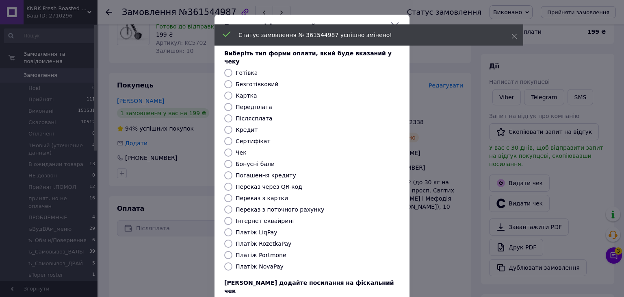
drag, startPoint x: 228, startPoint y: 255, endPoint x: 284, endPoint y: 257, distance: 56.1
click at [228, 262] on input "Платіж NovaPay" at bounding box center [228, 266] width 8 height 8
radio input "true"
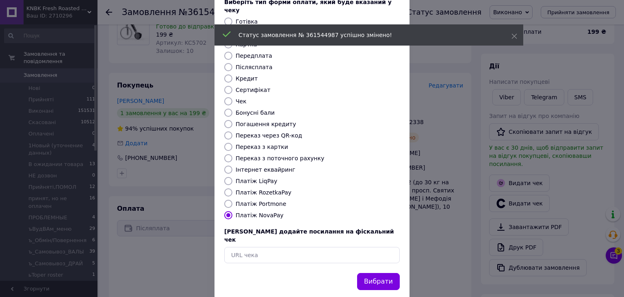
scroll to position [52, 0]
click at [377, 272] on button "Вибрати" at bounding box center [378, 280] width 43 height 17
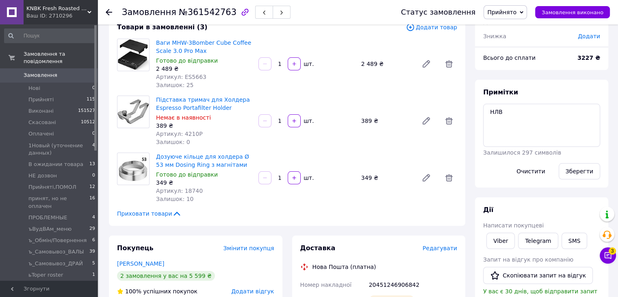
scroll to position [122, 0]
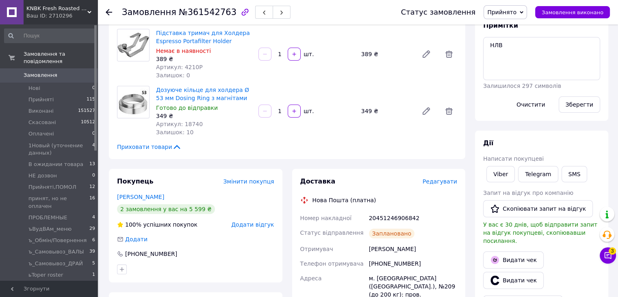
click at [392, 223] on div "20451246906842" at bounding box center [412, 218] width 91 height 15
copy div "20451246906842"
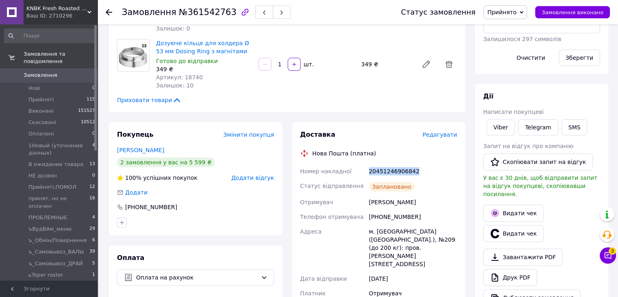
scroll to position [203, 0]
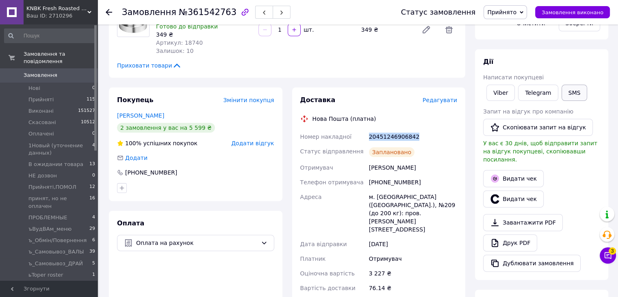
click at [574, 91] on button "SMS" at bounding box center [575, 93] width 26 height 16
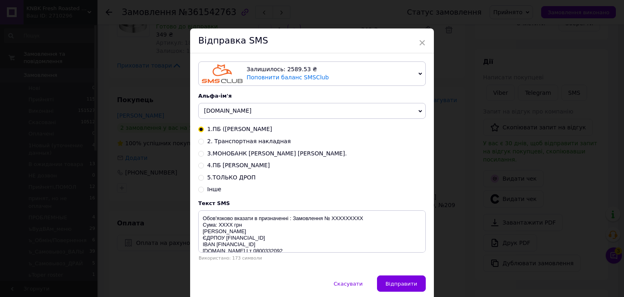
click at [200, 142] on input "2. Транспортная накладная" at bounding box center [201, 141] width 6 height 6
radio input "true"
radio input "false"
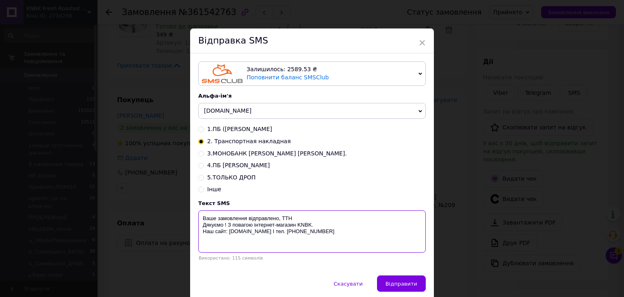
click at [303, 218] on textarea "Ваше замовлення відправлено, ТТН Дякуємо ! З повагою інтернет-магазин KNBK. Наш…" at bounding box center [312, 231] width 228 height 42
paste textarea "20451246906842"
type textarea "Ваше замовлення відправлено, ТТН 20451246906842 Дякуємо ! З повагою інтернет-ма…"
click at [409, 288] on button "Відправити" at bounding box center [401, 283] width 49 height 16
click at [435, 241] on div "× Відправка SMS Залишилось: 2589.53 ₴ Поповнити баланс SMSClub Підключити LetsA…" at bounding box center [312, 148] width 624 height 297
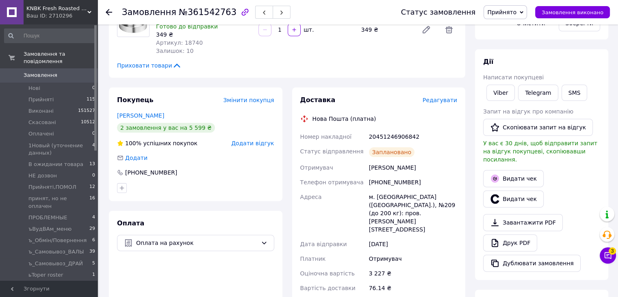
click at [517, 12] on span "Прийнято" at bounding box center [501, 12] width 29 height 7
click at [522, 35] on li "Скасовано" at bounding box center [527, 41] width 87 height 12
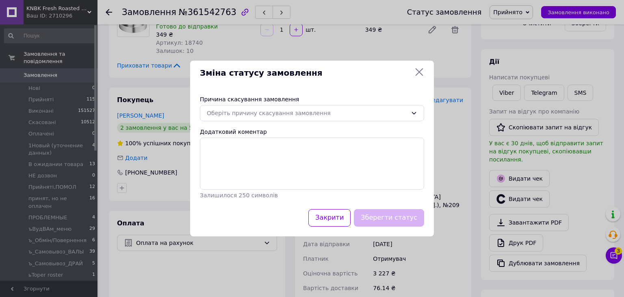
click at [422, 70] on icon at bounding box center [420, 72] width 10 height 10
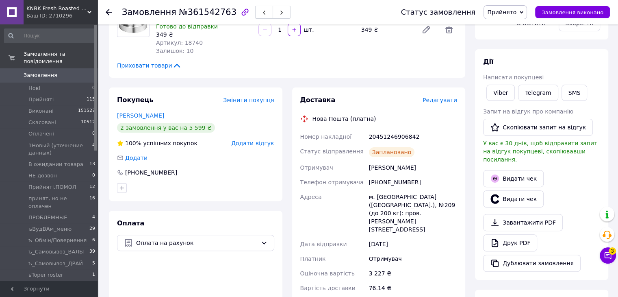
click at [515, 5] on span "Прийнято" at bounding box center [505, 12] width 43 height 14
click at [515, 26] on li "Виконано" at bounding box center [527, 28] width 87 height 12
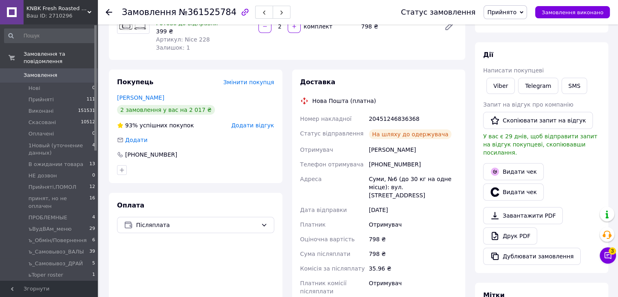
scroll to position [163, 0]
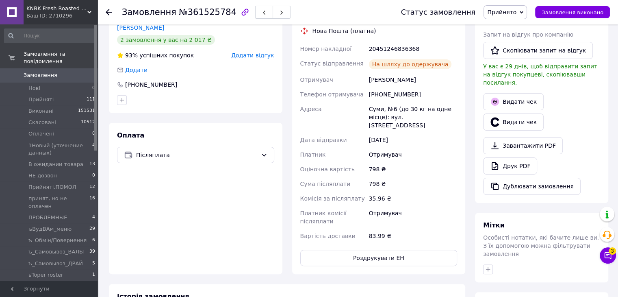
click at [394, 49] on div "20451246836368" at bounding box center [412, 48] width 91 height 15
click at [393, 49] on div "20451246836368" at bounding box center [412, 48] width 91 height 15
copy div "20451246836368"
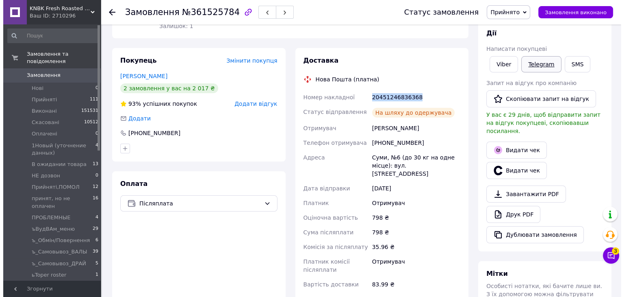
scroll to position [81, 0]
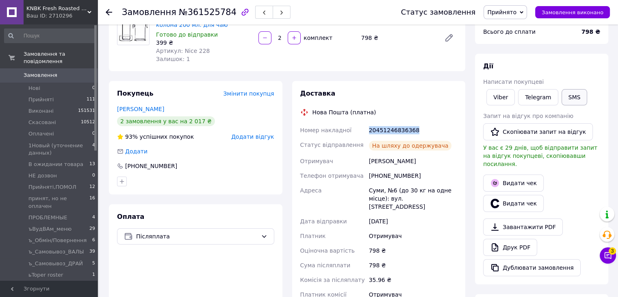
click at [568, 96] on button "SMS" at bounding box center [575, 97] width 26 height 16
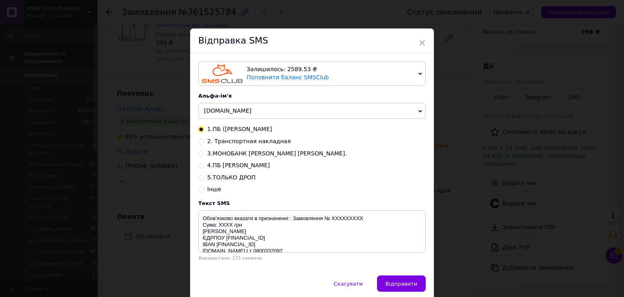
click at [198, 144] on input "2. Транспортная накладная" at bounding box center [201, 141] width 6 height 6
radio input "true"
radio input "false"
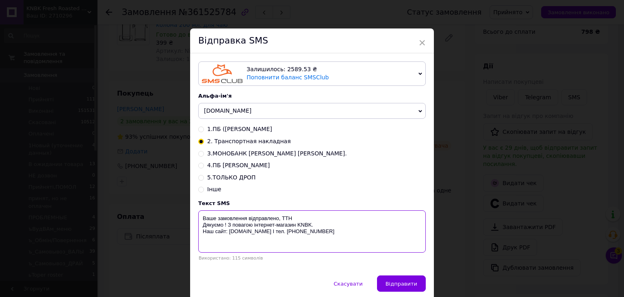
click at [299, 220] on textarea "Ваше замовлення відправлено, ТТН Дякуємо ! З повагою інтернет-магазин KNBK. Наш…" at bounding box center [312, 231] width 228 height 42
paste textarea "20451246836368"
type textarea "Ваше замовлення відправлено, ТТН 20451246836368 Дякуємо ! З повагою інтернет-ма…"
click at [404, 285] on span "Відправити" at bounding box center [402, 284] width 32 height 6
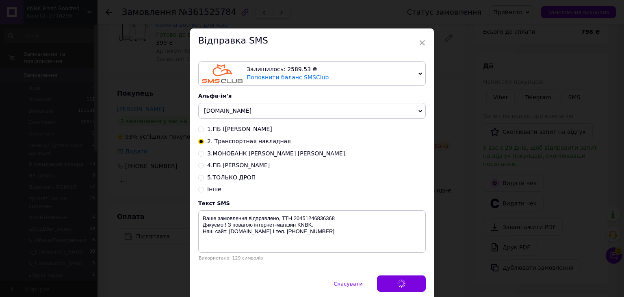
drag, startPoint x: 447, startPoint y: 245, endPoint x: 450, endPoint y: 241, distance: 5.2
click at [449, 242] on div "× Відправка SMS Залишилось: 2589.53 ₴ Поповнити баланс SMSClub Підключити LetsA…" at bounding box center [312, 148] width 624 height 297
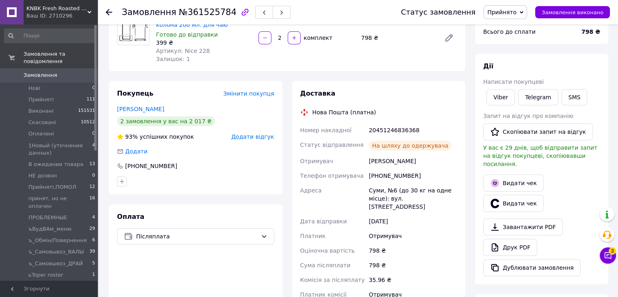
click at [517, 9] on span "Прийнято" at bounding box center [501, 12] width 29 height 7
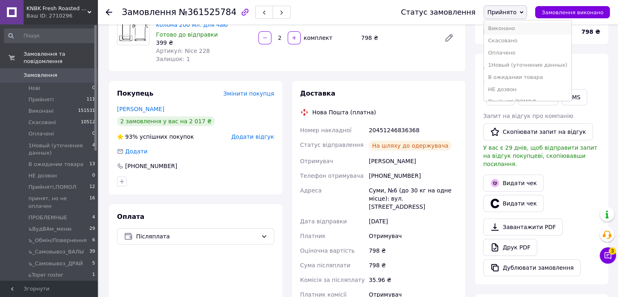
click at [528, 26] on li "Виконано" at bounding box center [527, 28] width 87 height 12
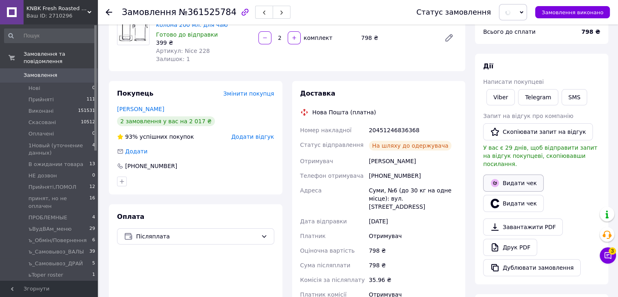
click at [511, 176] on button "Видати чек" at bounding box center [513, 182] width 61 height 17
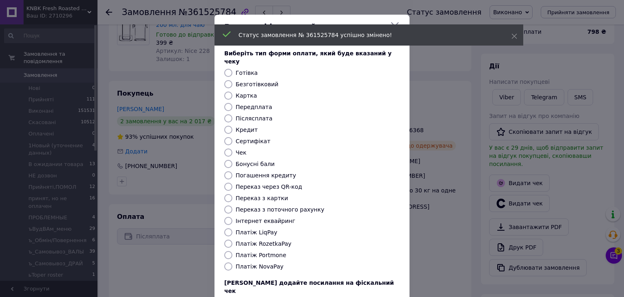
click at [230, 262] on input "Платіж NovaPay" at bounding box center [228, 266] width 8 height 8
radio input "true"
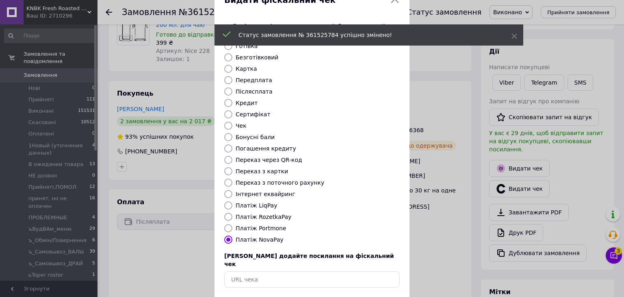
scroll to position [41, 0]
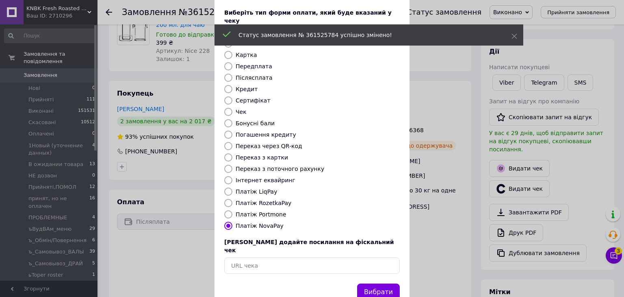
click at [378, 283] on button "Вибрати" at bounding box center [378, 291] width 43 height 17
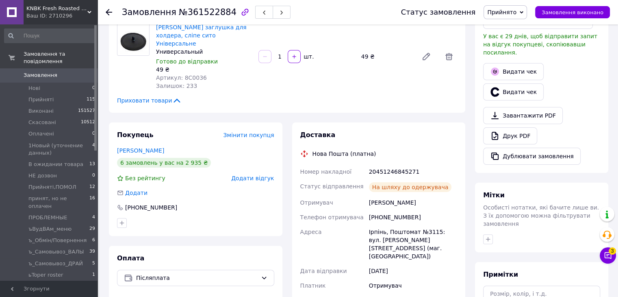
scroll to position [285, 0]
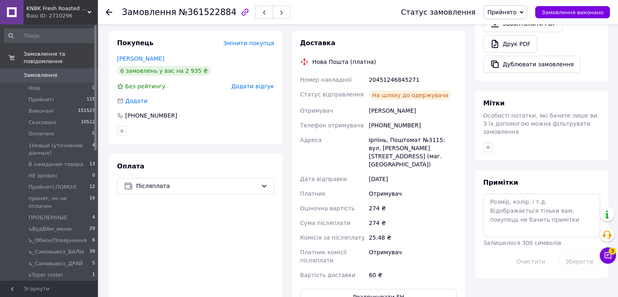
click at [391, 72] on div "20451246845271" at bounding box center [412, 79] width 91 height 15
click at [400, 74] on div "20451246845271" at bounding box center [412, 79] width 91 height 15
copy div "20451246845271"
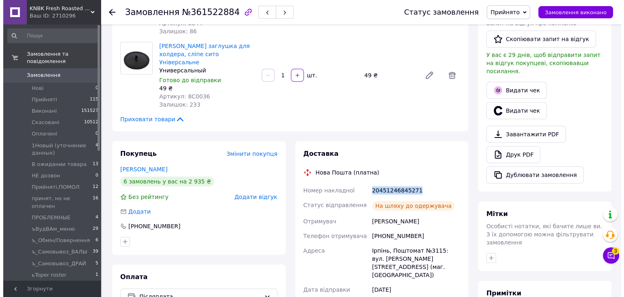
scroll to position [122, 0]
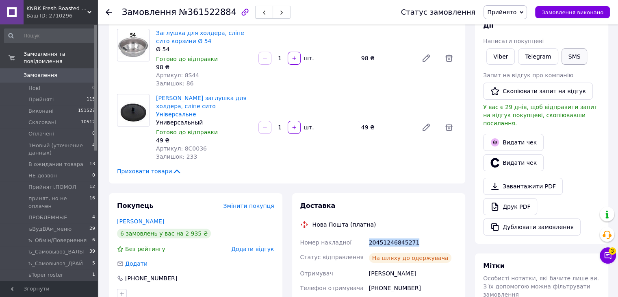
click at [569, 62] on button "SMS" at bounding box center [575, 56] width 26 height 16
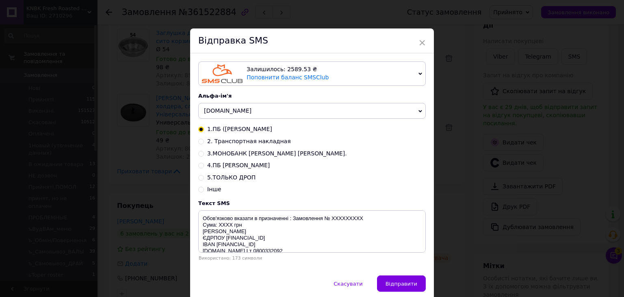
click at [202, 145] on div "2. Транспортная накладная" at bounding box center [312, 141] width 228 height 8
click at [200, 144] on input "2. Транспортная накладная" at bounding box center [201, 141] width 6 height 6
radio input "true"
radio input "false"
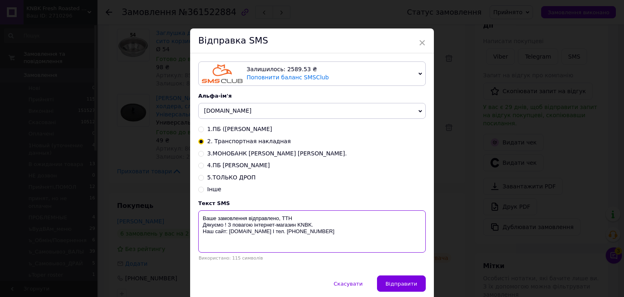
click at [296, 216] on textarea "Ваше замовлення відправлено, ТТН Дякуємо ! З повагою інтернет-магазин KNBK. Наш…" at bounding box center [312, 231] width 228 height 42
paste textarea "20451246845271"
type textarea "Ваше замовлення відправлено, ТТН 20451246845271 Дякуємо ! З повагою інтернет-ма…"
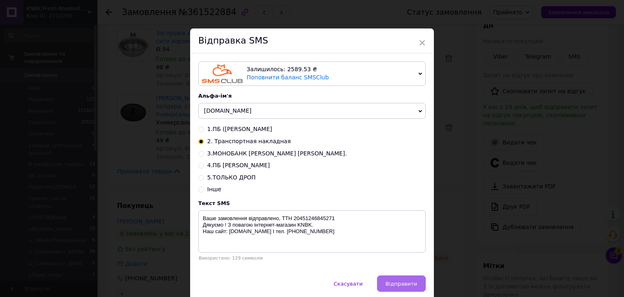
click at [393, 282] on span "Відправити" at bounding box center [402, 284] width 32 height 6
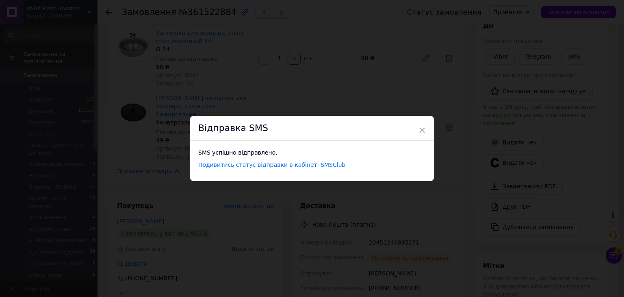
click at [466, 235] on div "× Відправка SMS SMS успішно відправлено. Подивитись статус відправки в кабінеті…" at bounding box center [312, 148] width 624 height 297
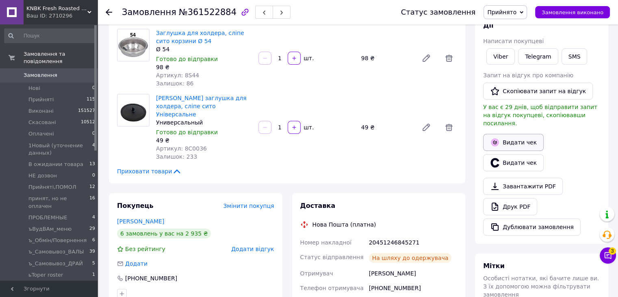
click at [522, 134] on button "Видати чек" at bounding box center [513, 142] width 61 height 17
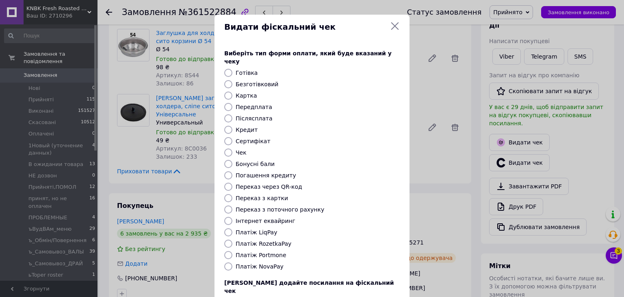
click at [228, 262] on input "Платіж NovaPay" at bounding box center [228, 266] width 8 height 8
radio input "true"
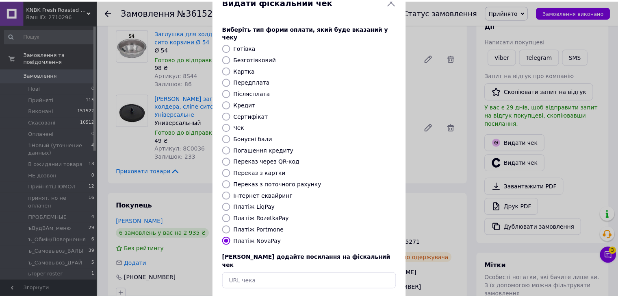
scroll to position [52, 0]
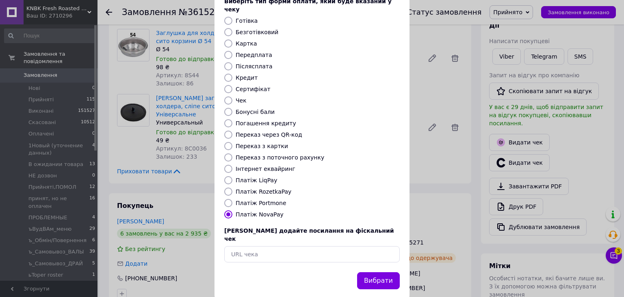
click at [400, 270] on div "Вибрати" at bounding box center [379, 280] width 46 height 21
click at [385, 272] on button "Вибрати" at bounding box center [378, 280] width 43 height 17
click at [439, 204] on div "Видати фіскальний чек Виберіть тип форми оплати, який буде вказаний у чеку Готі…" at bounding box center [312, 130] width 624 height 365
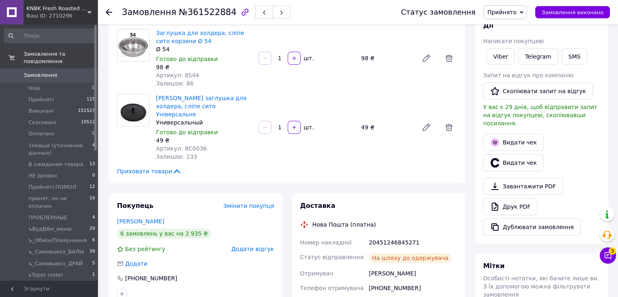
click at [517, 13] on span "Прийнято" at bounding box center [501, 12] width 29 height 7
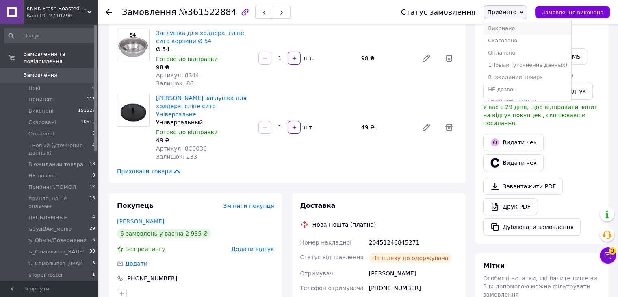
click at [517, 30] on li "Виконано" at bounding box center [527, 28] width 87 height 12
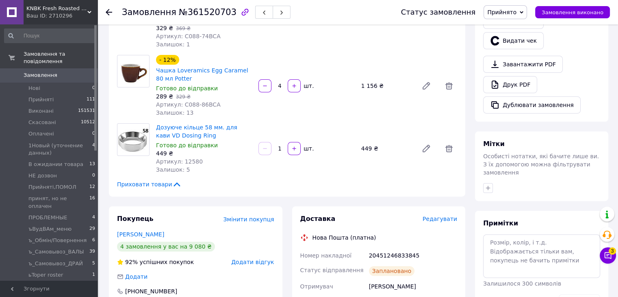
scroll to position [407, 0]
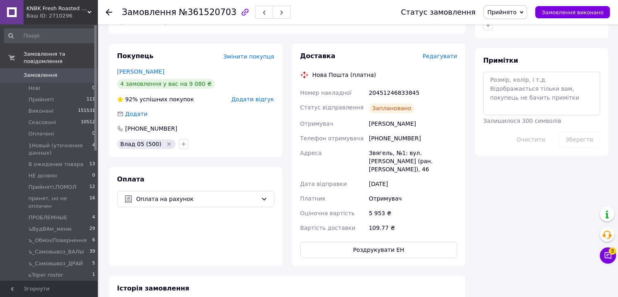
click at [388, 91] on div "20451246833845" at bounding box center [412, 92] width 91 height 15
click at [388, 92] on div "20451246833845" at bounding box center [412, 92] width 91 height 15
copy div "20451246833845"
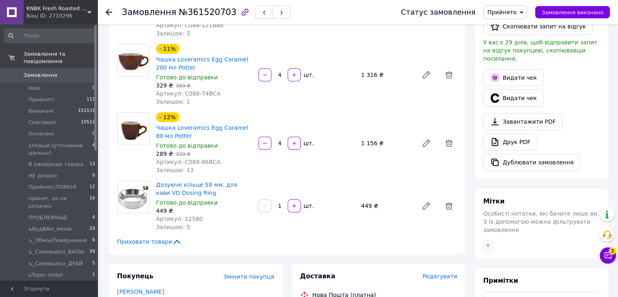
scroll to position [122, 0]
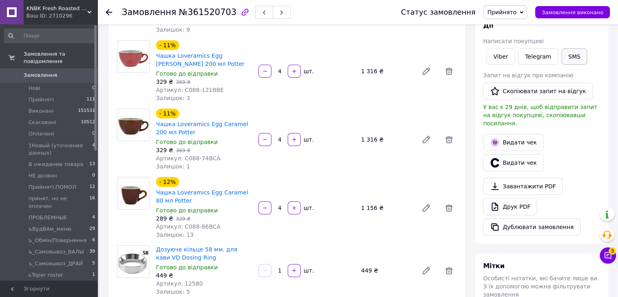
click at [571, 58] on button "SMS" at bounding box center [575, 56] width 26 height 16
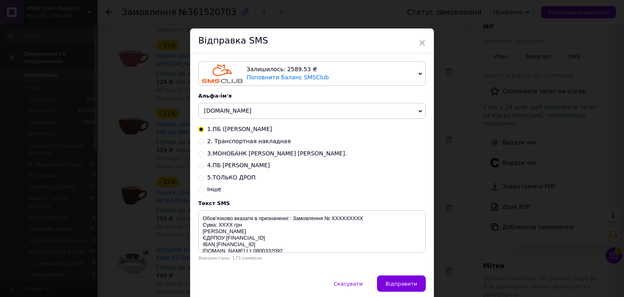
drag, startPoint x: 200, startPoint y: 142, endPoint x: 229, endPoint y: 163, distance: 35.8
click at [200, 143] on input "2. Транспортная накладная" at bounding box center [201, 141] width 6 height 6
radio input "true"
radio input "false"
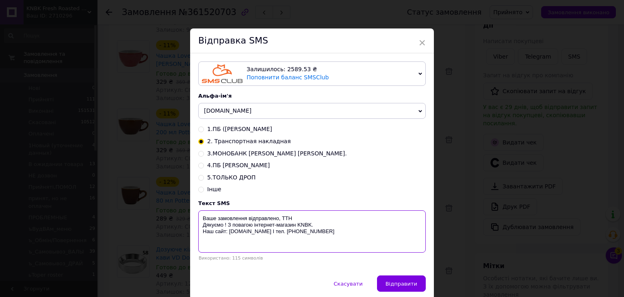
click at [303, 217] on textarea "Ваше замовлення відправлено, ТТН Дякуємо ! З повагою інтернет-магазин KNBK. Наш…" at bounding box center [312, 231] width 228 height 42
paste textarea "20451246833845"
type textarea "Ваше замовлення відправлено, ТТН 20451246833845 Дякуємо ! З повагою інтернет-ма…"
drag, startPoint x: 404, startPoint y: 288, endPoint x: 467, endPoint y: 211, distance: 99.3
click at [404, 287] on span "Відправити" at bounding box center [402, 284] width 32 height 6
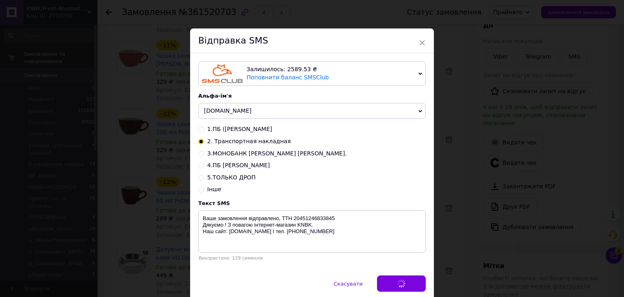
click at [467, 211] on div "× Відправка SMS Залишилось: 2589.53 ₴ Поповнити баланс SMSClub Підключити LetsA…" at bounding box center [312, 148] width 624 height 297
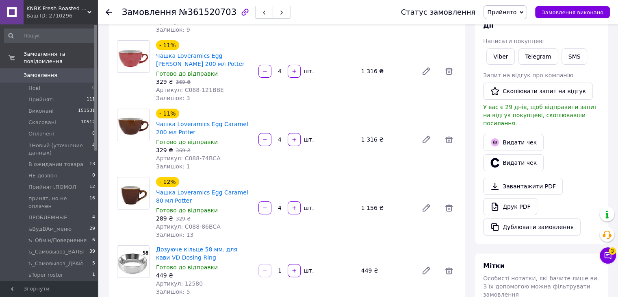
click at [517, 15] on span "Прийнято" at bounding box center [501, 12] width 29 height 7
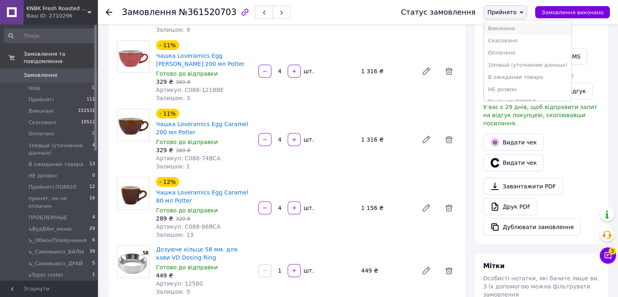
click at [527, 32] on li "Виконано" at bounding box center [527, 28] width 87 height 12
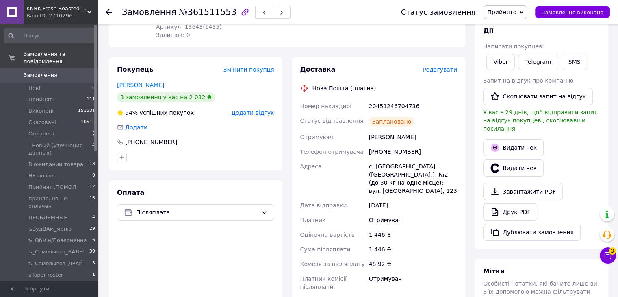
scroll to position [163, 0]
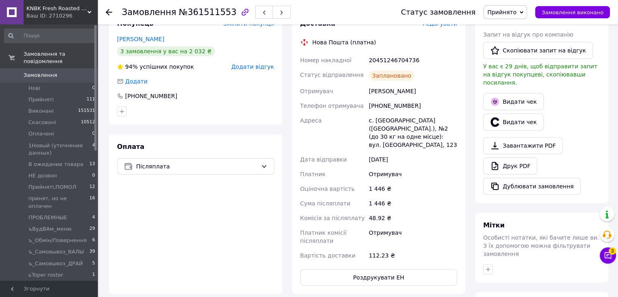
click at [391, 53] on div "20451246704736" at bounding box center [412, 60] width 91 height 15
copy div "20451246704736"
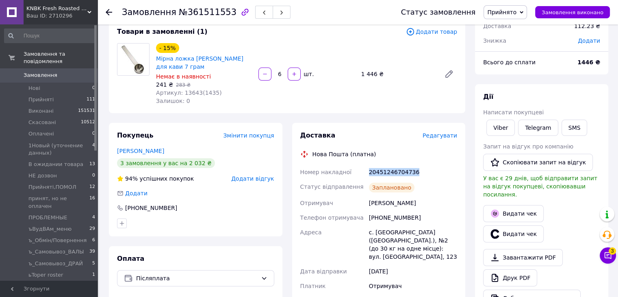
scroll to position [41, 0]
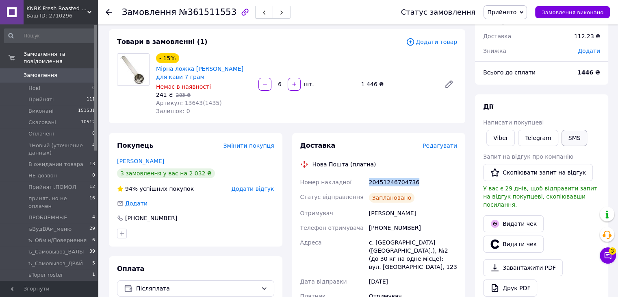
click at [569, 133] on button "SMS" at bounding box center [575, 138] width 26 height 16
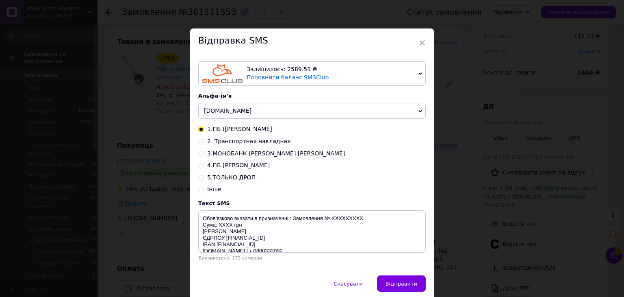
click at [199, 142] on input "2. Транспортная накладная" at bounding box center [201, 141] width 6 height 6
radio input "true"
radio input "false"
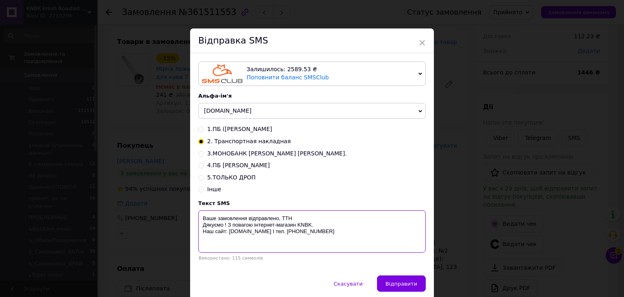
click at [302, 218] on textarea "Ваше замовлення відправлено, ТТН Дякуємо ! З повагою інтернет-магазин KNBK. Наш…" at bounding box center [312, 231] width 228 height 42
paste textarea "20451246704736"
type textarea "Ваше замовлення відправлено, ТТН 20451246704736 Дякуємо ! З повагою інтернет-ма…"
drag, startPoint x: 402, startPoint y: 285, endPoint x: 425, endPoint y: 256, distance: 37.0
click at [402, 285] on span "Відправити" at bounding box center [402, 284] width 32 height 6
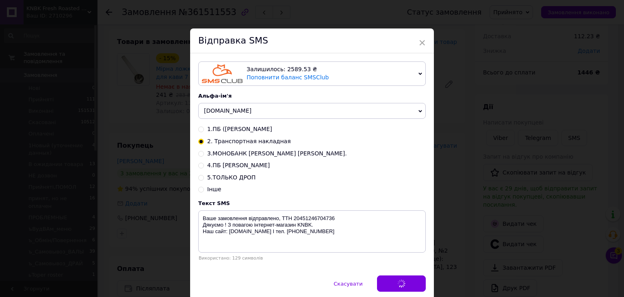
click at [459, 215] on div "× Відправка SMS Залишилось: 2589.53 ₴ Поповнити баланс SMSClub Підключити LetsA…" at bounding box center [312, 148] width 624 height 297
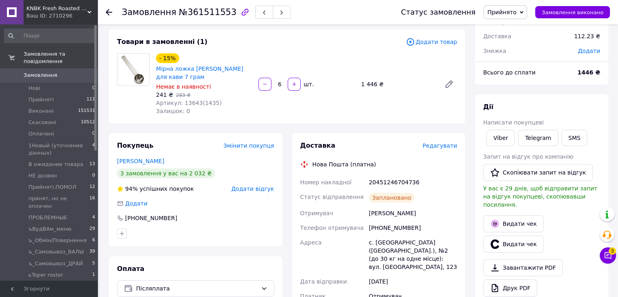
click at [517, 9] on span "Прийнято" at bounding box center [501, 12] width 29 height 7
click at [531, 28] on li "Виконано" at bounding box center [527, 28] width 87 height 12
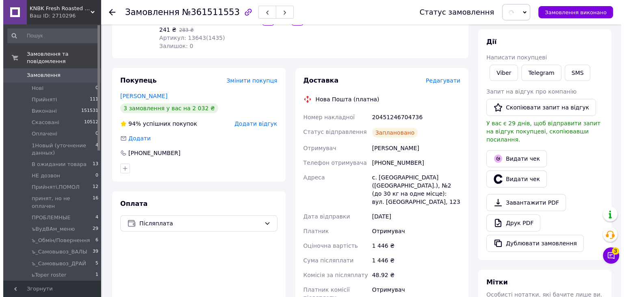
scroll to position [163, 0]
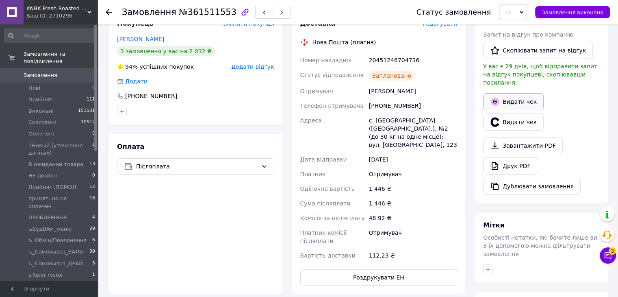
click at [516, 99] on button "Видати чек" at bounding box center [513, 101] width 61 height 17
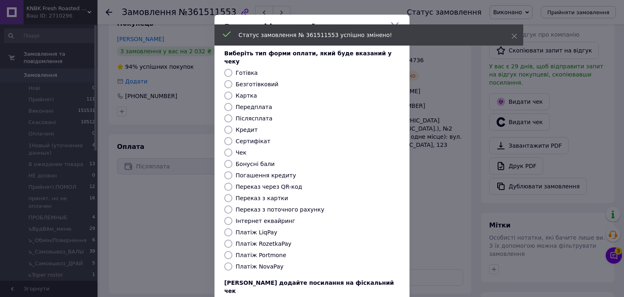
click at [232, 262] on div at bounding box center [228, 266] width 11 height 8
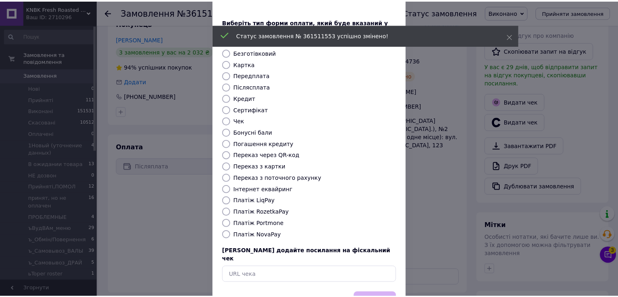
scroll to position [52, 0]
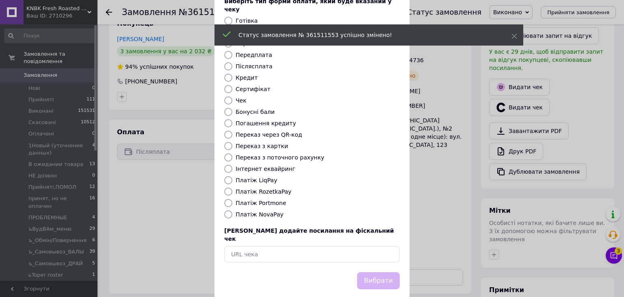
click at [230, 210] on input "Платіж NovaPay" at bounding box center [228, 214] width 8 height 8
radio input "true"
click at [375, 272] on button "Вибрати" at bounding box center [378, 280] width 43 height 17
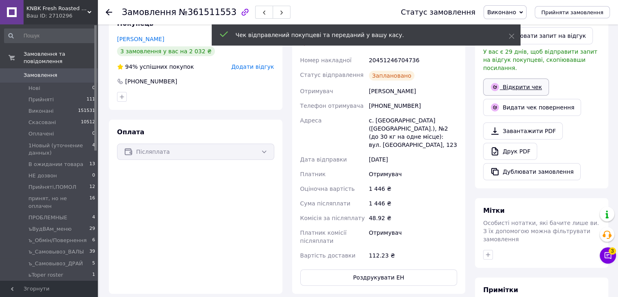
click at [518, 78] on link "Відкрити чек" at bounding box center [516, 86] width 66 height 17
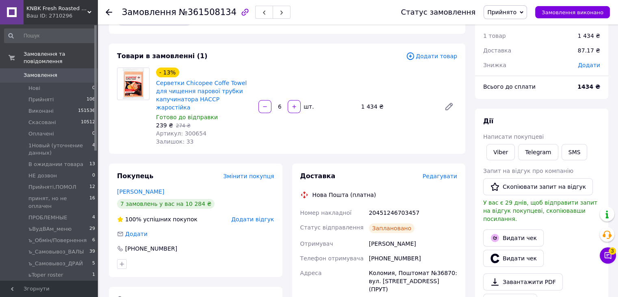
scroll to position [41, 0]
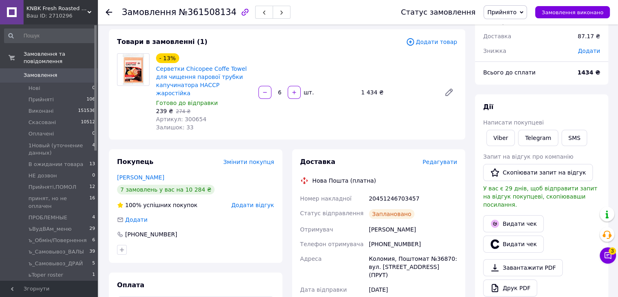
click at [508, 10] on span "Прийнято" at bounding box center [501, 12] width 29 height 7
click at [525, 71] on li "принят, но не оплачен" at bounding box center [527, 73] width 87 height 12
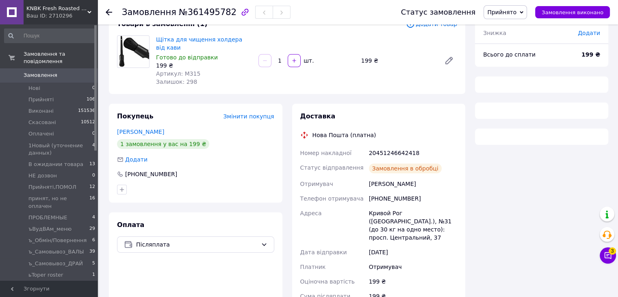
scroll to position [59, 0]
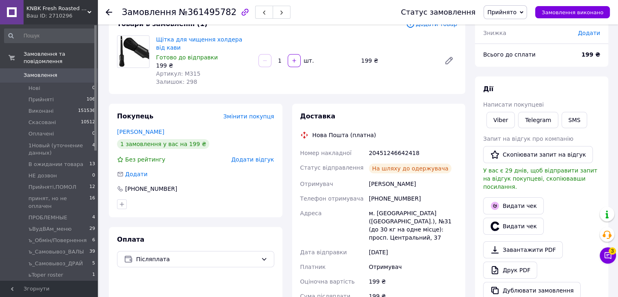
click at [399, 149] on div "20451246642418" at bounding box center [412, 153] width 91 height 15
copy div "20451246642418"
click at [563, 120] on button "SMS" at bounding box center [575, 120] width 26 height 16
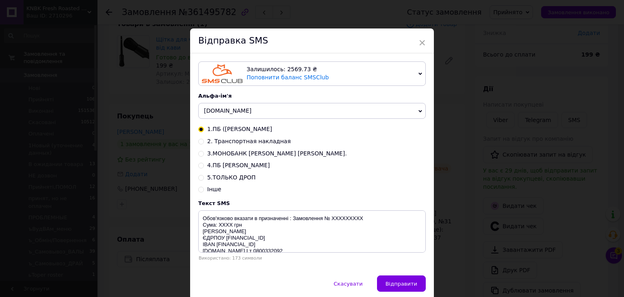
drag, startPoint x: 201, startPoint y: 143, endPoint x: 257, endPoint y: 178, distance: 66.0
click at [201, 144] on input "2. Транспортная накладная" at bounding box center [201, 141] width 6 height 6
radio input "true"
radio input "false"
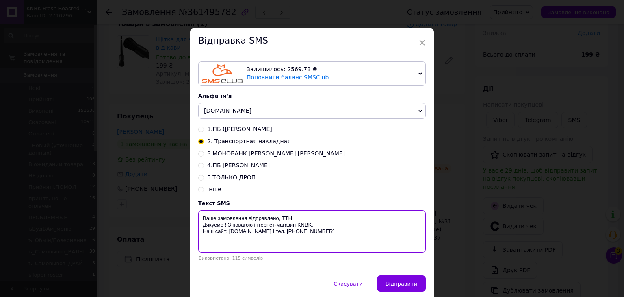
click at [299, 217] on textarea "Ваше замовлення відправлено, ТТН Дякуємо ! З повагою інтернет-магазин KNBK. Наш…" at bounding box center [312, 231] width 228 height 42
paste textarea "20451246642418"
type textarea "Ваше замовлення відправлено, ТТН 20451246642418 Дякуємо ! З повагою інтернет-ма…"
drag, startPoint x: 390, startPoint y: 285, endPoint x: 424, endPoint y: 235, distance: 60.6
click at [391, 285] on span "Відправити" at bounding box center [402, 284] width 32 height 6
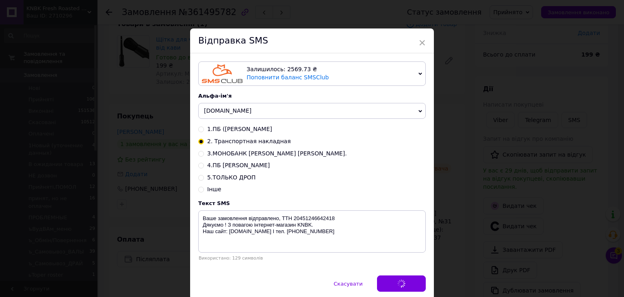
click at [452, 204] on div "× Відправка SMS Залишилось: 2569.73 ₴ Поповнити баланс SMSClub Підключити LetsA…" at bounding box center [312, 148] width 624 height 297
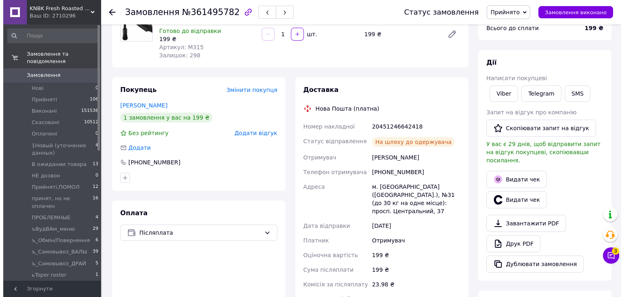
scroll to position [99, 0]
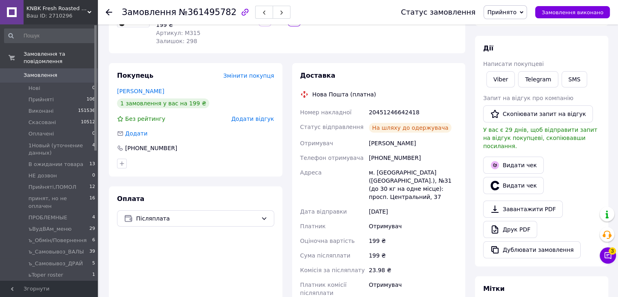
click at [518, 17] on span "Прийнято" at bounding box center [505, 12] width 43 height 14
click at [519, 24] on li "Виконано" at bounding box center [527, 28] width 87 height 12
click at [502, 157] on button "Видати чек" at bounding box center [513, 165] width 61 height 17
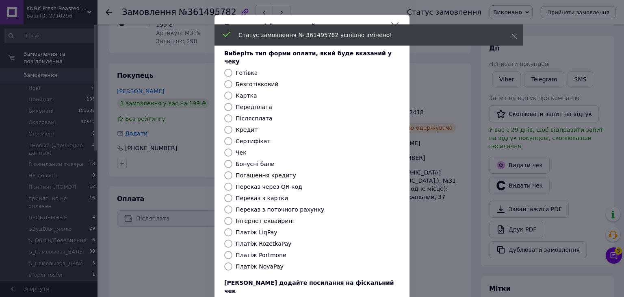
drag, startPoint x: 230, startPoint y: 257, endPoint x: 257, endPoint y: 252, distance: 27.7
click at [230, 262] on input "Платіж NovaPay" at bounding box center [228, 266] width 8 height 8
radio input "true"
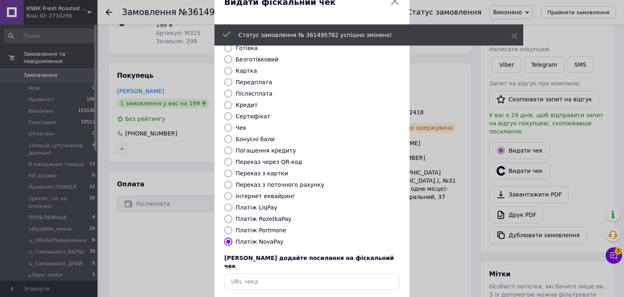
scroll to position [52, 0]
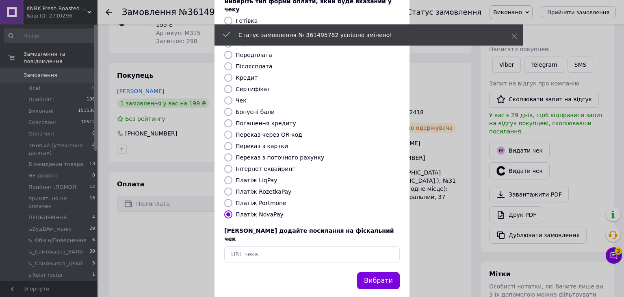
click at [377, 272] on button "Вибрати" at bounding box center [378, 280] width 43 height 17
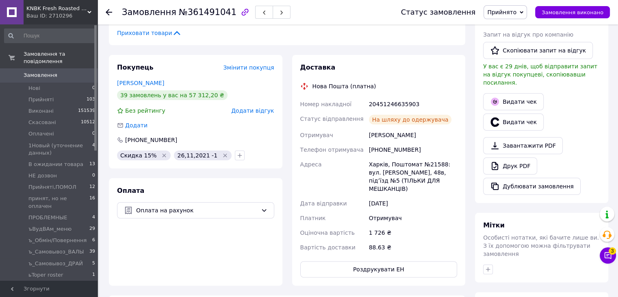
click at [389, 100] on div "20451246635903" at bounding box center [412, 104] width 91 height 15
copy div "20451246635903"
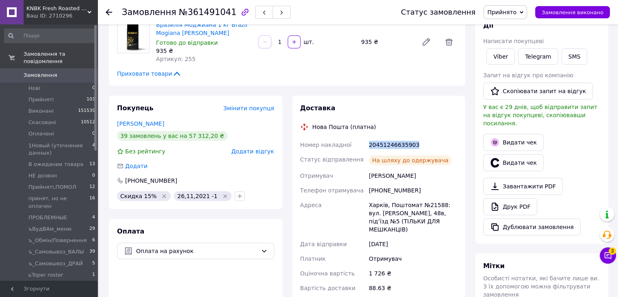
scroll to position [122, 0]
click at [578, 60] on button "SMS" at bounding box center [575, 56] width 26 height 16
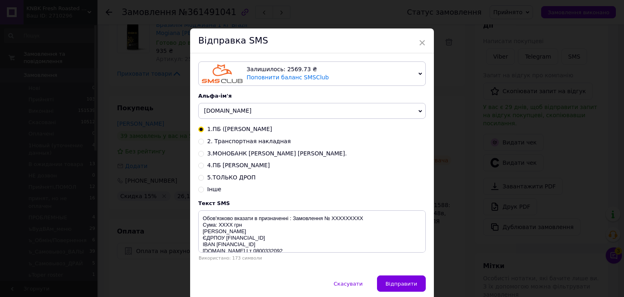
click at [201, 144] on input "2. Транспортная накладная" at bounding box center [201, 141] width 6 height 6
radio input "true"
radio input "false"
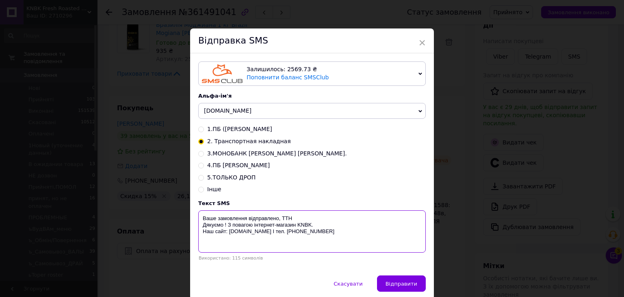
click at [296, 216] on textarea "Ваше замовлення відправлено, ТТН Дякуємо ! З повагою інтернет-магазин KNBK. Наш…" at bounding box center [312, 231] width 228 height 42
paste textarea "20451246635903"
type textarea "Ваше замовлення відправлено, ТТН 20451246635903 Дякуємо ! З повагою інтернет-ма…"
click at [405, 287] on span "Відправити" at bounding box center [402, 284] width 32 height 6
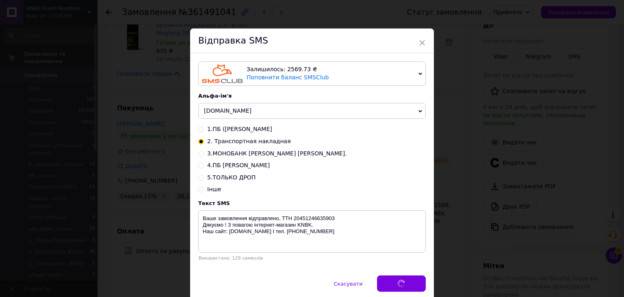
click at [460, 229] on div "× Відправка SMS Залишилось: 2569.73 ₴ Поповнити баланс SMSClub Підключити LetsA…" at bounding box center [312, 148] width 624 height 297
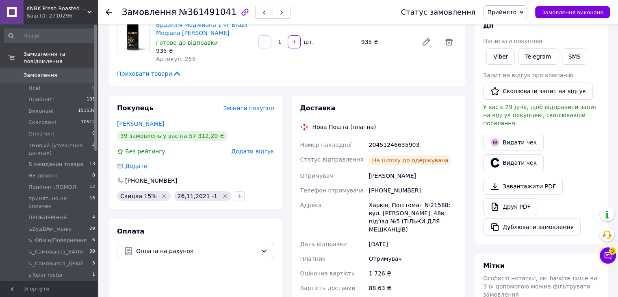
click at [502, 9] on span "Прийнято" at bounding box center [501, 12] width 29 height 7
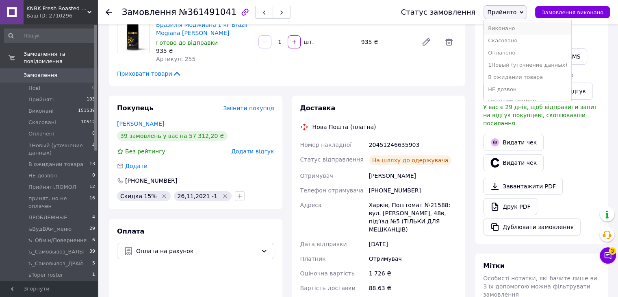
click at [505, 25] on li "Виконано" at bounding box center [527, 28] width 87 height 12
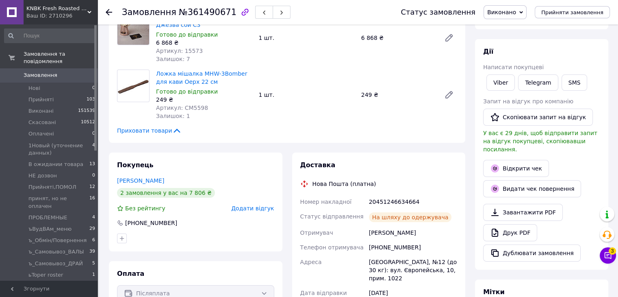
click at [382, 198] on div "20451246634664" at bounding box center [412, 201] width 91 height 15
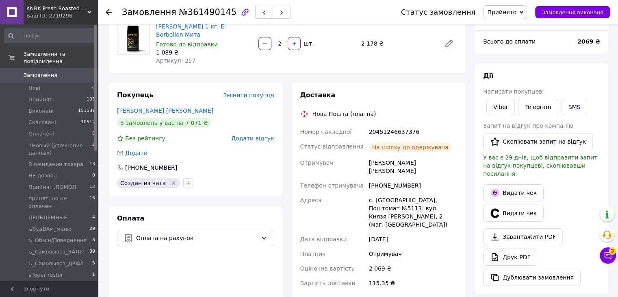
scroll to position [122, 0]
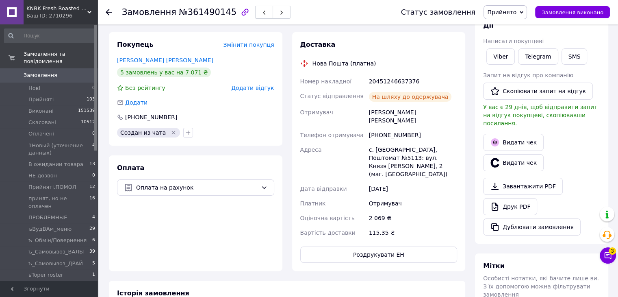
click at [387, 81] on div "20451246637376" at bounding box center [412, 81] width 91 height 15
copy div "20451246637376"
click at [562, 57] on button "SMS" at bounding box center [575, 56] width 26 height 16
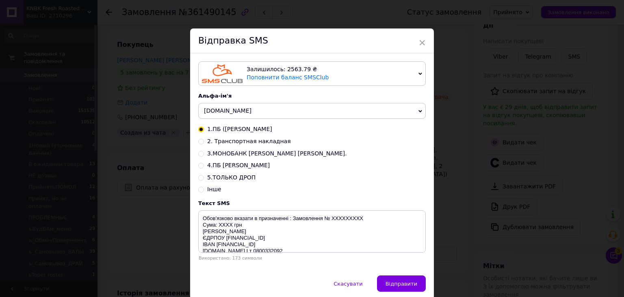
click at [202, 142] on input "2. Транспортная накладная" at bounding box center [201, 141] width 6 height 6
radio input "true"
radio input "false"
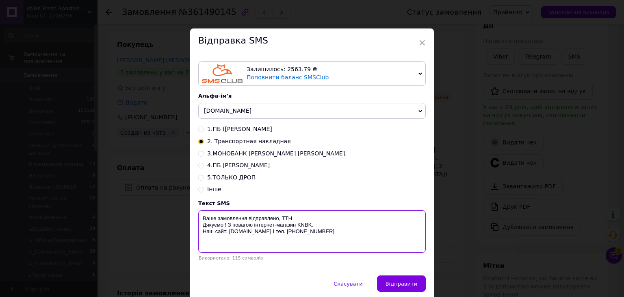
click at [298, 220] on textarea "Ваше замовлення відправлено, ТТН Дякуємо ! З повагою інтернет-магазин KNBK. Наш…" at bounding box center [312, 231] width 228 height 42
paste textarea "20451246637376"
type textarea "Ваше замовлення відправлено, ТТН 20451246637376 Дякуємо ! З повагою інтернет-ма…"
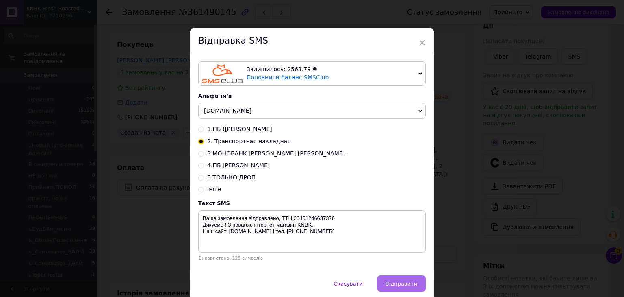
drag, startPoint x: 398, startPoint y: 285, endPoint x: 449, endPoint y: 214, distance: 86.9
click at [399, 285] on span "Відправити" at bounding box center [402, 284] width 32 height 6
drag, startPoint x: 450, startPoint y: 213, endPoint x: 460, endPoint y: 203, distance: 13.8
click at [451, 212] on div "× Відправка SMS Залишилось: 2563.79 ₴ Поповнити баланс SMSClub Підключити LetsA…" at bounding box center [312, 148] width 624 height 297
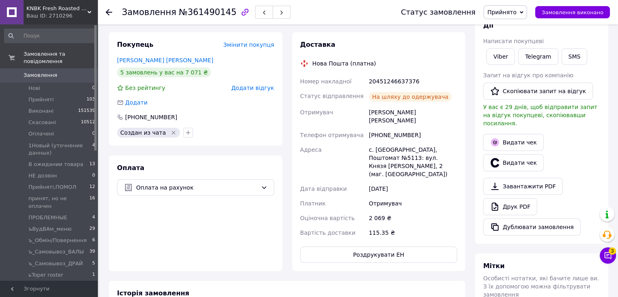
click at [513, 12] on span "Прийнято" at bounding box center [501, 12] width 29 height 7
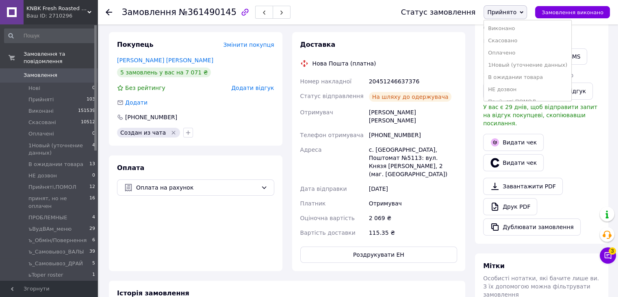
click at [515, 27] on li "Виконано" at bounding box center [527, 28] width 87 height 12
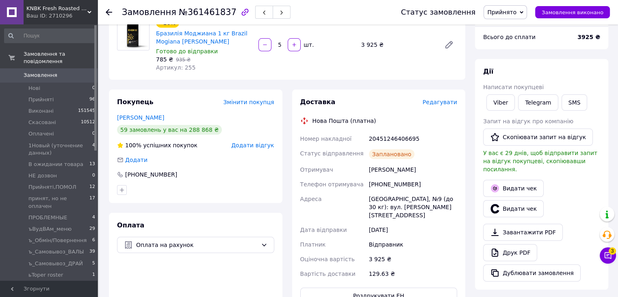
scroll to position [122, 0]
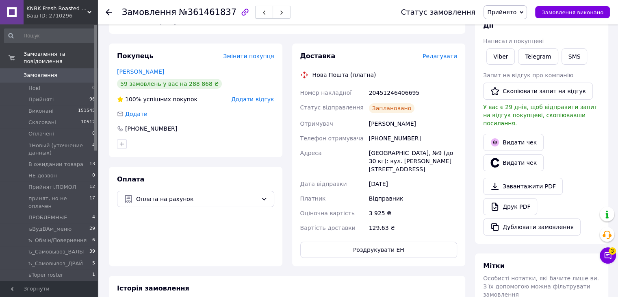
click at [392, 96] on div "20451246406695" at bounding box center [412, 92] width 91 height 15
copy div "20451246406695"
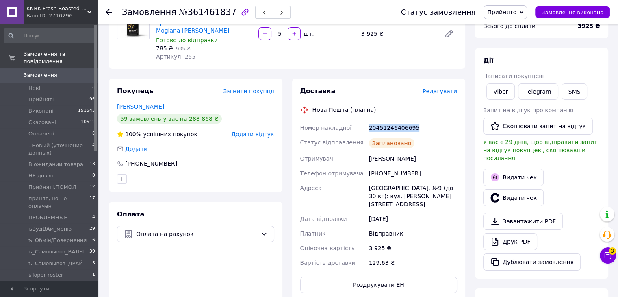
scroll to position [41, 0]
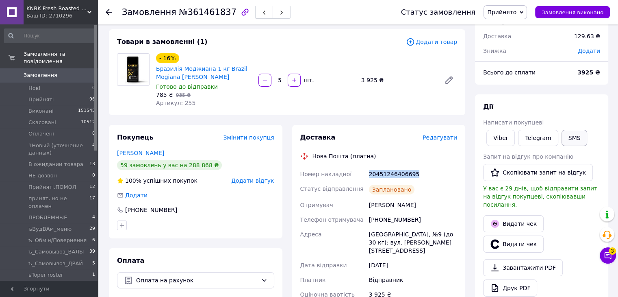
click at [564, 139] on button "SMS" at bounding box center [575, 138] width 26 height 16
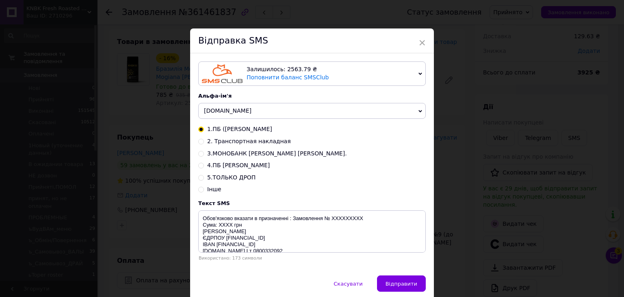
click at [201, 143] on input "2. Транспортная накладная" at bounding box center [201, 141] width 6 height 6
radio input "true"
radio input "false"
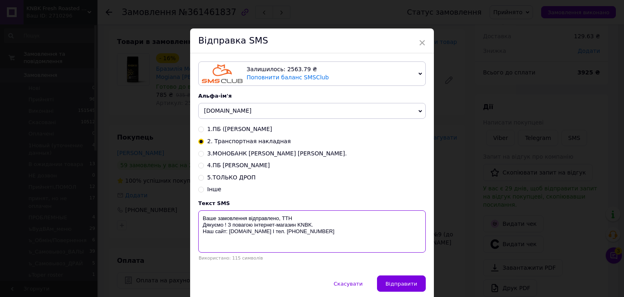
click at [301, 215] on textarea "Ваше замовлення відправлено, ТТН Дякуємо ! З повагою інтернет-магазин KNBK. Наш…" at bounding box center [312, 231] width 228 height 42
paste textarea "20451246406695"
type textarea "Ваше замовлення відправлено, ТТН 20451246406695 Дякуємо ! З повагою інтернет-ма…"
click at [400, 285] on span "Відправити" at bounding box center [402, 284] width 32 height 6
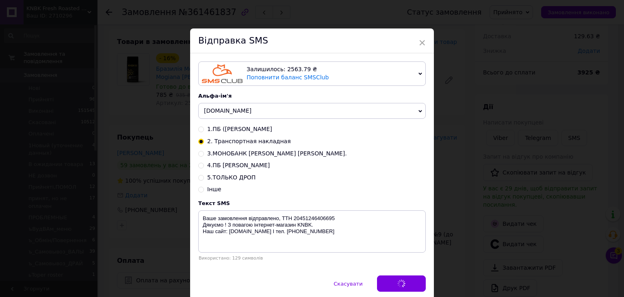
click at [452, 214] on div "× Відправка SMS Залишилось: 2563.79 ₴ Поповнити баланс SMSClub Підключити LetsA…" at bounding box center [312, 148] width 624 height 297
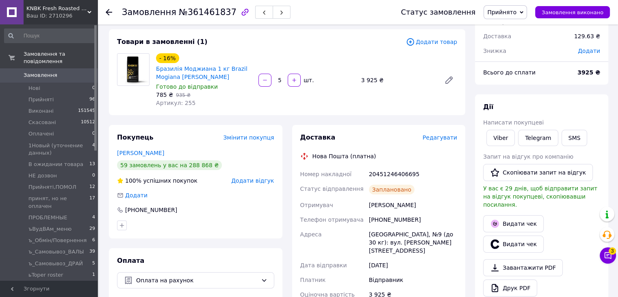
click at [517, 13] on span "Прийнято" at bounding box center [501, 12] width 29 height 7
click at [525, 30] on li "Виконано" at bounding box center [527, 28] width 87 height 12
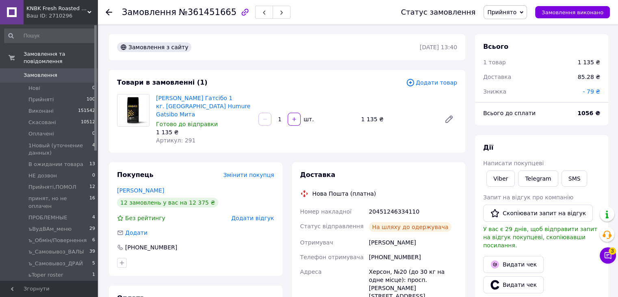
scroll to position [122, 0]
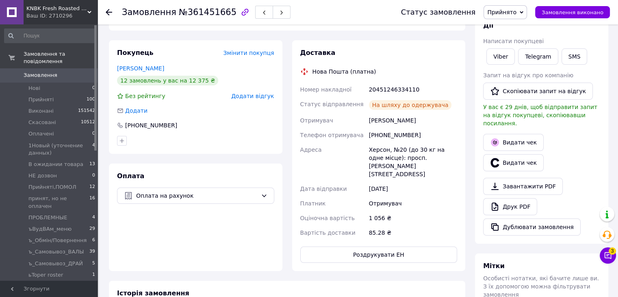
click at [381, 82] on div "20451246334110" at bounding box center [412, 89] width 91 height 15
copy div "20451246334110"
click at [562, 53] on button "SMS" at bounding box center [575, 56] width 26 height 16
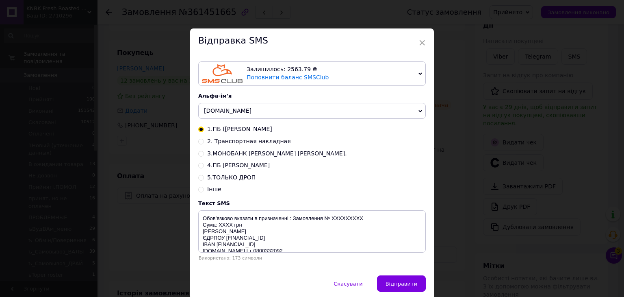
click at [202, 144] on input "2. Транспортная накладная" at bounding box center [201, 141] width 6 height 6
radio input "true"
radio input "false"
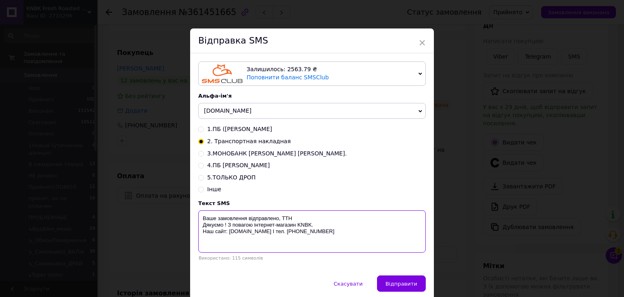
click at [306, 213] on textarea "Ваше замовлення відправлено, ТТН Дякуємо ! З повагою інтернет-магазин KNBK. Наш…" at bounding box center [312, 231] width 228 height 42
paste textarea "20451246334110"
type textarea "Ваше замовлення відправлено, ТТН 20451246334110 Дякуємо ! З повагою інтернет-ма…"
drag, startPoint x: 393, startPoint y: 287, endPoint x: 430, endPoint y: 238, distance: 61.2
click at [394, 287] on span "Відправити" at bounding box center [402, 284] width 32 height 6
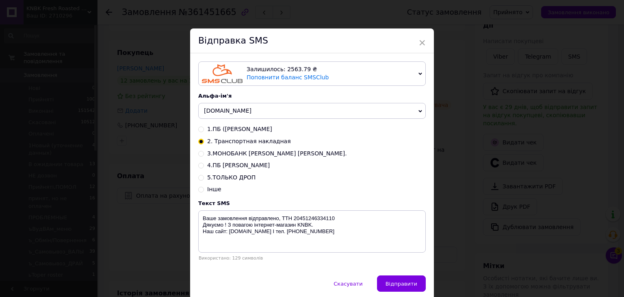
click at [445, 200] on div "× Відправка SMS Залишилось: 2563.79 ₴ Поповнити баланс SMSClub Підключити LetsA…" at bounding box center [312, 148] width 624 height 297
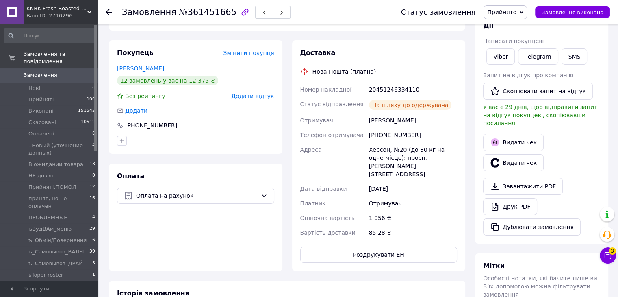
click at [517, 12] on span "Прийнято" at bounding box center [501, 12] width 29 height 7
click at [0, 0] on li "Виконано" at bounding box center [0, 0] width 0 height 0
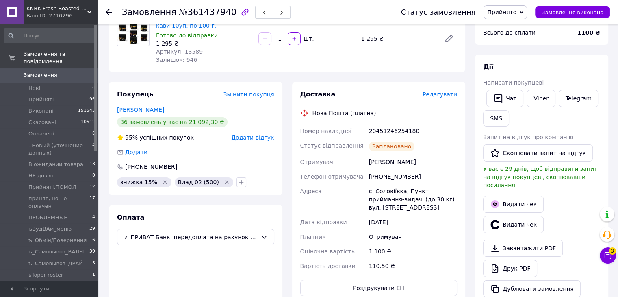
scroll to position [122, 0]
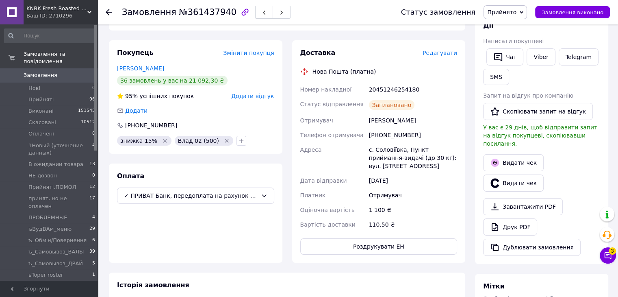
click at [390, 90] on div "20451246254180" at bounding box center [412, 89] width 91 height 15
copy div "20451246254180"
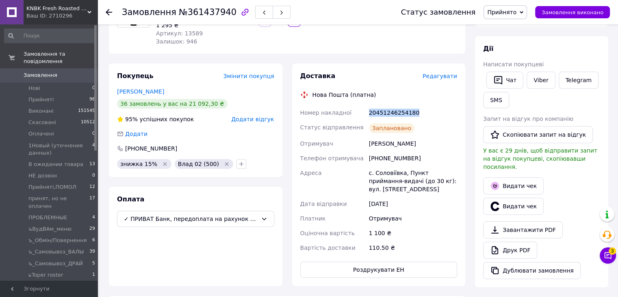
scroll to position [81, 0]
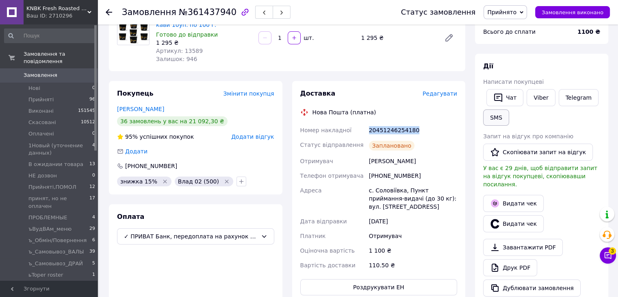
click at [502, 115] on button "SMS" at bounding box center [496, 117] width 26 height 16
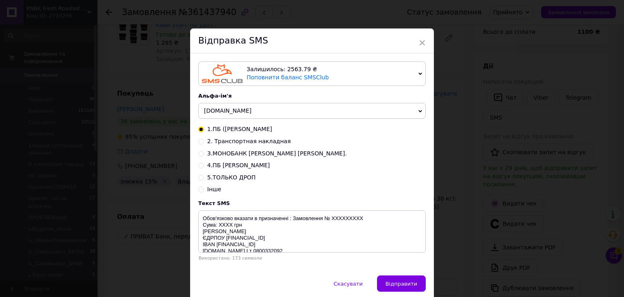
click at [200, 144] on input "2. Транспортная накладная" at bounding box center [201, 141] width 6 height 6
radio input "true"
radio input "false"
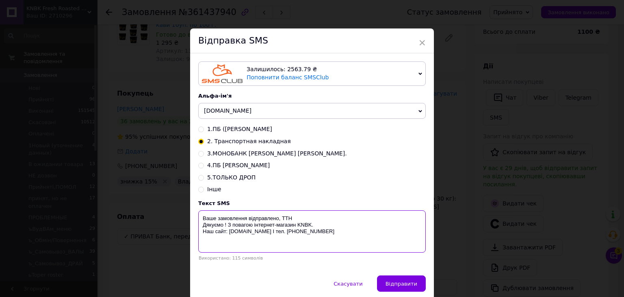
click at [300, 220] on textarea "Ваше замовлення відправлено, ТТН Дякуємо ! З повагою інтернет-магазин KNBK. Наш…" at bounding box center [312, 231] width 228 height 42
paste textarea "20451246254180"
type textarea "Ваше замовлення відправлено, ТТН 20451246254180 Дякуємо ! З повагою інтернет-ма…"
drag, startPoint x: 391, startPoint y: 283, endPoint x: 468, endPoint y: 205, distance: 109.5
click at [392, 283] on span "Відправити" at bounding box center [402, 284] width 32 height 6
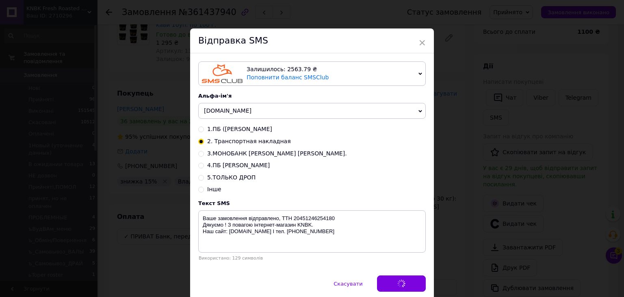
drag, startPoint x: 468, startPoint y: 205, endPoint x: 474, endPoint y: 199, distance: 8.6
click at [472, 202] on div "× Відправка SMS Залишилось: 2563.79 ₴ Поповнити баланс SMSClub Підключити LetsA…" at bounding box center [312, 148] width 624 height 297
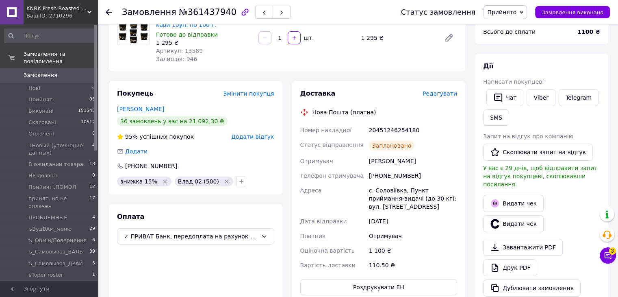
click at [524, 11] on icon at bounding box center [522, 12] width 4 height 2
click at [0, 0] on li "Виконано" at bounding box center [0, 0] width 0 height 0
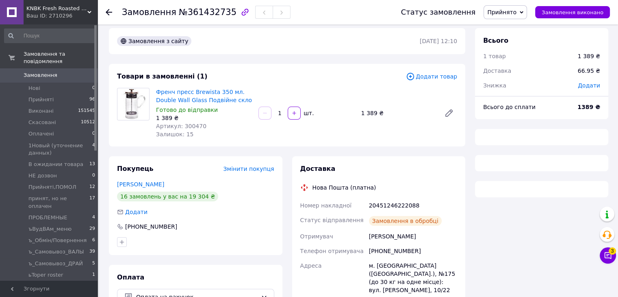
scroll to position [59, 0]
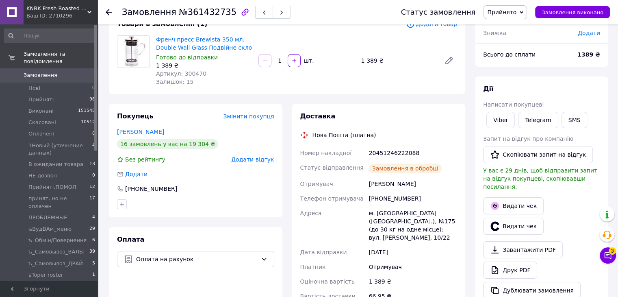
click at [390, 149] on div "20451246222088" at bounding box center [412, 153] width 91 height 15
copy div "20451246222088"
click at [569, 117] on button "SMS" at bounding box center [575, 120] width 26 height 16
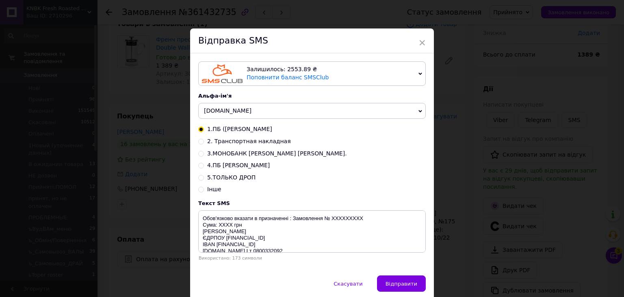
drag, startPoint x: 201, startPoint y: 142, endPoint x: 262, endPoint y: 178, distance: 70.1
click at [201, 144] on input "2. Транспортная накладная" at bounding box center [201, 141] width 6 height 6
radio input "true"
radio input "false"
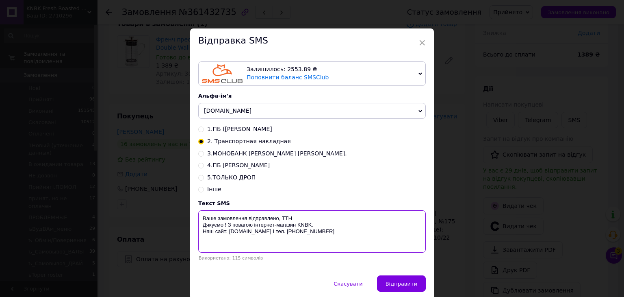
click at [296, 216] on textarea "Ваше замовлення відправлено, ТТН Дякуємо ! З повагою інтернет-магазин KNBK. Наш…" at bounding box center [312, 231] width 228 height 42
paste textarea "20451246222088"
type textarea "Ваше замовлення відправлено, ТТН 20451246222088 Дякуємо ! З повагою інтернет-ма…"
drag, startPoint x: 401, startPoint y: 286, endPoint x: 434, endPoint y: 250, distance: 48.6
click at [402, 286] on span "Відправити" at bounding box center [402, 284] width 32 height 6
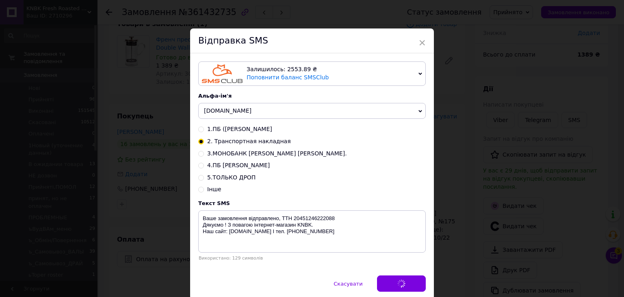
click at [456, 218] on div "× Відправка SMS Залишилось: 2553.89 ₴ Поповнити баланс SMSClub Підключити LetsA…" at bounding box center [312, 148] width 624 height 297
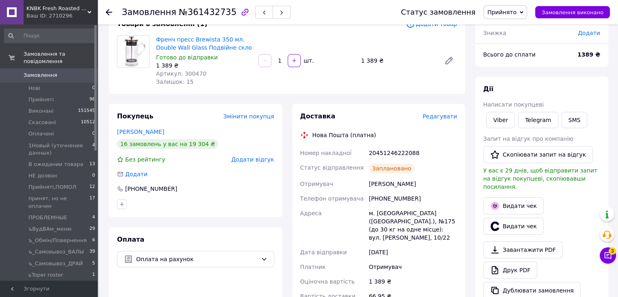
click at [527, 6] on span "Прийнято" at bounding box center [505, 12] width 43 height 14
click at [528, 30] on li "Виконано" at bounding box center [527, 28] width 87 height 12
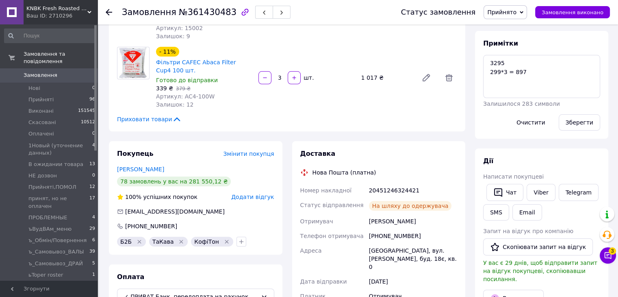
scroll to position [122, 0]
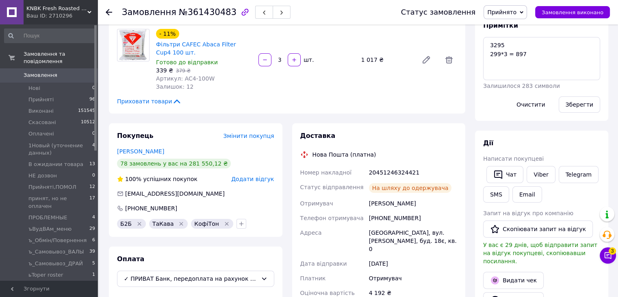
click at [395, 175] on div "20451246324421" at bounding box center [412, 172] width 91 height 15
copy div "20451246324421"
click at [506, 194] on button "SMS" at bounding box center [496, 194] width 26 height 16
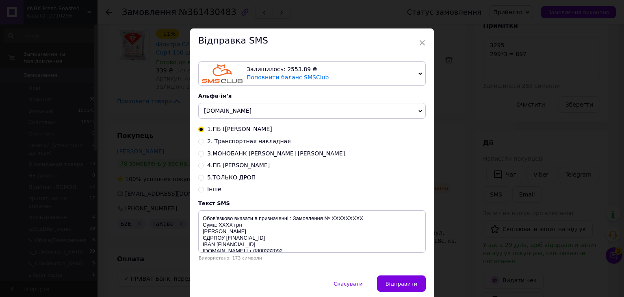
drag, startPoint x: 418, startPoint y: 42, endPoint x: 459, endPoint y: 171, distance: 135.8
click at [419, 42] on span "×" at bounding box center [422, 43] width 7 height 14
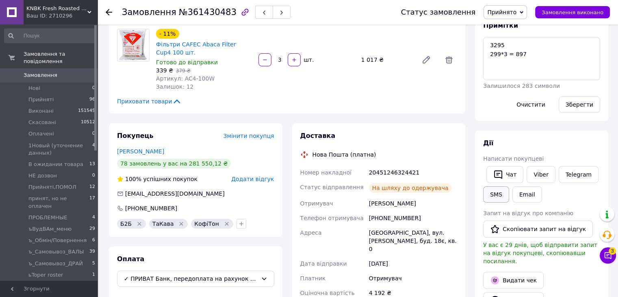
click at [494, 194] on button "SMS" at bounding box center [496, 194] width 26 height 16
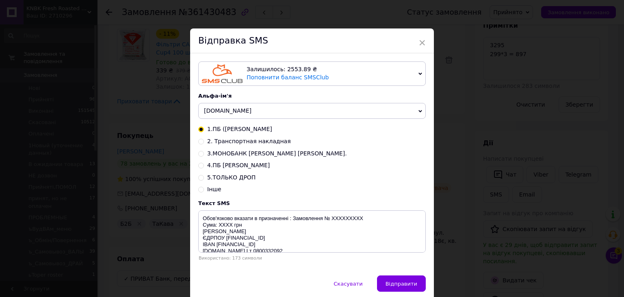
click at [198, 143] on input "2. Транспортная накладная" at bounding box center [201, 141] width 6 height 6
radio input "true"
radio input "false"
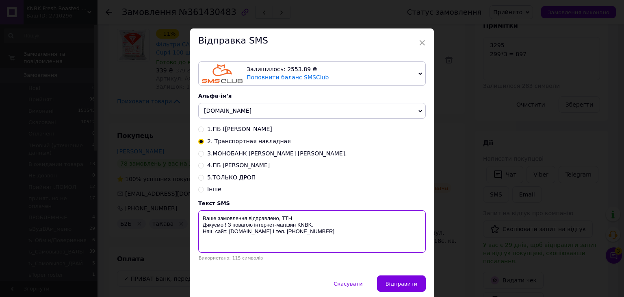
click at [310, 225] on textarea "Ваше замовлення відправлено, ТТН Дякуємо ! З повагою інтернет-магазин KNBK. Наш…" at bounding box center [312, 231] width 228 height 42
paste textarea "20451246324421"
type textarea "Ваше замовлення відправлено, ТТН Дякуємо ! З повагою інтернет-магазин KNBK20451…"
click at [420, 41] on span "×" at bounding box center [422, 43] width 7 height 14
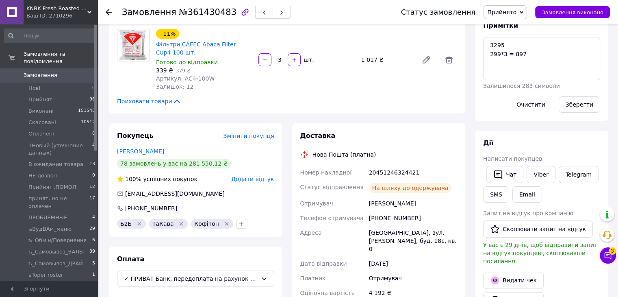
click at [388, 168] on div "20451246324421" at bounding box center [412, 172] width 91 height 15
copy div "20451246324421"
click at [493, 192] on button "SMS" at bounding box center [496, 194] width 26 height 16
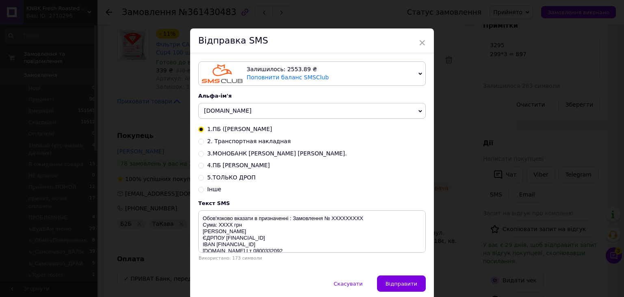
click at [201, 143] on input "2. Транспортная накладная" at bounding box center [201, 141] width 6 height 6
radio input "true"
radio input "false"
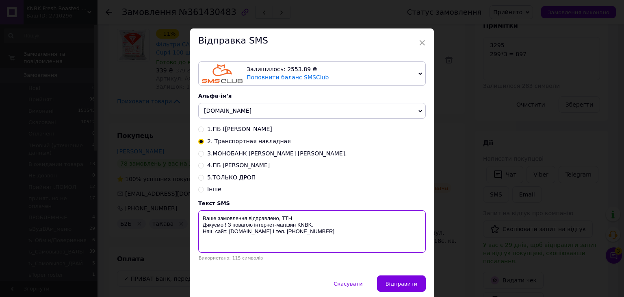
click at [299, 215] on textarea "Ваше замовлення відправлено, ТТН Дякуємо ! З повагою інтернет-магазин KNBK. Наш…" at bounding box center [312, 231] width 228 height 42
paste textarea "20451246324421"
type textarea "Ваше замовлення відправлено, ТТН 20451246324421 Дякуємо ! З повагою інтернет-ма…"
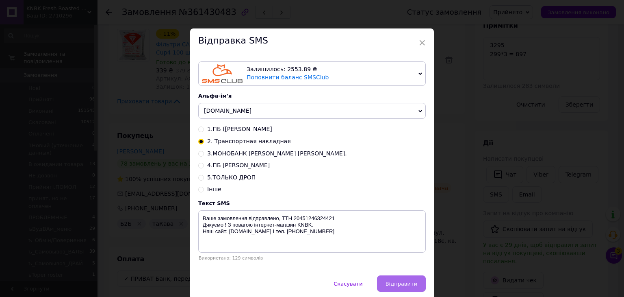
click at [400, 285] on span "Відправити" at bounding box center [402, 284] width 32 height 6
click at [470, 196] on div "× Відправка SMS Залишилось: 2553.89 ₴ Поповнити баланс SMSClub Підключити LetsA…" at bounding box center [312, 148] width 624 height 297
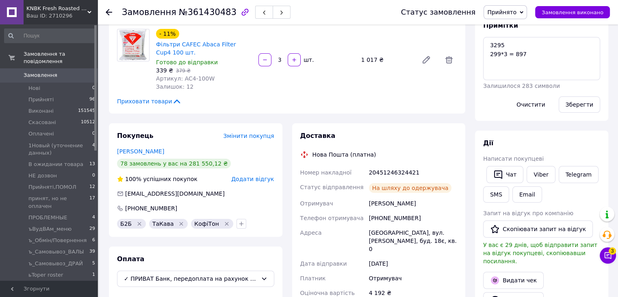
click at [517, 15] on span "Прийнято" at bounding box center [501, 12] width 29 height 7
click at [0, 0] on li "Виконано" at bounding box center [0, 0] width 0 height 0
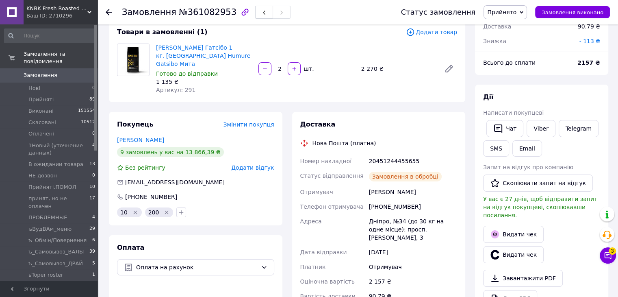
scroll to position [5, 0]
click at [385, 155] on div "20451244455655" at bounding box center [412, 161] width 91 height 15
copy div "20451244455655"
click at [497, 151] on button "SMS" at bounding box center [496, 148] width 26 height 16
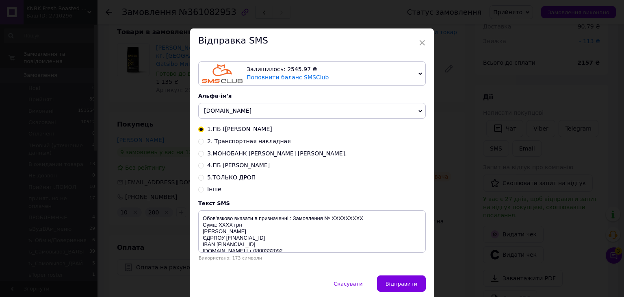
click at [200, 140] on input "2. Транспортная накладная" at bounding box center [201, 141] width 6 height 6
radio input "true"
radio input "false"
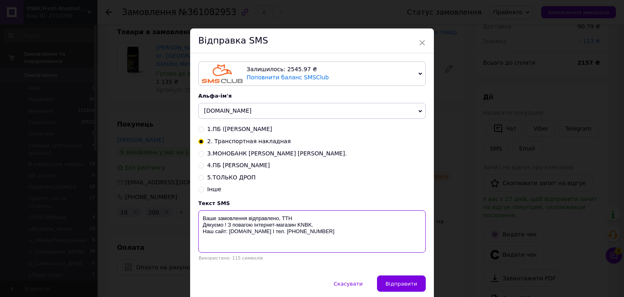
click at [303, 216] on textarea "Ваше замовлення відправлено, ТТН Дякуємо ! З повагою інтернет-магазин KNBK. Наш…" at bounding box center [312, 231] width 228 height 42
paste textarea "20451244455655"
type textarea "Ваше замовлення відправлено, ТТН 20451244455655 Дякуємо ! З повагою інтернет-ма…"
drag, startPoint x: 395, startPoint y: 282, endPoint x: 443, endPoint y: 242, distance: 62.1
click at [397, 282] on span "Відправити" at bounding box center [402, 284] width 32 height 6
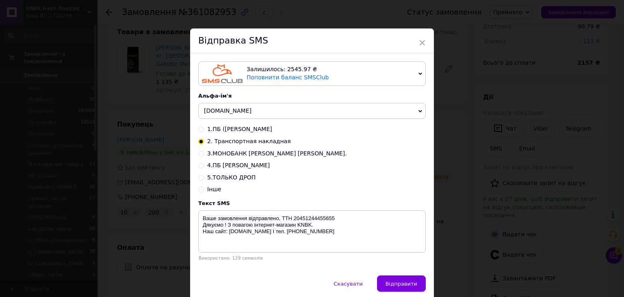
click at [444, 241] on div "× Відправка SMS Залишилось: 2545.97 ₴ Поповнити баланс SMSClub Підключити LetsA…" at bounding box center [312, 148] width 624 height 297
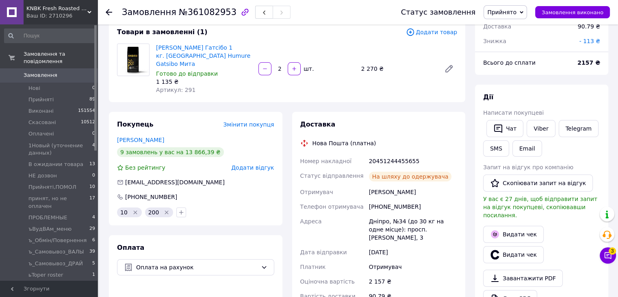
click at [517, 10] on span "Прийнято" at bounding box center [501, 12] width 29 height 7
click at [520, 28] on li "Виконано" at bounding box center [527, 28] width 87 height 12
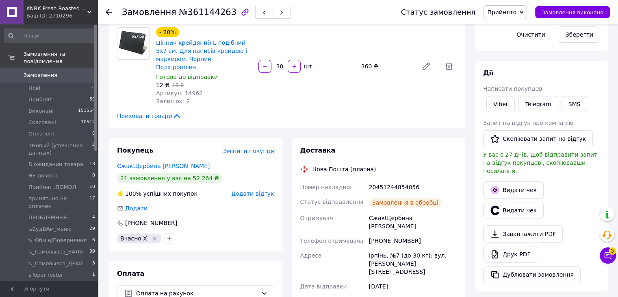
scroll to position [244, 0]
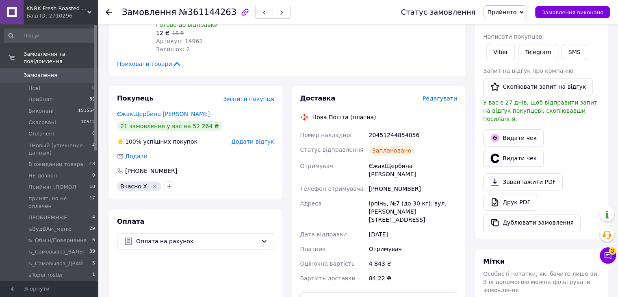
click at [401, 128] on div "20451244854056" at bounding box center [412, 135] width 91 height 15
copy div "20451244854056"
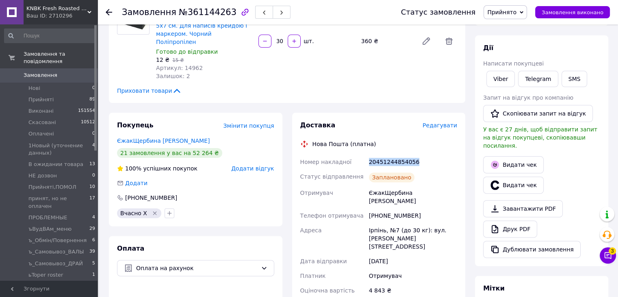
scroll to position [203, 0]
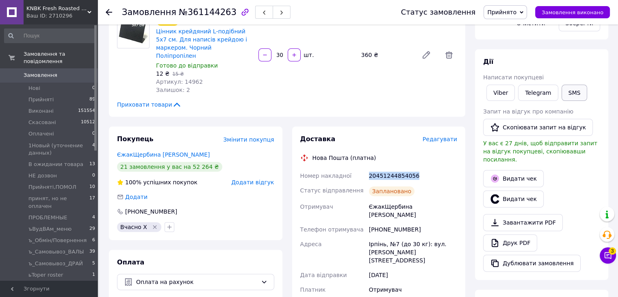
click at [578, 88] on button "SMS" at bounding box center [575, 93] width 26 height 16
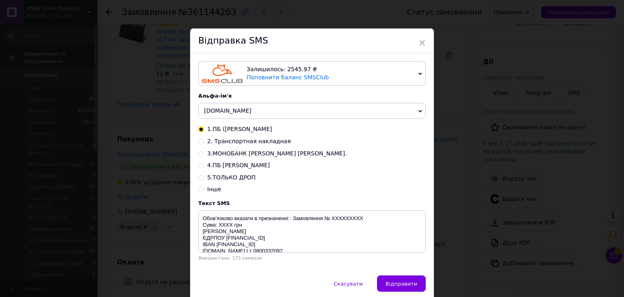
drag, startPoint x: 197, startPoint y: 142, endPoint x: 202, endPoint y: 145, distance: 6.2
click at [198, 142] on input "2. Транспортная накладная" at bounding box center [201, 141] width 6 height 6
radio input "true"
radio input "false"
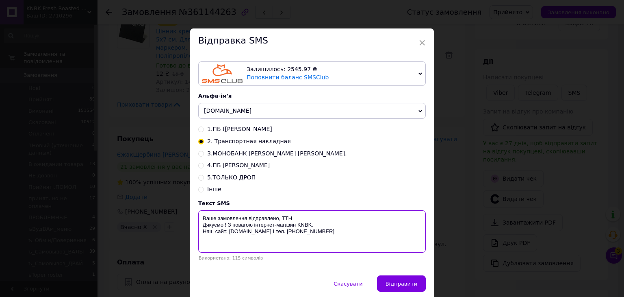
click at [297, 217] on textarea "Ваше замовлення відправлено, ТТН Дякуємо ! З повагою інтернет-магазин KNBK. Наш…" at bounding box center [312, 231] width 228 height 42
paste textarea "20451244854056"
type textarea "Ваше замовлення відправлено, ТТН 20451244854056 Дякуємо ! З повагою інтернет-ма…"
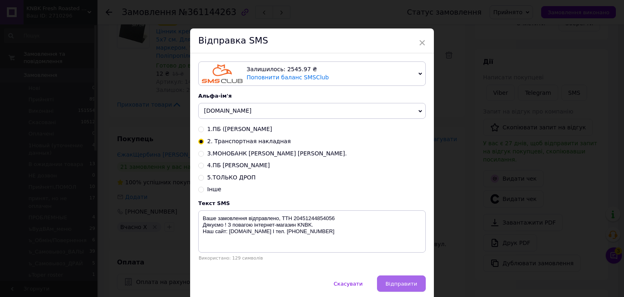
click at [397, 281] on span "Відправити" at bounding box center [402, 284] width 32 height 6
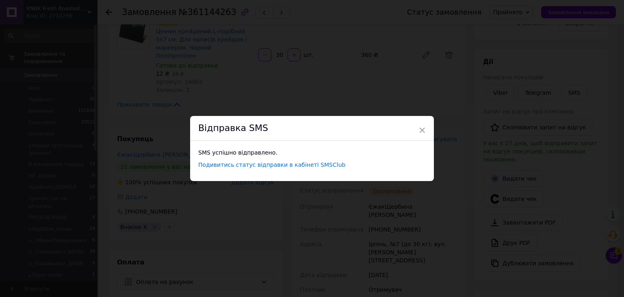
click at [439, 239] on div "× Відправка SMS SMS успішно відправлено. Подивитись статус відправки в кабінеті…" at bounding box center [312, 148] width 624 height 297
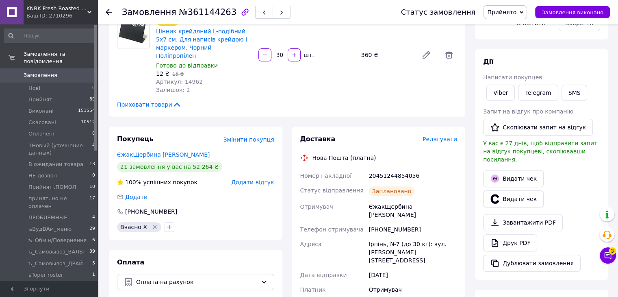
click at [517, 12] on span "Прийнято" at bounding box center [501, 12] width 29 height 7
click at [523, 30] on li "Виконано" at bounding box center [527, 28] width 87 height 12
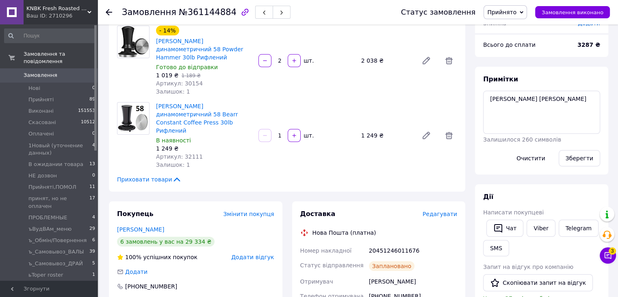
scroll to position [81, 0]
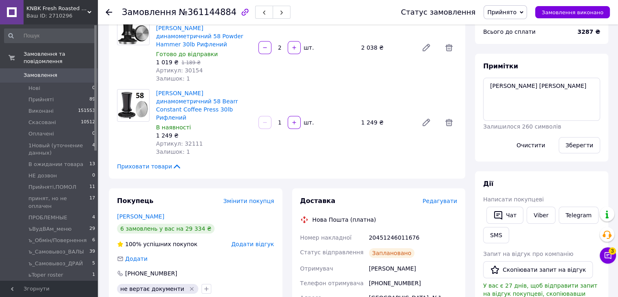
click at [388, 230] on div "20451246011676" at bounding box center [412, 237] width 91 height 15
copy div "20451246011676"
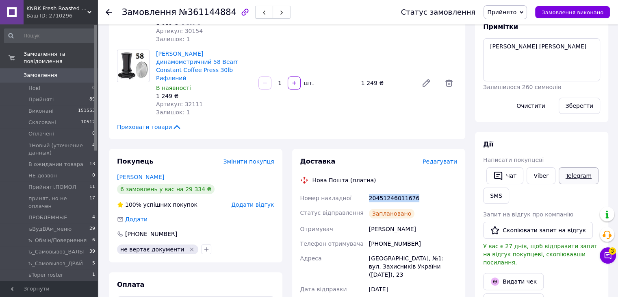
scroll to position [122, 0]
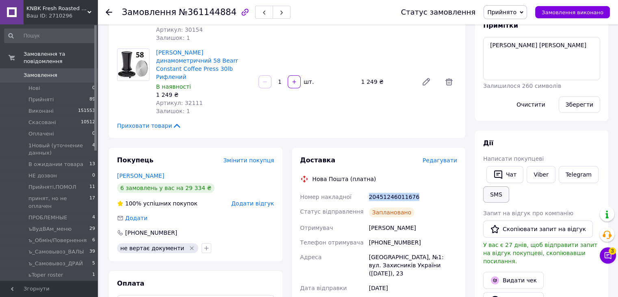
click at [490, 189] on button "SMS" at bounding box center [496, 194] width 26 height 16
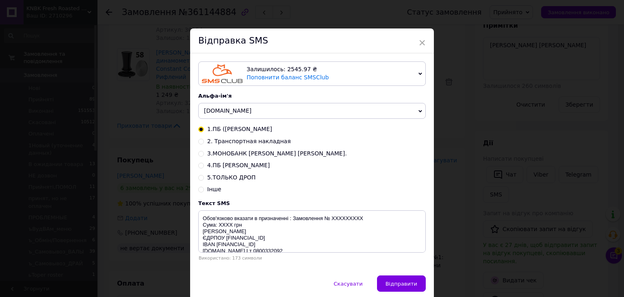
drag, startPoint x: 198, startPoint y: 142, endPoint x: 218, endPoint y: 152, distance: 22.4
click at [198, 142] on input "2. Транспортная накладная" at bounding box center [201, 141] width 6 height 6
radio input "true"
radio input "false"
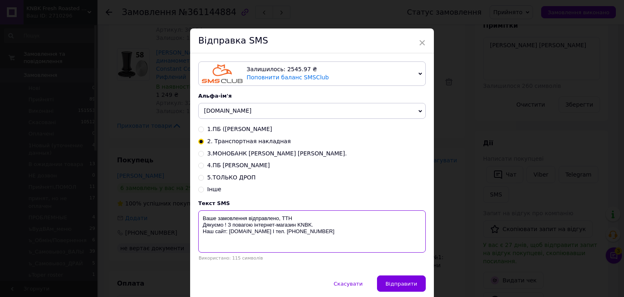
click at [307, 224] on textarea "Ваше замовлення відправлено, ТТН Дякуємо ! З повагою інтернет-магазин KNBK. Наш…" at bounding box center [312, 231] width 228 height 42
paste textarea "20451246011676"
click at [299, 212] on textarea "Ваше замовлення відправлено, ТТН Дякуємо ! З повагою інтернет-магазин KNB204512…" at bounding box center [312, 231] width 228 height 42
paste textarea "20451246011676"
drag, startPoint x: 307, startPoint y: 227, endPoint x: 349, endPoint y: 226, distance: 42.3
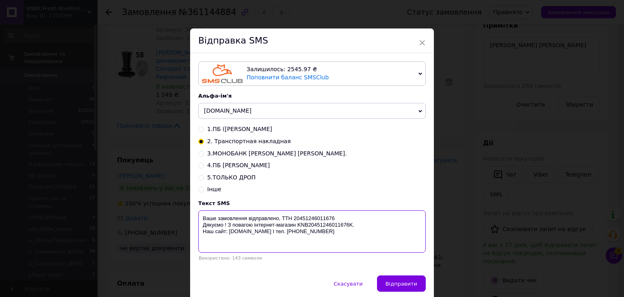
click at [349, 226] on textarea "Ваше замовлення відправлено, ТТН 20451246011676 Дякуємо ! З повагою інтернет-ма…" at bounding box center [312, 231] width 228 height 42
type textarea "Ваше замовлення відправлено, ТТН 20451246011676 Дякуємо ! З повагою інтернет-ма…"
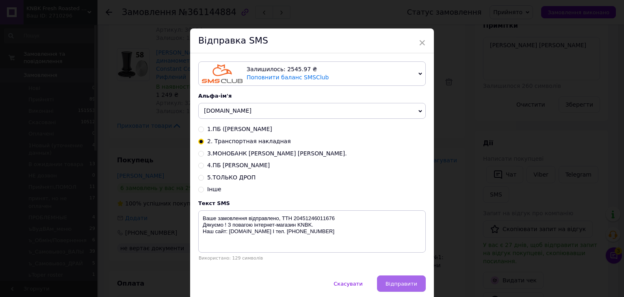
click at [401, 278] on button "Відправити" at bounding box center [401, 283] width 49 height 16
click at [455, 205] on div "× Відправка SMS Залишилось: 2545.97 ₴ Поповнити баланс SMSClub Підключити LetsA…" at bounding box center [312, 148] width 624 height 297
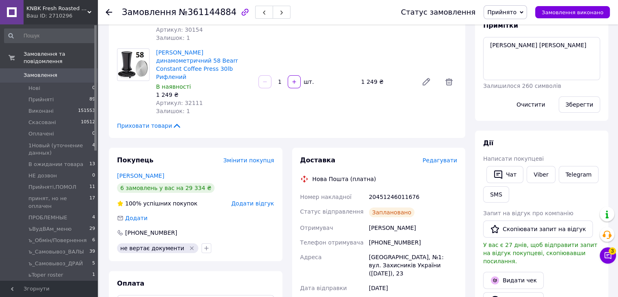
click at [526, 5] on span "Прийнято" at bounding box center [505, 12] width 43 height 14
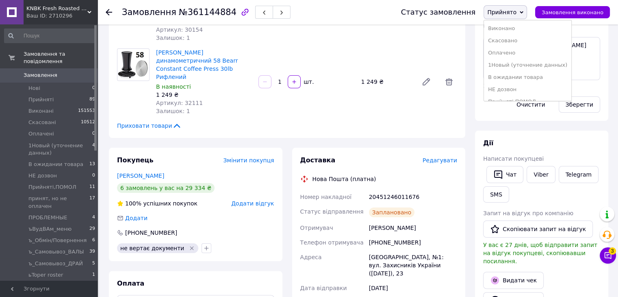
click at [537, 28] on li "Виконано" at bounding box center [527, 28] width 87 height 12
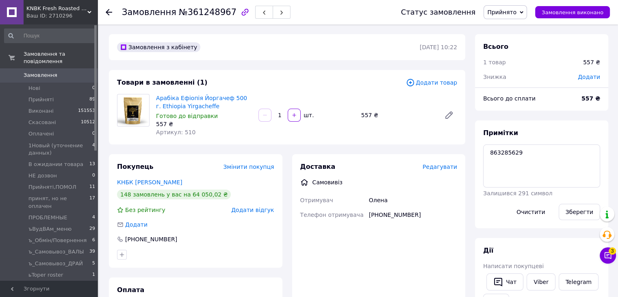
scroll to position [81, 0]
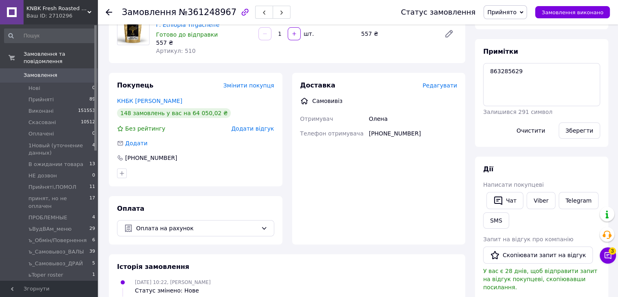
click at [517, 14] on span "Прийнято" at bounding box center [501, 12] width 29 height 7
click at [0, 0] on li "Виконано" at bounding box center [0, 0] width 0 height 0
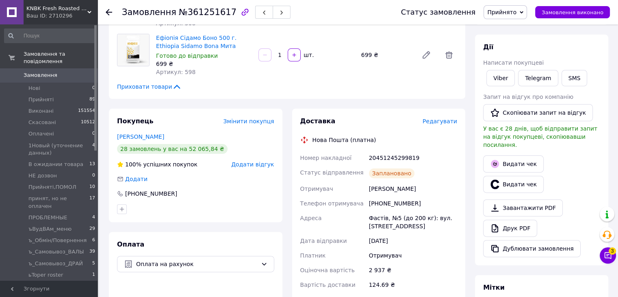
scroll to position [244, 0]
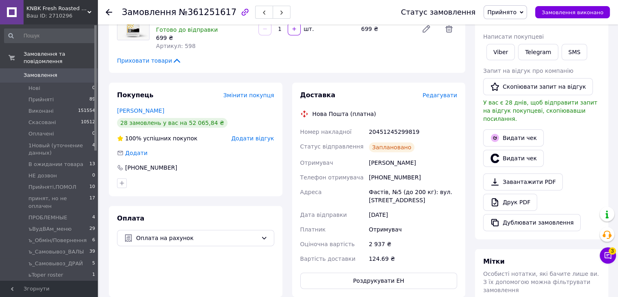
click at [389, 131] on div "20451245299819" at bounding box center [412, 131] width 91 height 15
click at [390, 131] on div "20451245299819" at bounding box center [412, 131] width 91 height 15
copy div "20451245299819"
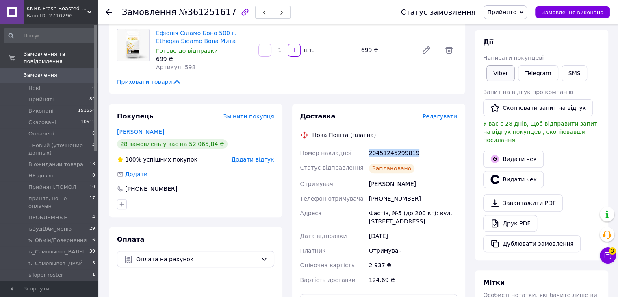
scroll to position [203, 0]
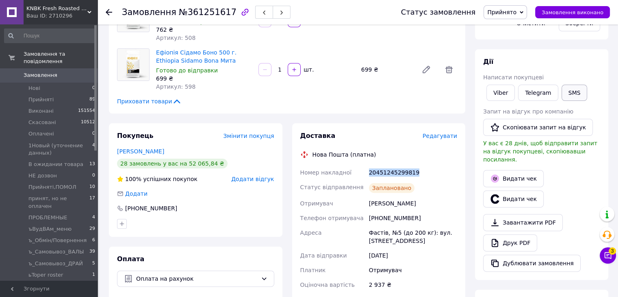
click at [564, 93] on button "SMS" at bounding box center [575, 93] width 26 height 16
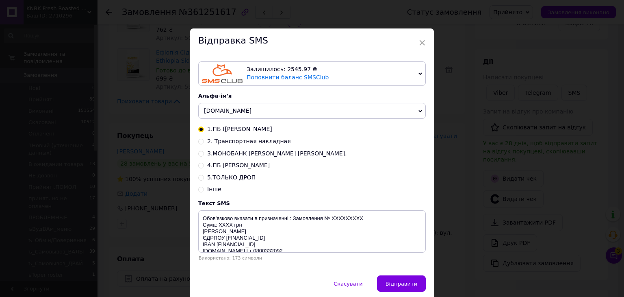
click at [201, 142] on input "2. Транспортная накладная" at bounding box center [201, 141] width 6 height 6
radio input "true"
radio input "false"
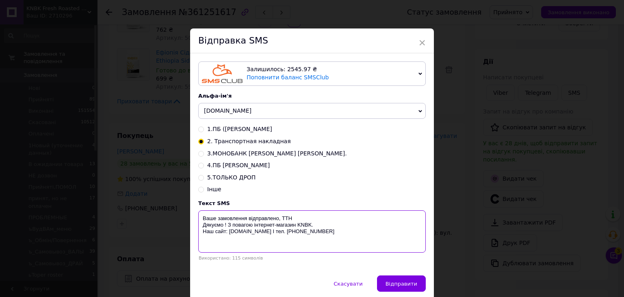
click at [293, 213] on textarea "Ваше замовлення відправлено, ТТН Дякуємо ! З повагою інтернет-магазин KNBK. Наш…" at bounding box center [312, 231] width 228 height 42
paste textarea "20451245299819"
type textarea "Ваше замовлення відправлено, ТТН 20451245299819 Дякуємо ! З повагою інтернет-ма…"
drag, startPoint x: 399, startPoint y: 285, endPoint x: 411, endPoint y: 277, distance: 14.9
click at [400, 286] on span "Відправити" at bounding box center [402, 284] width 32 height 6
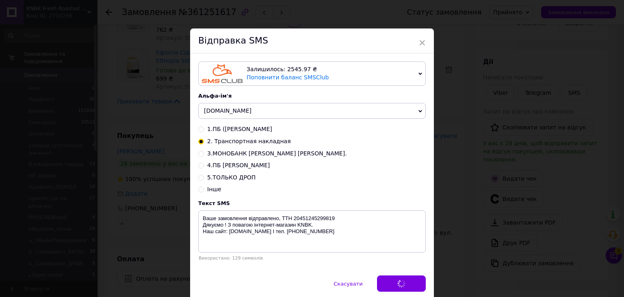
click at [452, 225] on div "× Відправка SMS Залишилось: 2545.97 ₴ Поповнити баланс SMSClub Підключити LetsA…" at bounding box center [312, 148] width 624 height 297
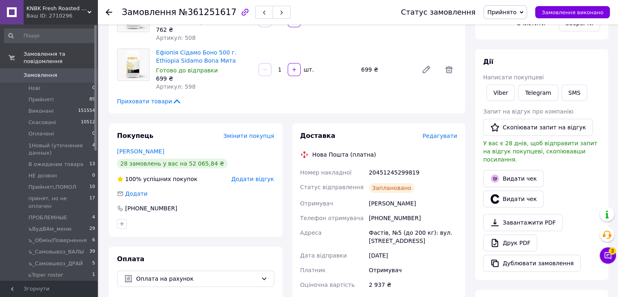
click at [517, 13] on span "Прийнято" at bounding box center [501, 12] width 29 height 7
click at [526, 30] on li "Виконано" at bounding box center [527, 28] width 87 height 12
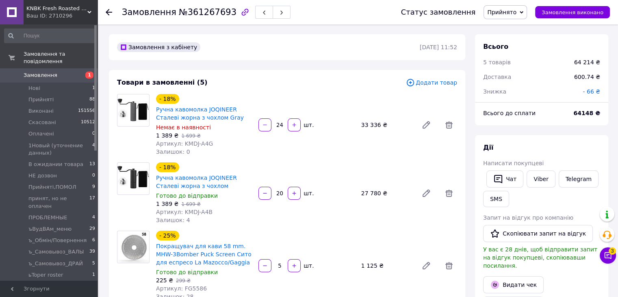
scroll to position [122, 0]
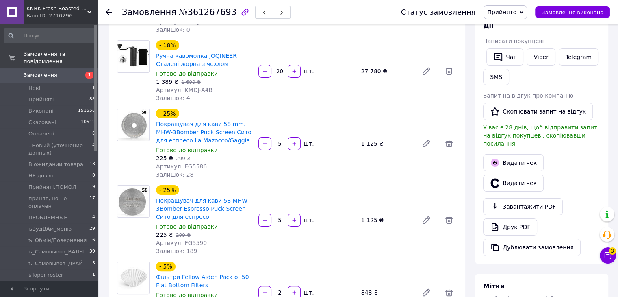
click at [505, 13] on span "Прийнято" at bounding box center [501, 12] width 29 height 7
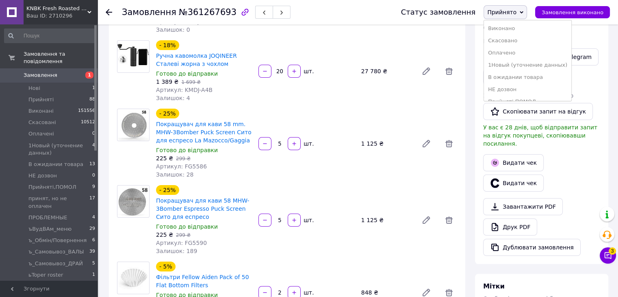
click at [507, 26] on li "Виконано" at bounding box center [527, 28] width 87 height 12
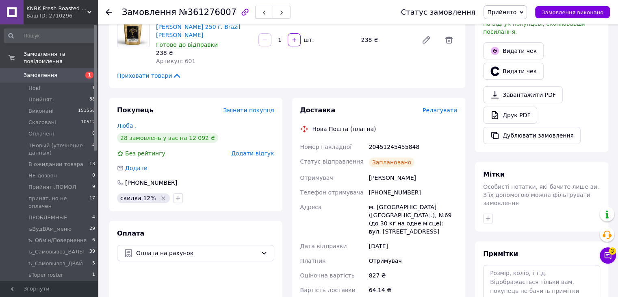
scroll to position [285, 0]
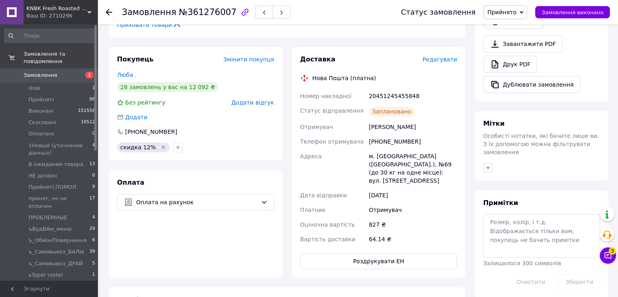
click at [390, 89] on div "20451245455848" at bounding box center [412, 96] width 91 height 15
copy div "20451245455848"
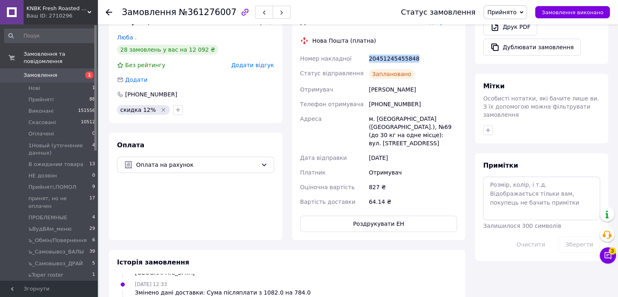
scroll to position [366, 0]
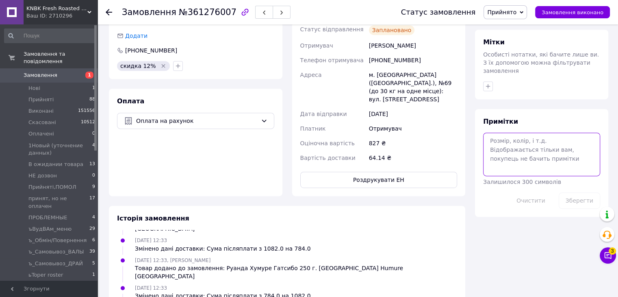
click at [517, 137] on textarea at bounding box center [541, 154] width 117 height 43
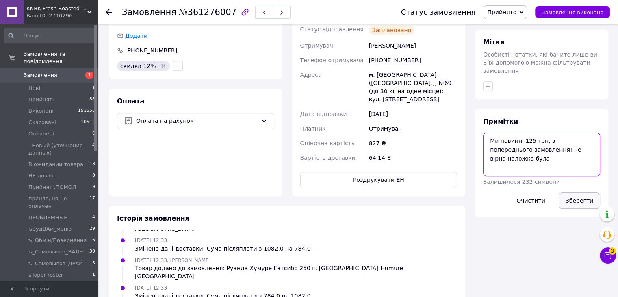
type textarea "Ми повинні 125 грн, з попереднього замовлення! не вірна наложка була"
click at [570, 192] on button "Зберегти" at bounding box center [579, 200] width 41 height 16
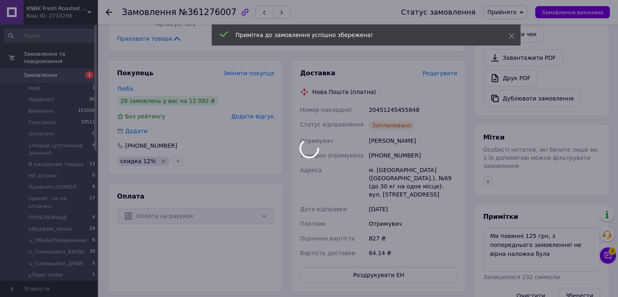
scroll to position [244, 0]
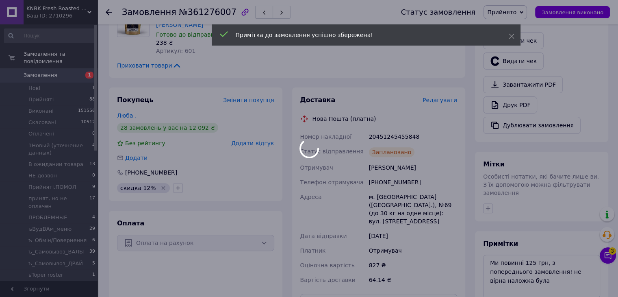
click at [395, 113] on div at bounding box center [309, 148] width 618 height 297
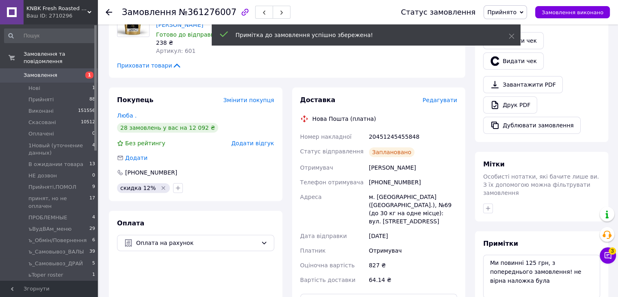
scroll to position [139, 0]
click at [395, 129] on div "20451245455848" at bounding box center [412, 136] width 91 height 15
copy div "20451245455848"
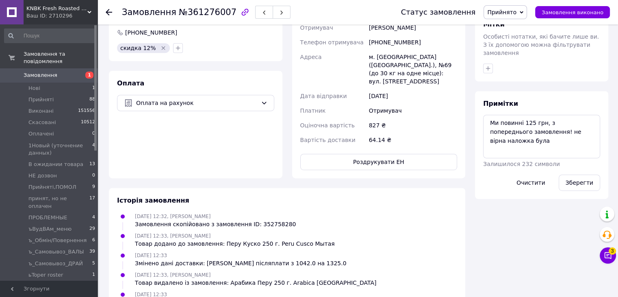
scroll to position [325, 0]
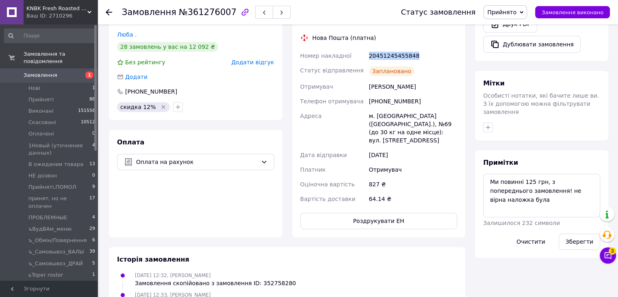
copy div "20451245455848"
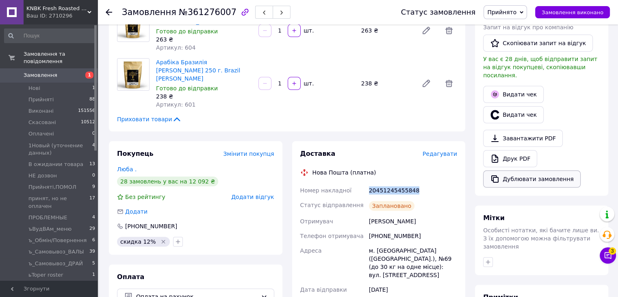
scroll to position [122, 0]
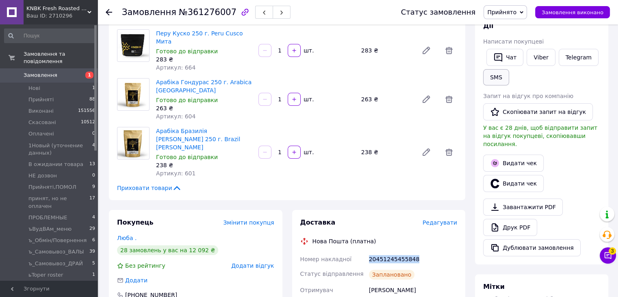
click at [491, 78] on button "SMS" at bounding box center [496, 77] width 26 height 16
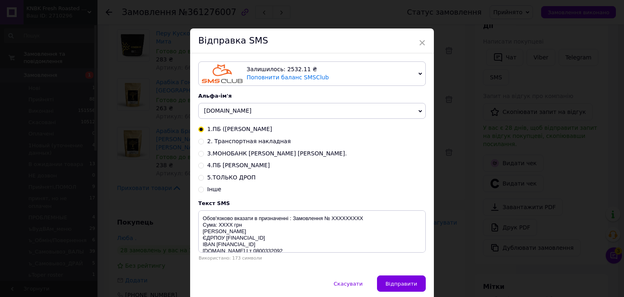
click at [201, 143] on input "2. Транспортная накладная" at bounding box center [201, 141] width 6 height 6
radio input "true"
radio input "false"
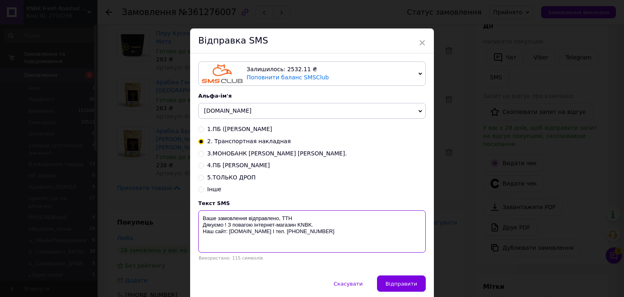
click at [302, 215] on textarea "Ваше замовлення відправлено, ТТН Дякуємо ! З повагою інтернет-магазин KNBK. Наш…" at bounding box center [312, 231] width 228 height 42
paste textarea "20451245455848"
type textarea "Ваше замовлення відправлено, ТТН 20451245455848 Дякуємо ! З повагою інтернет-ма…"
click at [400, 285] on span "Відправити" at bounding box center [402, 284] width 32 height 6
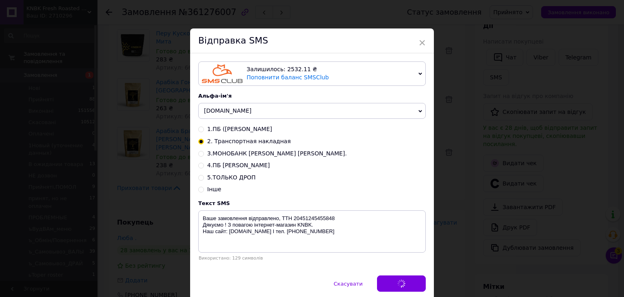
click at [442, 216] on div "× Відправка SMS Залишилось: 2532.11 ₴ Поповнити баланс SMSClub Підключити LetsA…" at bounding box center [312, 148] width 624 height 297
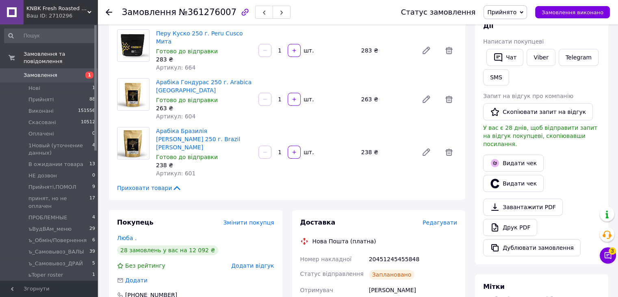
click at [517, 10] on span "Прийнято" at bounding box center [501, 12] width 29 height 7
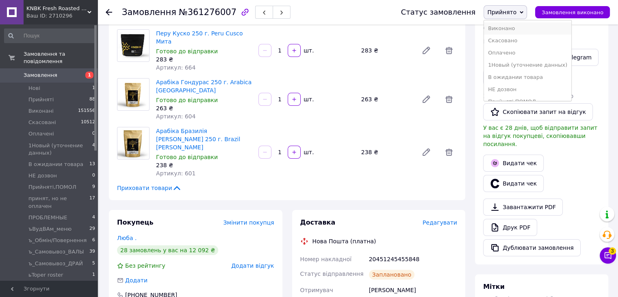
click at [522, 24] on li "Виконано" at bounding box center [527, 28] width 87 height 12
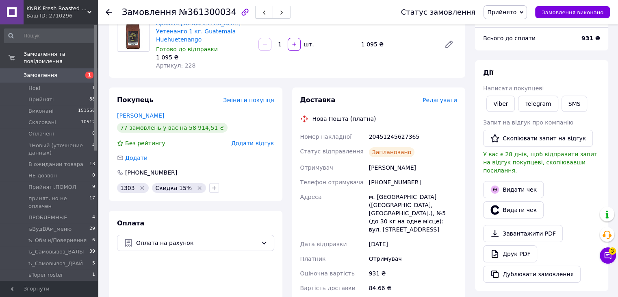
scroll to position [122, 0]
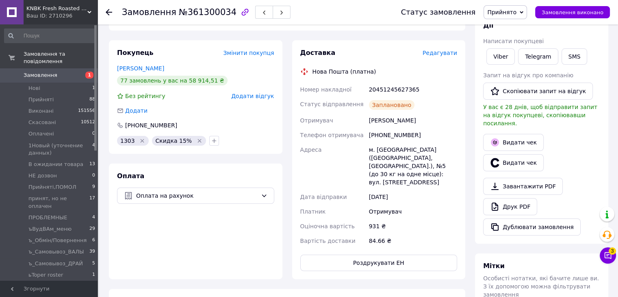
click at [391, 72] on div "Доставка Редагувати Нова Пошта (платна) Номер накладної 20451245627365 Статус в…" at bounding box center [378, 159] width 157 height 222
click at [385, 82] on div "20451245627365" at bounding box center [412, 89] width 91 height 15
click at [385, 83] on div "20451245627365" at bounding box center [412, 89] width 91 height 15
copy div "20451245627365"
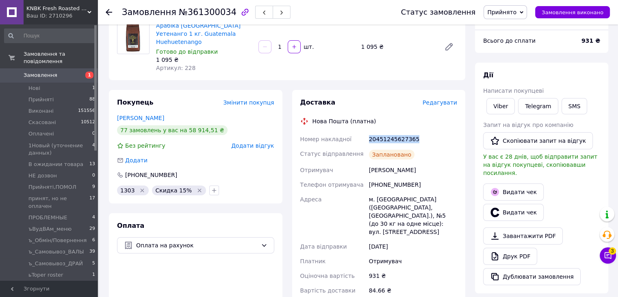
scroll to position [0, 0]
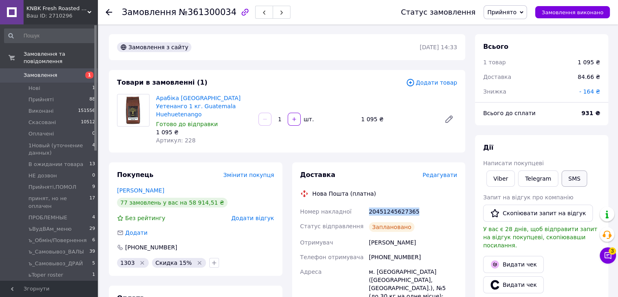
click at [568, 176] on button "SMS" at bounding box center [575, 178] width 26 height 16
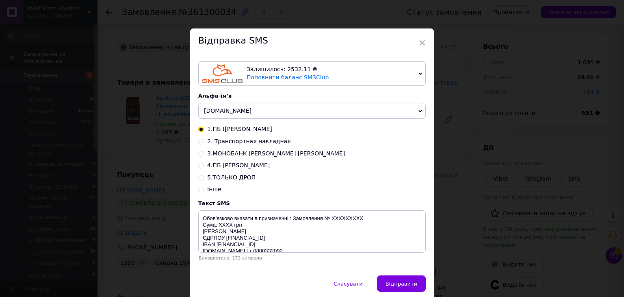
click at [199, 142] on input "2. Транспортная накладная" at bounding box center [201, 141] width 6 height 6
radio input "true"
radio input "false"
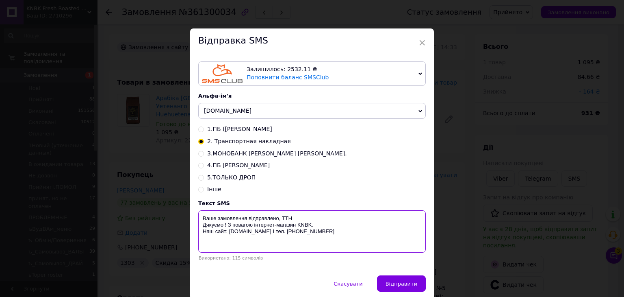
click at [304, 215] on textarea "Ваше замовлення відправлено, ТТН Дякуємо ! З повагою інтернет-магазин KNBK. Наш…" at bounding box center [312, 231] width 228 height 42
paste textarea "20451245627365"
type textarea "Ваше замовлення відправлено, ТТН 20451245627365 Дякуємо ! З повагою інтернет-ма…"
drag, startPoint x: 408, startPoint y: 285, endPoint x: 420, endPoint y: 271, distance: 18.5
click at [410, 285] on span "Відправити" at bounding box center [402, 284] width 32 height 6
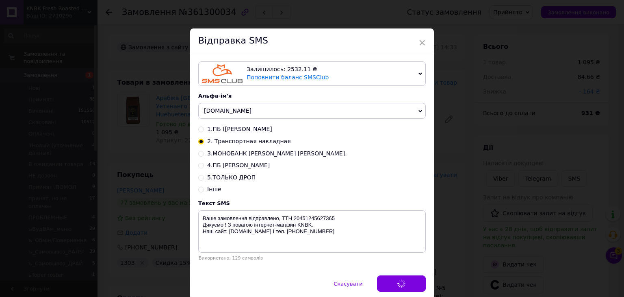
click at [437, 238] on div "× Відправка SMS Залишилось: 2532.11 ₴ Поповнити баланс SMSClub Підключити LetsA…" at bounding box center [312, 148] width 624 height 297
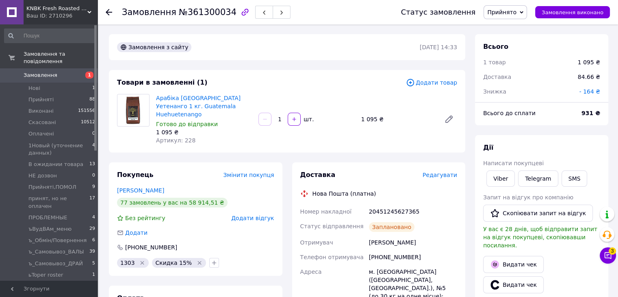
drag, startPoint x: 506, startPoint y: 13, endPoint x: 507, endPoint y: 28, distance: 14.7
click at [506, 13] on span "Прийнято" at bounding box center [501, 12] width 29 height 7
click at [507, 28] on li "Виконано" at bounding box center [527, 28] width 87 height 12
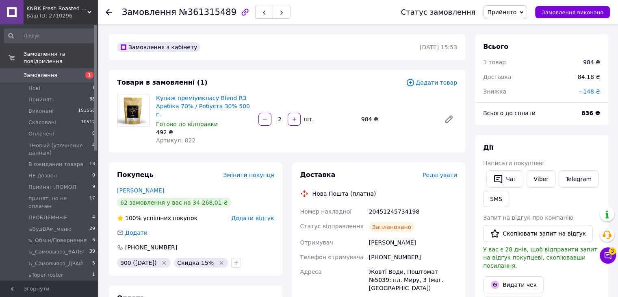
click at [57, 72] on span "Замовлення" at bounding box center [50, 75] width 52 height 7
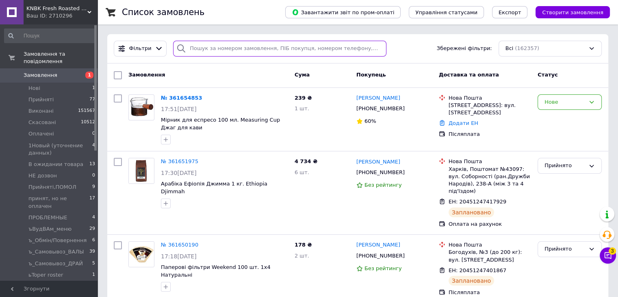
click at [244, 48] on input "search" at bounding box center [279, 49] width 213 height 16
paste input "[PHONE_NUMBER]"
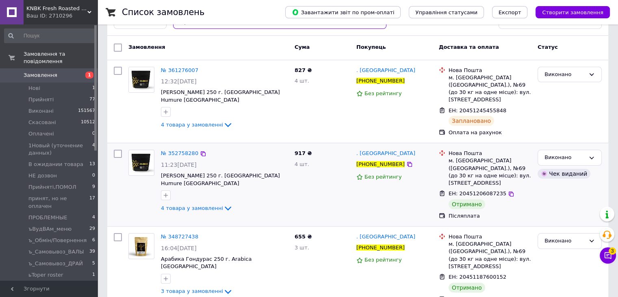
scroll to position [41, 0]
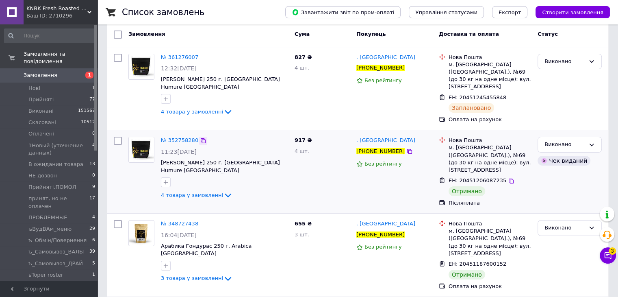
type input "[PHONE_NUMBER]"
click at [201, 137] on icon at bounding box center [203, 140] width 7 height 7
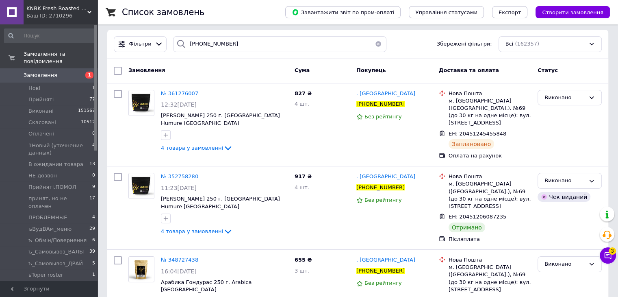
scroll to position [0, 0]
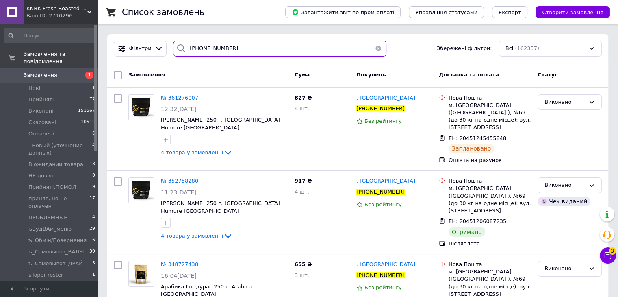
click at [132, 36] on div "Фільтри [PHONE_NUMBER] Збережені фільтри: Всі (162357)" at bounding box center [357, 48] width 501 height 29
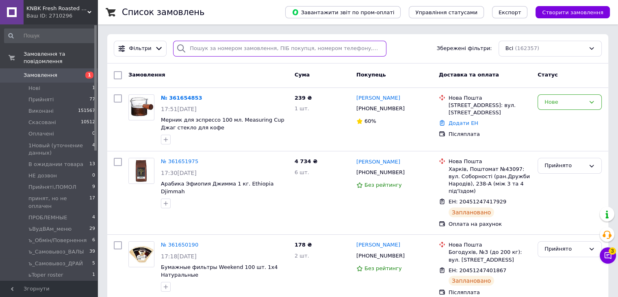
click at [230, 49] on input "search" at bounding box center [279, 49] width 213 height 16
paste input "80950858781"
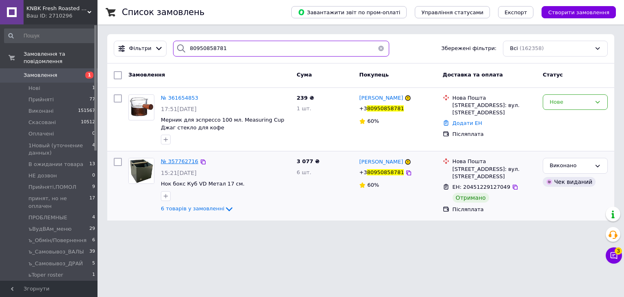
type input "80950858781"
drag, startPoint x: 69, startPoint y: 43, endPoint x: 60, endPoint y: 41, distance: 9.4
click at [63, 42] on div "KNBK Fresh Roasted Coffee & Accessories store Ваш ID: 2710296 Сайт KNBK Fresh R…" at bounding box center [312, 115] width 624 height 230
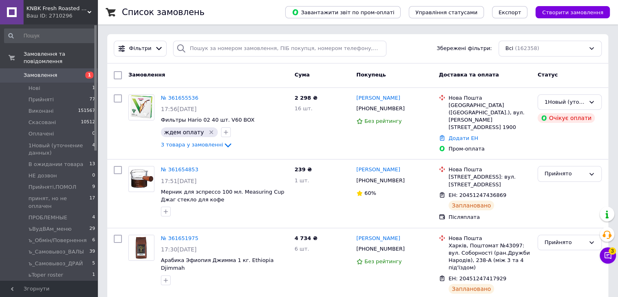
click at [49, 96] on span "Прийняті" at bounding box center [40, 99] width 25 height 7
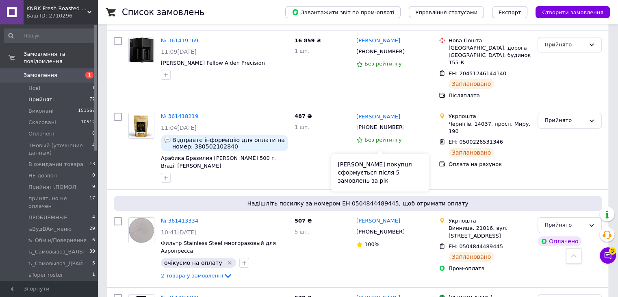
scroll to position [3064, 0]
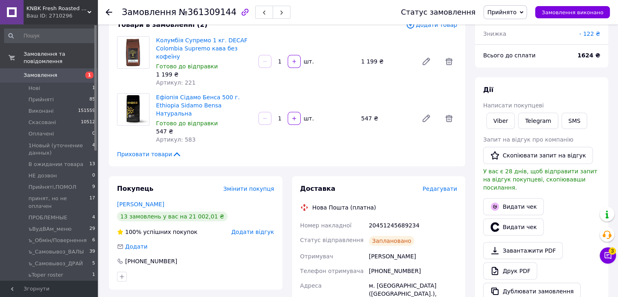
scroll to position [81, 0]
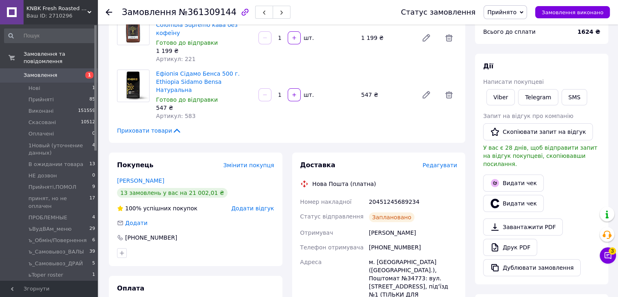
click at [387, 194] on div "20451245689234" at bounding box center [412, 201] width 91 height 15
copy div "20451245689234"
click at [565, 98] on button "SMS" at bounding box center [575, 97] width 26 height 16
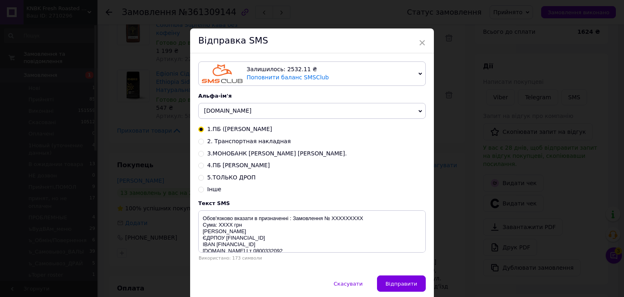
click at [198, 141] on input "2. Транспортная накладная" at bounding box center [201, 141] width 6 height 6
radio input "true"
radio input "false"
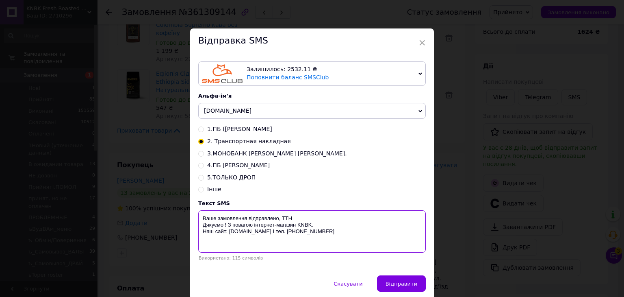
click at [306, 216] on textarea "Ваше замовлення відправлено, ТТН Дякуємо ! З повагою інтернет-магазин KNBK. Наш…" at bounding box center [312, 231] width 228 height 42
paste textarea "20451245689234"
type textarea "Ваше замовлення відправлено, ТТН 20451245689234 Дякуємо ! З повагою інтернет-ма…"
drag, startPoint x: 412, startPoint y: 284, endPoint x: 416, endPoint y: 280, distance: 5.5
click at [412, 284] on span "Відправити" at bounding box center [402, 284] width 32 height 6
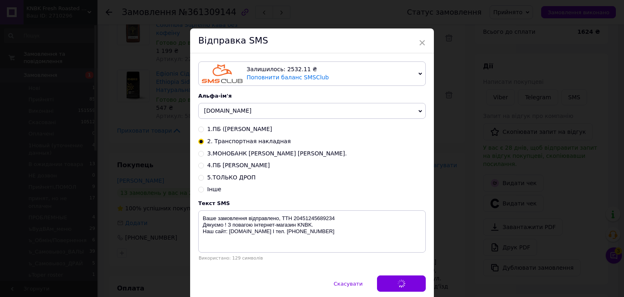
click at [466, 222] on div "× Відправка SMS Залишилось: 2532.11 ₴ Поповнити баланс SMSClub Підключити LetsA…" at bounding box center [312, 148] width 624 height 297
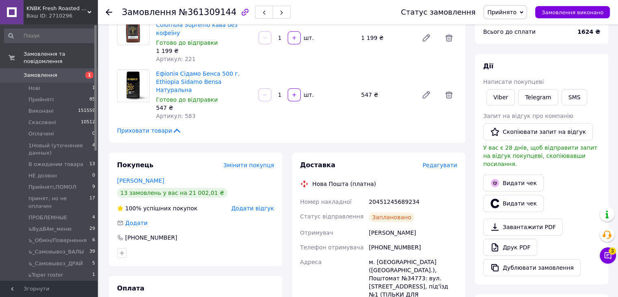
drag, startPoint x: 508, startPoint y: 19, endPoint x: 507, endPoint y: 27, distance: 7.8
click at [508, 19] on div "Статус замовлення Прийнято Виконано Скасовано Оплачено 1Новый (уточнение данных…" at bounding box center [497, 12] width 225 height 24
click at [507, 27] on div "Всього до сплати" at bounding box center [525, 32] width 94 height 18
click at [507, 18] on span "Прийнято" at bounding box center [505, 12] width 43 height 14
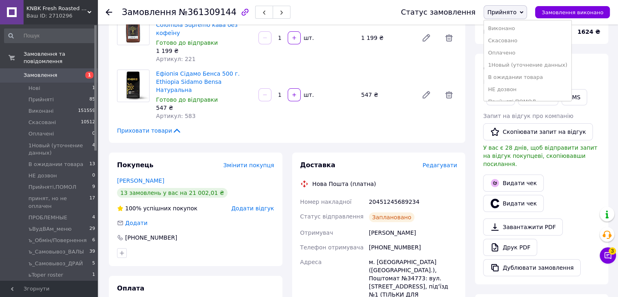
click at [506, 26] on li "Виконано" at bounding box center [527, 28] width 87 height 12
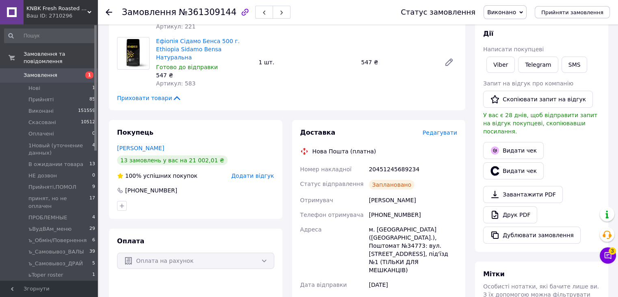
scroll to position [163, 0]
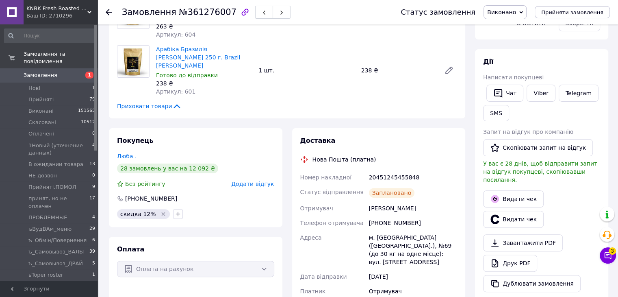
scroll to position [285, 0]
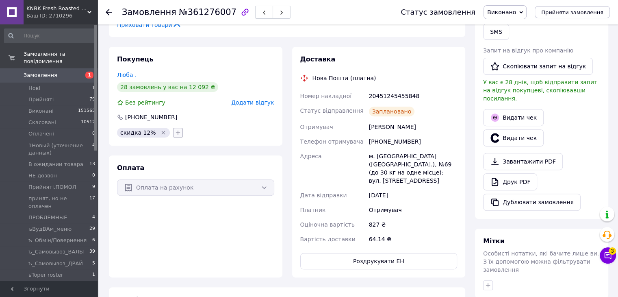
click at [175, 129] on icon "button" at bounding box center [178, 132] width 7 height 7
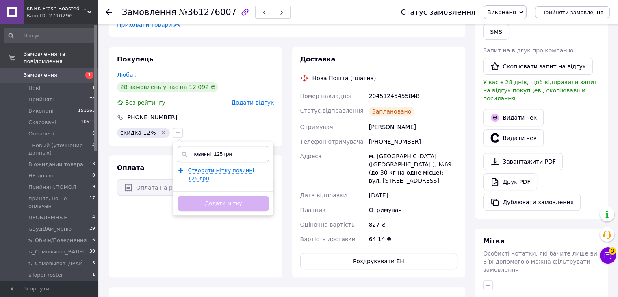
type input "повинні 125 грн"
drag, startPoint x: 370, startPoint y: 117, endPoint x: 412, endPoint y: 117, distance: 42.7
click at [412, 134] on div "[PHONE_NUMBER]" at bounding box center [412, 141] width 91 height 15
copy div "[PHONE_NUMBER]"
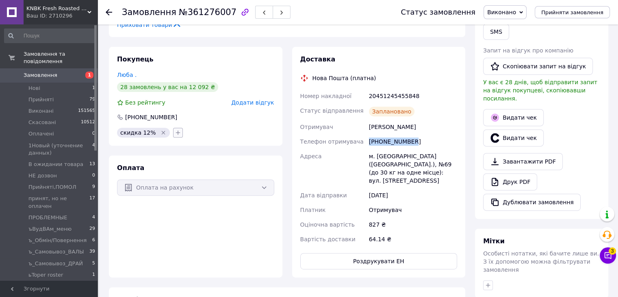
click at [175, 129] on icon "button" at bounding box center [178, 132] width 7 height 7
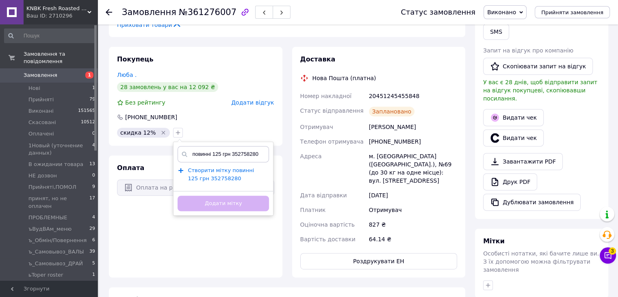
type input "повинні 125 грн 352758280"
click at [197, 167] on span "Створити мітку повинні 125 грн 352758280" at bounding box center [221, 174] width 66 height 15
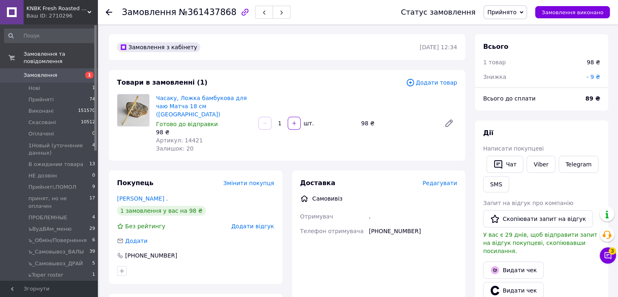
click at [517, 13] on span "Прийнято" at bounding box center [501, 12] width 29 height 7
click at [537, 83] on li "ъ_Самовывоз_ВАЛЫ" at bounding box center [527, 81] width 87 height 12
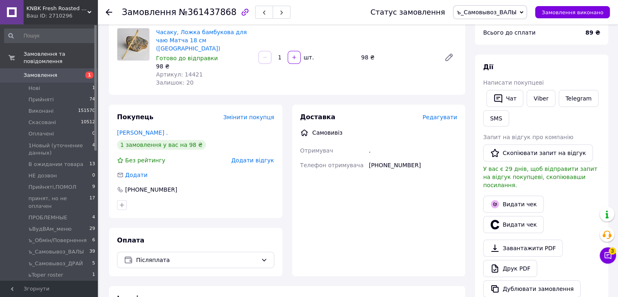
scroll to position [122, 0]
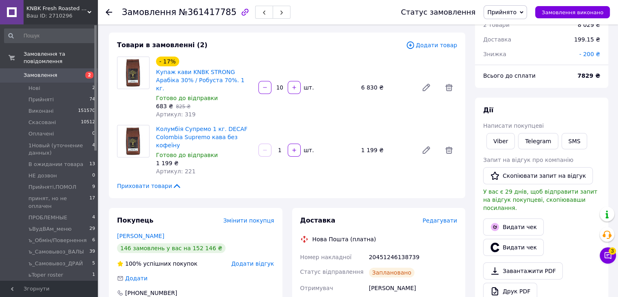
scroll to position [122, 0]
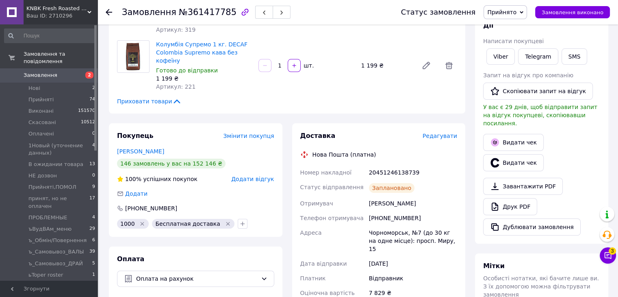
click at [401, 165] on div "20451246138739" at bounding box center [412, 172] width 91 height 15
click at [400, 165] on div "20451246138739" at bounding box center [412, 172] width 91 height 15
copy div "20451246138739"
click at [574, 57] on button "SMS" at bounding box center [575, 56] width 26 height 16
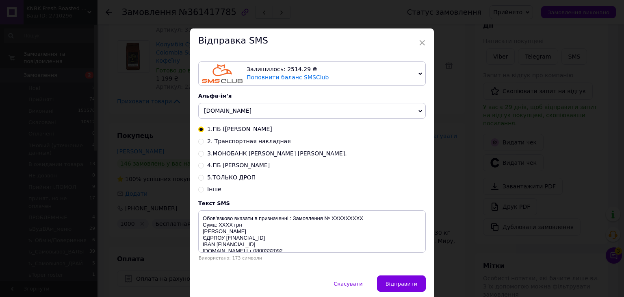
drag, startPoint x: 200, startPoint y: 141, endPoint x: 272, endPoint y: 193, distance: 88.3
click at [201, 141] on input "2. Транспортная накладная" at bounding box center [201, 141] width 6 height 6
radio input "true"
radio input "false"
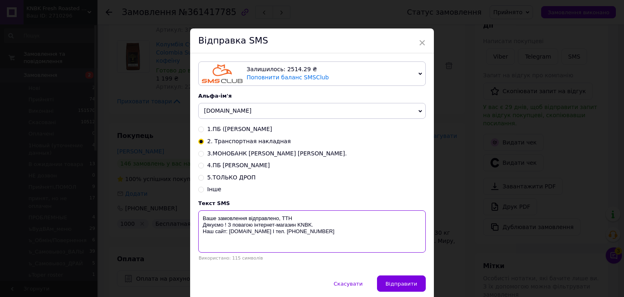
click at [307, 217] on textarea "Ваше замовлення відправлено, ТТН Дякуємо ! З повагою інтернет-магазин KNBK. Наш…" at bounding box center [312, 231] width 228 height 42
paste textarea "20451246138739"
type textarea "Ваше замовлення відправлено, ТТН 20451246138739 Дякуємо ! З повагою інтернет-ма…"
click at [411, 285] on span "Відправити" at bounding box center [402, 284] width 32 height 6
click at [439, 223] on div "× Відправка SMS Залишилось: 2514.29 ₴ Поповнити баланс SMSClub Підключити LetsA…" at bounding box center [312, 148] width 624 height 297
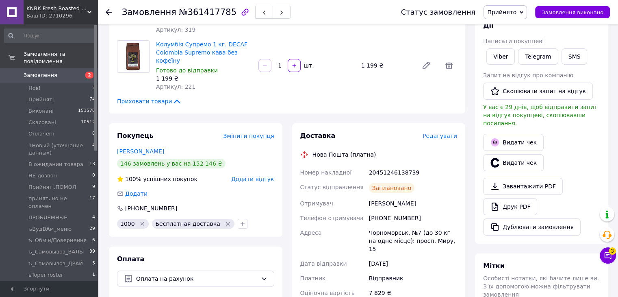
drag, startPoint x: 507, startPoint y: 10, endPoint x: 503, endPoint y: 27, distance: 17.3
click at [508, 12] on span "Прийнято" at bounding box center [501, 12] width 29 height 7
click at [0, 0] on li "Виконано" at bounding box center [0, 0] width 0 height 0
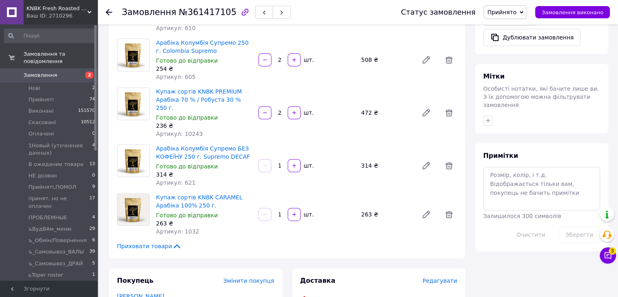
scroll to position [407, 0]
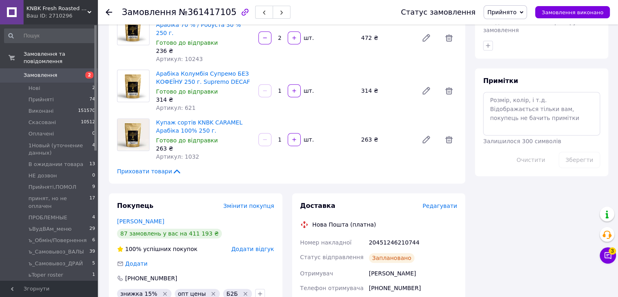
click at [384, 235] on div "20451246210744" at bounding box center [412, 242] width 91 height 15
copy div "20451246210744"
drag, startPoint x: 523, startPoint y: 11, endPoint x: 523, endPoint y: 21, distance: 9.8
click at [517, 11] on span "Прийнято" at bounding box center [501, 12] width 29 height 7
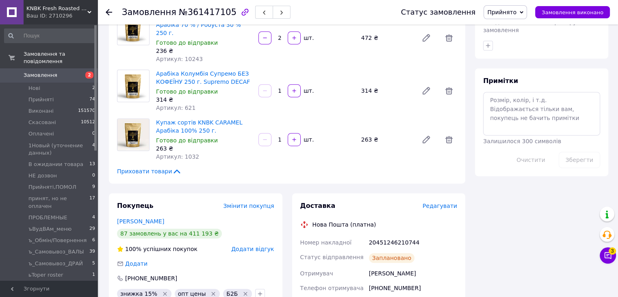
click at [0, 0] on li "Виконано" at bounding box center [0, 0] width 0 height 0
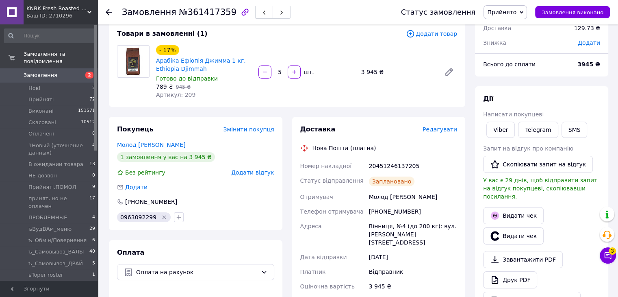
scroll to position [81, 0]
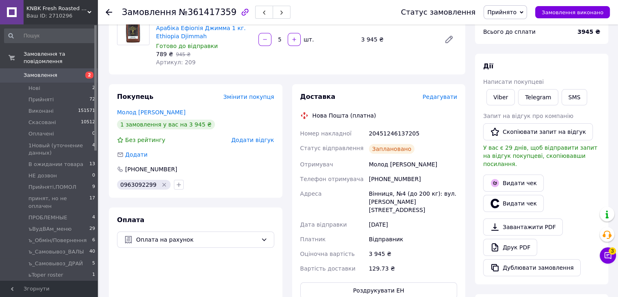
click at [390, 130] on div "20451246137205" at bounding box center [412, 133] width 91 height 15
copy div "20451246137205"
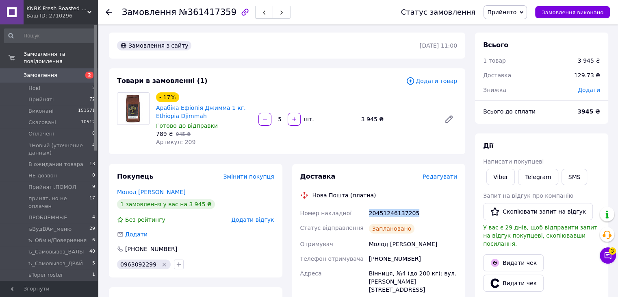
scroll to position [0, 0]
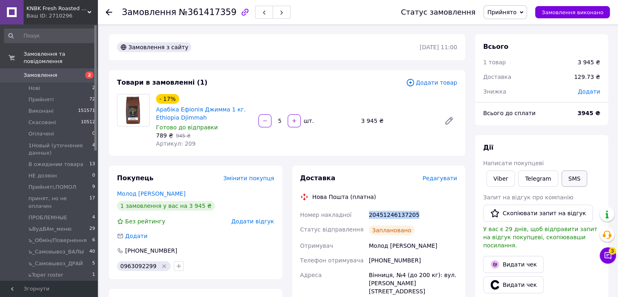
click at [568, 178] on button "SMS" at bounding box center [575, 178] width 26 height 16
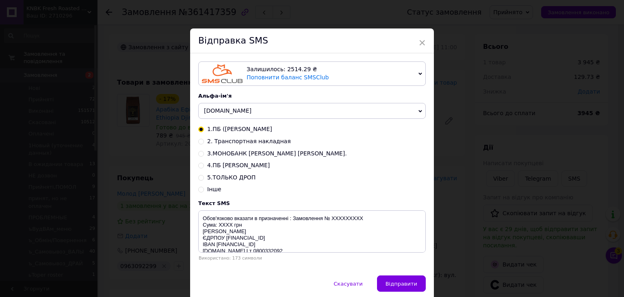
click at [202, 144] on input "2. Транспортная накладная" at bounding box center [201, 141] width 6 height 6
radio input "true"
radio input "false"
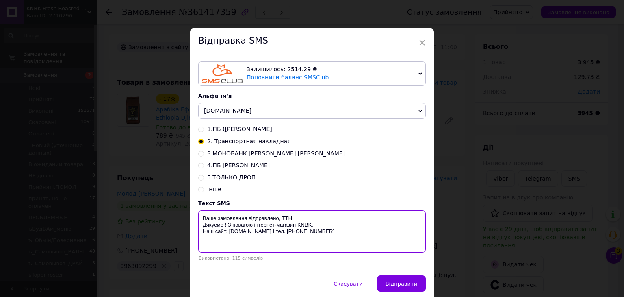
click at [306, 221] on textarea "Ваше замовлення відправлено, ТТН Дякуємо ! З повагою інтернет-магазин KNBK. Наш…" at bounding box center [312, 231] width 228 height 42
paste textarea "20451246137205"
type textarea "Ваше замовлення відправлено, ТТН 20451246137205 Дякуємо ! З повагою інтернет-ма…"
drag, startPoint x: 397, startPoint y: 285, endPoint x: 447, endPoint y: 224, distance: 79.1
click at [398, 284] on span "Відправити" at bounding box center [402, 284] width 32 height 6
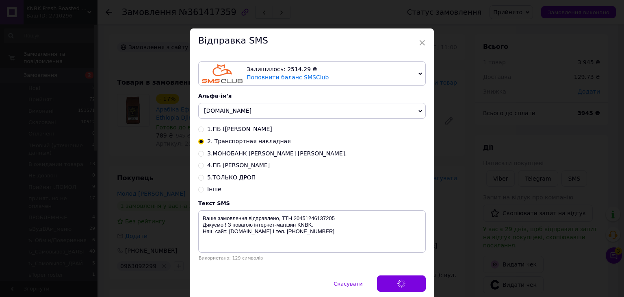
click at [448, 223] on div "× Відправка SMS Залишилось: 2514.29 ₴ Поповнити баланс SMSClub Підключити LetsA…" at bounding box center [312, 148] width 624 height 297
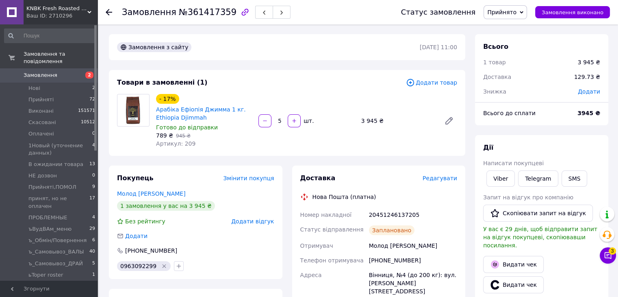
click at [523, 6] on span "Прийнято" at bounding box center [505, 12] width 43 height 14
click at [524, 26] on li "Виконано" at bounding box center [527, 28] width 87 height 12
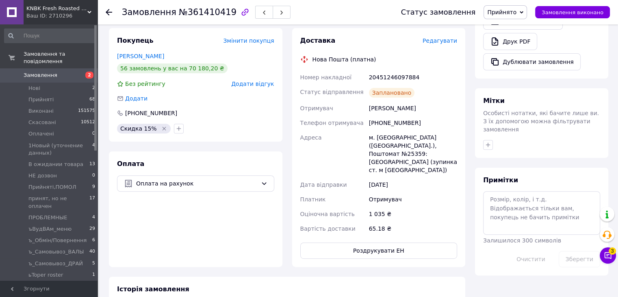
scroll to position [244, 0]
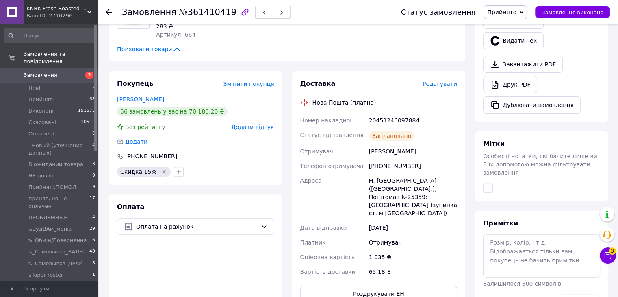
click at [385, 113] on div "20451246097884" at bounding box center [412, 120] width 91 height 15
copy div "20451246097884"
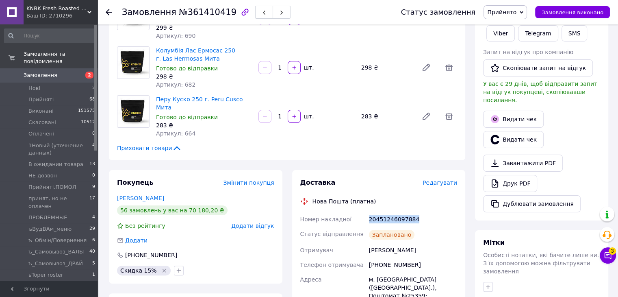
scroll to position [81, 0]
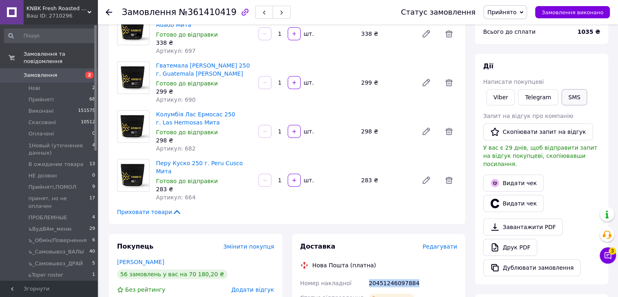
click at [577, 93] on button "SMS" at bounding box center [575, 97] width 26 height 16
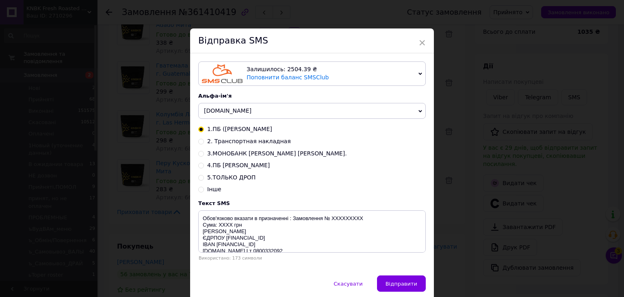
click at [202, 143] on input "2. Транспортная накладная" at bounding box center [201, 141] width 6 height 6
radio input "true"
radio input "false"
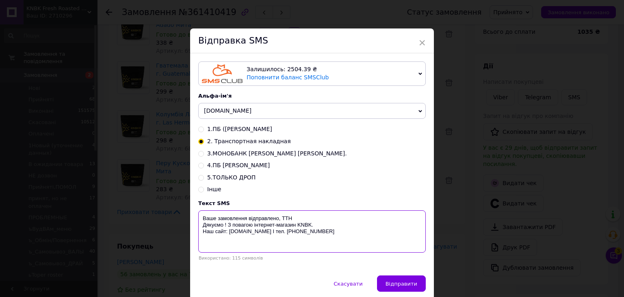
click at [301, 219] on textarea "Ваше замовлення відправлено, ТТН Дякуємо ! З повагою інтернет-магазин KNBK. Наш…" at bounding box center [312, 231] width 228 height 42
paste textarea "20451246097884"
type textarea "Ваше замовлення відправлено, ТТН 20451246097884 Дякуємо ! З повагою інтернет-ма…"
drag, startPoint x: 407, startPoint y: 284, endPoint x: 456, endPoint y: 244, distance: 63.0
click at [411, 283] on span "Відправити" at bounding box center [402, 284] width 32 height 6
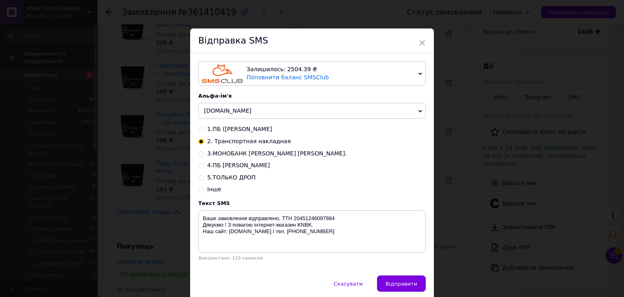
click at [456, 244] on div "× Відправка SMS Залишилось: 2504.39 ₴ Поповнити баланс SMSClub Підключити LetsA…" at bounding box center [312, 148] width 624 height 297
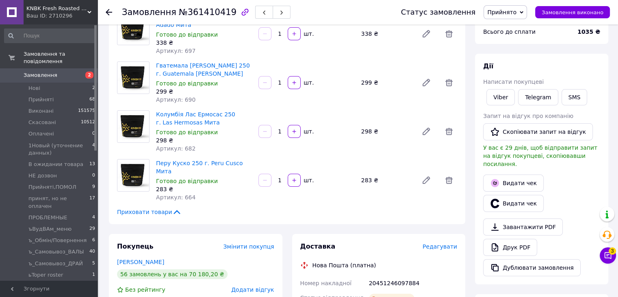
click at [517, 12] on span "Прийнято" at bounding box center [501, 12] width 29 height 7
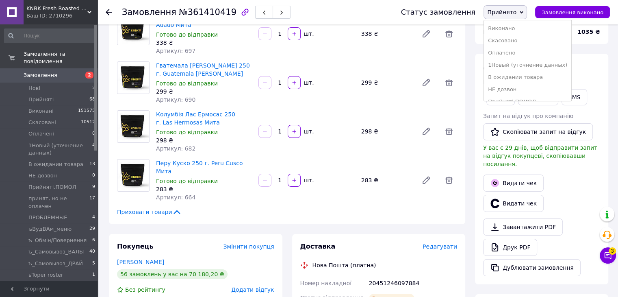
click at [517, 30] on li "Виконано" at bounding box center [527, 28] width 87 height 12
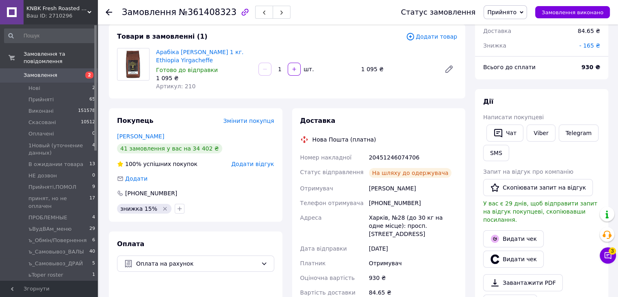
scroll to position [81, 0]
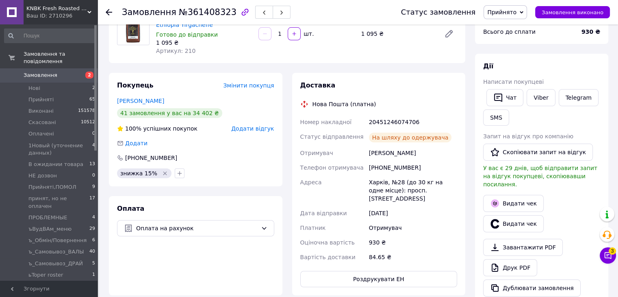
click at [392, 124] on div "20451246074706" at bounding box center [412, 122] width 91 height 15
copy div "20451246074706"
click at [493, 113] on button "SMS" at bounding box center [496, 117] width 26 height 16
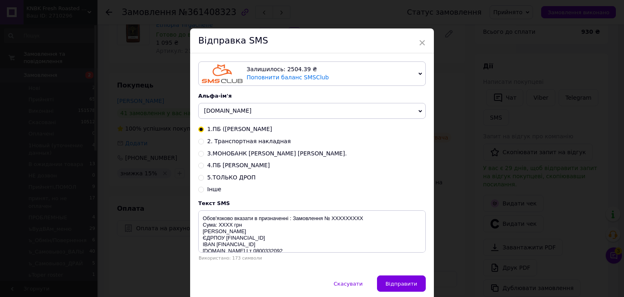
click at [199, 142] on input "2. Транспортная накладная" at bounding box center [201, 141] width 6 height 6
radio input "true"
radio input "false"
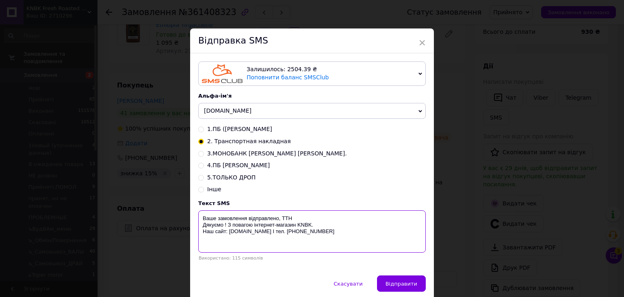
click at [302, 215] on textarea "Ваше замовлення відправлено, ТТН Дякуємо ! З повагою інтернет-магазин KNBK. Наш…" at bounding box center [312, 231] width 228 height 42
paste textarea "20451246074706"
type textarea "Ваше замовлення відправлено, ТТН 20451246074706 Дякуємо ! З повагою інтернет-ма…"
drag, startPoint x: 397, startPoint y: 283, endPoint x: 472, endPoint y: 209, distance: 105.2
click at [398, 283] on span "Відправити" at bounding box center [402, 284] width 32 height 6
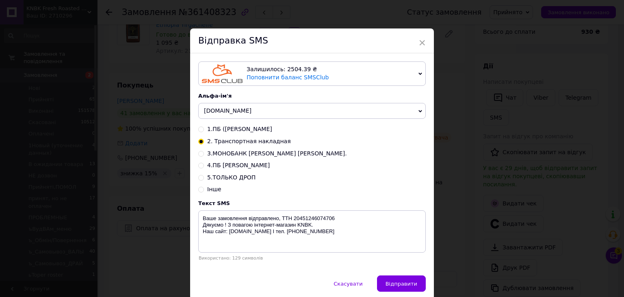
click at [472, 207] on div "× Відправка SMS Залишилось: 2504.39 ₴ Поповнити баланс SMSClub Підключити LetsA…" at bounding box center [312, 148] width 624 height 297
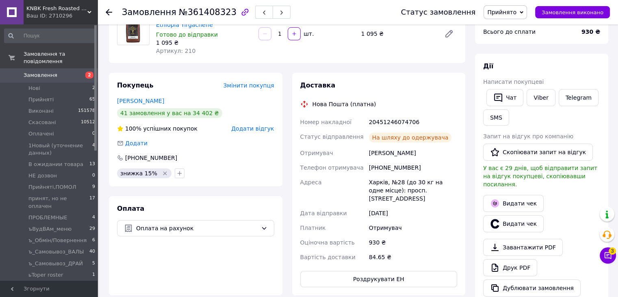
click at [510, 10] on span "Прийнято" at bounding box center [501, 12] width 29 height 7
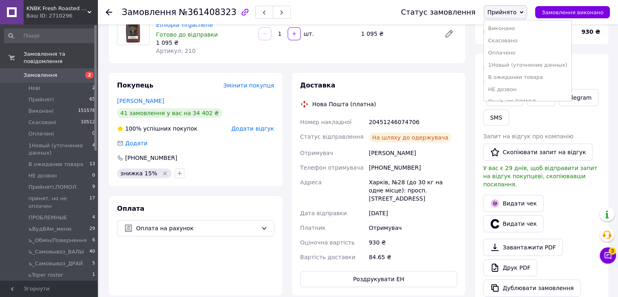
click at [514, 28] on li "Виконано" at bounding box center [527, 28] width 87 height 12
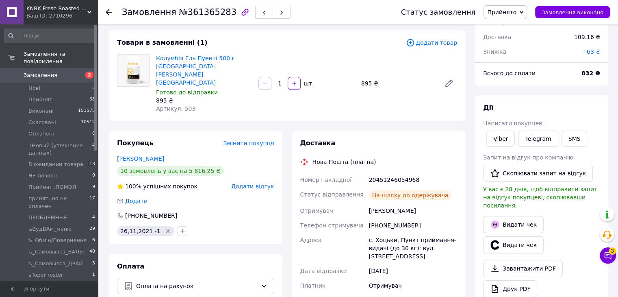
scroll to position [122, 0]
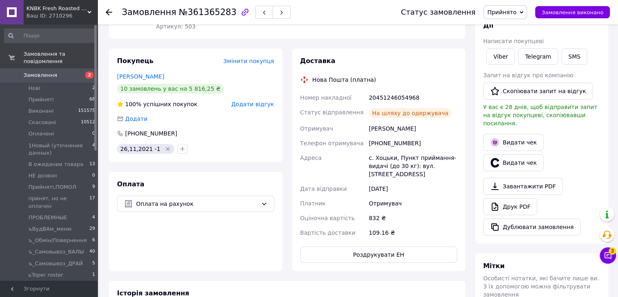
click at [395, 90] on div "20451246054968" at bounding box center [412, 97] width 91 height 15
copy div "20451246054968"
click at [567, 62] on button "SMS" at bounding box center [575, 56] width 26 height 16
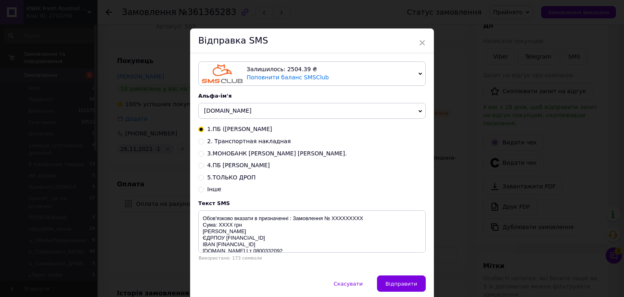
drag, startPoint x: 198, startPoint y: 144, endPoint x: 202, endPoint y: 146, distance: 4.3
click at [200, 143] on input "2. Транспортная накладная" at bounding box center [201, 141] width 6 height 6
radio input "true"
radio input "false"
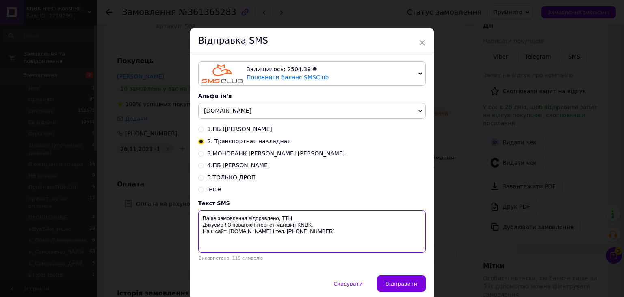
click at [298, 216] on textarea "Ваше замовлення відправлено, ТТН Дякуємо ! З повагою інтернет-магазин KNBK. Наш…" at bounding box center [312, 231] width 228 height 42
paste textarea "20451246054968"
type textarea "Ваше замовлення відправлено, ТТН 20451246054968 Дякуємо ! З повагою інтернет-ма…"
click at [395, 281] on span "Відправити" at bounding box center [402, 284] width 32 height 6
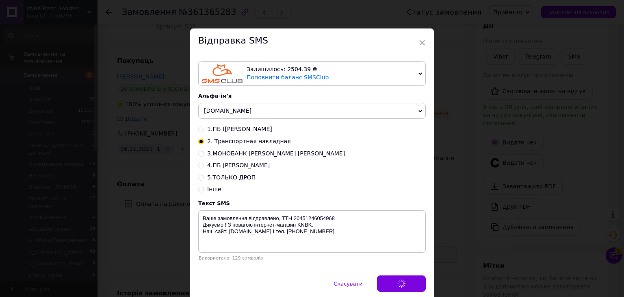
click at [454, 233] on div "× Відправка SMS Залишилось: 2504.39 ₴ Поповнити баланс SMSClub Підключити LetsA…" at bounding box center [312, 148] width 624 height 297
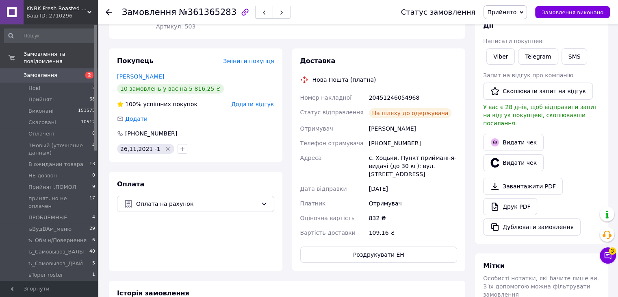
click at [524, 12] on icon at bounding box center [522, 13] width 4 height 4
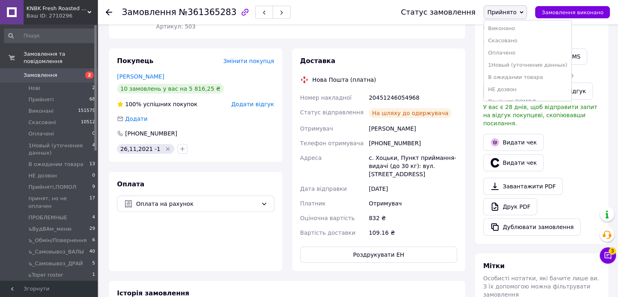
click at [530, 24] on li "Виконано" at bounding box center [527, 28] width 87 height 12
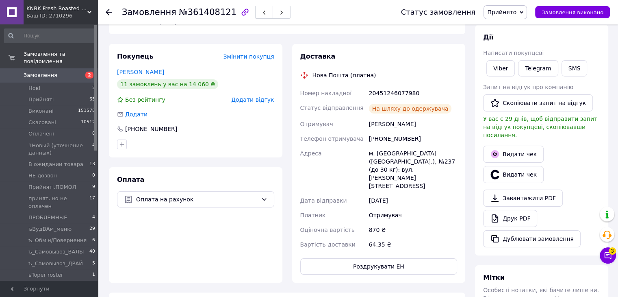
scroll to position [122, 0]
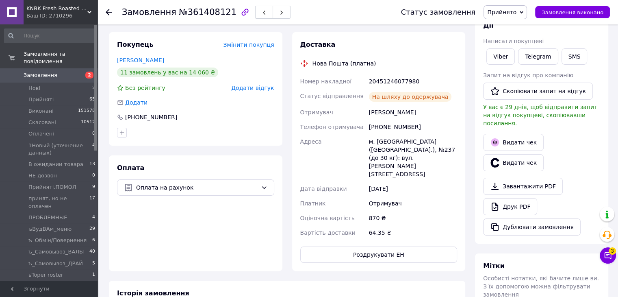
click at [381, 83] on div "20451246077980" at bounding box center [412, 81] width 91 height 15
copy div "20451246077980"
click at [562, 61] on button "SMS" at bounding box center [575, 56] width 26 height 16
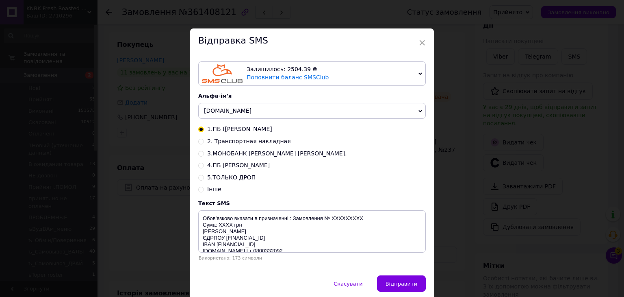
click at [197, 144] on div "Залишилось: 2504.39 ₴ Поповнити баланс SMSClub Підключити LetsAds Альфа-ім'я [D…" at bounding box center [312, 164] width 244 height 222
click at [199, 144] on input "2. Транспортная накладная" at bounding box center [201, 141] width 6 height 6
radio input "true"
radio input "false"
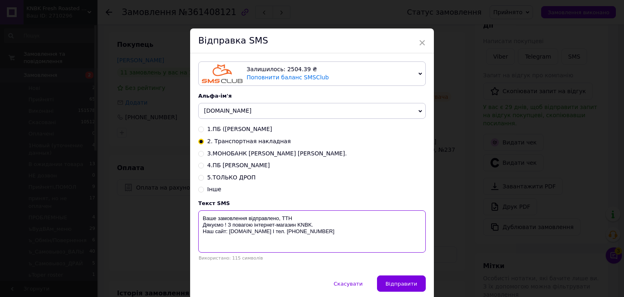
click at [296, 217] on textarea "Ваше замовлення відправлено, ТТН Дякуємо ! З повагою інтернет-магазин KNBK. Наш…" at bounding box center [312, 231] width 228 height 42
paste textarea "20451246077980"
type textarea "Ваше замовлення відправлено, ТТН 20451246077980 Дякуємо ! З повагою інтернет-ма…"
drag, startPoint x: 396, startPoint y: 288, endPoint x: 465, endPoint y: 232, distance: 88.7
click at [408, 279] on button "Відправити" at bounding box center [401, 283] width 49 height 16
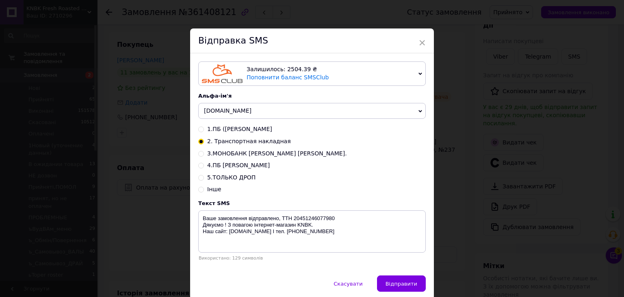
click at [466, 231] on div "× Відправка SMS Залишилось: 2504.39 ₴ Поповнити баланс SMSClub Підключити LetsA…" at bounding box center [312, 148] width 624 height 297
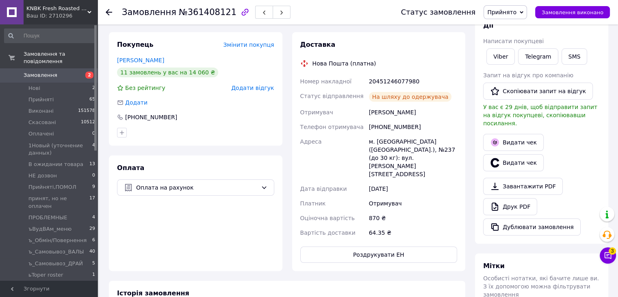
drag, startPoint x: 522, startPoint y: 15, endPoint x: 524, endPoint y: 33, distance: 18.0
click at [517, 15] on span "Прийнято" at bounding box center [501, 12] width 29 height 7
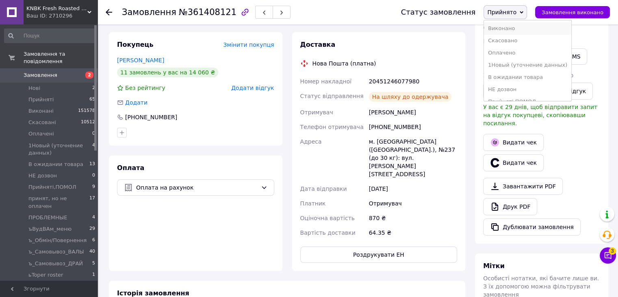
click at [524, 33] on li "Виконано" at bounding box center [527, 28] width 87 height 12
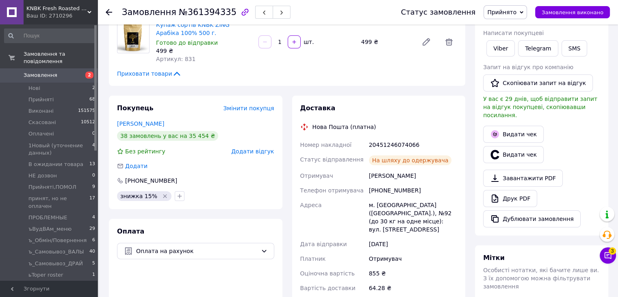
scroll to position [163, 0]
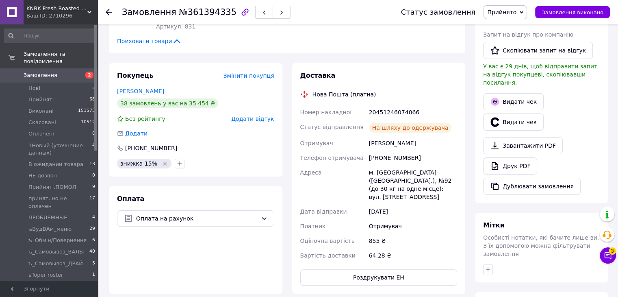
click at [411, 109] on div "20451246074066" at bounding box center [412, 112] width 91 height 15
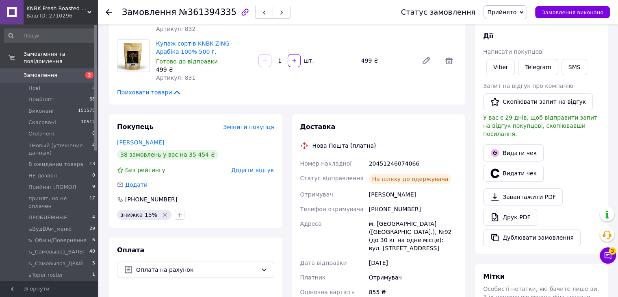
scroll to position [81, 0]
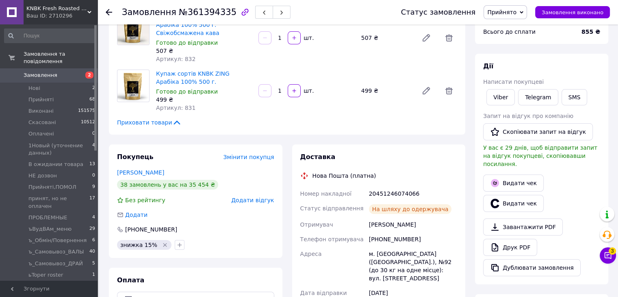
click at [385, 194] on div "20451246074066" at bounding box center [412, 193] width 91 height 15
copy div "20451246074066"
click at [568, 96] on button "SMS" at bounding box center [575, 97] width 26 height 16
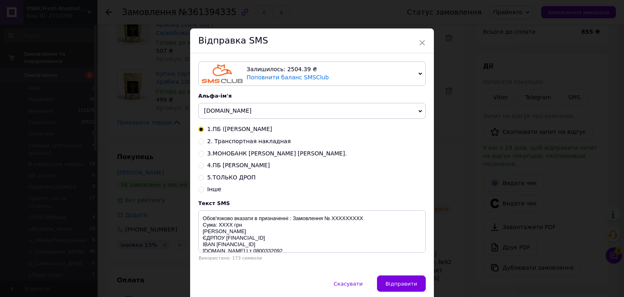
click at [201, 141] on input "2. Транспортная накладная" at bounding box center [201, 141] width 6 height 6
radio input "true"
radio input "false"
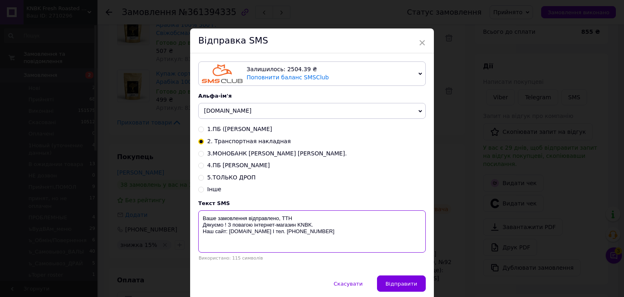
click at [304, 219] on textarea "Ваше замовлення відправлено, ТТН Дякуємо ! З повагою інтернет-магазин KNBK. Наш…" at bounding box center [312, 231] width 228 height 42
paste textarea "20451246074066"
type textarea "Ваше замовлення відправлено, ТТН 20451246074066 Дякуємо ! З повагою інтернет-ма…"
click at [394, 281] on button "Відправити" at bounding box center [401, 283] width 49 height 16
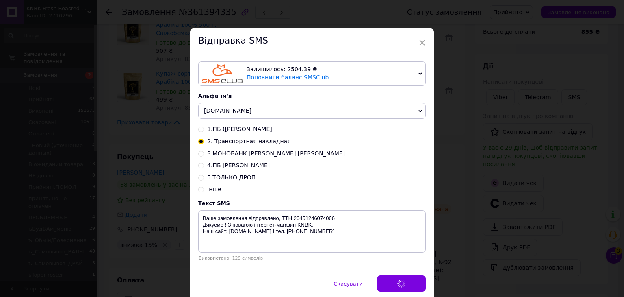
click at [466, 231] on div "× Відправка SMS Залишилось: 2504.39 ₴ Поповнити баланс SMSClub Підключити LetsA…" at bounding box center [312, 148] width 624 height 297
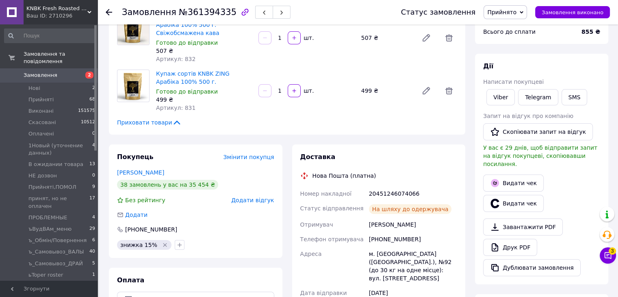
click at [507, 4] on div "Статус замовлення Прийнято Виконано Скасовано Оплачено 1Новый (уточнение данных…" at bounding box center [497, 12] width 225 height 24
click at [511, 13] on span "Прийнято" at bounding box center [501, 12] width 29 height 7
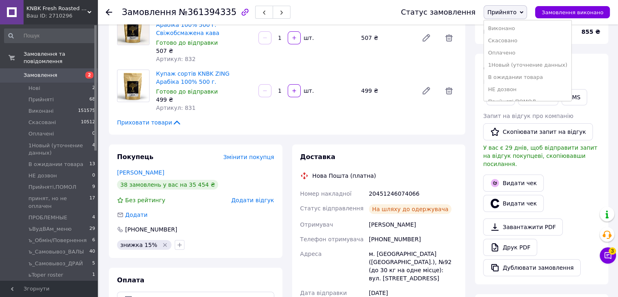
click at [515, 20] on ul "Виконано Скасовано Оплачено 1Новый (уточнение данных) В ожидании товара НЕ дозв…" at bounding box center [528, 60] width 88 height 81
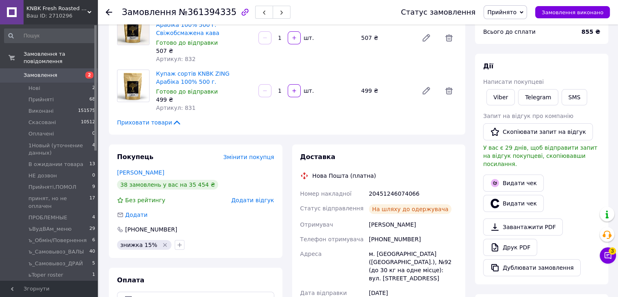
click at [526, 11] on span "Прийнято" at bounding box center [505, 12] width 43 height 14
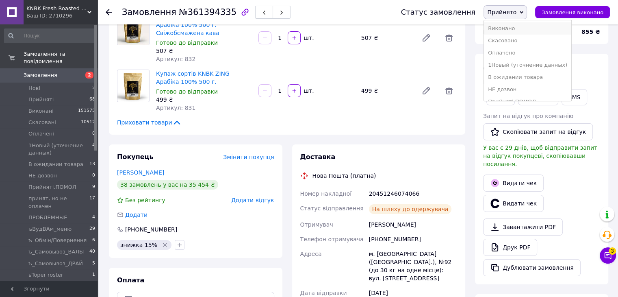
click at [522, 23] on li "Виконано" at bounding box center [527, 28] width 87 height 12
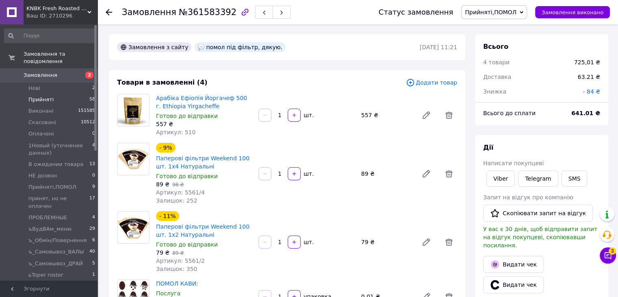
click at [50, 94] on li "Прийняті 58" at bounding box center [50, 99] width 100 height 11
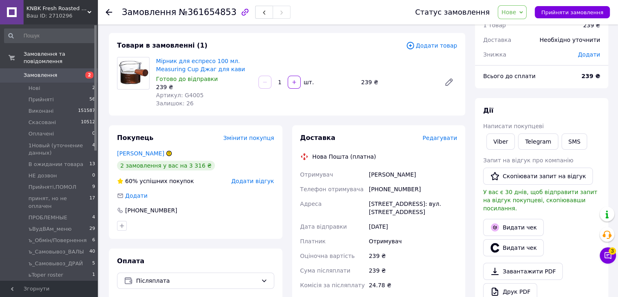
scroll to position [81, 0]
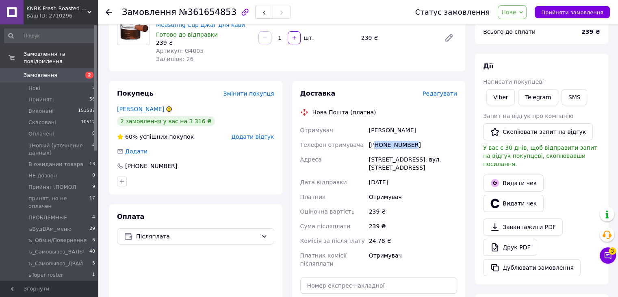
drag, startPoint x: 377, startPoint y: 146, endPoint x: 441, endPoint y: 146, distance: 63.8
click at [439, 146] on div "[PHONE_NUMBER]" at bounding box center [412, 144] width 91 height 15
copy div "80950858781"
click at [523, 11] on icon at bounding box center [522, 13] width 4 height 4
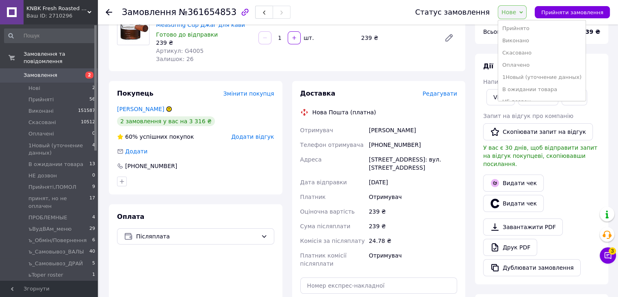
click at [522, 29] on li "Прийнято" at bounding box center [541, 28] width 87 height 12
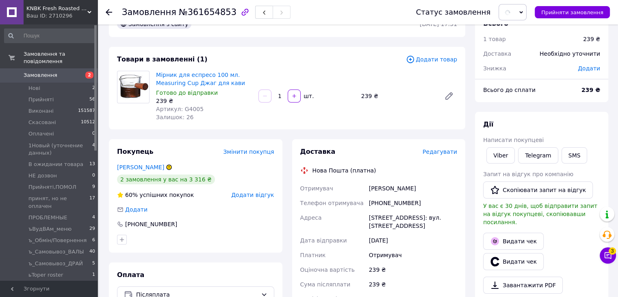
scroll to position [0, 0]
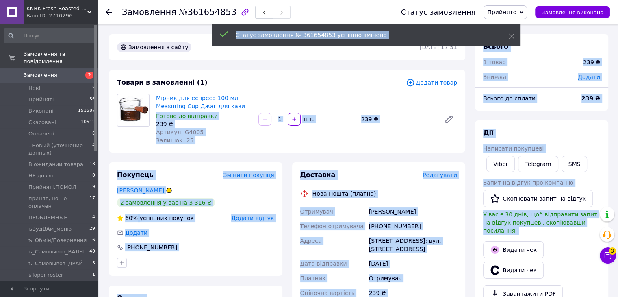
drag, startPoint x: 156, startPoint y: 96, endPoint x: 236, endPoint y: 107, distance: 80.3
click at [238, 107] on body "KNBK Fresh Roasted Coffee & Accessories store Ваш ID: 2710296 Сайт KNBK Fresh R…" at bounding box center [309, 278] width 618 height 557
click at [222, 119] on div "Готово до відправки" at bounding box center [204, 116] width 96 height 8
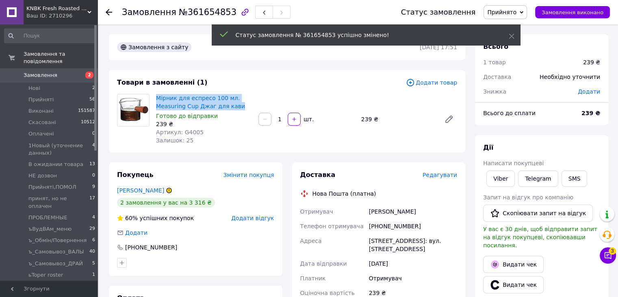
drag, startPoint x: 155, startPoint y: 96, endPoint x: 238, endPoint y: 109, distance: 83.8
click at [238, 109] on div "Мірник для еспресо 100 мл. Measuring Cup Джаг для кави Готово до відправки 239 …" at bounding box center [204, 119] width 102 height 54
copy link "Мірник для еспресо 100 мл. Measuring Cup Джаг для кави"
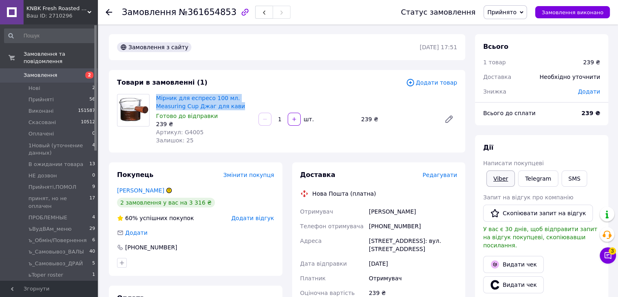
click at [504, 180] on link "Viber" at bounding box center [501, 178] width 28 height 16
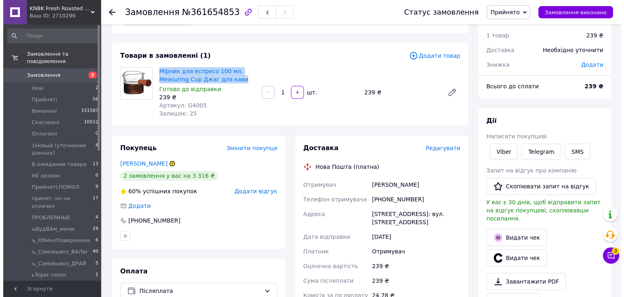
scroll to position [41, 0]
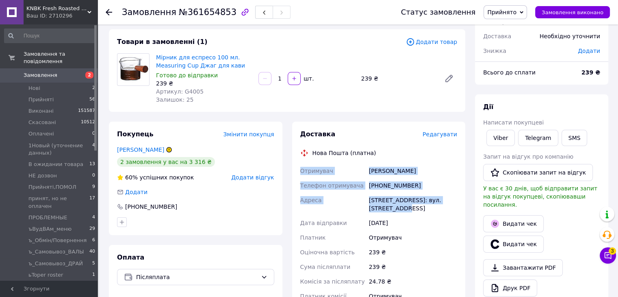
drag, startPoint x: 302, startPoint y: 172, endPoint x: 457, endPoint y: 204, distance: 157.9
click at [457, 204] on div "Отримувач [PERSON_NAME] Телефон отримувача [PHONE_NUMBER] [GEOGRAPHIC_DATA], №1…" at bounding box center [379, 237] width 161 height 148
copy div "Отримувач [PERSON_NAME] Телефон отримувача [PHONE_NUMBER] [GEOGRAPHIC_DATA], №1…"
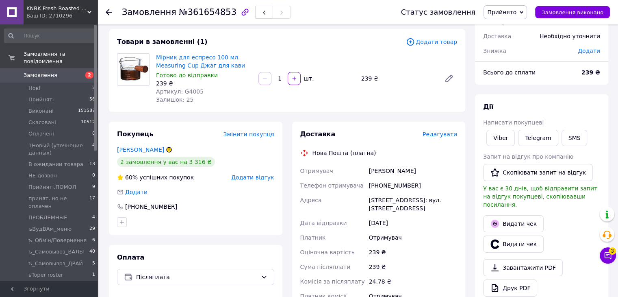
click at [448, 133] on span "Редагувати" at bounding box center [440, 134] width 35 height 7
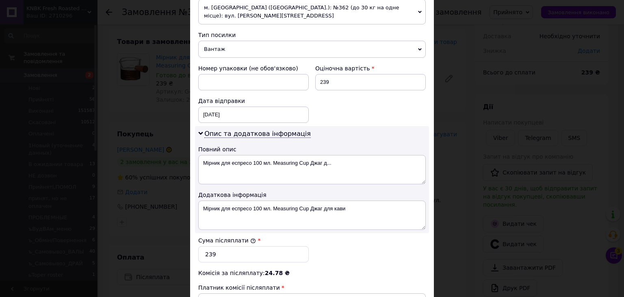
scroll to position [366, 0]
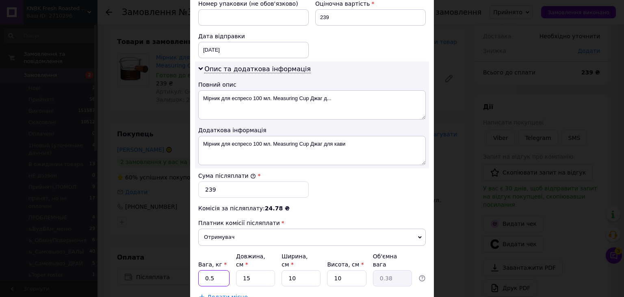
click at [218, 270] on input "0.5" at bounding box center [213, 278] width 31 height 16
click at [300, 270] on input "10" at bounding box center [301, 278] width 39 height 16
type input "1"
type input "0.1"
type input "2"
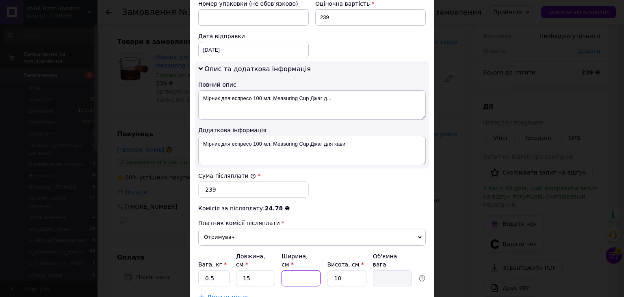
type input "0.1"
type input "20"
type input "0.75"
type input "20"
click at [265, 270] on input "15" at bounding box center [255, 278] width 39 height 16
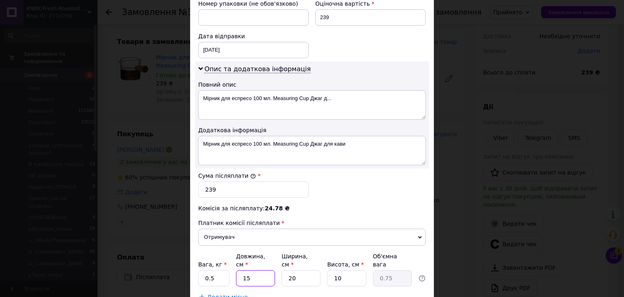
type input "1"
type input "0.1"
type input "1"
type input "0.1"
type input "10"
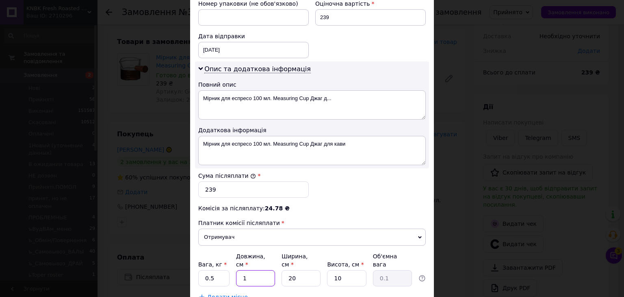
type input "0.5"
type input "10"
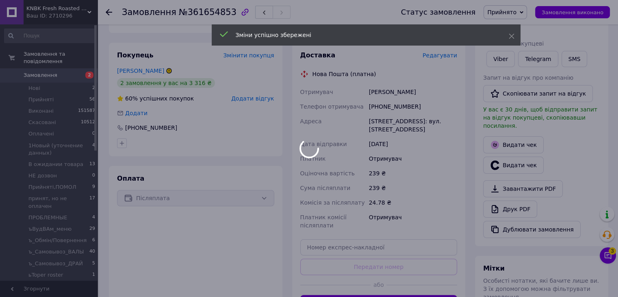
scroll to position [203, 0]
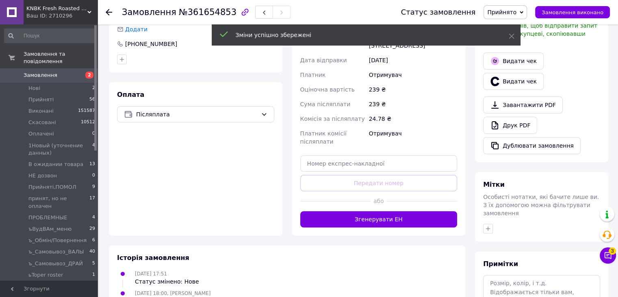
click at [352, 217] on button "Згенерувати ЕН" at bounding box center [378, 219] width 157 height 16
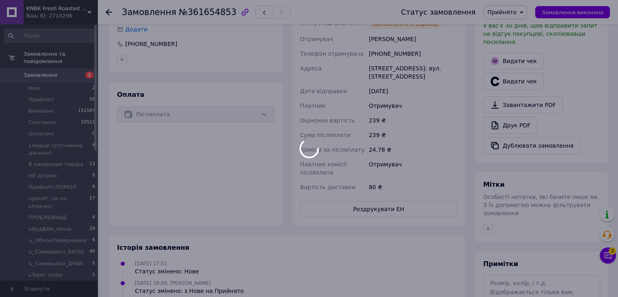
click at [512, 117] on div at bounding box center [309, 148] width 618 height 297
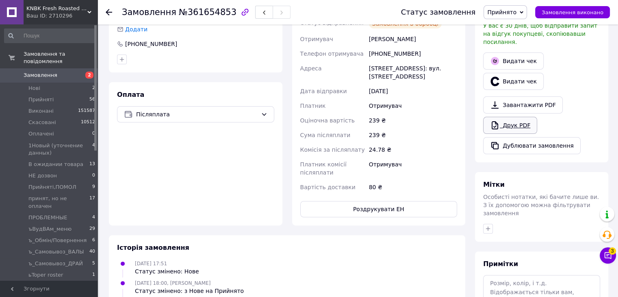
click at [498, 120] on icon at bounding box center [495, 125] width 10 height 10
click at [398, 208] on button "Роздрукувати ЕН" at bounding box center [378, 209] width 157 height 16
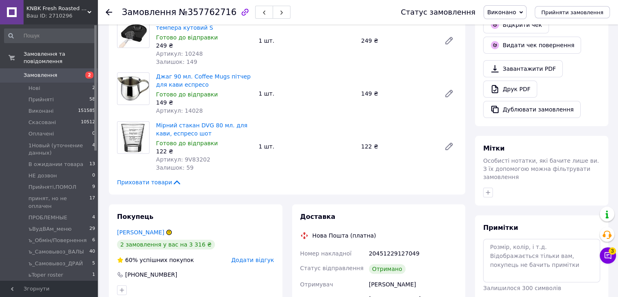
scroll to position [325, 0]
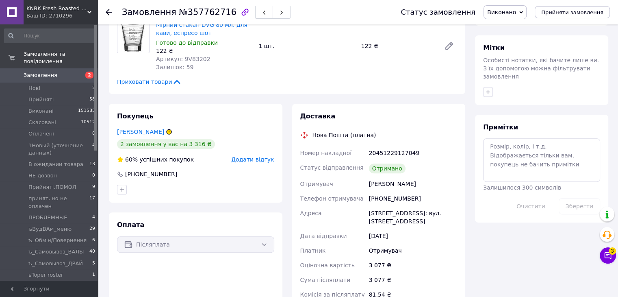
click at [142, 133] on link "[PERSON_NAME]" at bounding box center [140, 131] width 47 height 7
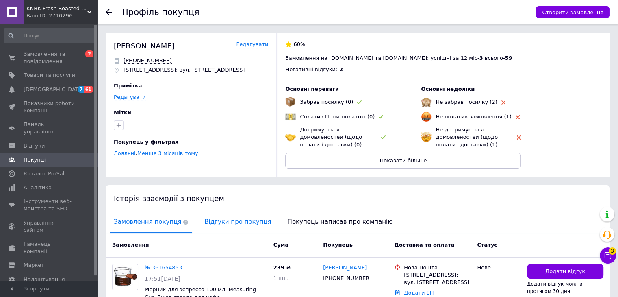
click at [215, 221] on span "Відгуки про покупця" at bounding box center [237, 221] width 75 height 21
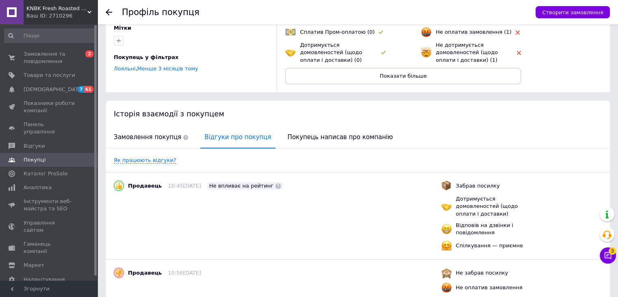
scroll to position [19, 0]
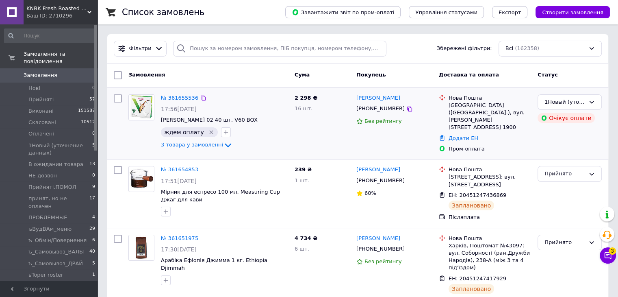
click at [407, 106] on icon at bounding box center [410, 109] width 7 height 7
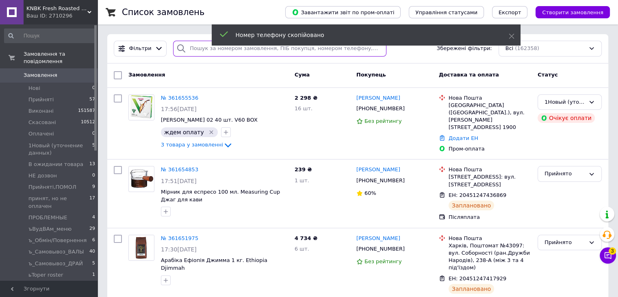
click at [216, 48] on input "search" at bounding box center [279, 49] width 213 height 16
paste input "+380969572392"
type input "+380969572392"
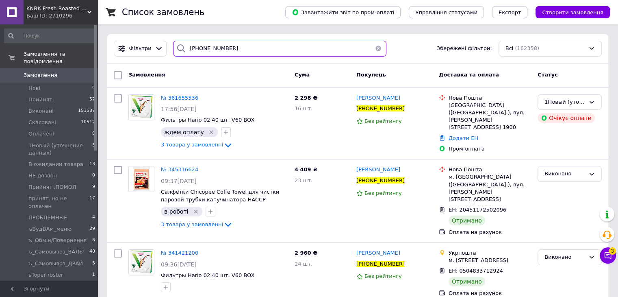
click at [139, 37] on div "Фільтри +380969572392 Збережені фільтри: Всі (162358)" at bounding box center [357, 48] width 501 height 29
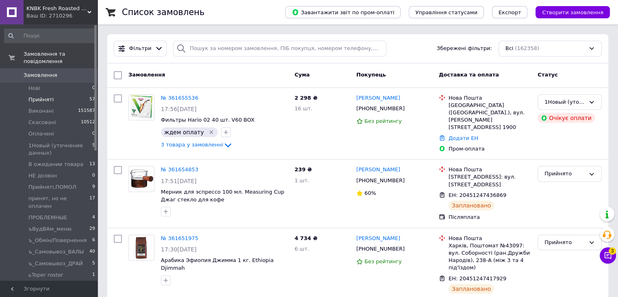
click at [45, 96] on span "Прийняті" at bounding box center [40, 99] width 25 height 7
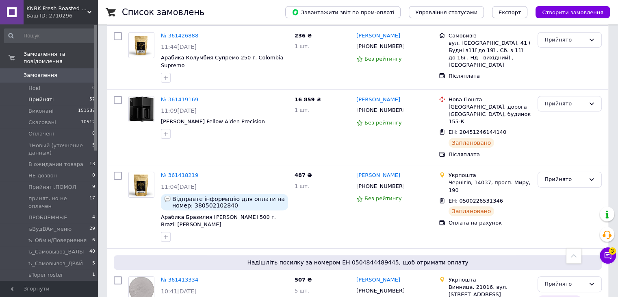
scroll to position [3270, 0]
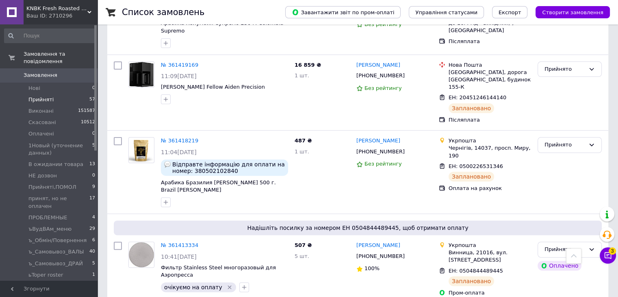
scroll to position [3351, 0]
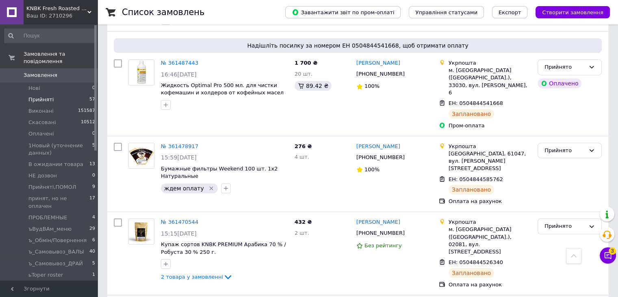
scroll to position [2782, 0]
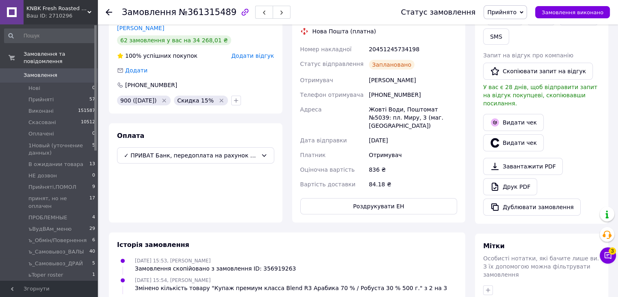
scroll to position [163, 0]
click at [399, 41] on div "20451245734198" at bounding box center [412, 48] width 91 height 15
copy div "20451245734198"
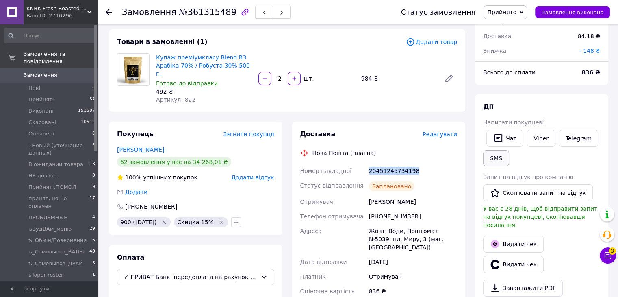
click at [496, 157] on button "SMS" at bounding box center [496, 158] width 26 height 16
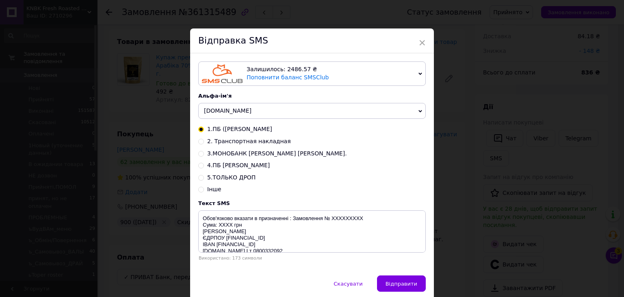
drag, startPoint x: 200, startPoint y: 142, endPoint x: 202, endPoint y: 150, distance: 8.5
click at [200, 142] on input "2. Транспортная накладная" at bounding box center [201, 141] width 6 height 6
radio input "true"
radio input "false"
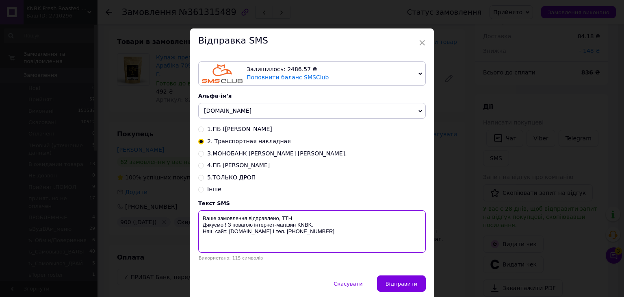
click at [292, 214] on textarea "Ваше замовлення відправлено, ТТН Дякуємо ! З повагою інтернет-магазин KNBK. Наш…" at bounding box center [312, 231] width 228 height 42
paste textarea "20451245734198"
type textarea "Ваше замовлення відправлено, ТТН20451245734198 Дякуємо ! З повагою інтернет-маг…"
click at [394, 287] on span "Відправити" at bounding box center [402, 284] width 32 height 6
click at [453, 213] on div "× Відправка SMS Залишилось: 2486.57 ₴ Поповнити баланс SMSClub Підключити LetsA…" at bounding box center [312, 148] width 624 height 297
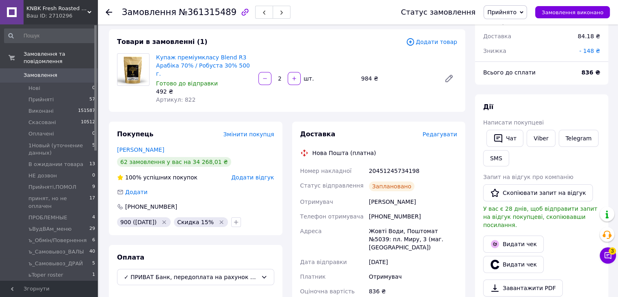
click at [516, 13] on span "Прийнято" at bounding box center [501, 12] width 29 height 7
click at [520, 29] on li "Виконано" at bounding box center [527, 28] width 87 height 12
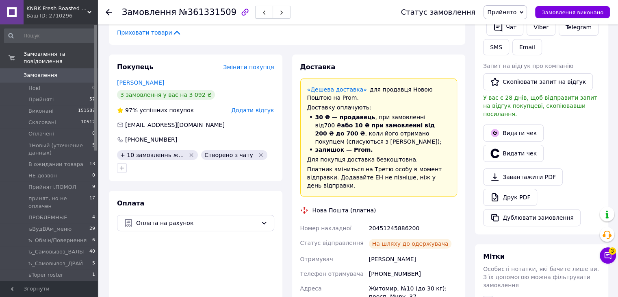
scroll to position [203, 0]
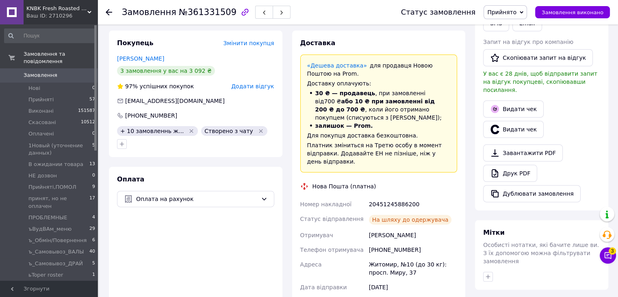
click at [391, 197] on div "20451245886200" at bounding box center [412, 204] width 91 height 15
copy div "20451245886200"
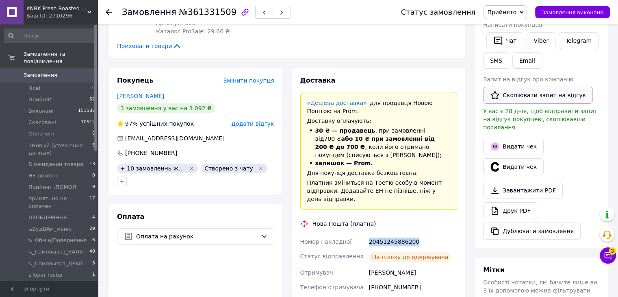
scroll to position [122, 0]
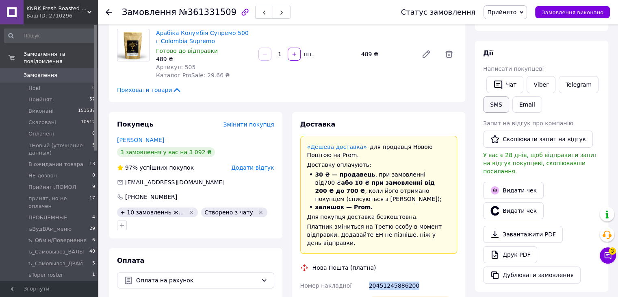
click at [500, 103] on button "SMS" at bounding box center [496, 104] width 26 height 16
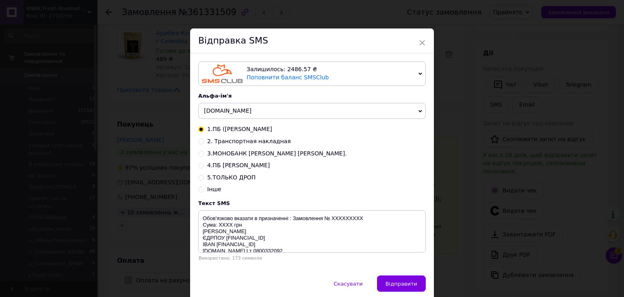
click at [200, 146] on div "2. Транспортная накладная" at bounding box center [312, 141] width 228 height 8
drag, startPoint x: 200, startPoint y: 142, endPoint x: 219, endPoint y: 159, distance: 25.4
click at [200, 143] on input "2. Транспортная накладная" at bounding box center [201, 141] width 6 height 6
radio input "true"
radio input "false"
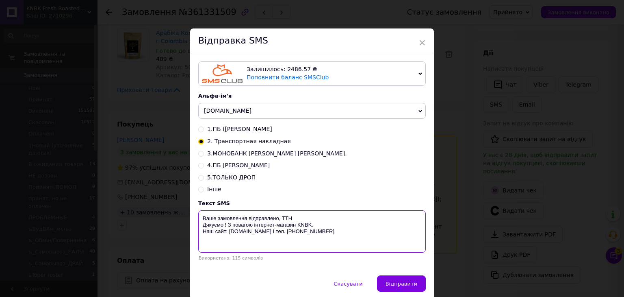
click at [306, 217] on textarea "Ваше замовлення відправлено, ТТН Дякуємо ! З повагою інтернет-магазин KNBK. Наш…" at bounding box center [312, 231] width 228 height 42
paste textarea "20451245886200"
type textarea "Ваше замовлення відправлено, ТТН 20451245886200 Дякуємо ! З повагою інтернет-ма…"
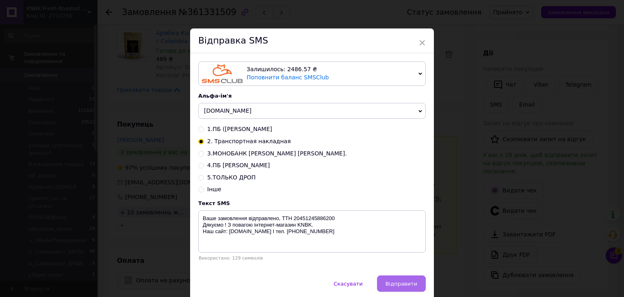
click at [402, 285] on span "Відправити" at bounding box center [402, 284] width 32 height 6
click at [444, 224] on div "× Відправка SMS Залишилось: 2486.57 ₴ Поповнити баланс SMSClub Підключити LetsA…" at bounding box center [312, 148] width 624 height 297
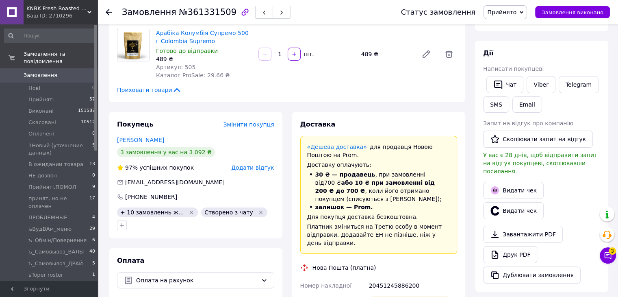
click at [517, 12] on span "Прийнято" at bounding box center [501, 12] width 29 height 7
click at [524, 33] on li "Виконано" at bounding box center [527, 28] width 87 height 12
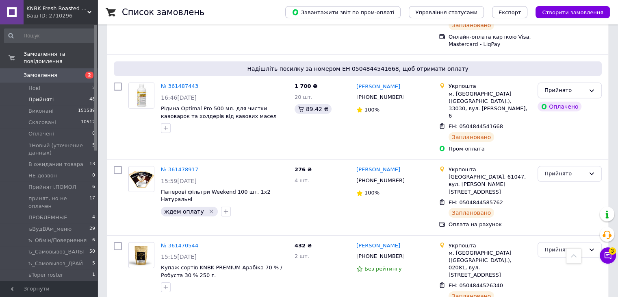
scroll to position [2496, 0]
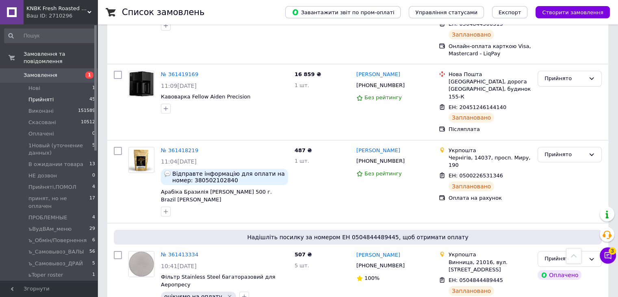
scroll to position [3041, 0]
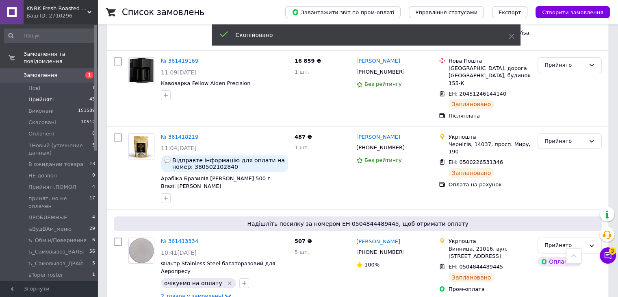
copy div "Заплановано"
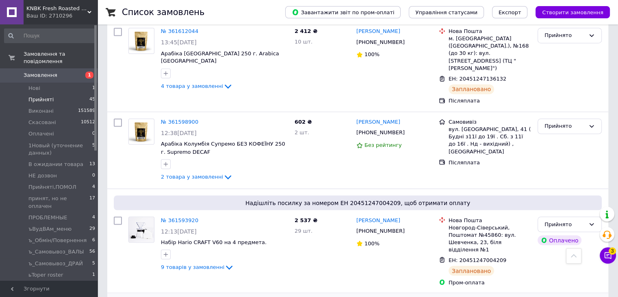
scroll to position [1333, 0]
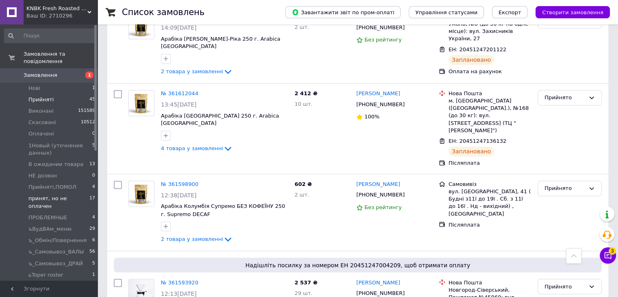
click at [52, 195] on span "принят, но не оплачен" at bounding box center [58, 202] width 61 height 15
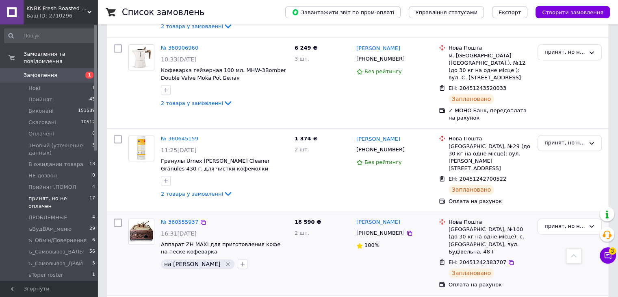
scroll to position [1118, 0]
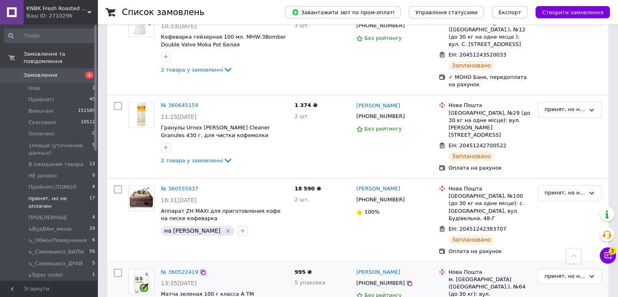
click at [200, 269] on icon at bounding box center [203, 272] width 7 height 7
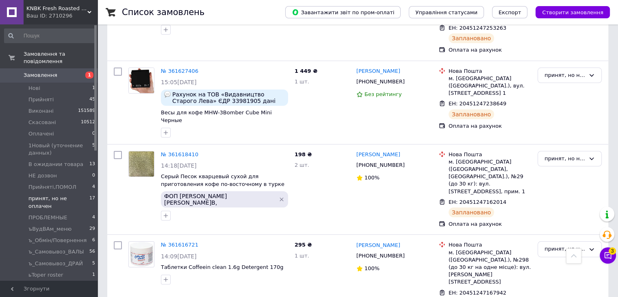
scroll to position [61, 0]
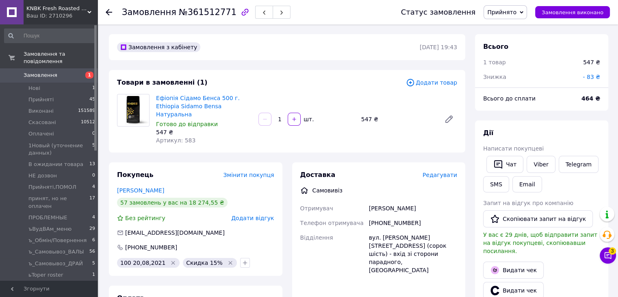
click at [510, 13] on span "Прийнято" at bounding box center [501, 12] width 29 height 7
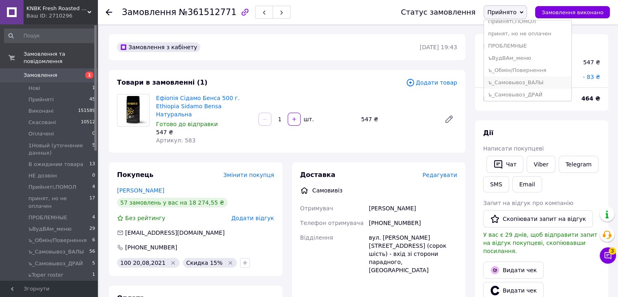
scroll to position [122, 0]
click at [528, 51] on li "ъ_Самовывоз_ДРАЙ" at bounding box center [527, 53] width 87 height 12
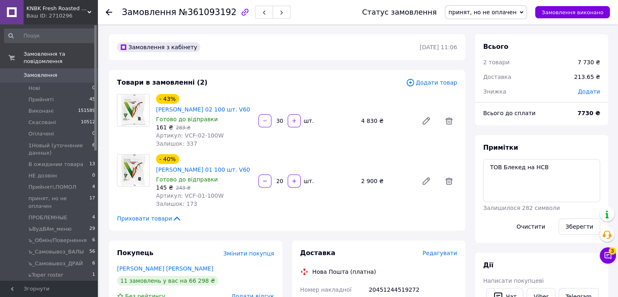
scroll to position [52, 0]
click at [482, 12] on span "принят, но не оплачен" at bounding box center [483, 12] width 68 height 7
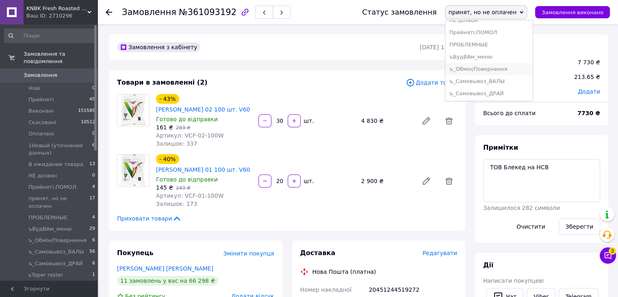
scroll to position [0, 0]
click at [489, 25] on li "Прийнято" at bounding box center [489, 28] width 87 height 12
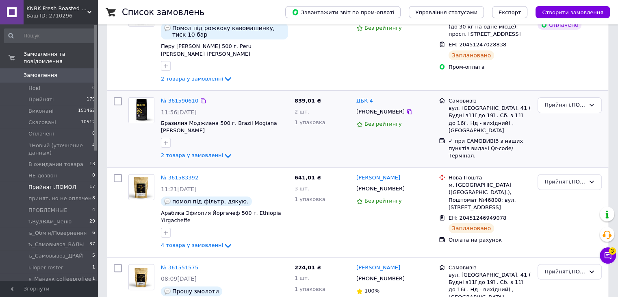
scroll to position [62, 0]
